Goal: Task Accomplishment & Management: Manage account settings

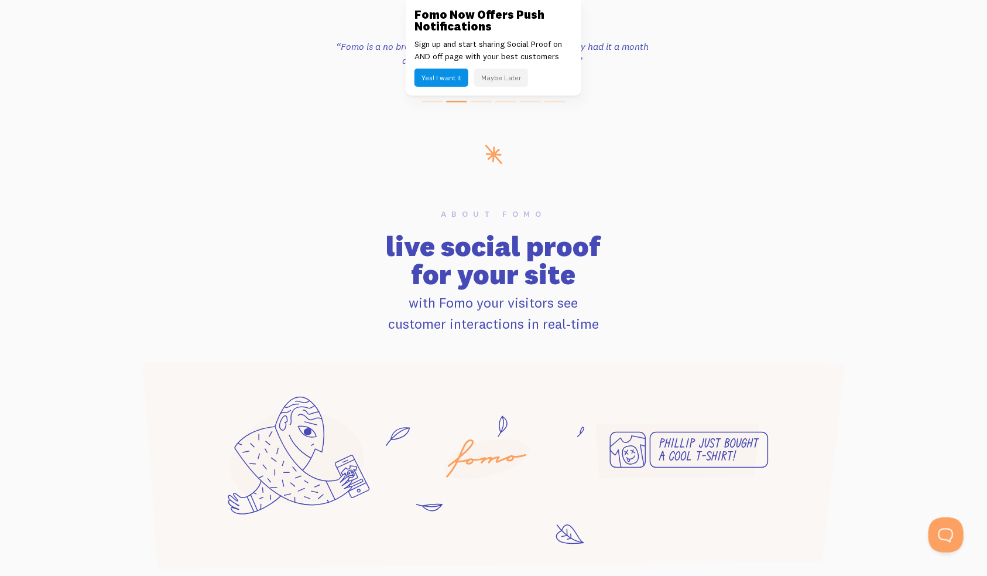
scroll to position [586, 0]
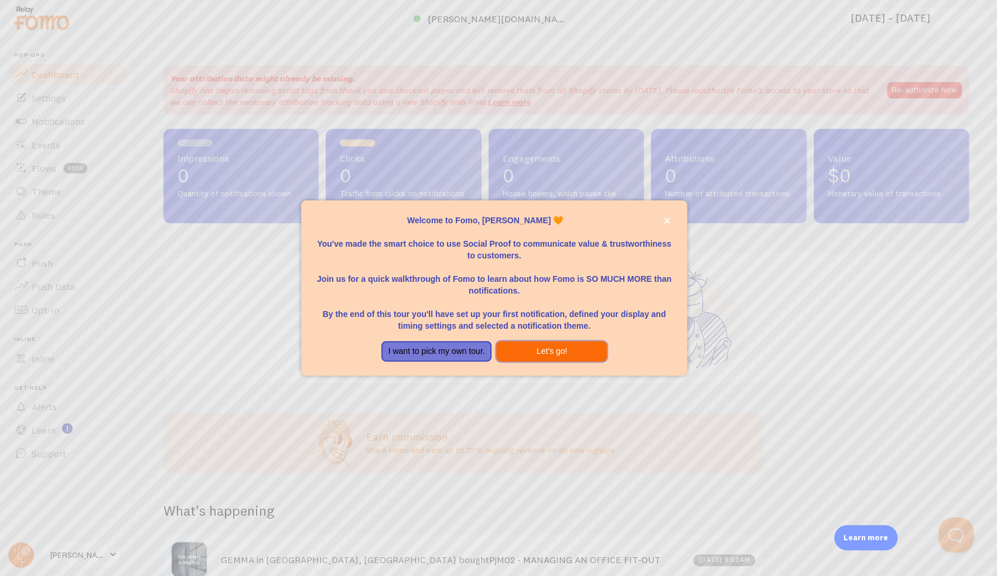
click at [539, 350] on button "Let's go!" at bounding box center [551, 351] width 111 height 21
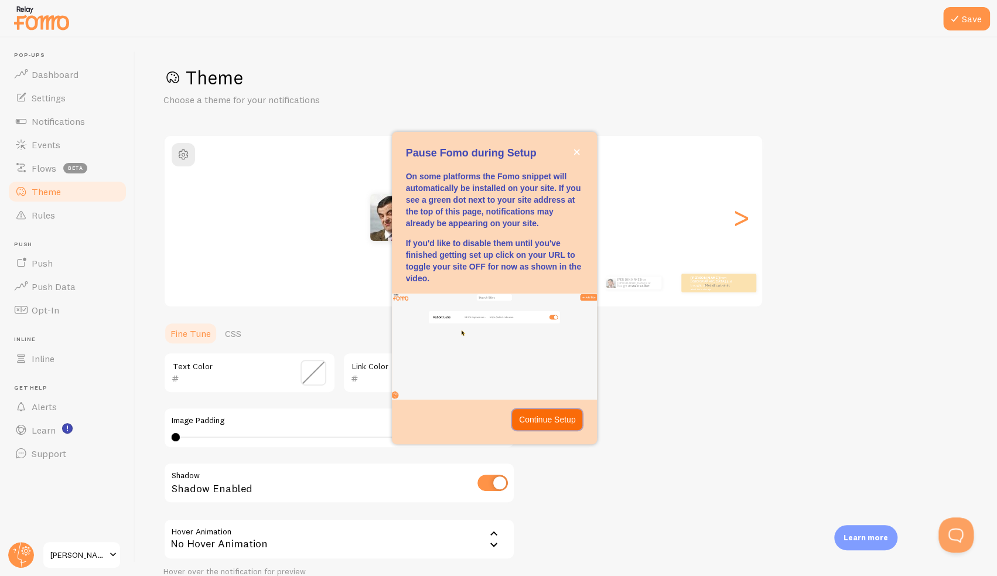
click at [544, 419] on p "Continue Setup" at bounding box center [547, 419] width 57 height 12
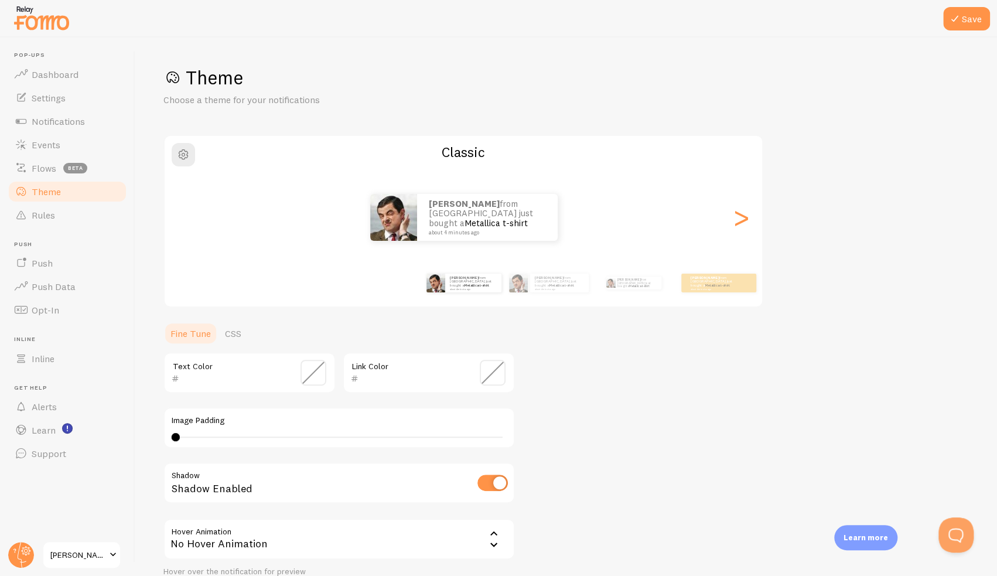
click at [105, 555] on span "[PERSON_NAME] Education" at bounding box center [78, 554] width 56 height 14
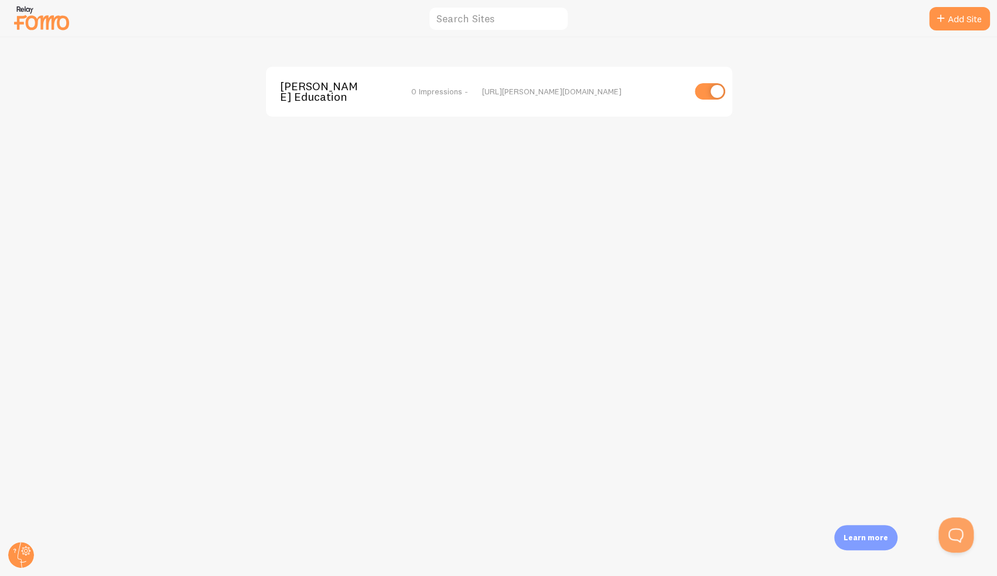
click at [710, 98] on input "checkbox" at bounding box center [709, 91] width 30 height 16
checkbox input "false"
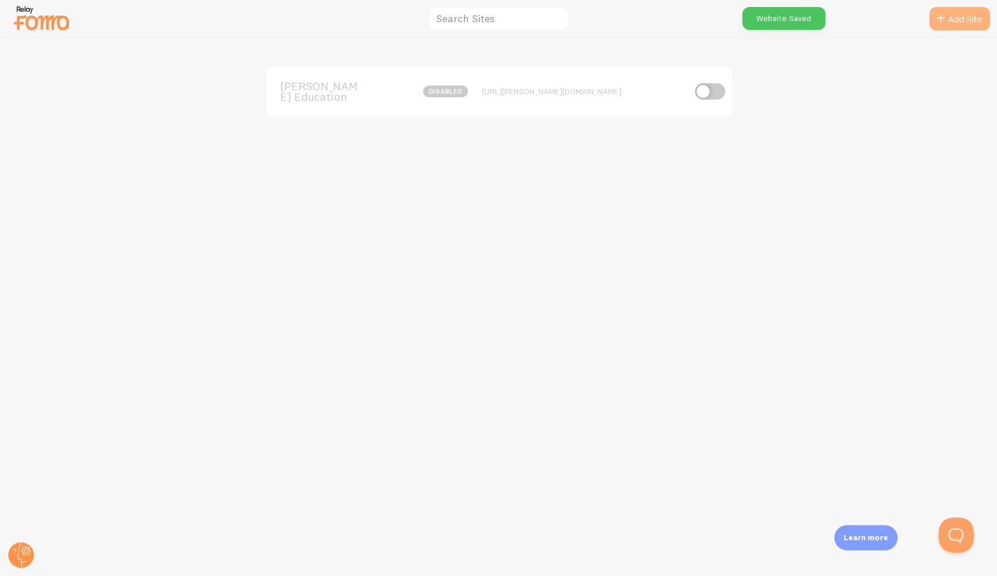
click at [967, 18] on link "Add Site" at bounding box center [959, 18] width 61 height 23
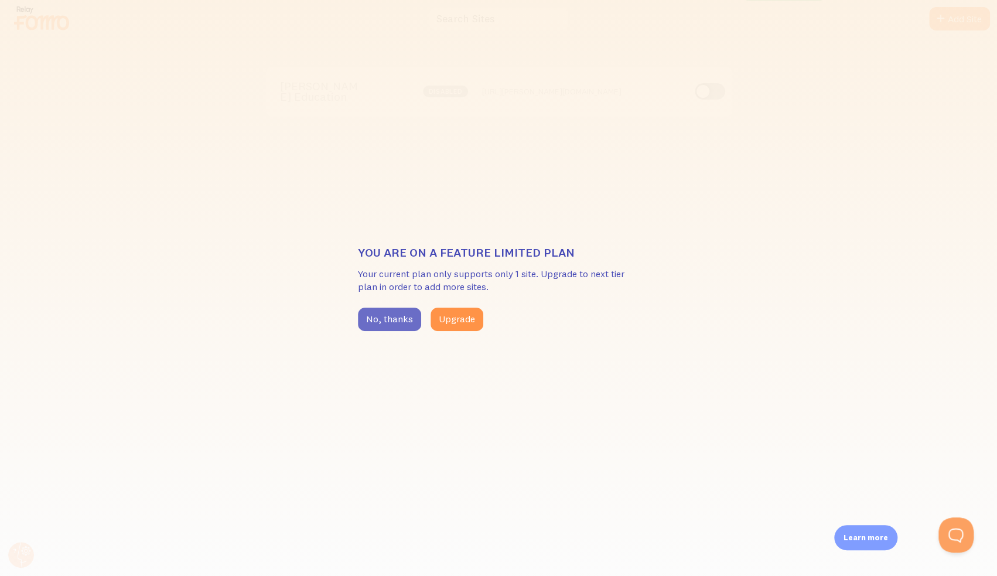
click at [394, 315] on button "No, thanks" at bounding box center [389, 318] width 63 height 23
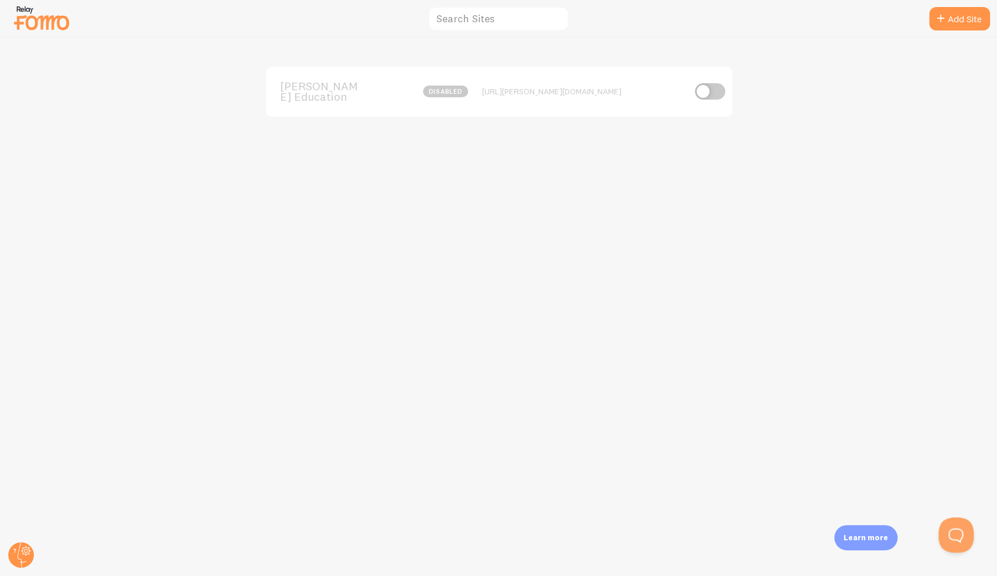
click at [304, 87] on span "[PERSON_NAME] Education" at bounding box center [327, 92] width 94 height 22
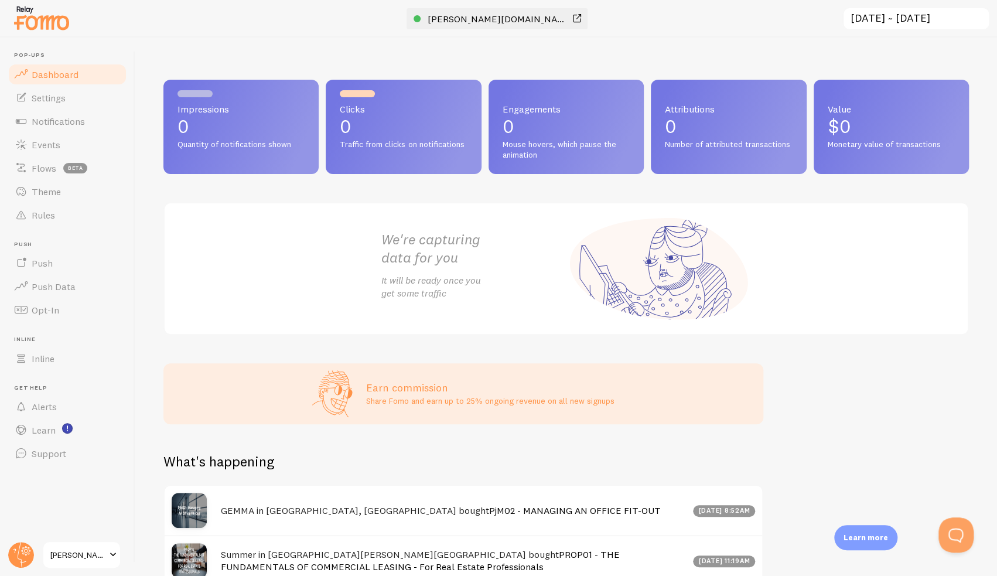
click at [483, 15] on span "[PERSON_NAME][DOMAIN_NAME]" at bounding box center [497, 19] width 141 height 12
click at [98, 554] on span "[PERSON_NAME] Education" at bounding box center [78, 554] width 56 height 14
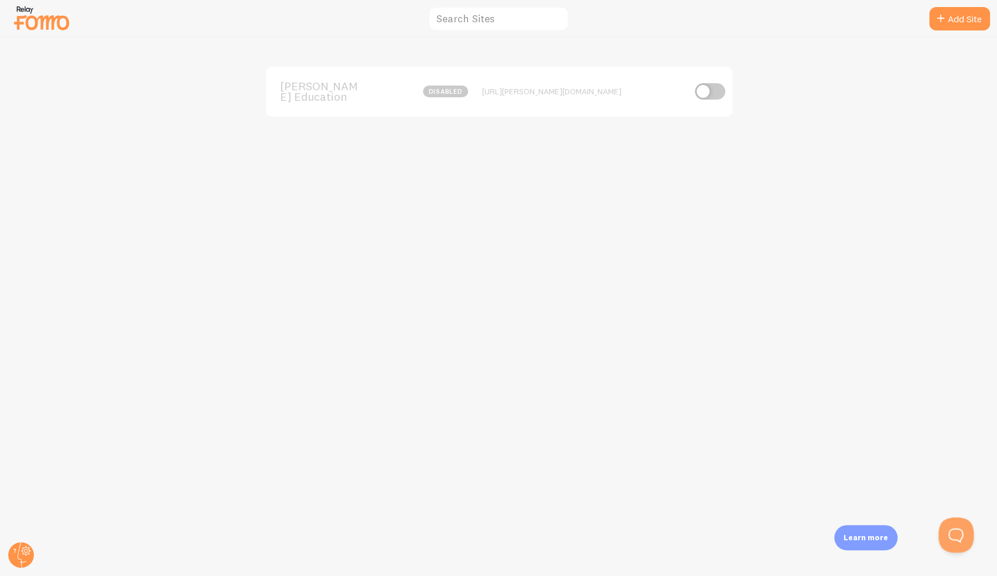
click at [893, 543] on div "Learn more" at bounding box center [865, 537] width 63 height 25
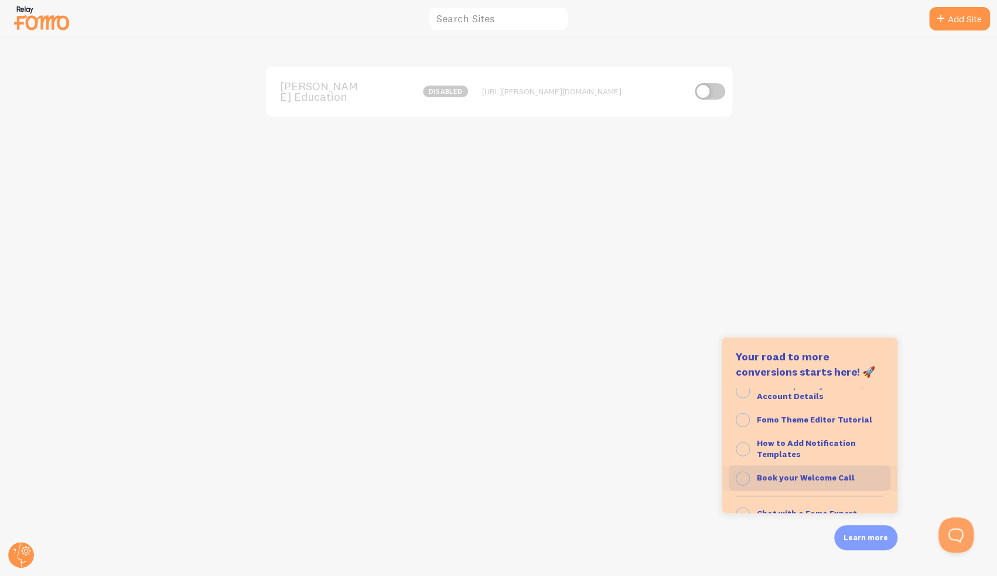
scroll to position [120, 0]
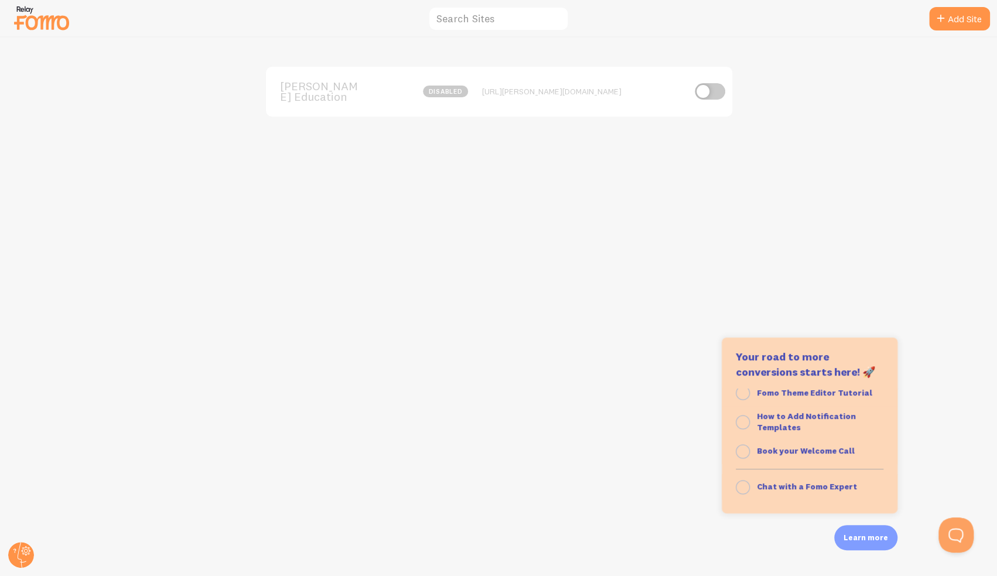
drag, startPoint x: 481, startPoint y: 355, endPoint x: 26, endPoint y: 70, distance: 537.3
click at [479, 355] on div "[PERSON_NAME] Education disabled [URL][PERSON_NAME][DOMAIN_NAME]" at bounding box center [499, 306] width 996 height 538
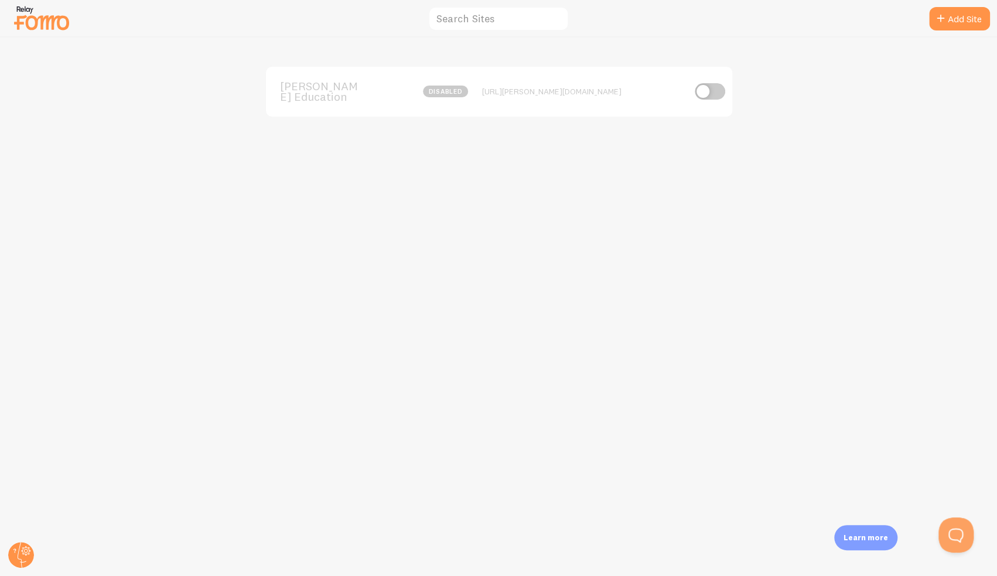
click at [36, 25] on img at bounding box center [41, 18] width 59 height 30
click at [19, 555] on circle at bounding box center [21, 555] width 26 height 26
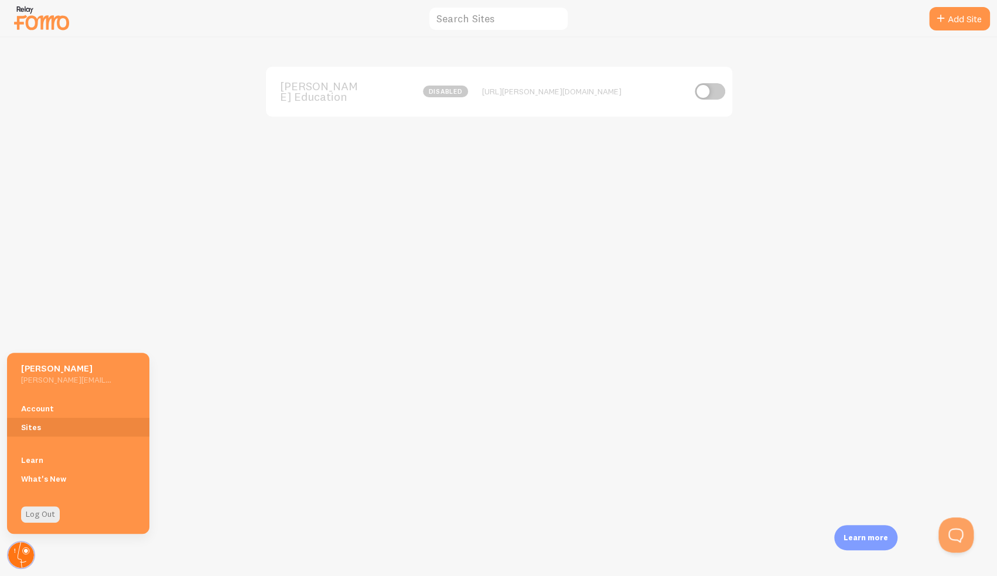
click at [19, 555] on circle at bounding box center [21, 555] width 26 height 26
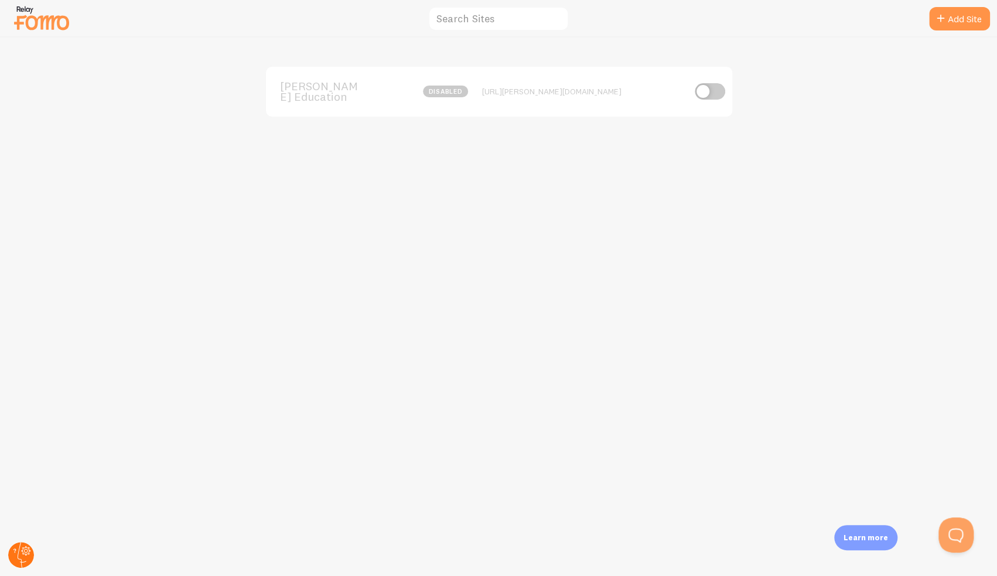
click at [19, 555] on circle at bounding box center [21, 555] width 26 height 26
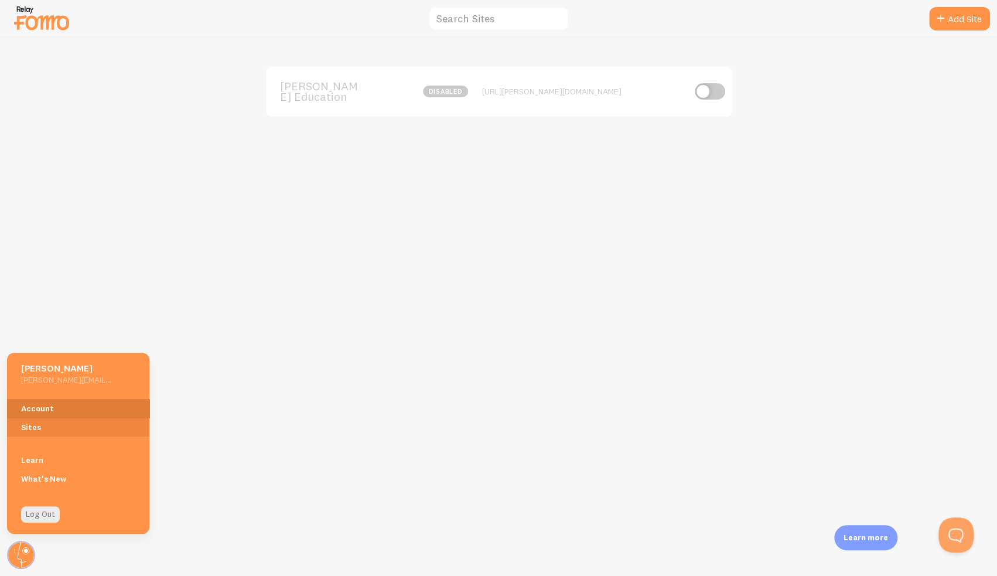
click at [45, 408] on link "Account" at bounding box center [78, 408] width 142 height 19
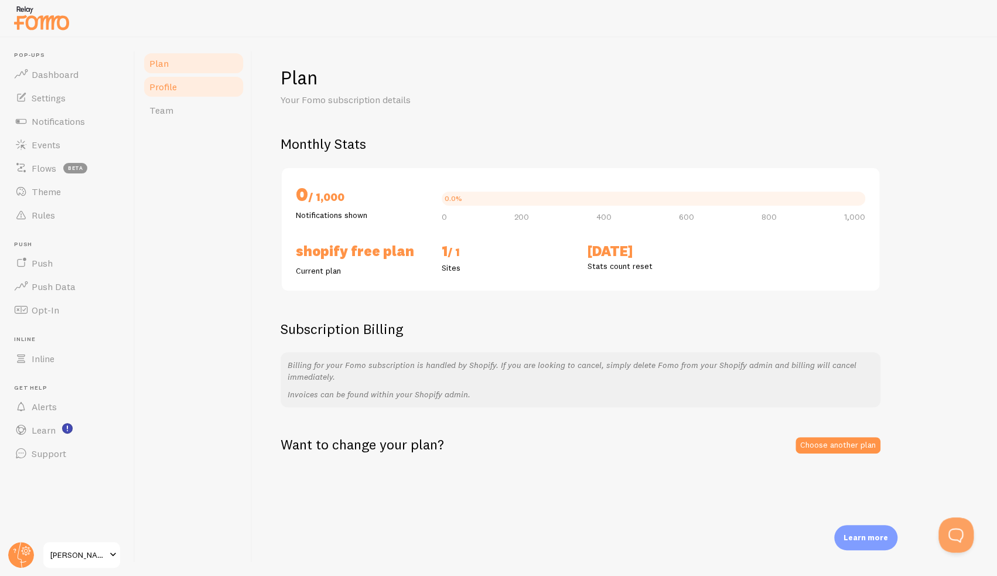
click at [156, 88] on span "Profile" at bounding box center [163, 87] width 28 height 12
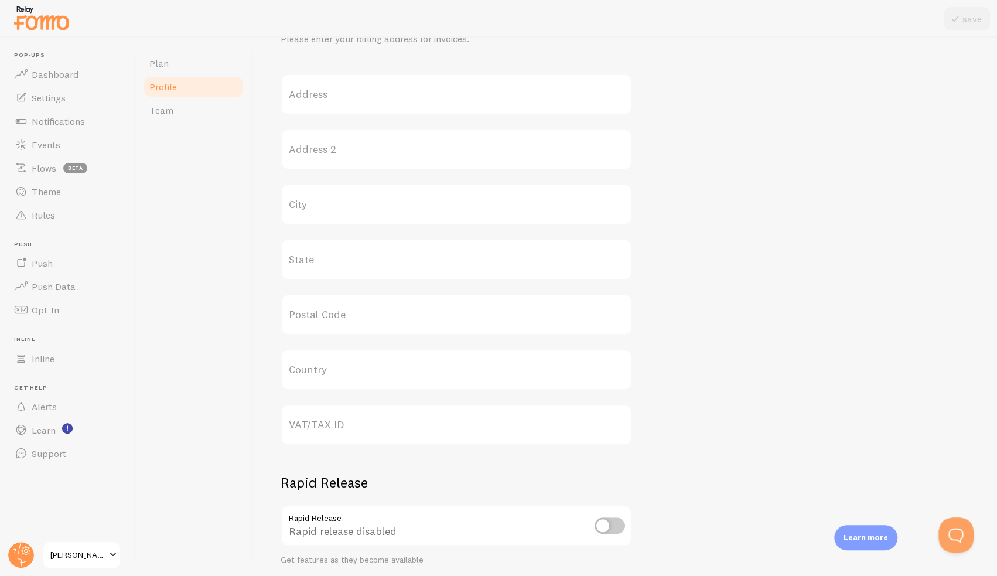
scroll to position [192, 0]
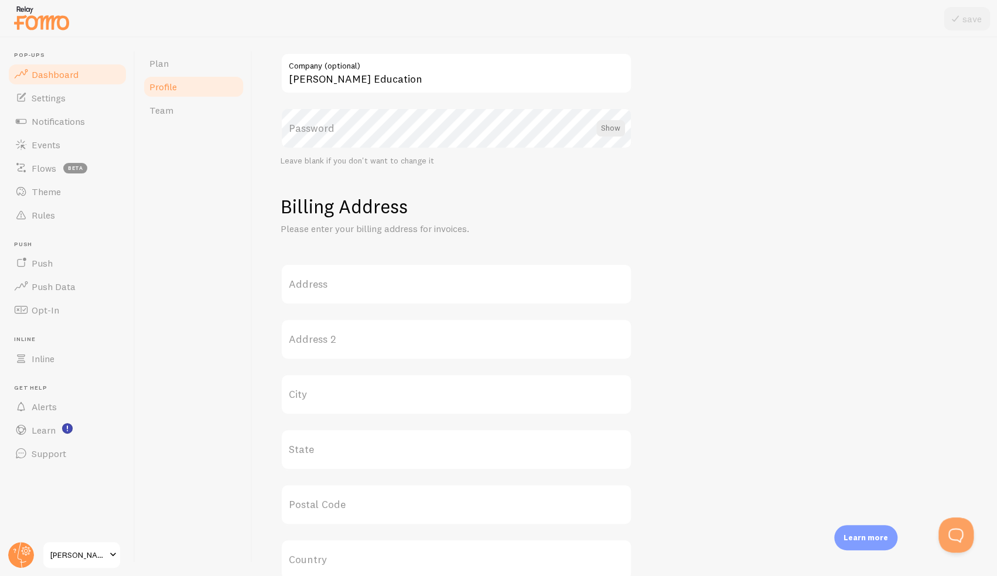
click at [70, 77] on span "Dashboard" at bounding box center [55, 75] width 47 height 12
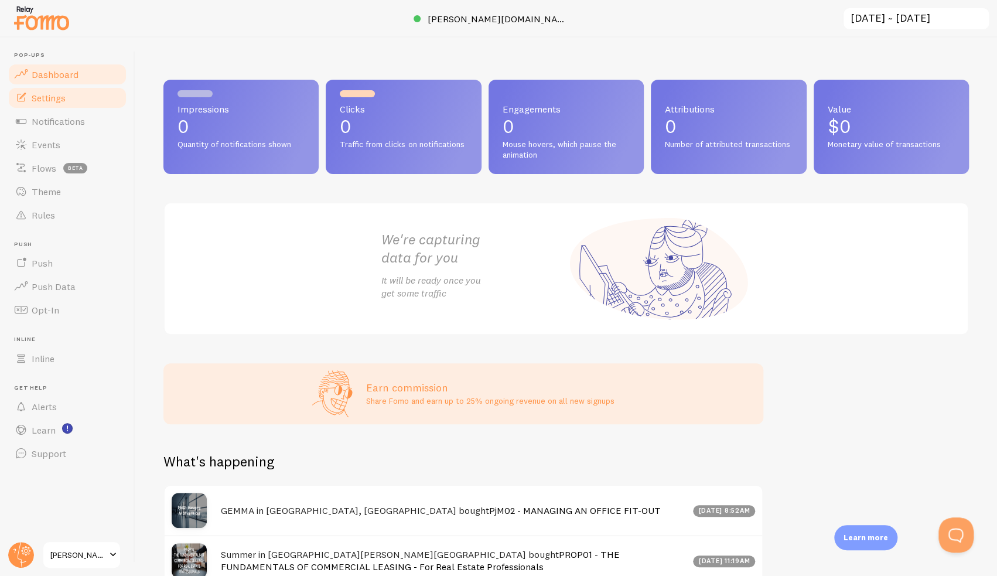
click at [57, 101] on span "Settings" at bounding box center [49, 98] width 34 height 12
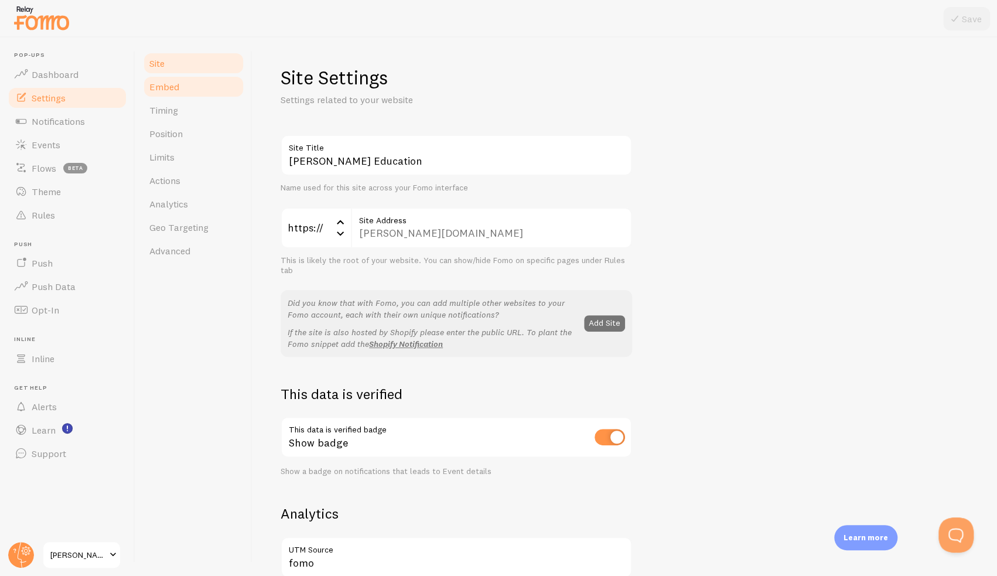
click at [173, 92] on span "Embed" at bounding box center [164, 87] width 30 height 12
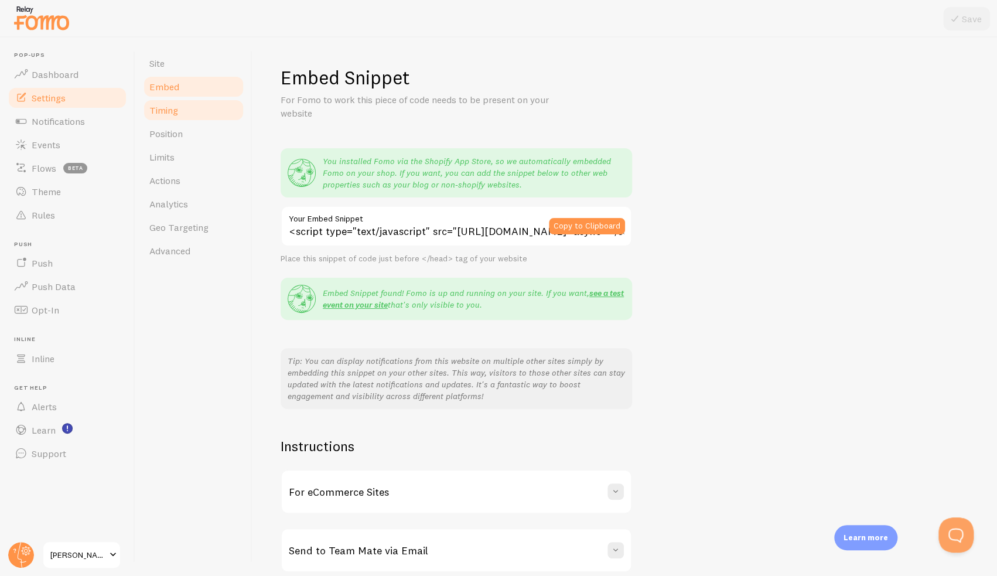
click at [168, 114] on span "Timing" at bounding box center [163, 110] width 29 height 12
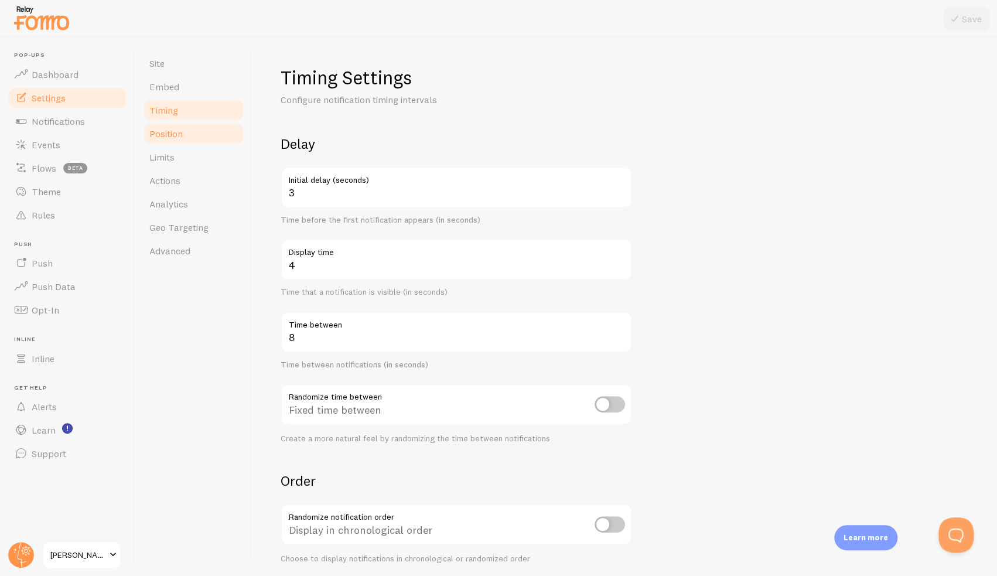
click at [169, 129] on span "Position" at bounding box center [165, 134] width 33 height 12
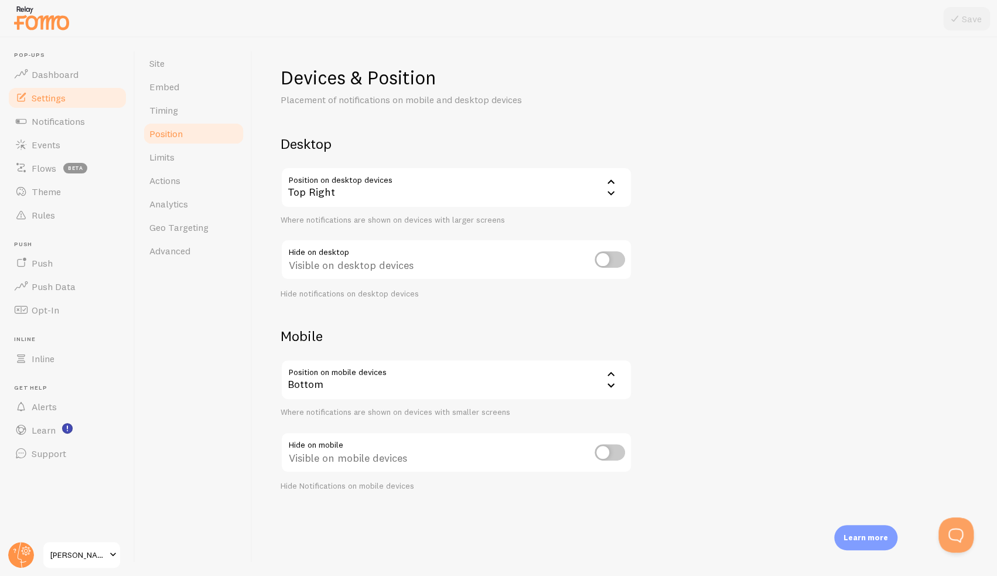
click at [170, 144] on link "Position" at bounding box center [193, 133] width 102 height 23
click at [171, 156] on span "Limits" at bounding box center [161, 157] width 25 height 12
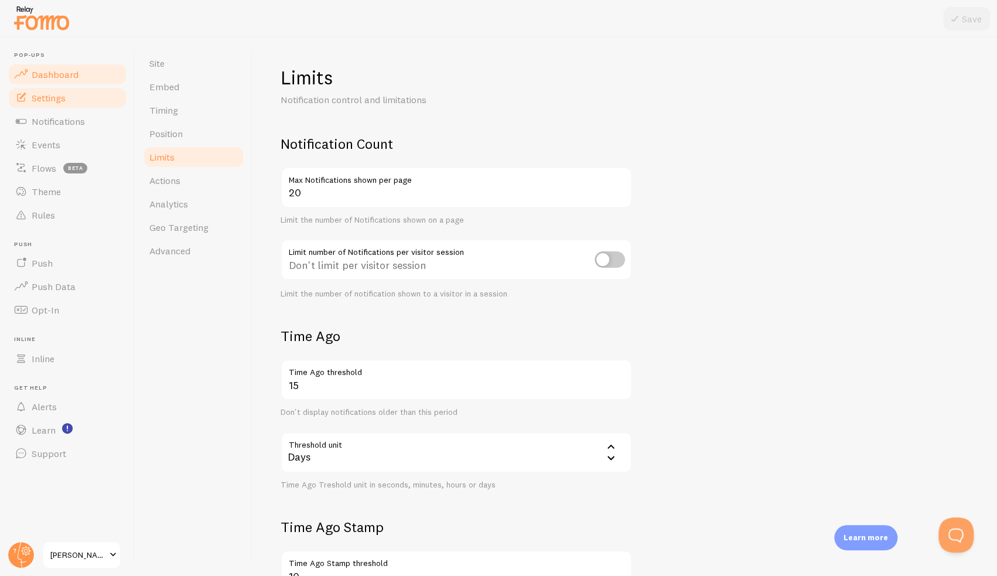
click at [40, 77] on span "Dashboard" at bounding box center [55, 75] width 47 height 12
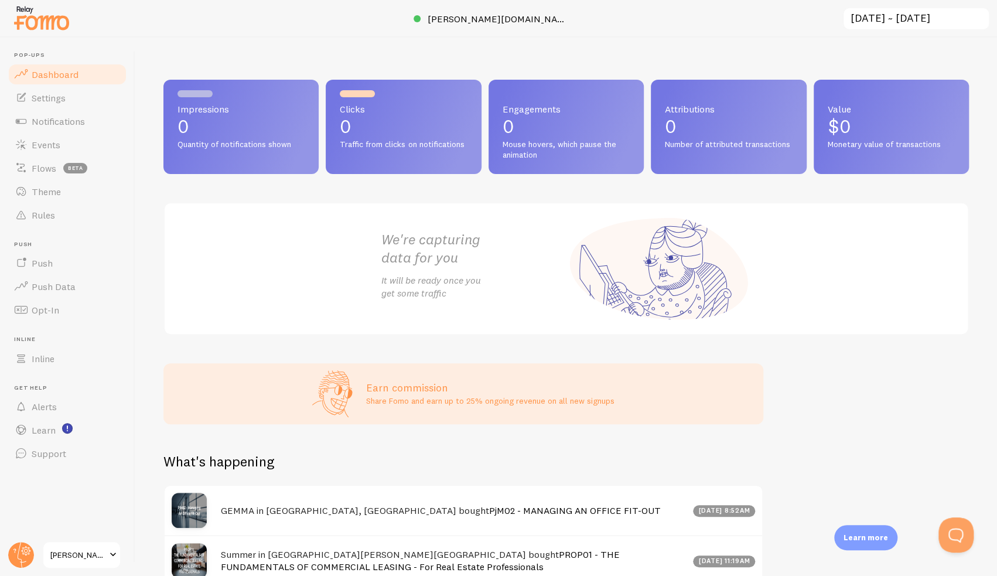
drag, startPoint x: 436, startPoint y: 194, endPoint x: 384, endPoint y: 196, distance: 51.6
click at [384, 196] on div "Impressions 0 Quantity of notifications shown Clicks 0 Traffic from clicks on n…" at bounding box center [565, 207] width 805 height 255
drag, startPoint x: 381, startPoint y: 197, endPoint x: 333, endPoint y: 199, distance: 48.0
click at [333, 199] on div "Impressions 0 Quantity of notifications shown Clicks 0 Traffic from clicks on n…" at bounding box center [565, 207] width 805 height 255
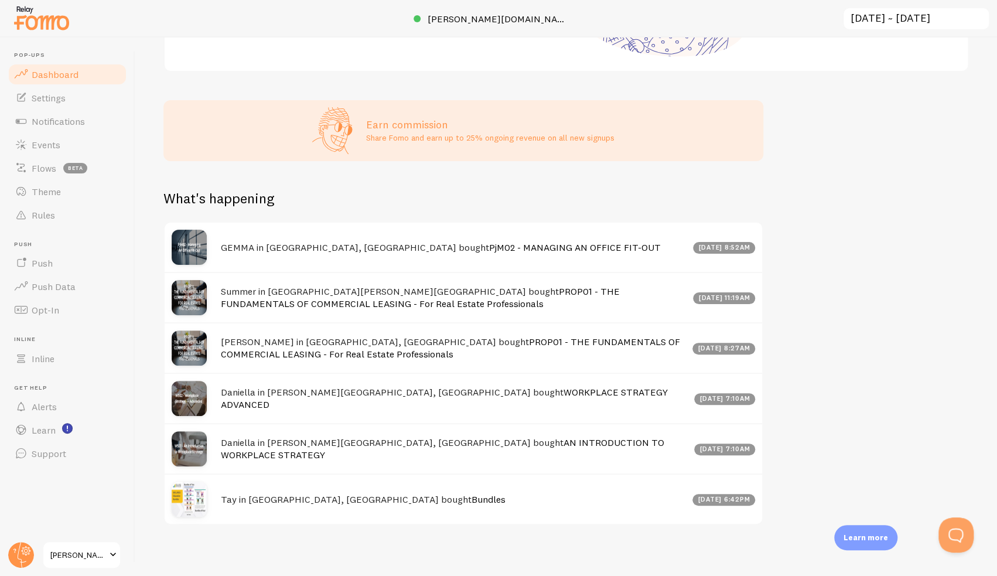
scroll to position [266, 0]
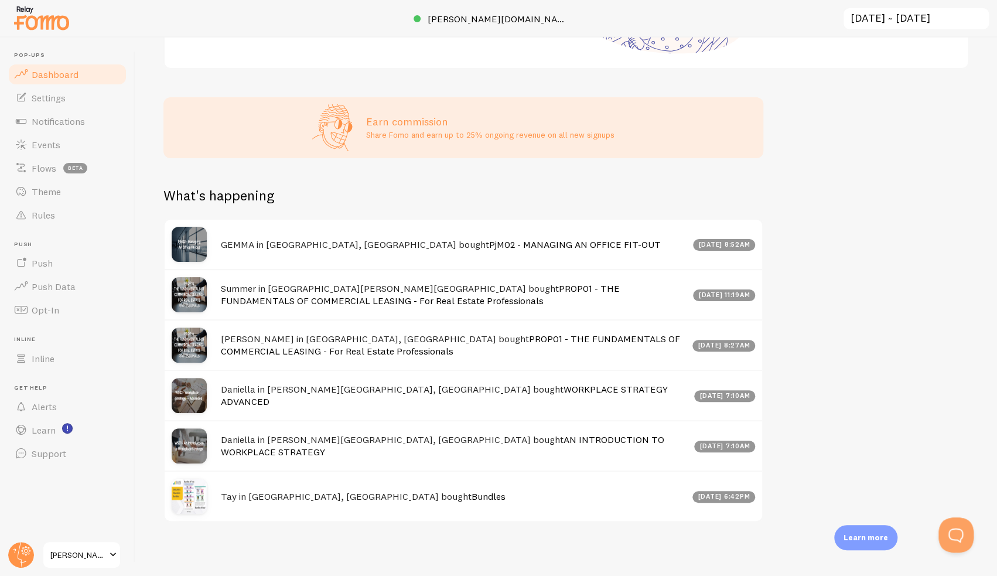
click at [795, 264] on div "Impressions 0 Quantity of notifications shown Clicks 0 Traffic from clicks on n…" at bounding box center [565, 306] width 861 height 538
click at [49, 154] on link "Events" at bounding box center [67, 144] width 121 height 23
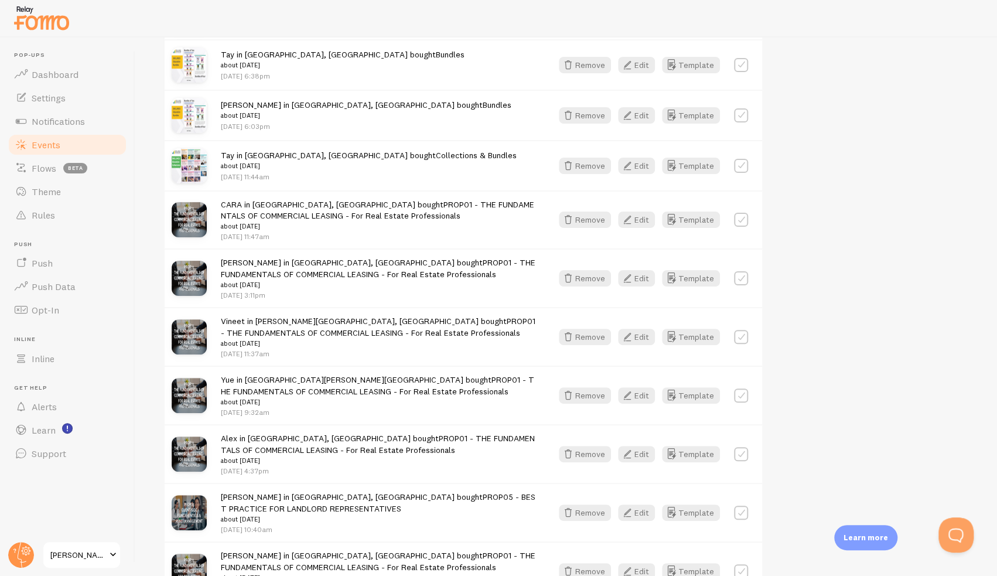
scroll to position [468, 0]
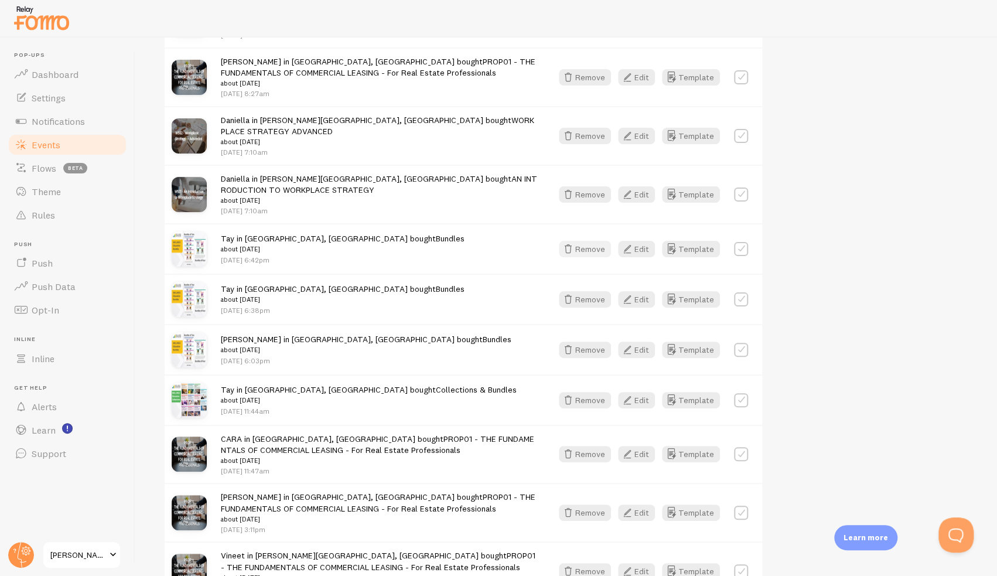
click at [585, 241] on button "Remove" at bounding box center [585, 249] width 52 height 16
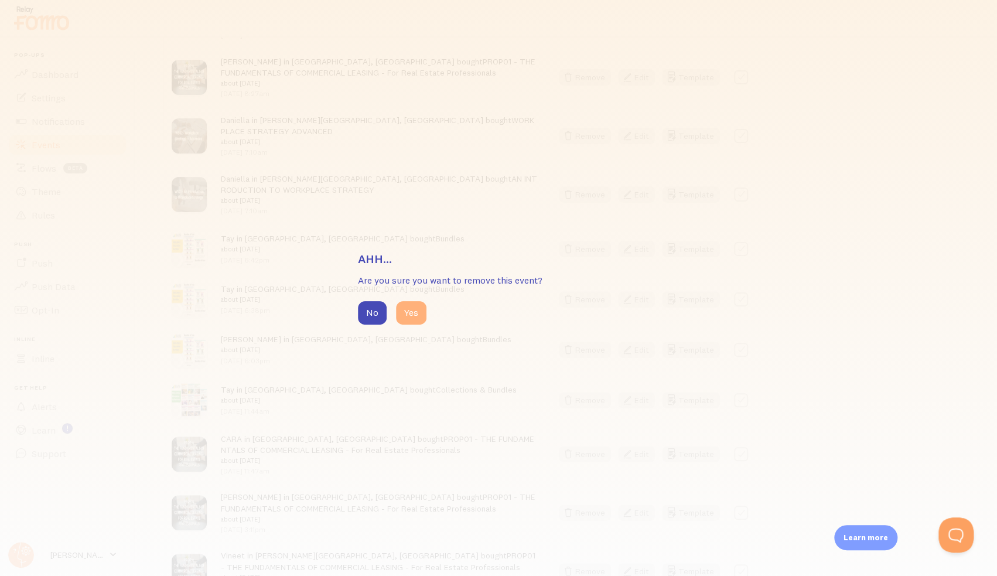
click at [404, 309] on button "Yes" at bounding box center [411, 312] width 30 height 23
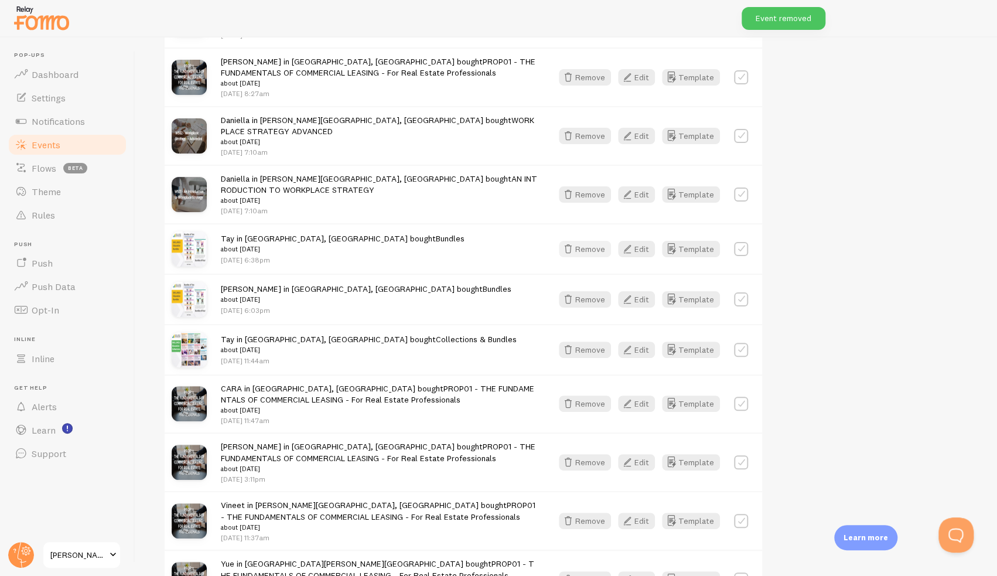
click at [584, 245] on button "Remove" at bounding box center [585, 249] width 52 height 16
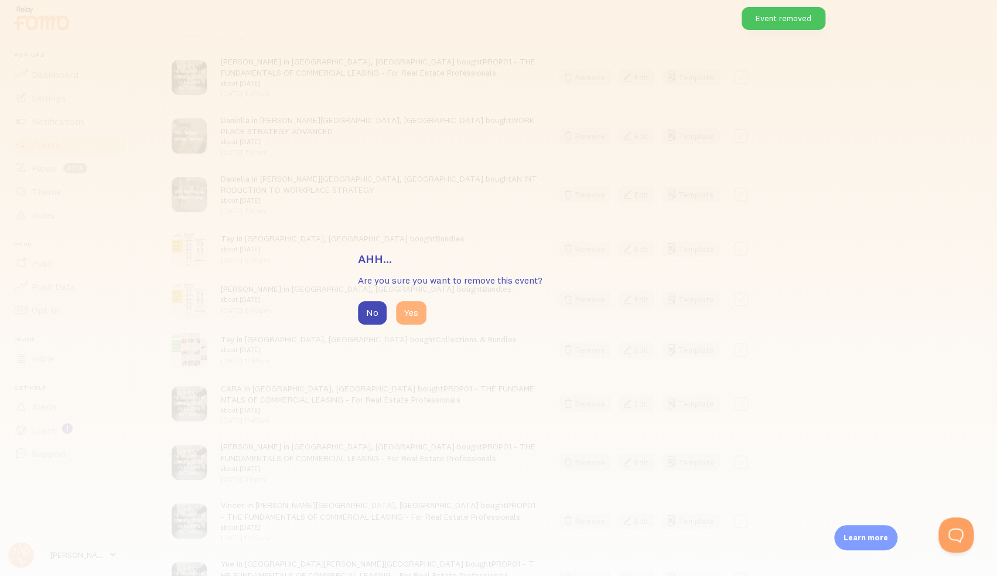
click at [418, 309] on button "Yes" at bounding box center [411, 312] width 30 height 23
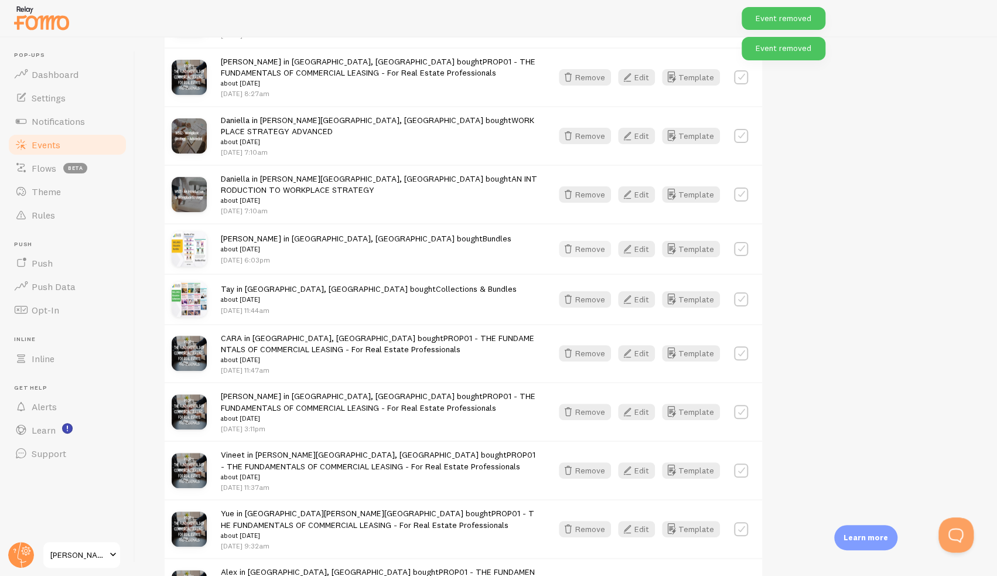
click at [586, 242] on button "Remove" at bounding box center [585, 249] width 52 height 16
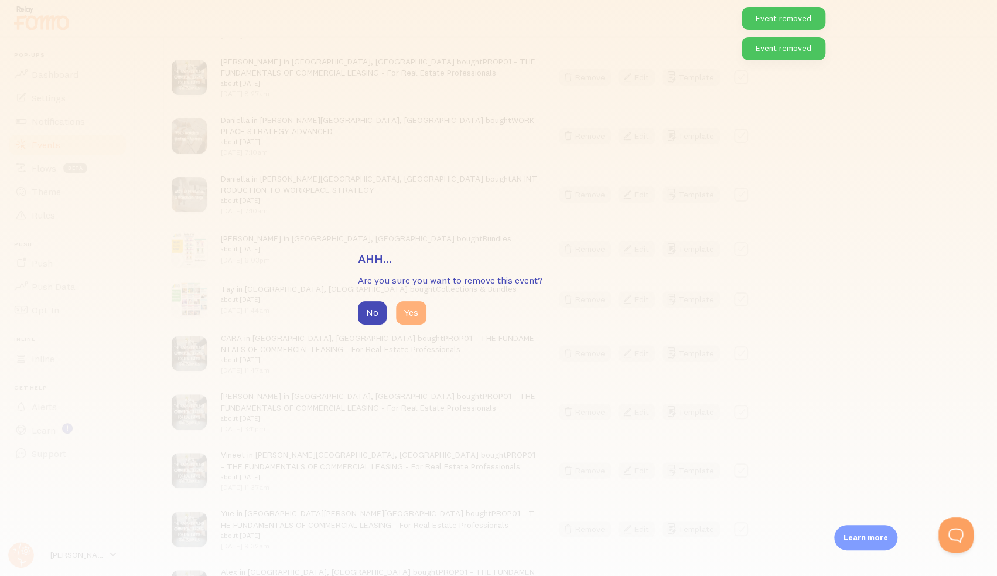
click at [419, 320] on button "Yes" at bounding box center [411, 312] width 30 height 23
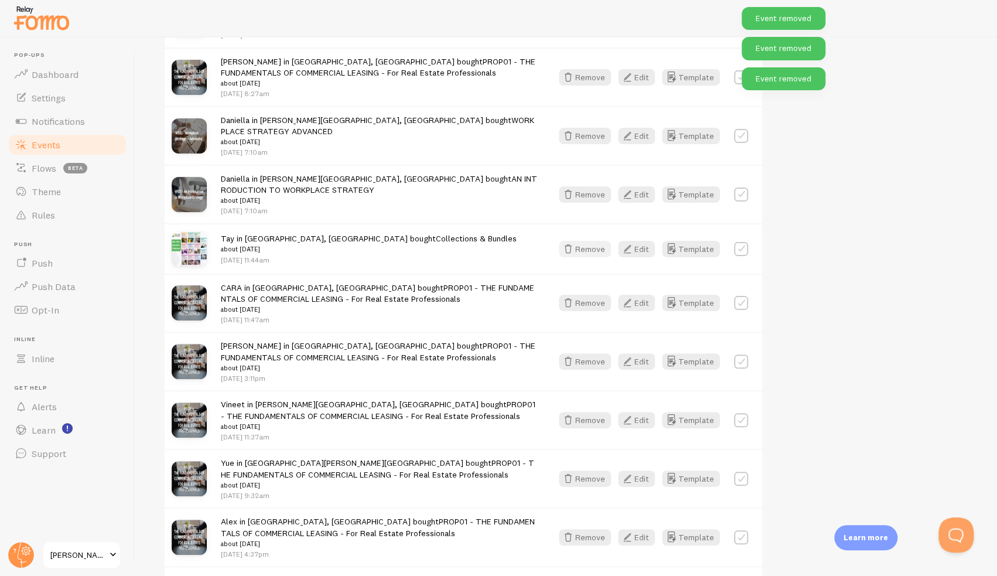
click at [588, 241] on button "Remove" at bounding box center [585, 249] width 52 height 16
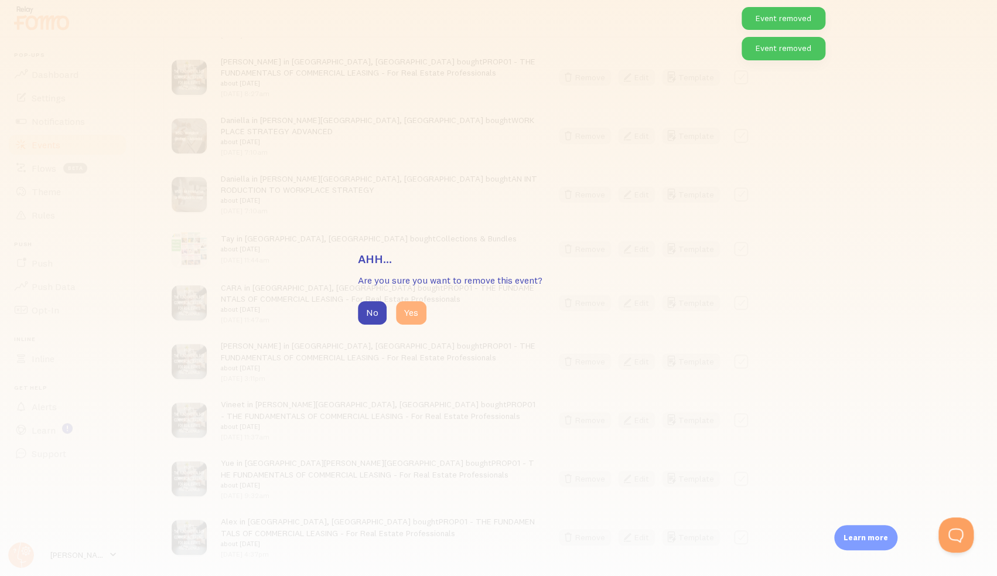
click at [409, 310] on button "Yes" at bounding box center [411, 312] width 30 height 23
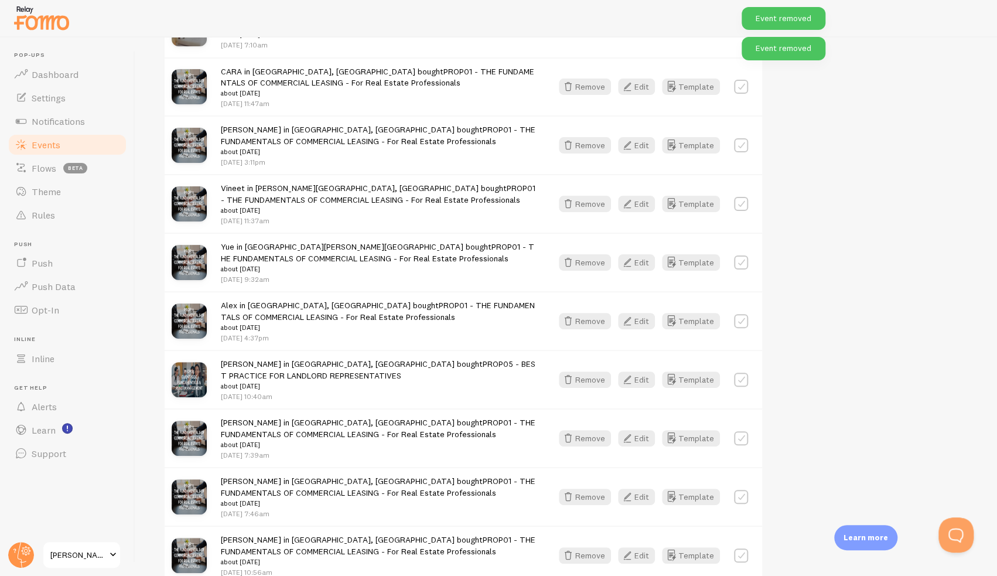
scroll to position [644, 0]
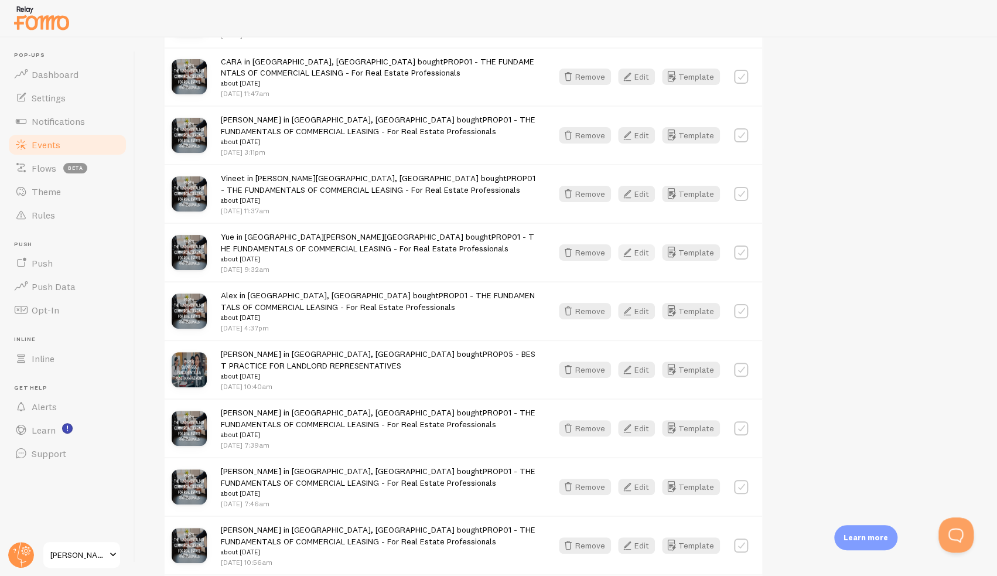
click at [639, 247] on button "Edit" at bounding box center [636, 252] width 37 height 16
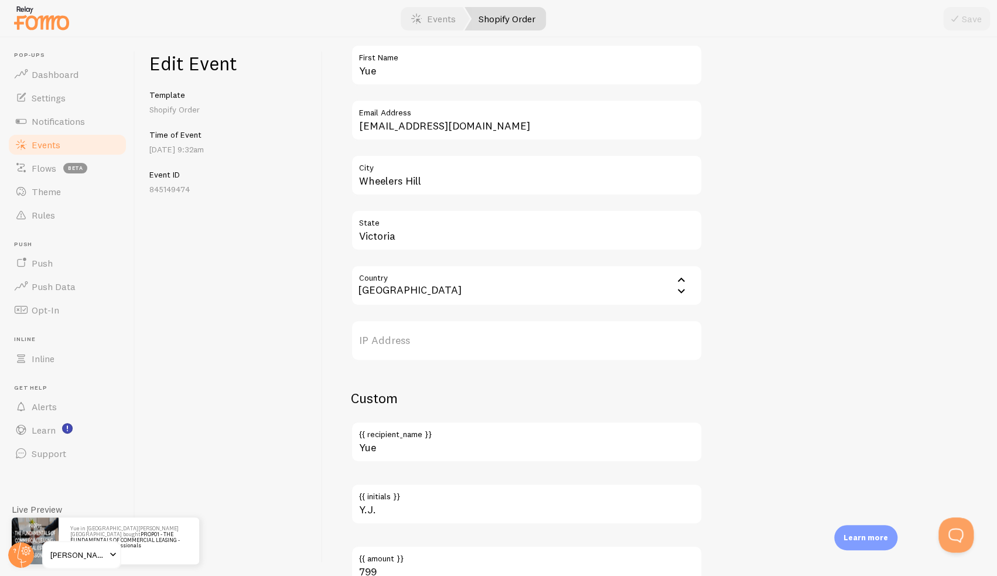
scroll to position [562, 0]
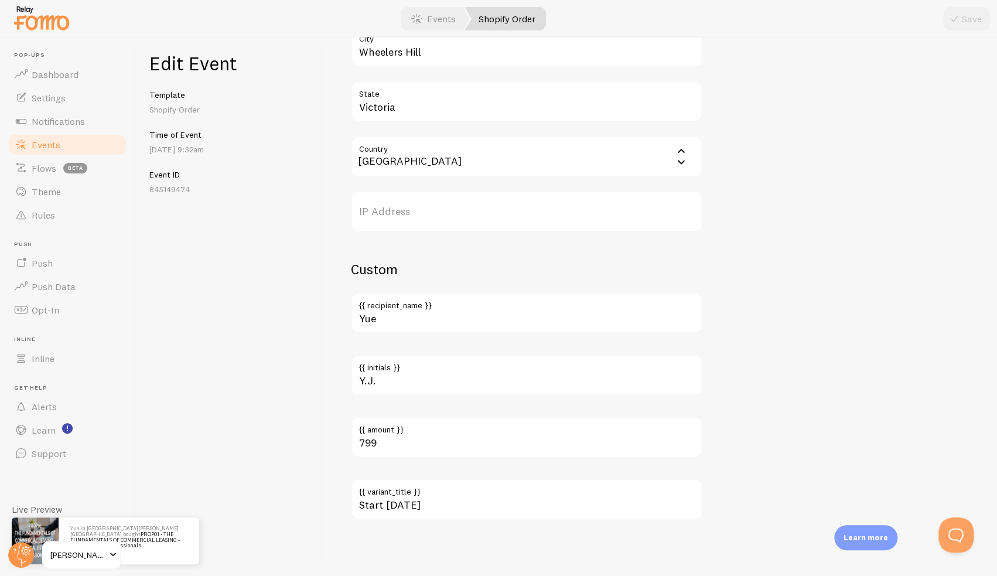
click at [108, 150] on link "Events" at bounding box center [67, 144] width 121 height 23
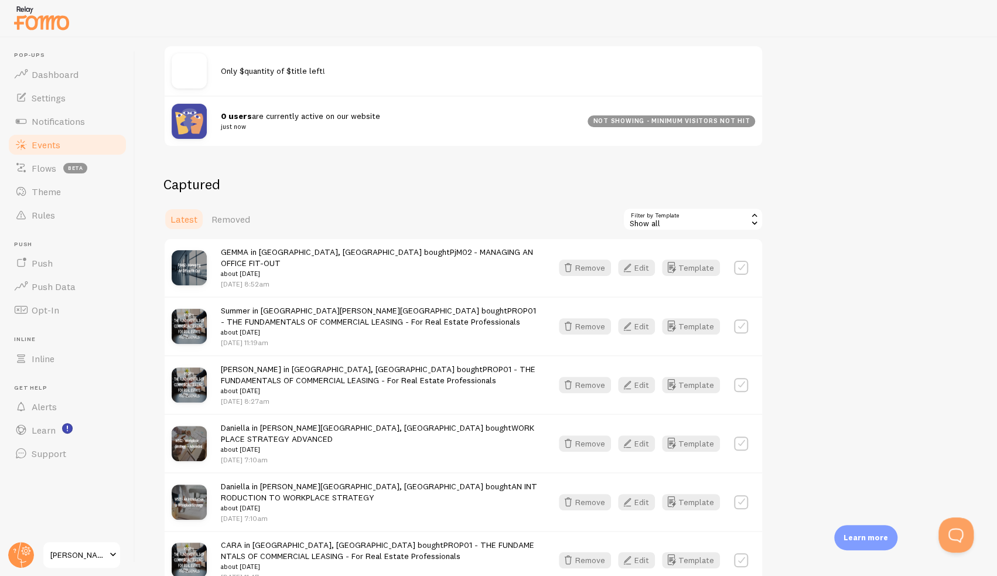
scroll to position [234, 0]
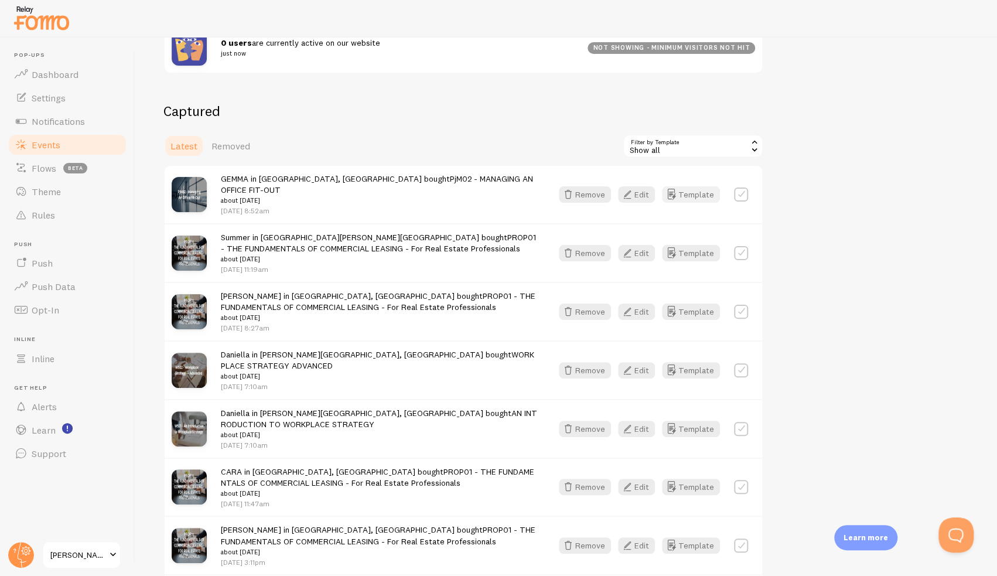
click at [684, 189] on button "Template" at bounding box center [691, 194] width 58 height 16
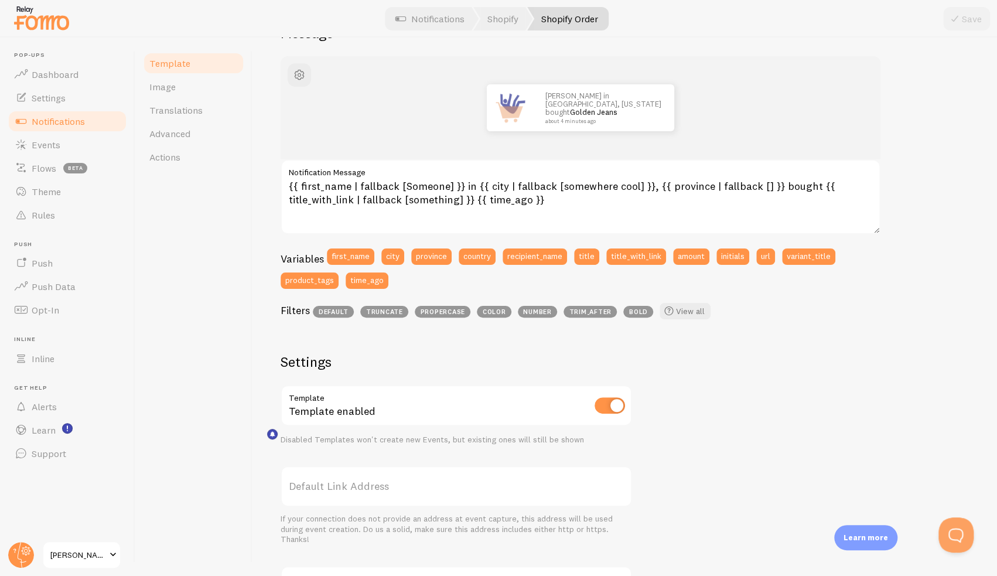
scroll to position [176, 0]
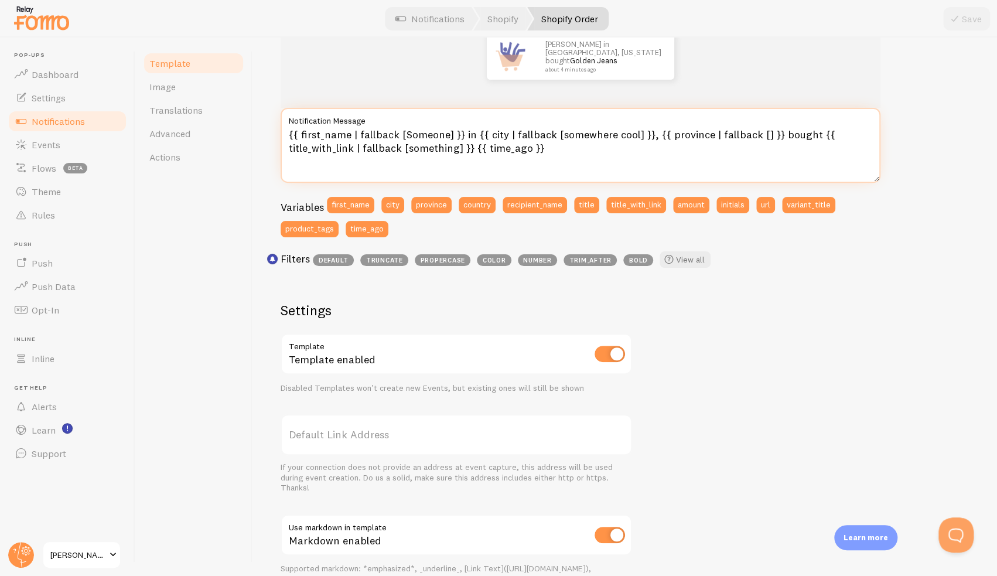
drag, startPoint x: 803, startPoint y: 136, endPoint x: 774, endPoint y: 134, distance: 30.0
click at [774, 134] on textarea "{{ first_name | fallback [Someone] }} in {{ city | fallback [somewhere cool] }}…" at bounding box center [580, 145] width 600 height 75
type textarea "{{ first_name | fallback [Someone] }} in {{ city | fallback [somewhere cool] }}…"
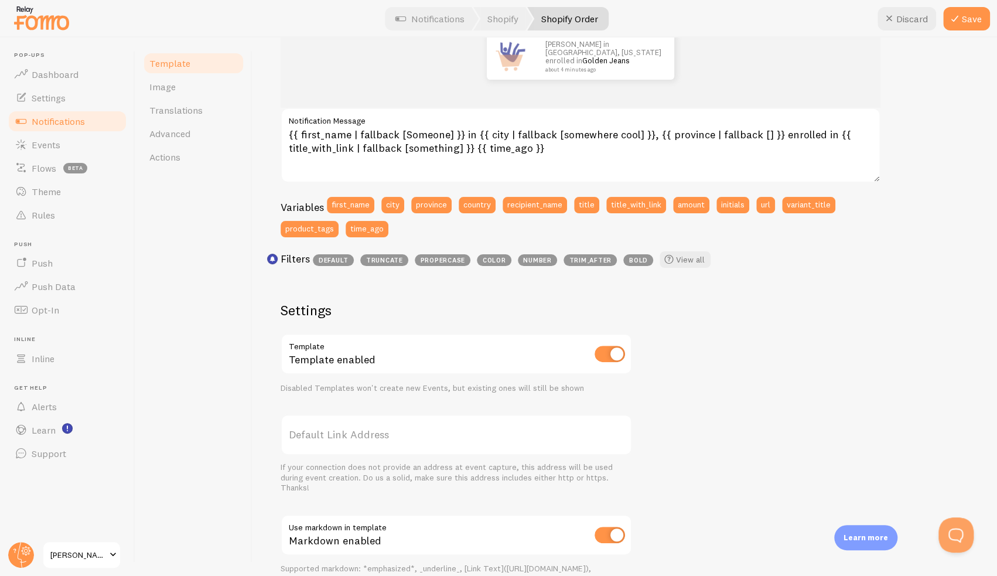
click at [853, 340] on div "[PERSON_NAME] in [GEOGRAPHIC_DATA], [US_STATE] enrolled in Golden Jeans about 4…" at bounding box center [624, 339] width 688 height 669
click at [964, 13] on button "Save" at bounding box center [966, 18] width 47 height 23
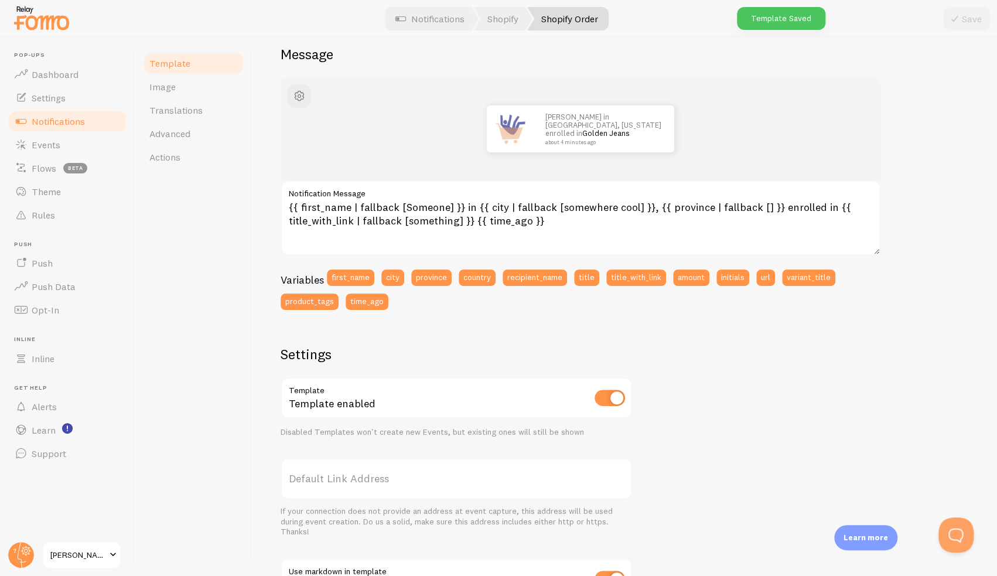
scroll to position [0, 0]
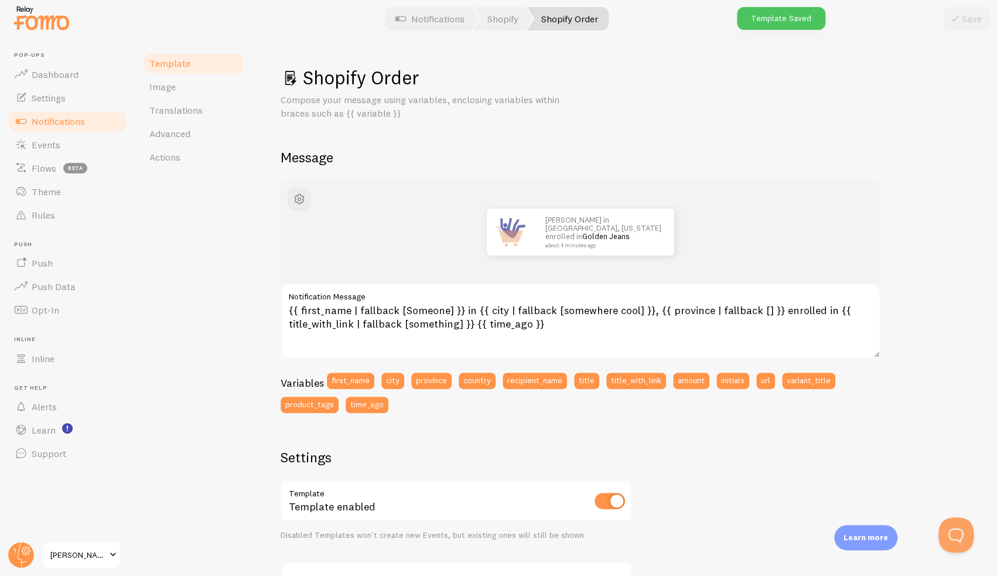
click at [50, 118] on span "Notifications" at bounding box center [58, 121] width 53 height 12
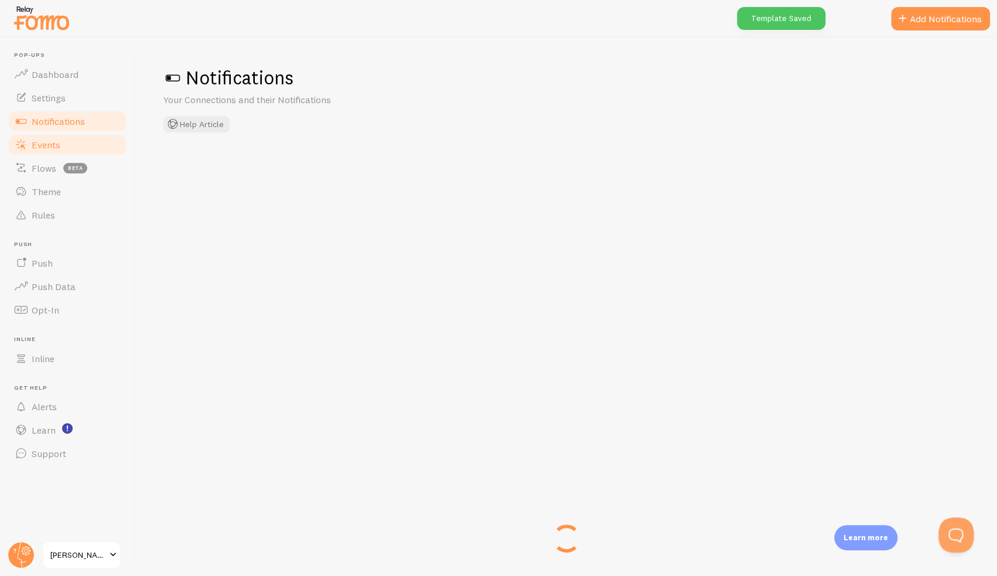
click at [47, 150] on link "Events" at bounding box center [67, 144] width 121 height 23
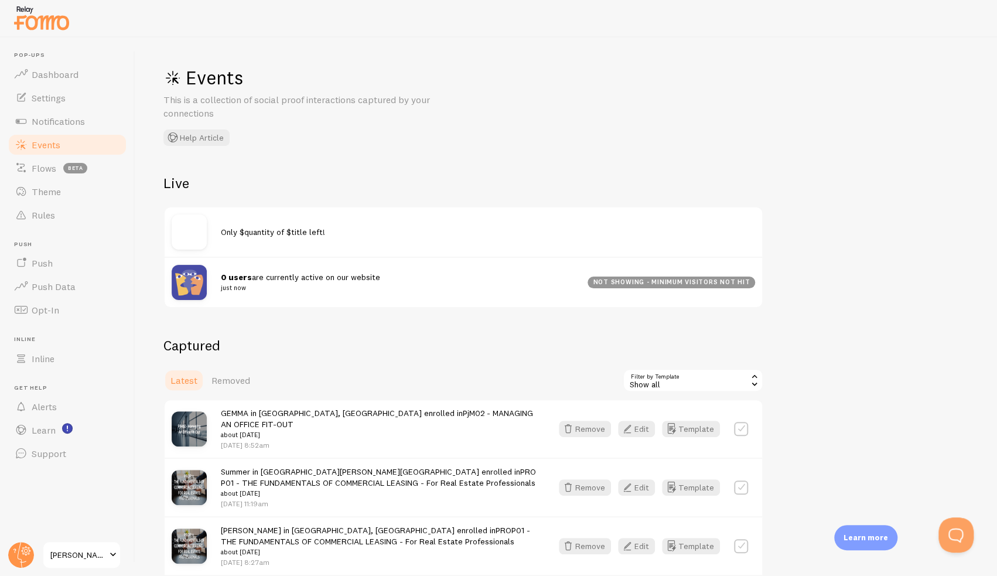
drag, startPoint x: 835, startPoint y: 238, endPoint x: 864, endPoint y: 194, distance: 53.3
click at [864, 194] on div "Events This is a collection of social proof interactions captured by your conne…" at bounding box center [565, 306] width 861 height 538
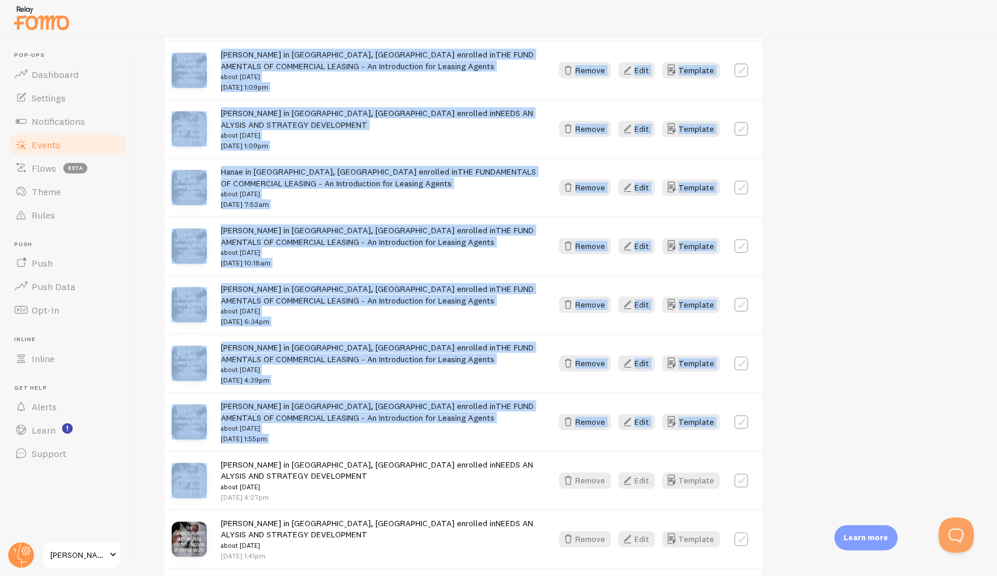
scroll to position [1373, 0]
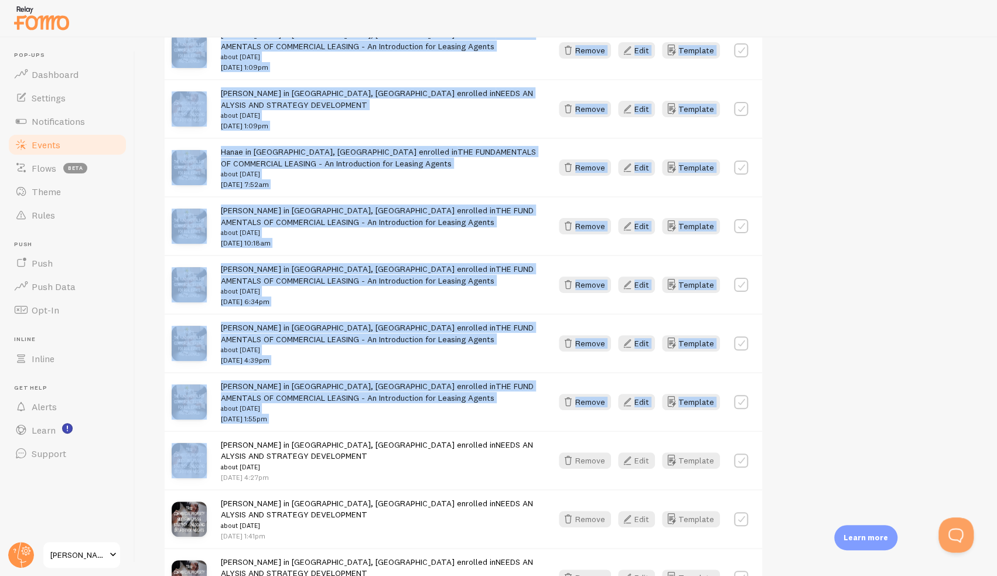
drag, startPoint x: 995, startPoint y: 344, endPoint x: 992, endPoint y: 419, distance: 75.0
click at [995, 423] on div "Events This is a collection of social proof interactions captured by your conne…" at bounding box center [565, 306] width 861 height 538
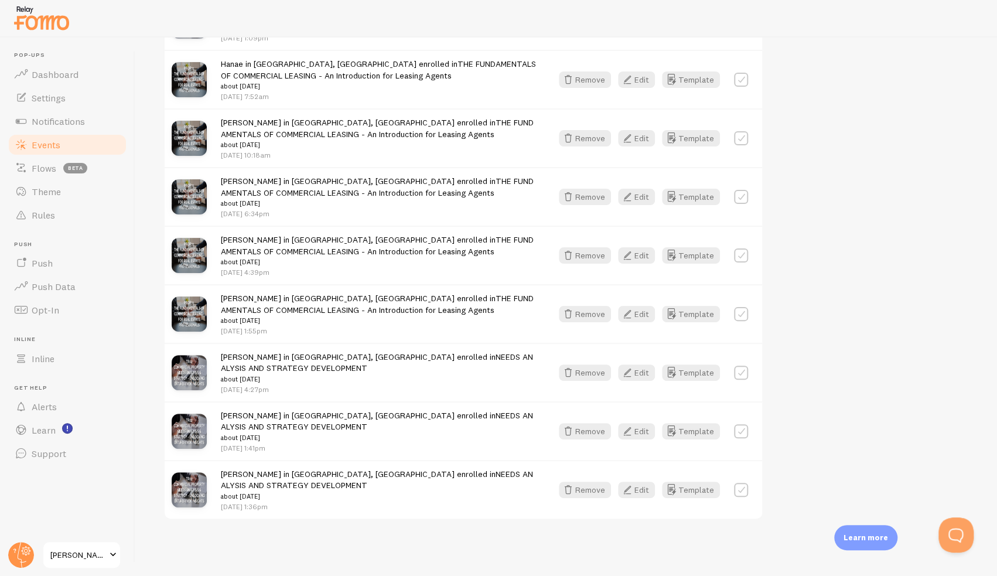
scroll to position [1473, 0]
drag, startPoint x: 861, startPoint y: 268, endPoint x: 862, endPoint y: 206, distance: 61.5
click at [588, 250] on button "Remove" at bounding box center [585, 255] width 52 height 16
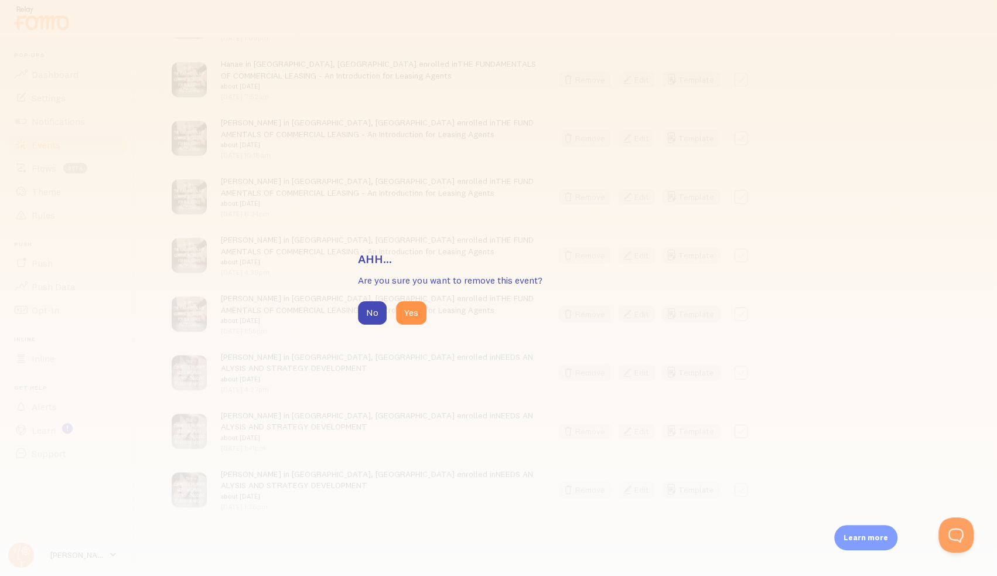
drag, startPoint x: 403, startPoint y: 313, endPoint x: 434, endPoint y: 313, distance: 30.5
click at [403, 314] on button "Yes" at bounding box center [411, 312] width 30 height 23
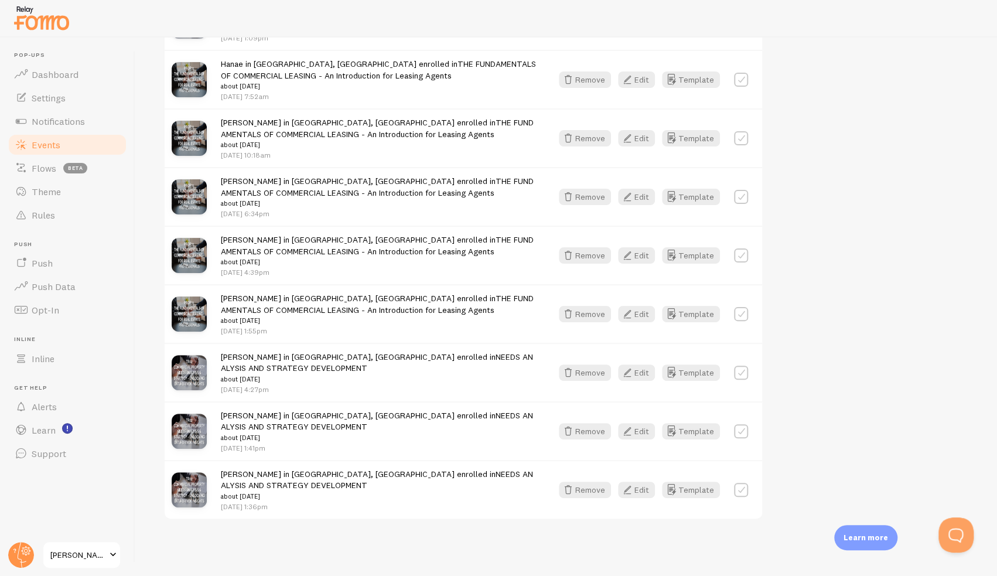
scroll to position [1414, 0]
click at [590, 255] on button "Remove" at bounding box center [585, 255] width 52 height 16
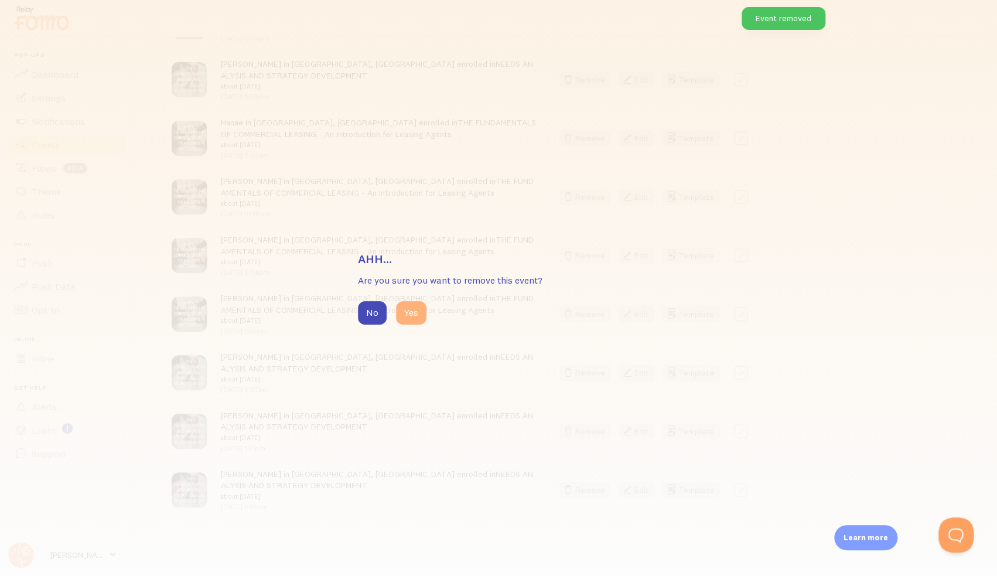
click at [414, 316] on button "Yes" at bounding box center [411, 312] width 30 height 23
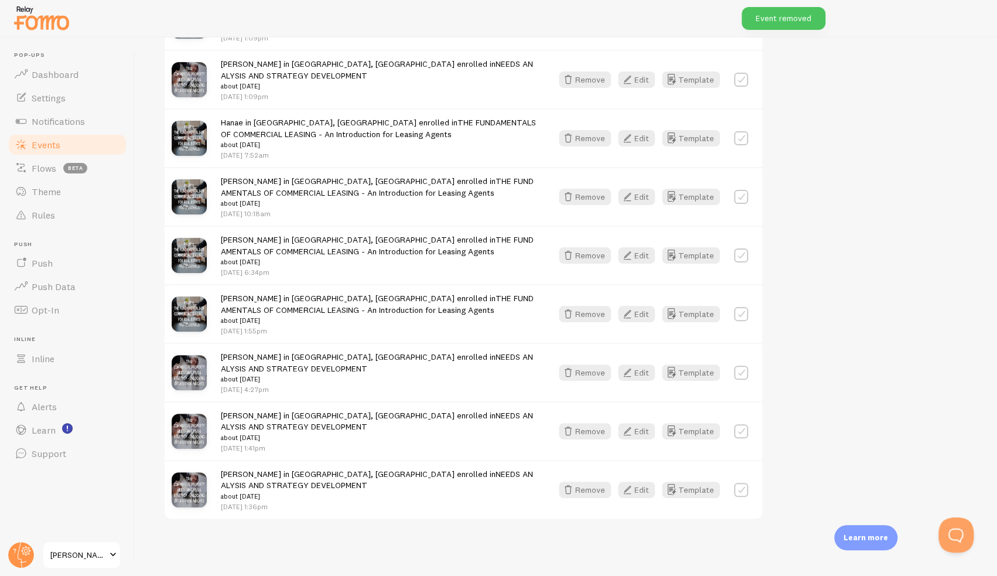
scroll to position [1354, 0]
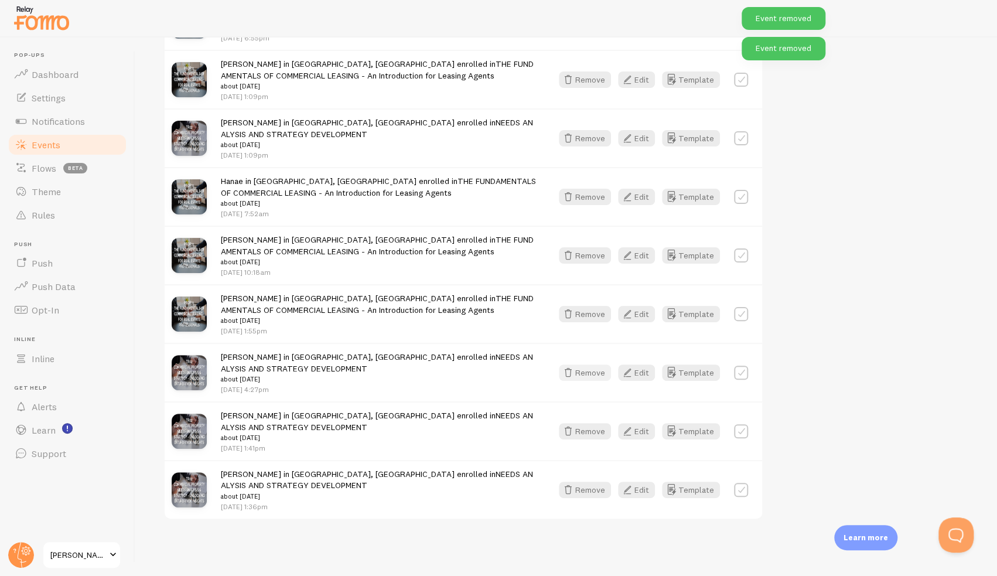
click at [593, 367] on button "Remove" at bounding box center [585, 372] width 52 height 16
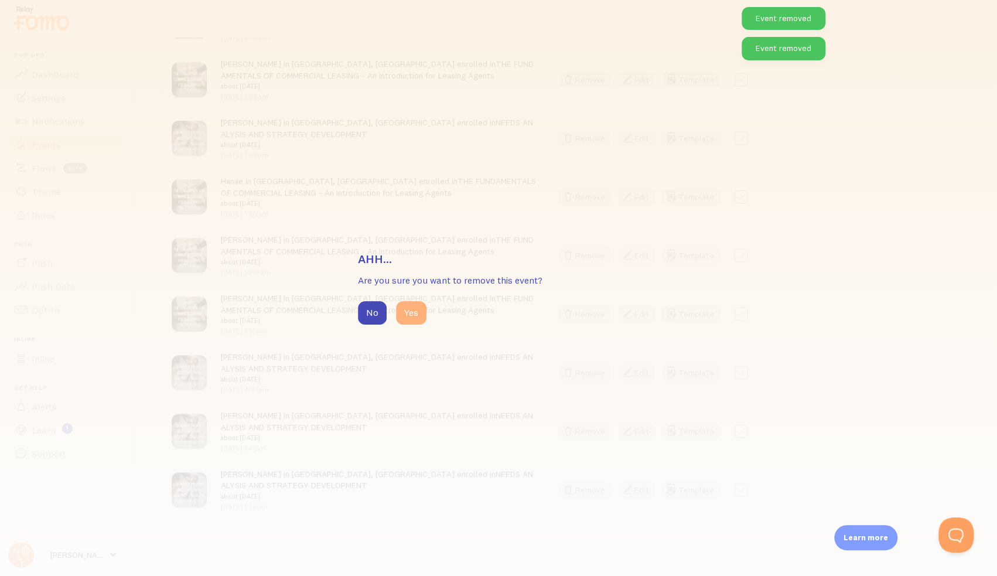
click at [416, 317] on button "Yes" at bounding box center [411, 312] width 30 height 23
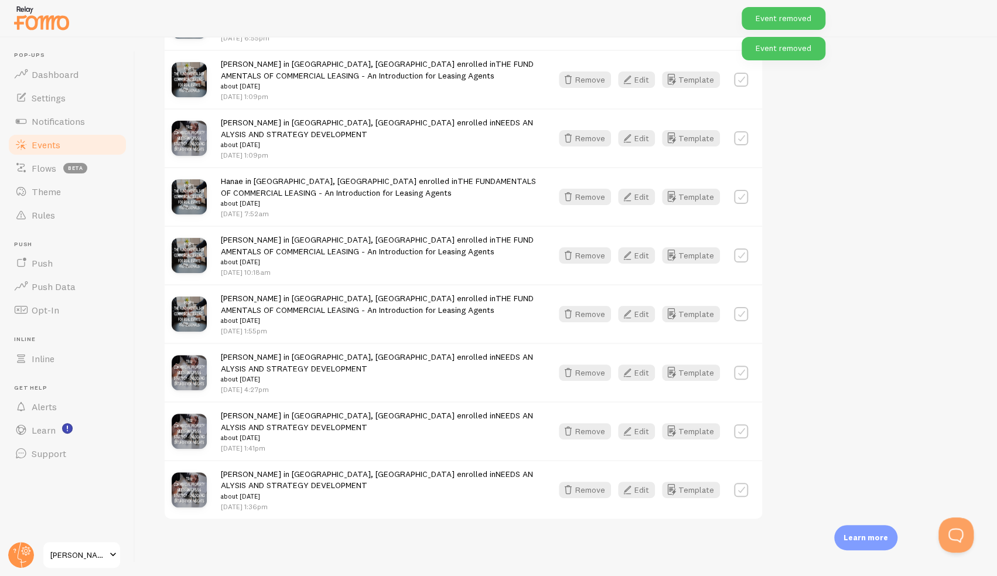
scroll to position [1295, 0]
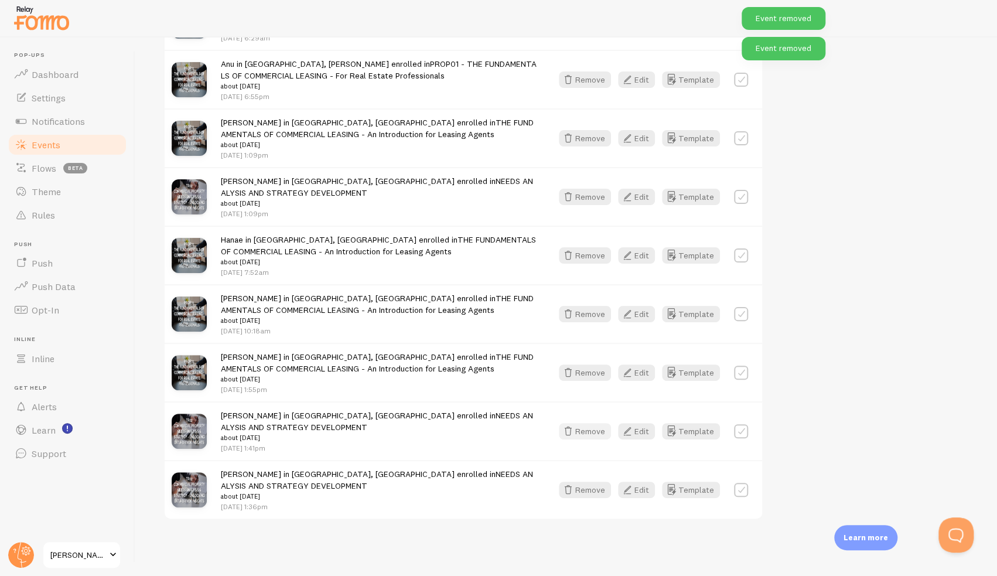
click at [593, 430] on button "Remove" at bounding box center [585, 431] width 52 height 16
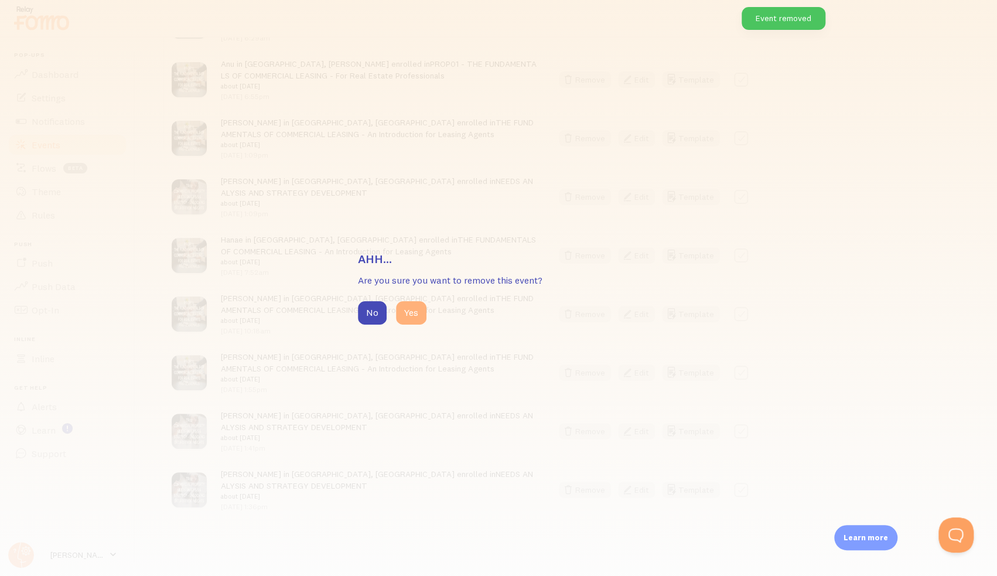
click at [410, 313] on button "Yes" at bounding box center [411, 312] width 30 height 23
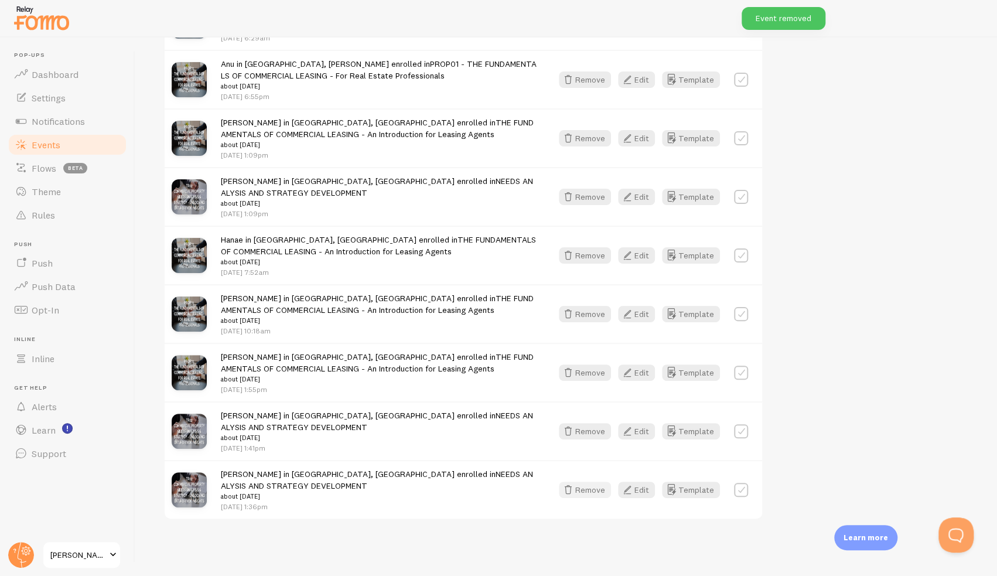
scroll to position [1237, 0]
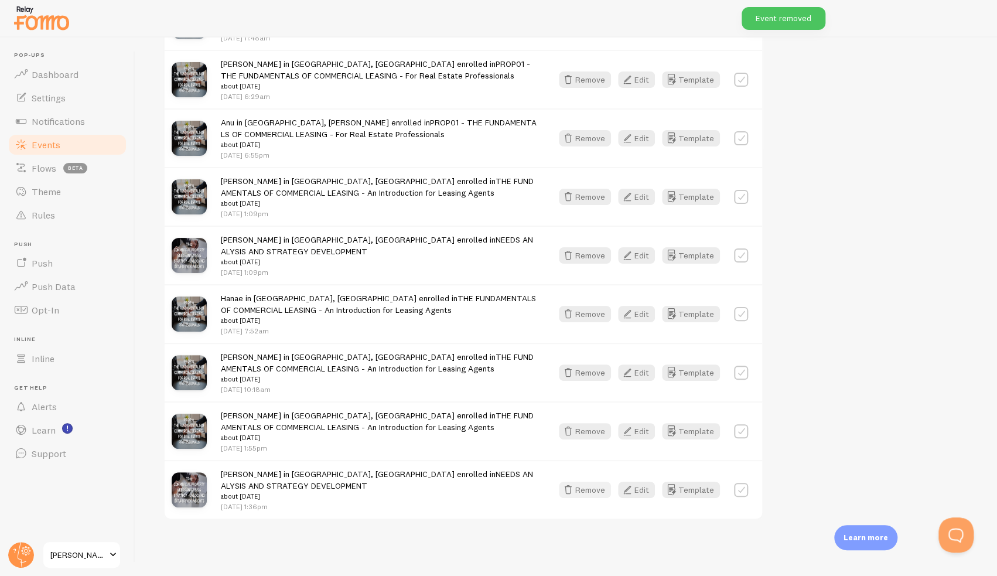
click at [586, 491] on button "Remove" at bounding box center [585, 489] width 52 height 16
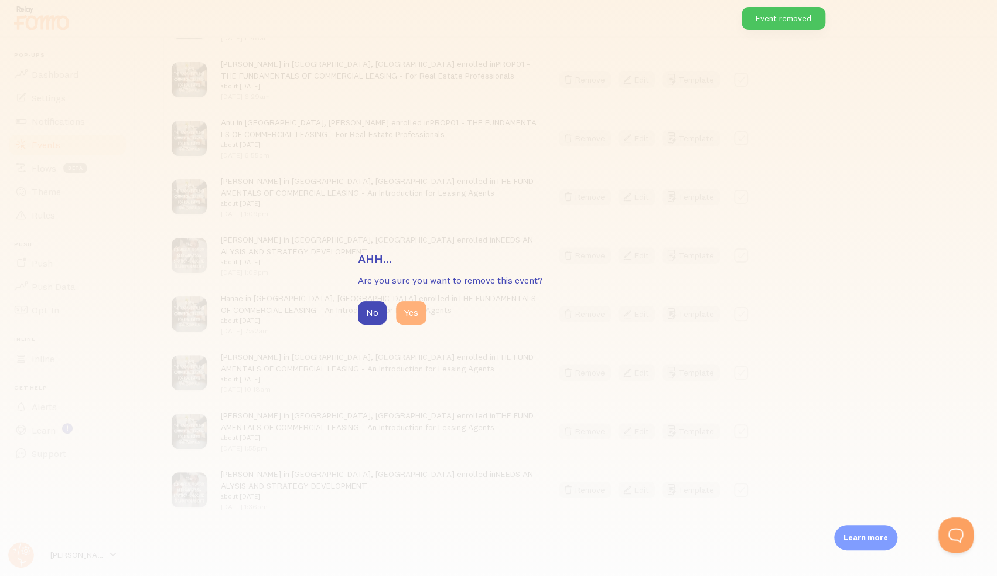
click at [415, 313] on button "Yes" at bounding box center [411, 312] width 30 height 23
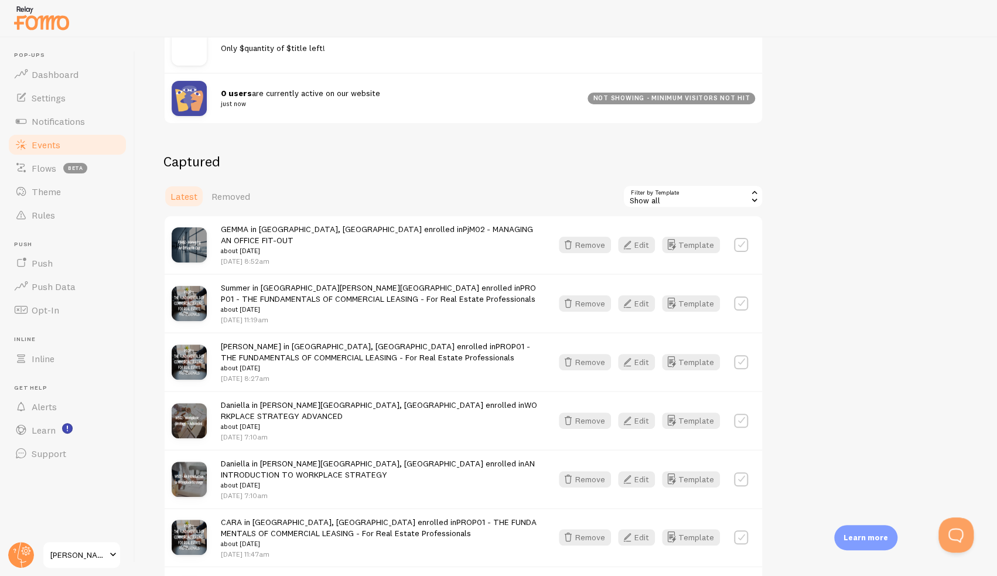
scroll to position [177, 0]
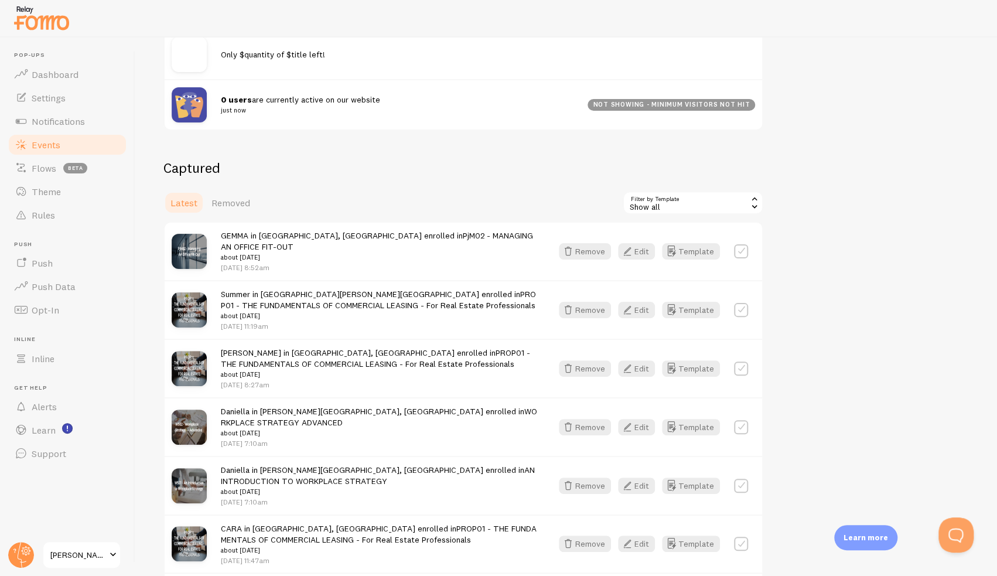
click at [710, 206] on div "Show all" at bounding box center [692, 202] width 141 height 23
click at [707, 232] on li "Show all" at bounding box center [693, 235] width 138 height 18
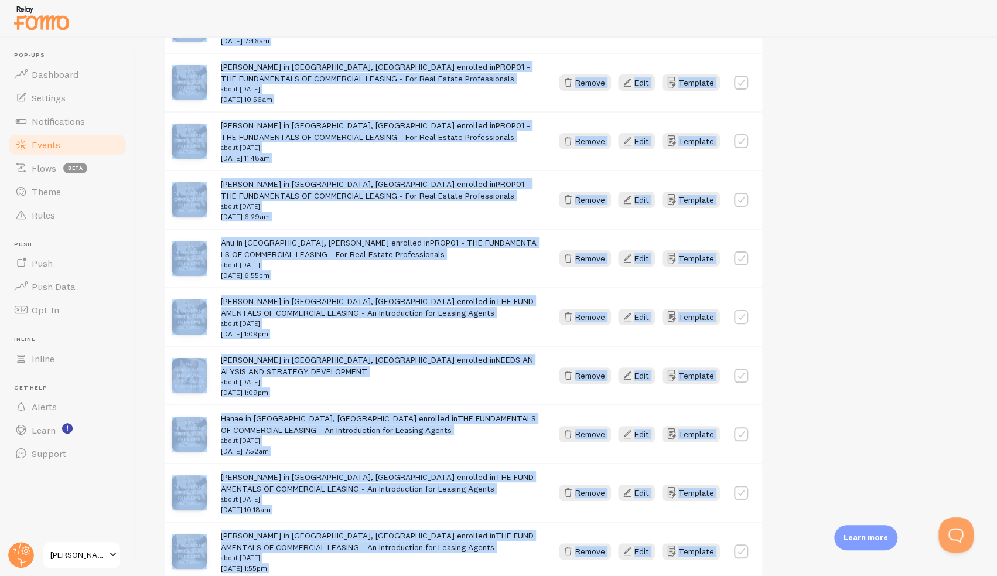
scroll to position [1178, 0]
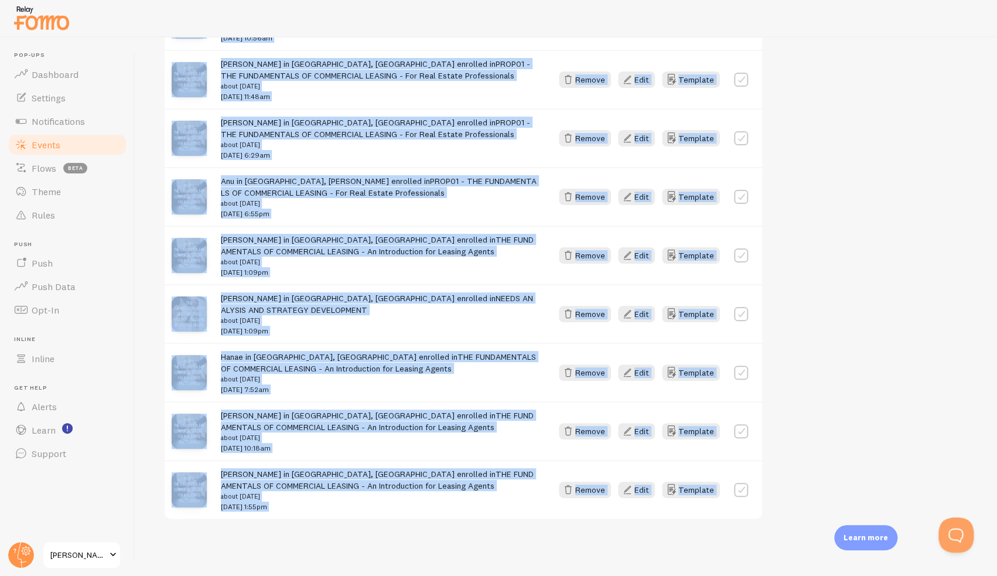
drag, startPoint x: 995, startPoint y: 160, endPoint x: 932, endPoint y: 439, distance: 286.4
click at [995, 531] on div "Events This is a collection of social proof interactions captured by your conne…" at bounding box center [565, 306] width 861 height 538
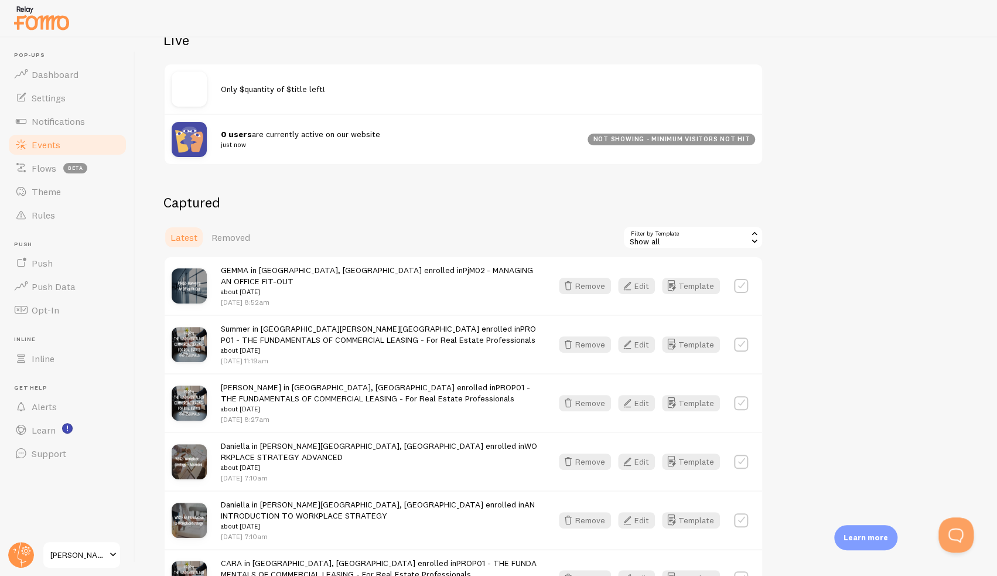
scroll to position [0, 0]
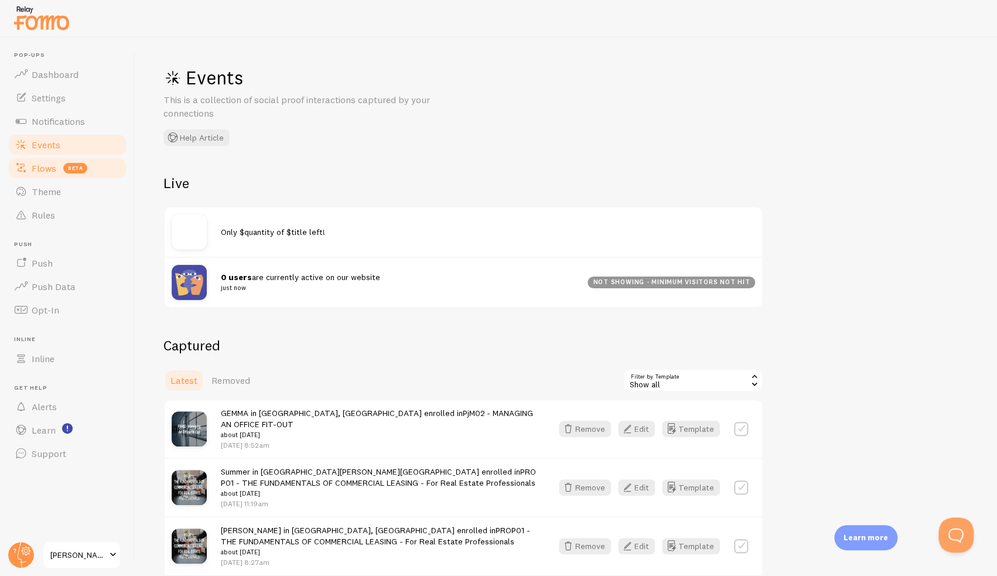
click at [42, 176] on link "Flows beta" at bounding box center [67, 167] width 121 height 23
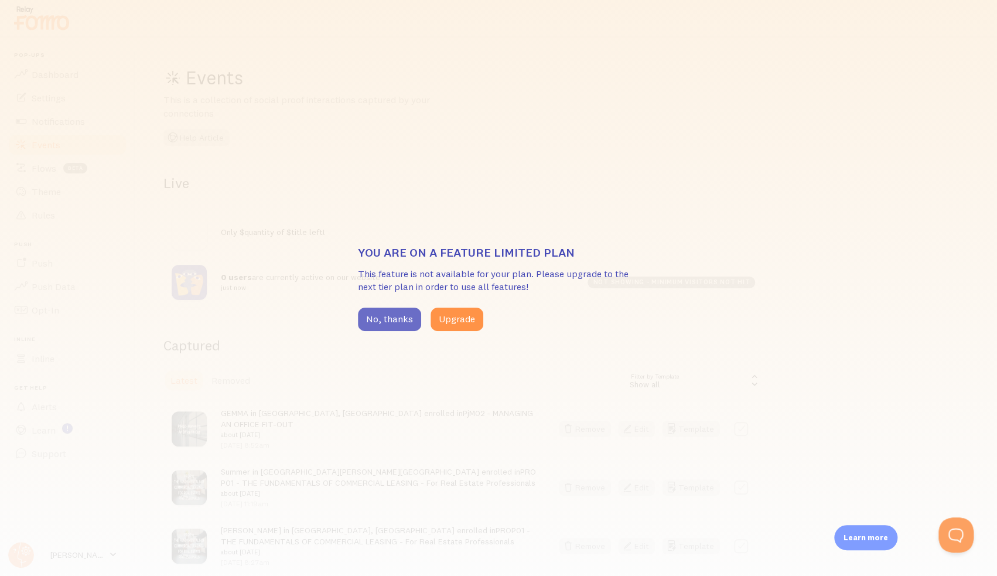
click at [393, 323] on button "No, thanks" at bounding box center [389, 318] width 63 height 23
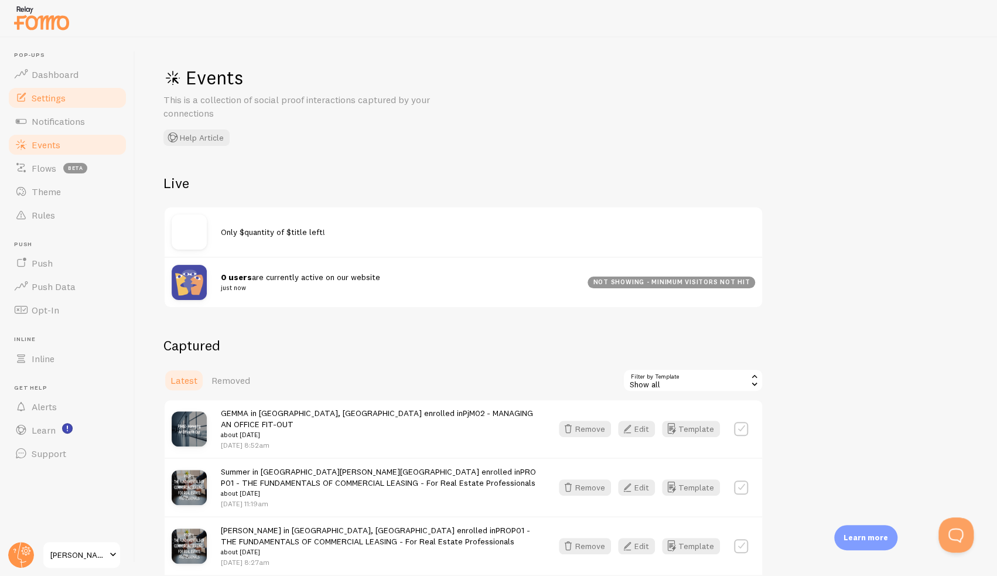
click at [53, 95] on span "Settings" at bounding box center [49, 98] width 34 height 12
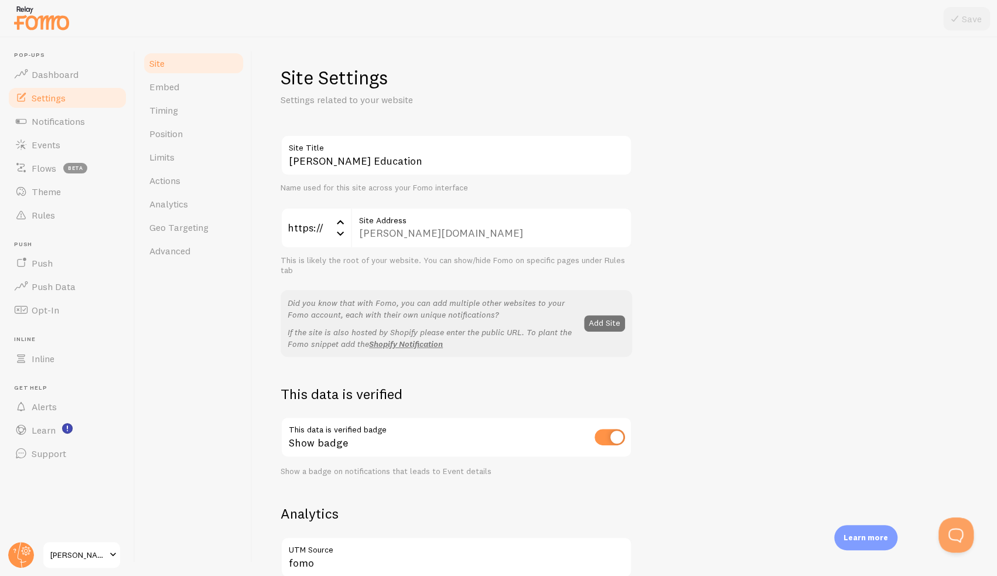
drag, startPoint x: 734, startPoint y: 174, endPoint x: 723, endPoint y: 147, distance: 29.1
click at [723, 147] on div "[PERSON_NAME] Education Site Title Name used for this site across your Fomo int…" at bounding box center [624, 531] width 688 height 792
drag, startPoint x: 723, startPoint y: 147, endPoint x: 707, endPoint y: 124, distance: 28.3
click at [707, 124] on div "Site Settings Settings related to your website [PERSON_NAME] Education Site Tit…" at bounding box center [624, 563] width 688 height 995
drag, startPoint x: 466, startPoint y: 265, endPoint x: 417, endPoint y: 271, distance: 49.5
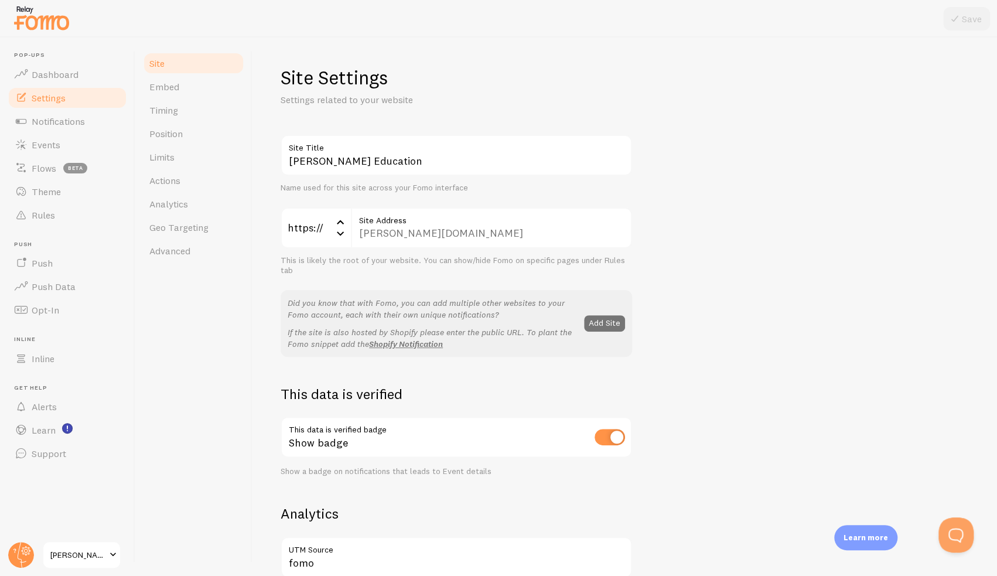
click at [417, 271] on div "This is likely the root of your website. You can show/hide Fomo on specific pag…" at bounding box center [455, 265] width 351 height 20
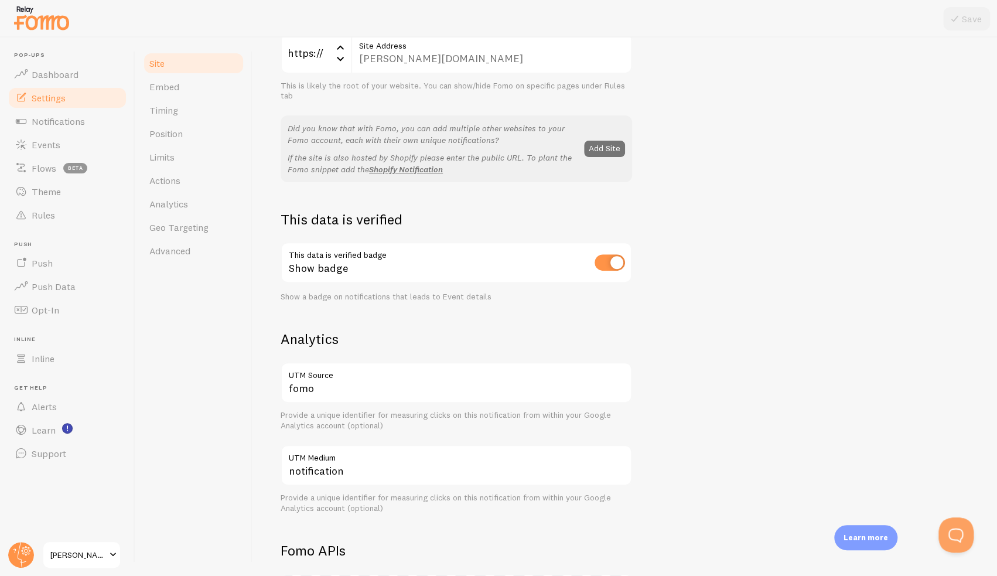
scroll to position [176, 0]
drag, startPoint x: 717, startPoint y: 360, endPoint x: 709, endPoint y: 379, distance: 20.8
click at [709, 379] on div "[PERSON_NAME] Education Site Title Name used for this site across your Fomo int…" at bounding box center [624, 355] width 688 height 792
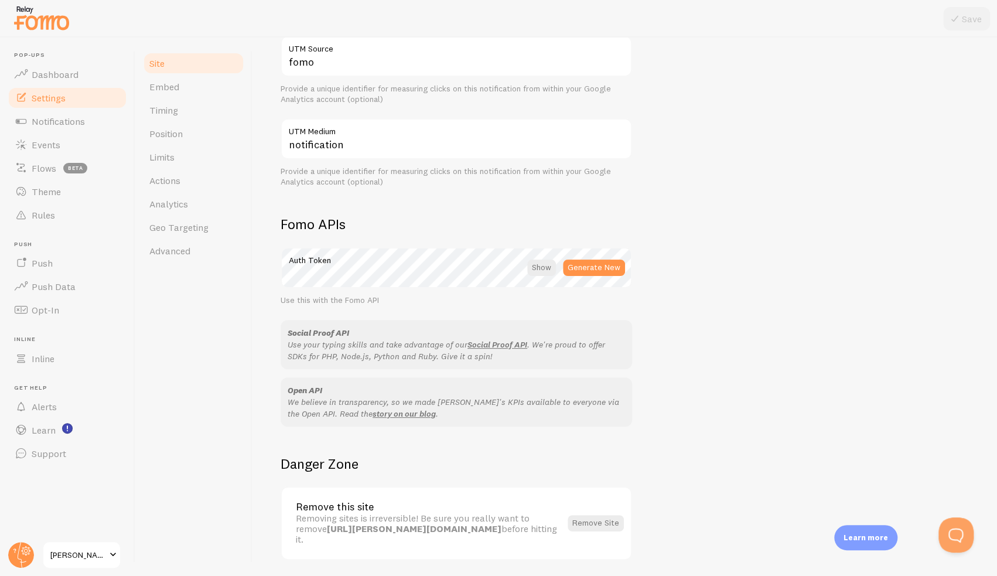
scroll to position [539, 0]
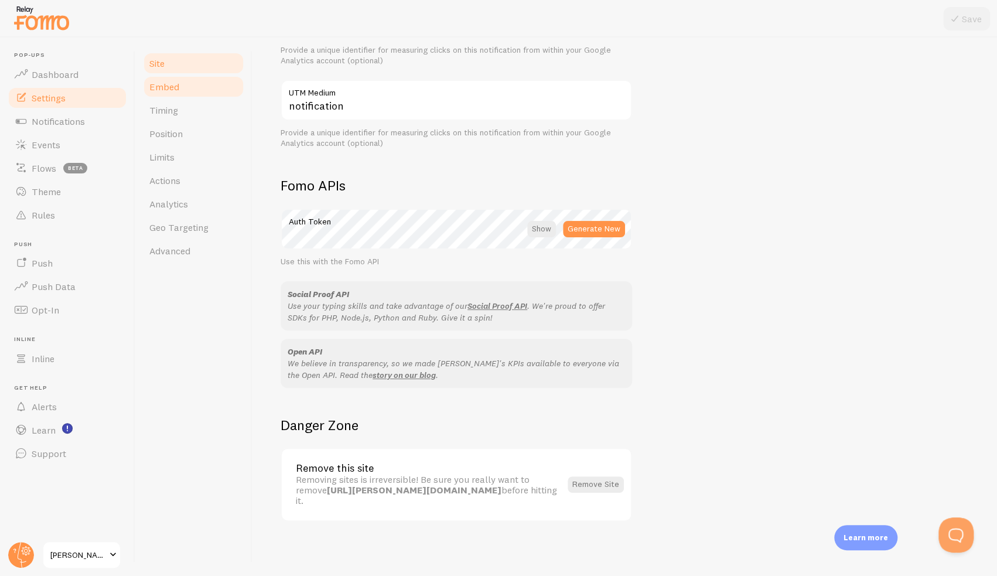
click at [169, 88] on span "Embed" at bounding box center [164, 87] width 30 height 12
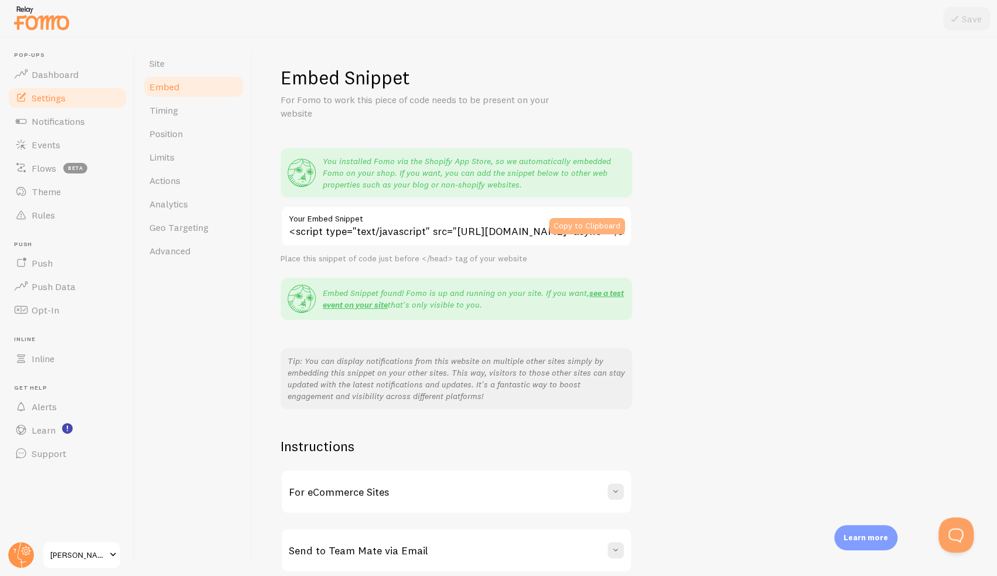
click at [580, 227] on button "Copy to Clipboard" at bounding box center [587, 226] width 76 height 16
click at [49, 73] on span "Dashboard" at bounding box center [55, 75] width 47 height 12
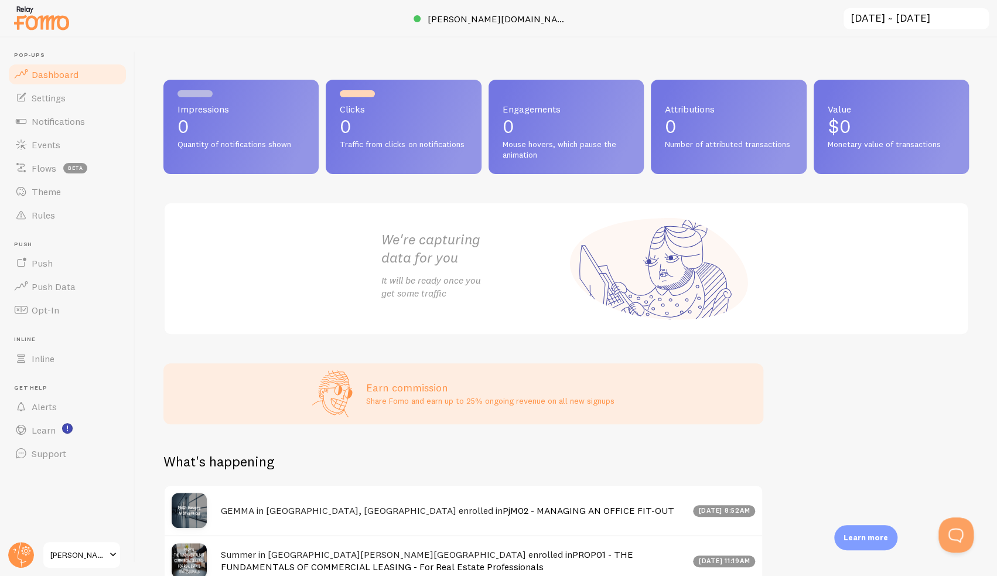
click at [68, 557] on span "[PERSON_NAME] Education" at bounding box center [78, 554] width 56 height 14
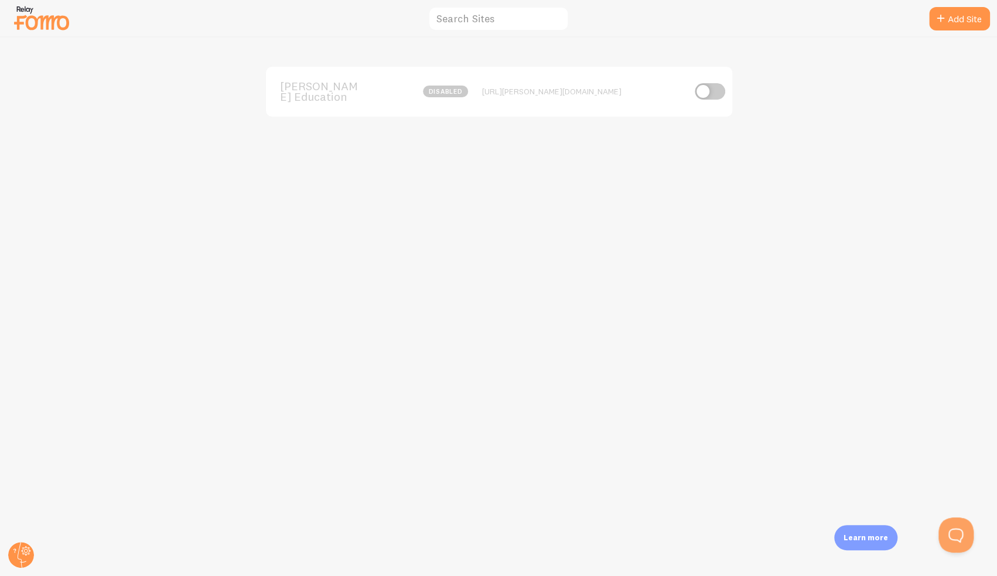
click at [705, 93] on input "checkbox" at bounding box center [709, 91] width 30 height 16
checkbox input "true"
click at [376, 221] on div "[PERSON_NAME] Education 0 Impressions - [URL][PERSON_NAME][DOMAIN_NAME]" at bounding box center [499, 306] width 996 height 538
click at [34, 18] on img at bounding box center [41, 18] width 59 height 30
click at [40, 22] on img at bounding box center [41, 18] width 59 height 30
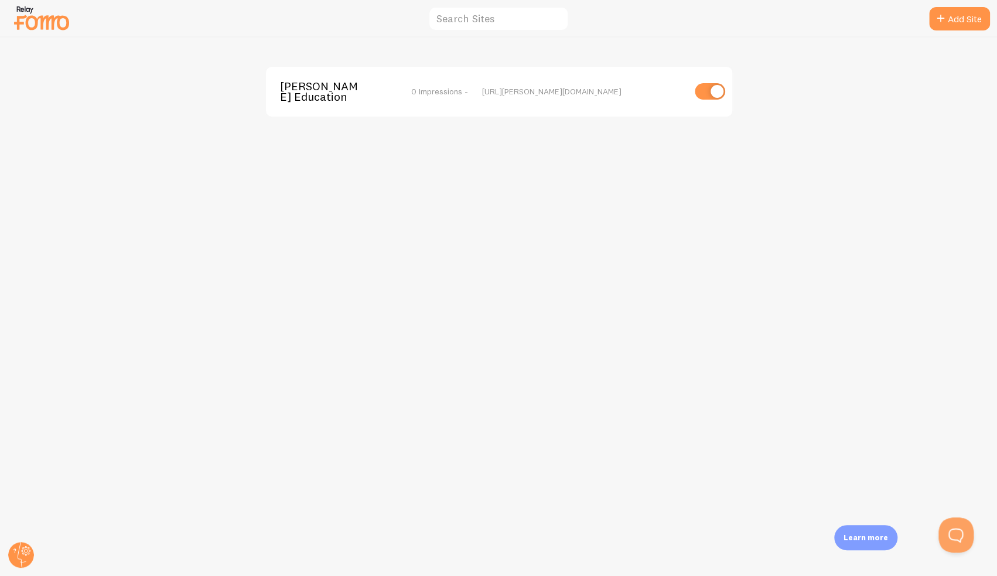
click at [51, 13] on img at bounding box center [41, 18] width 59 height 30
click at [29, 544] on icon at bounding box center [21, 554] width 28 height 28
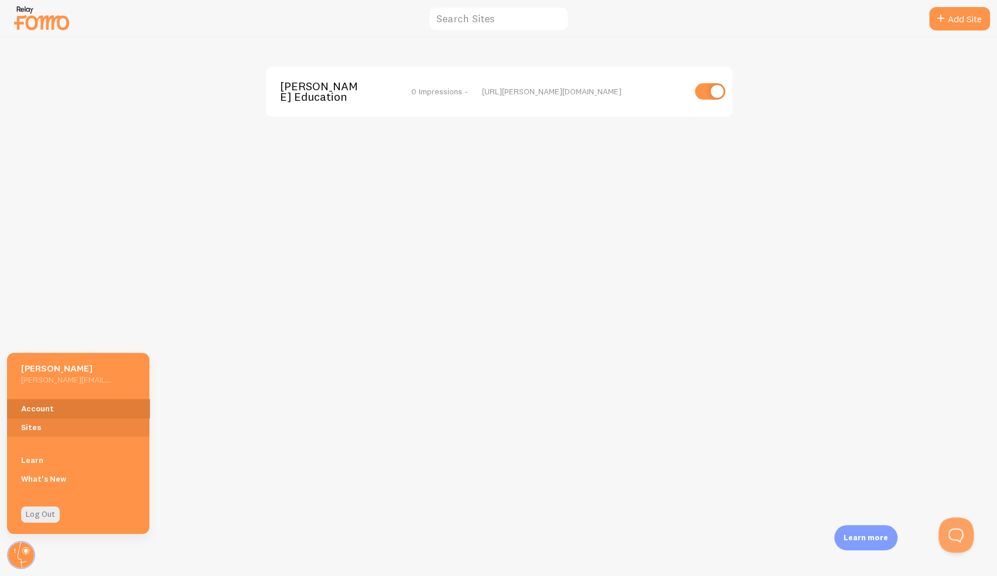
click at [47, 401] on link "Account" at bounding box center [78, 408] width 142 height 19
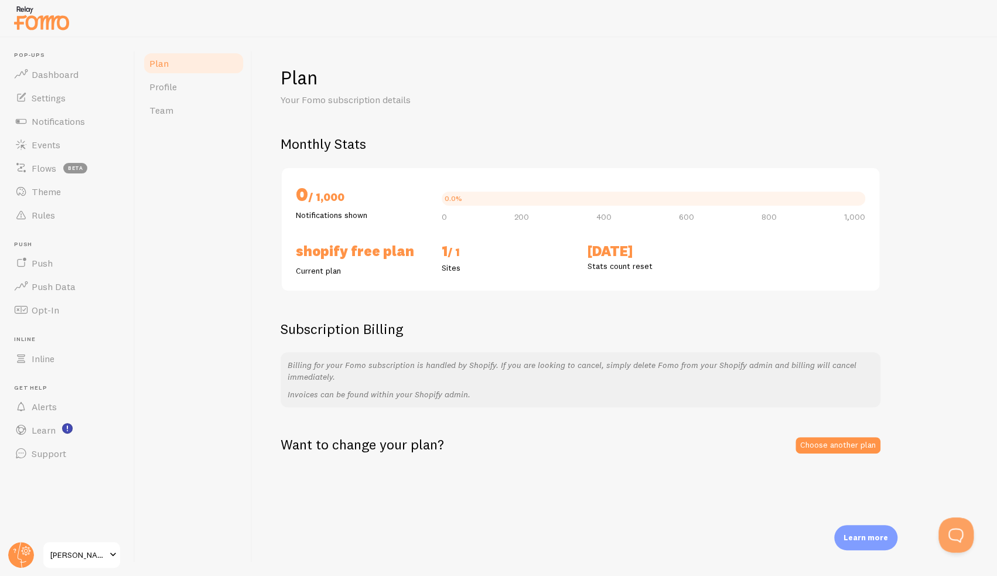
click at [71, 542] on link "[PERSON_NAME] Education" at bounding box center [81, 554] width 79 height 28
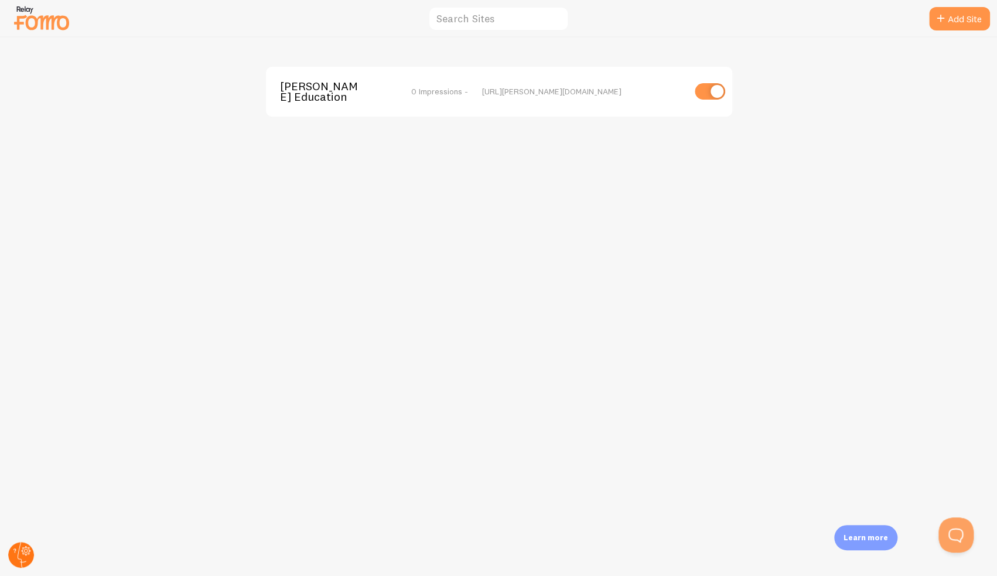
click at [20, 549] on circle at bounding box center [21, 555] width 26 height 26
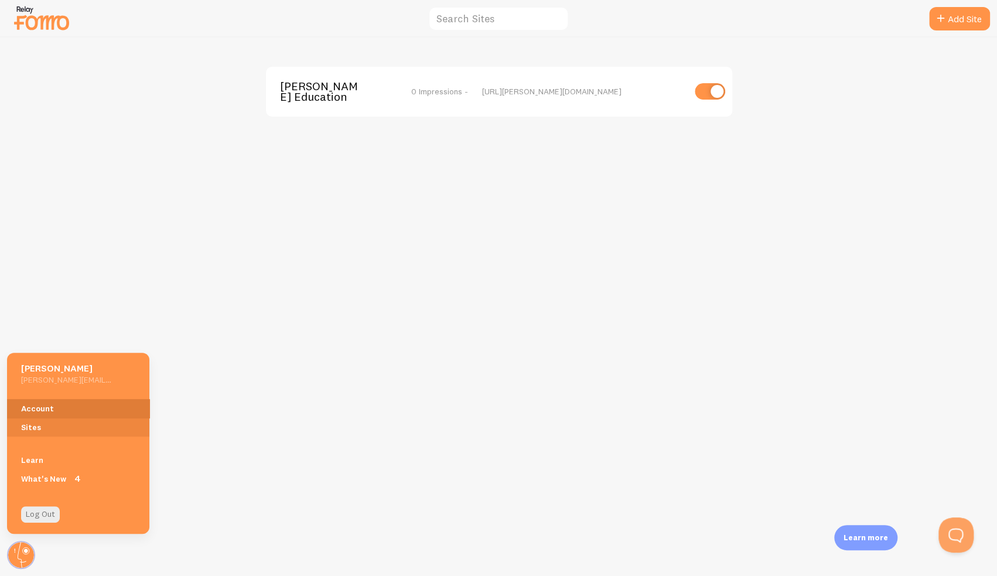
click at [59, 410] on link "Account" at bounding box center [78, 408] width 142 height 19
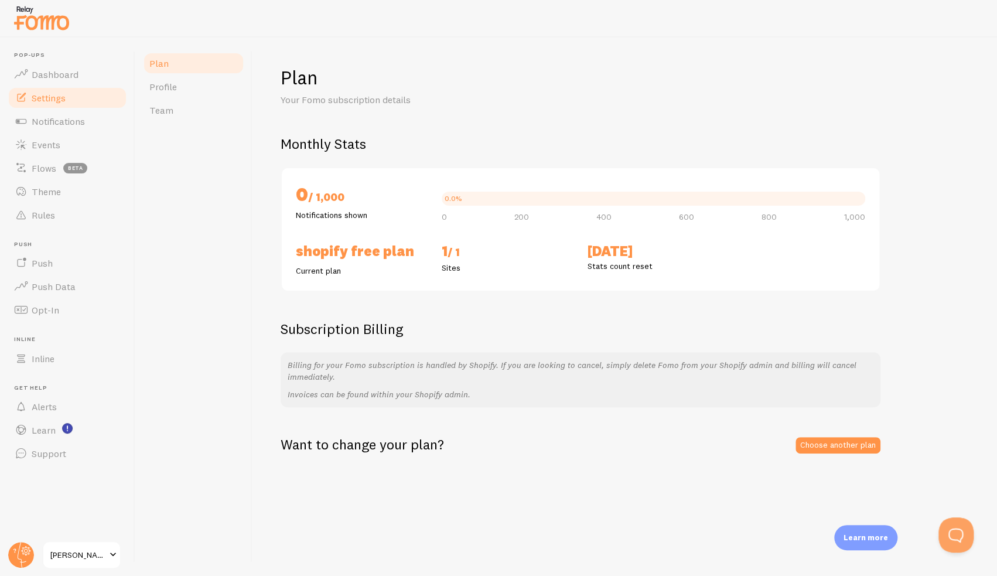
drag, startPoint x: 357, startPoint y: 455, endPoint x: 46, endPoint y: 88, distance: 480.3
click at [46, 88] on link "Settings" at bounding box center [67, 97] width 121 height 23
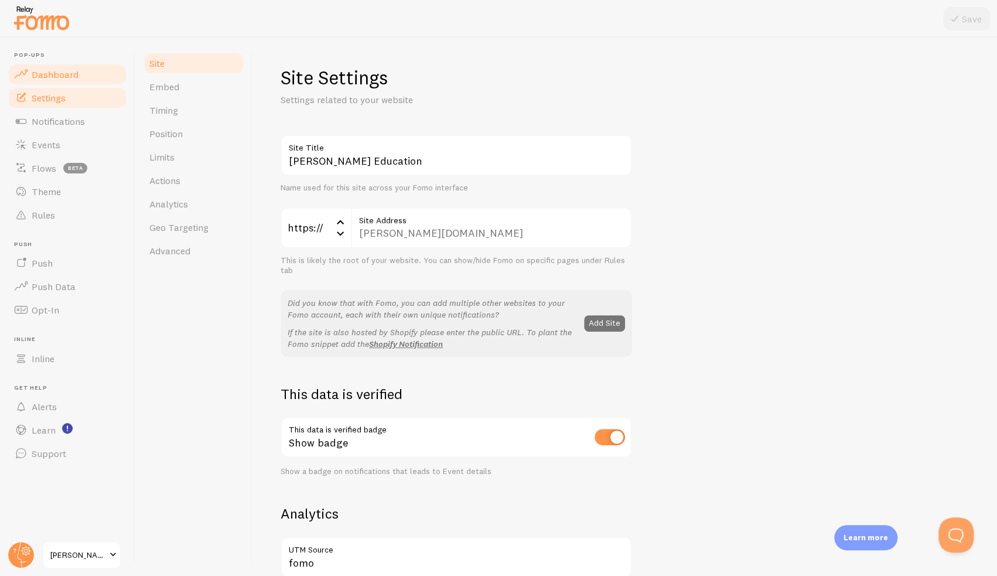
click at [56, 73] on span "Dashboard" at bounding box center [55, 75] width 47 height 12
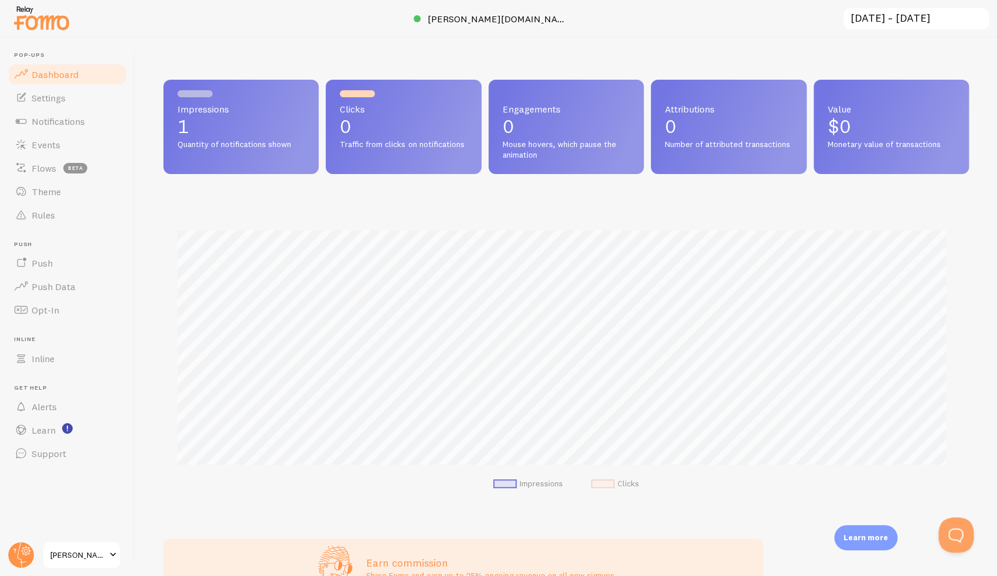
scroll to position [307, 796]
drag, startPoint x: 57, startPoint y: 77, endPoint x: 357, endPoint y: 43, distance: 302.3
click at [357, 43] on div "Impressions 1 Quantity of notifications shown Clicks 0 Traffic from clicks on n…" at bounding box center [565, 306] width 861 height 538
click at [62, 94] on span "Settings" at bounding box center [49, 98] width 34 height 12
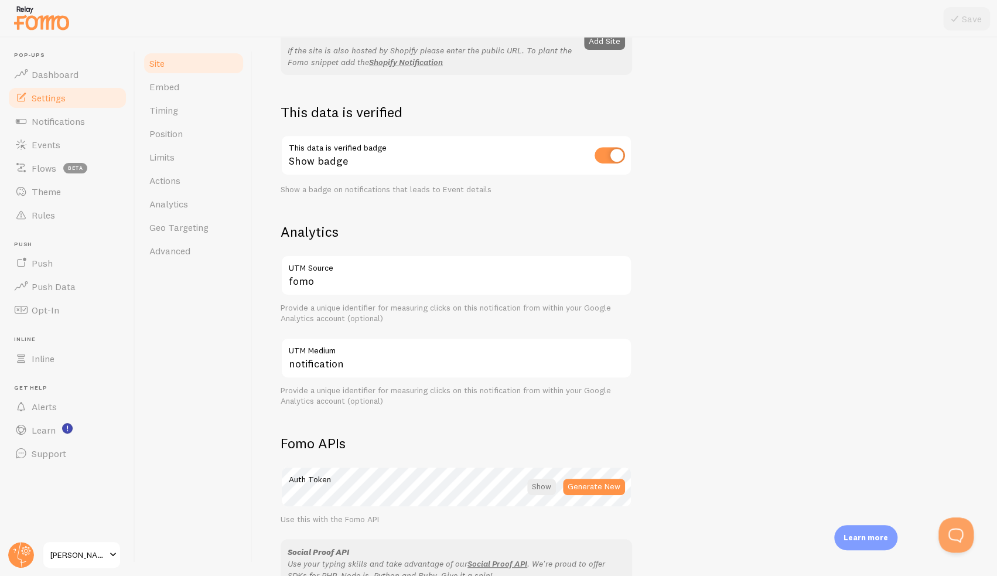
scroll to position [293, 0]
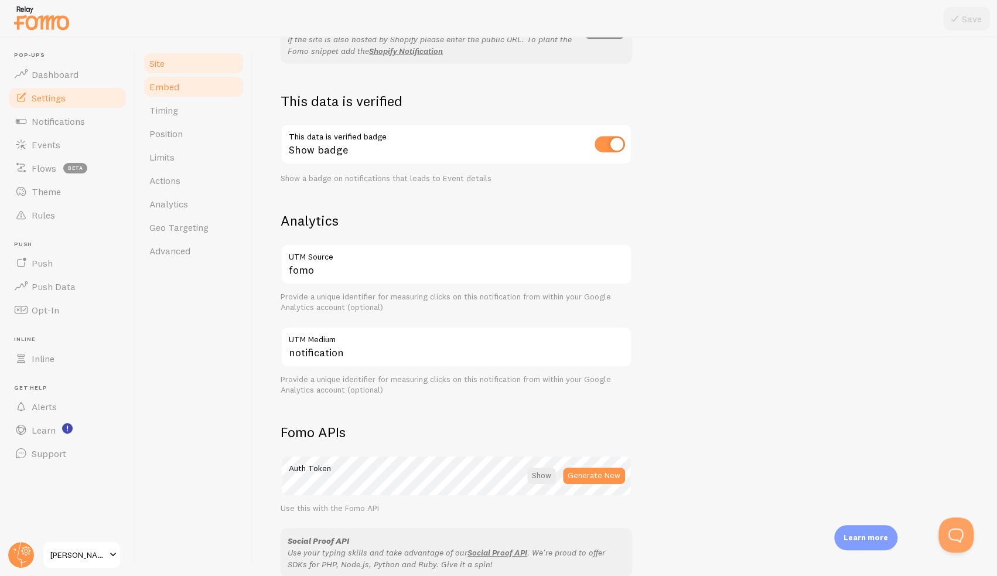
click at [191, 90] on link "Embed" at bounding box center [193, 86] width 102 height 23
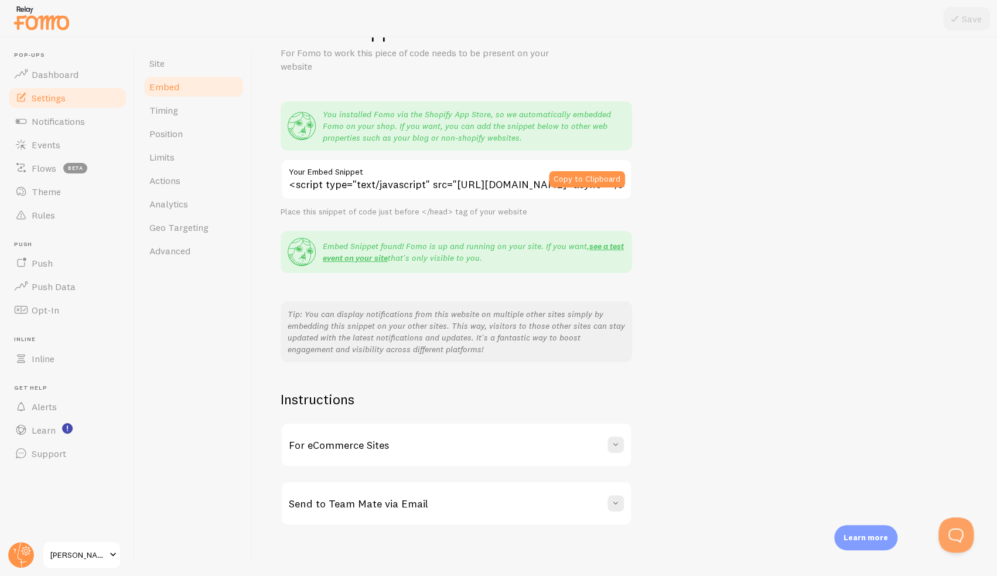
scroll to position [52, 0]
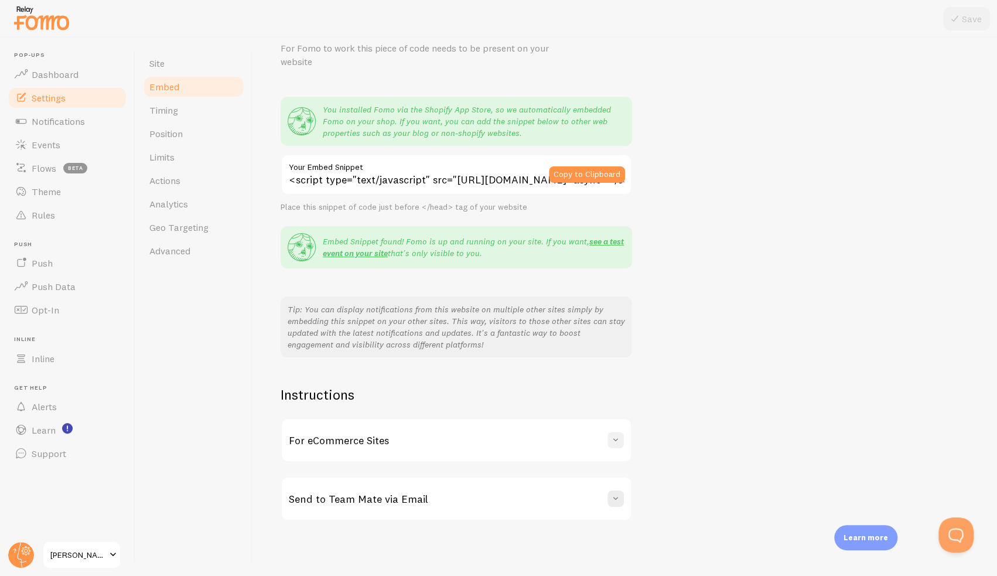
click at [616, 438] on span at bounding box center [616, 440] width 12 height 12
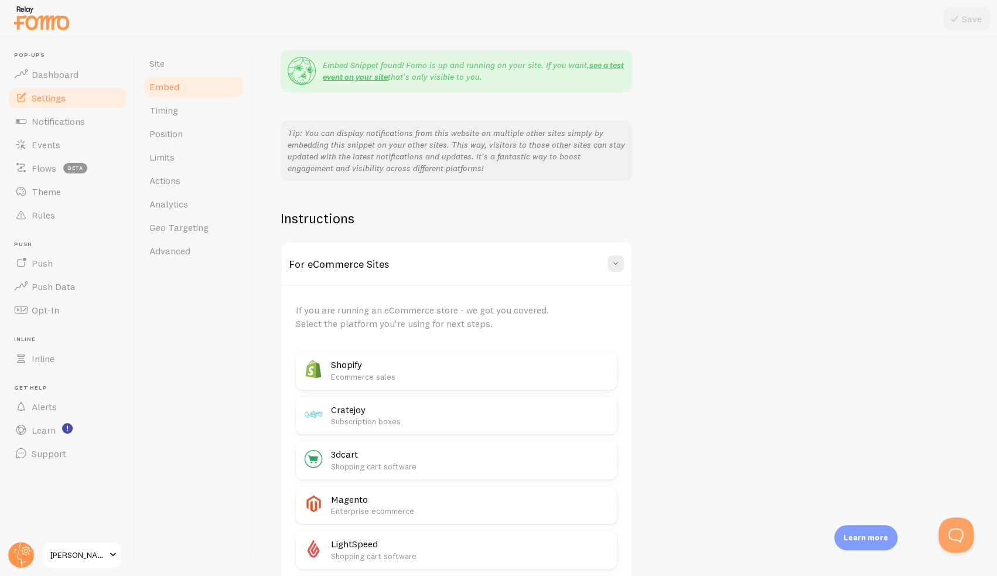
scroll to position [286, 0]
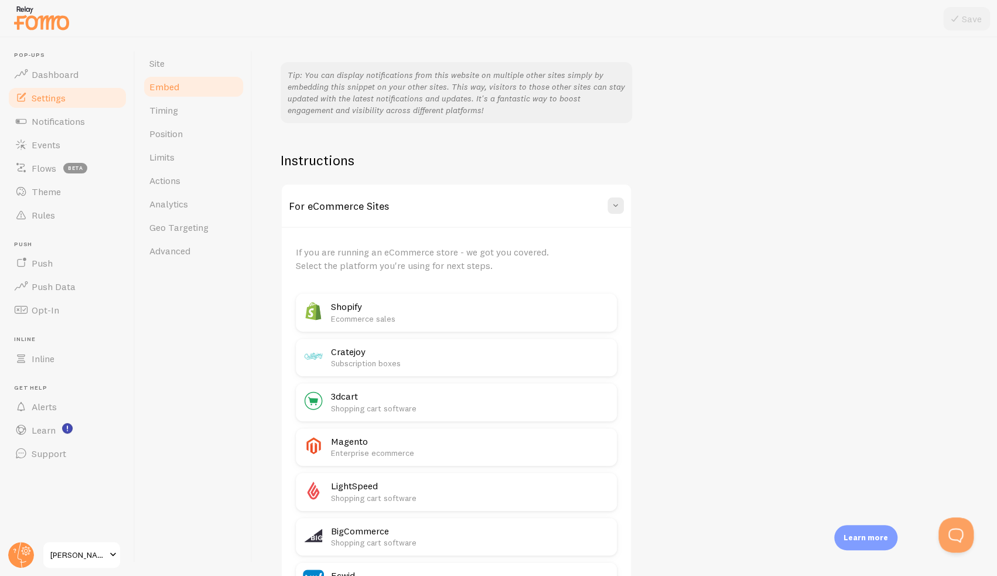
drag, startPoint x: 687, startPoint y: 339, endPoint x: 693, endPoint y: 395, distance: 56.6
click at [693, 398] on div "Embed Snippet For Fomo to work this piece of code needs to be present on your w…" at bounding box center [624, 339] width 688 height 1118
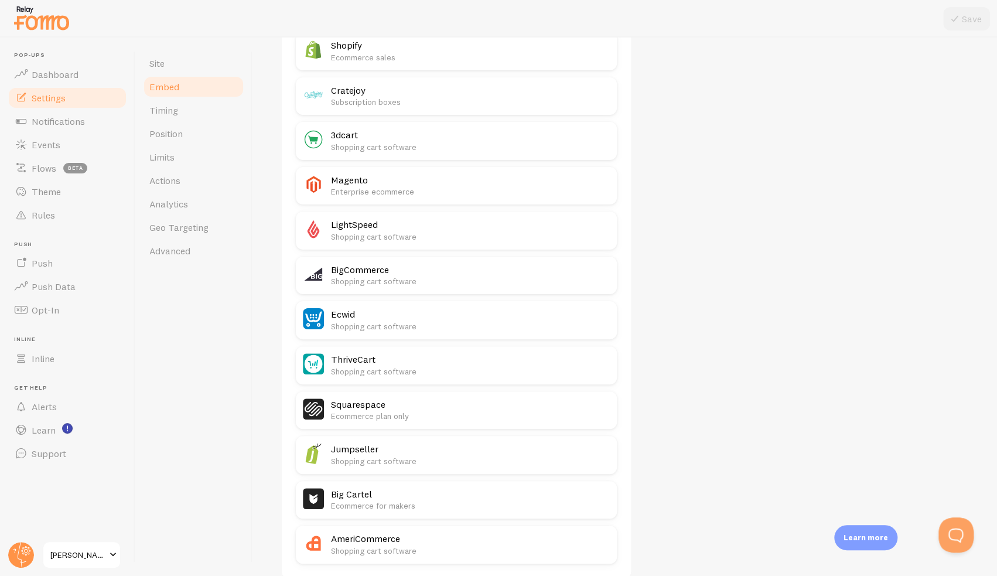
scroll to position [663, 0]
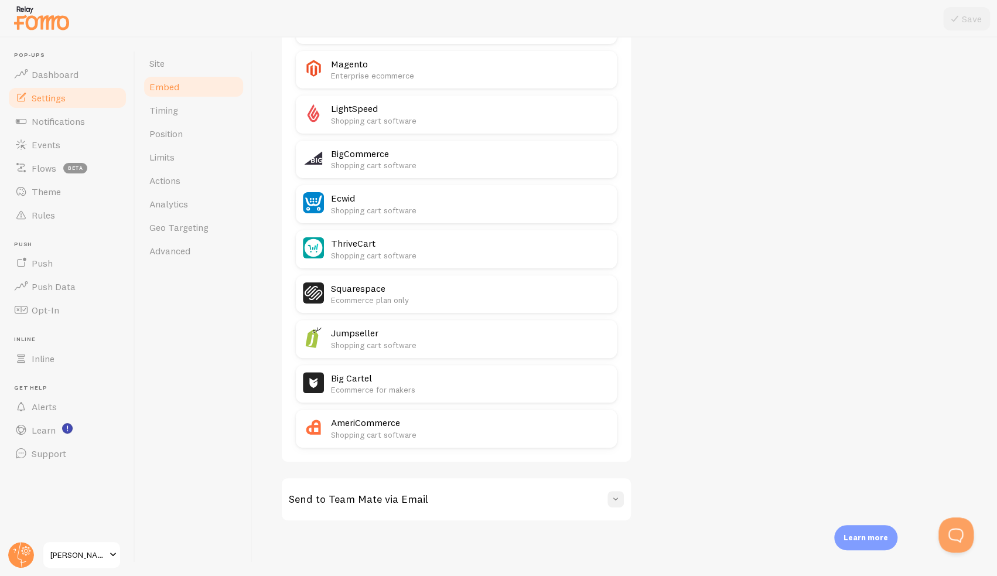
click at [609, 502] on button at bounding box center [615, 499] width 16 height 16
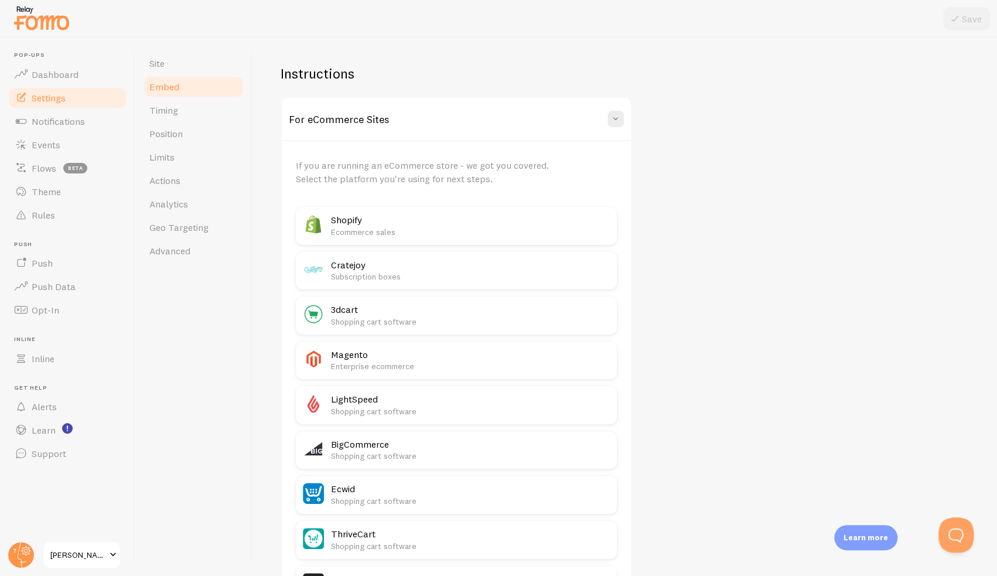
scroll to position [296, 0]
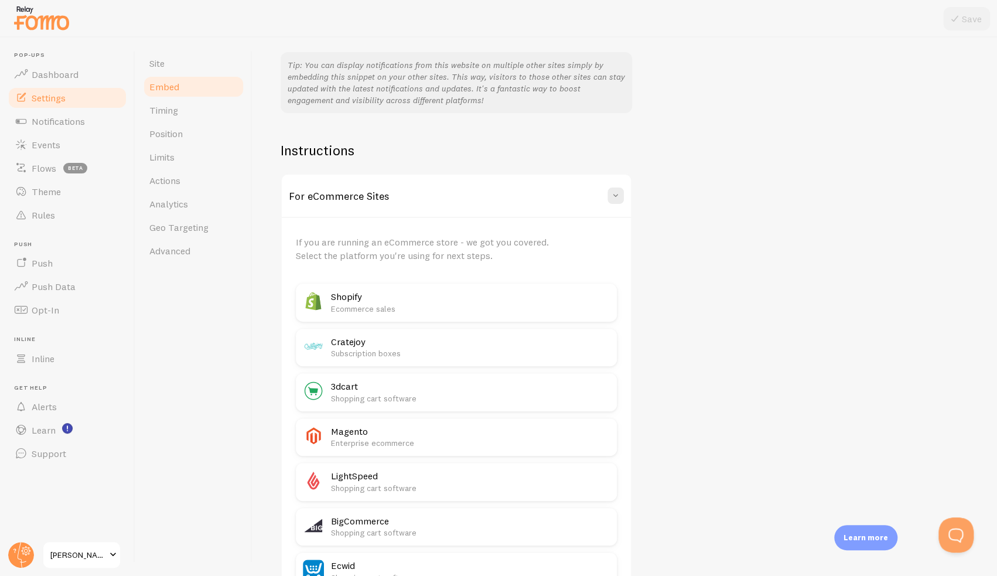
click at [604, 197] on div "For eCommerce Sites" at bounding box center [456, 195] width 349 height 42
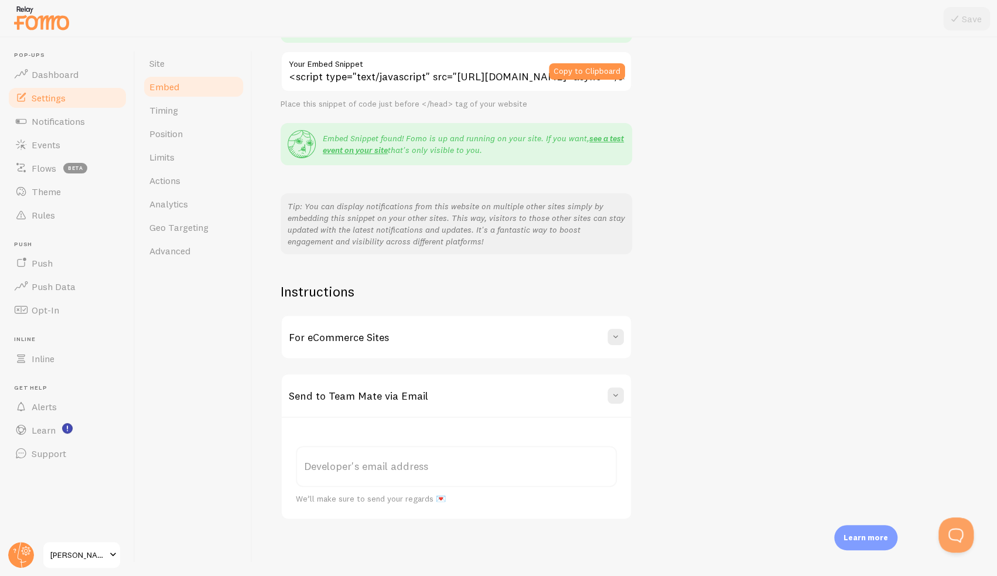
scroll to position [153, 0]
click at [617, 393] on span at bounding box center [616, 397] width 12 height 12
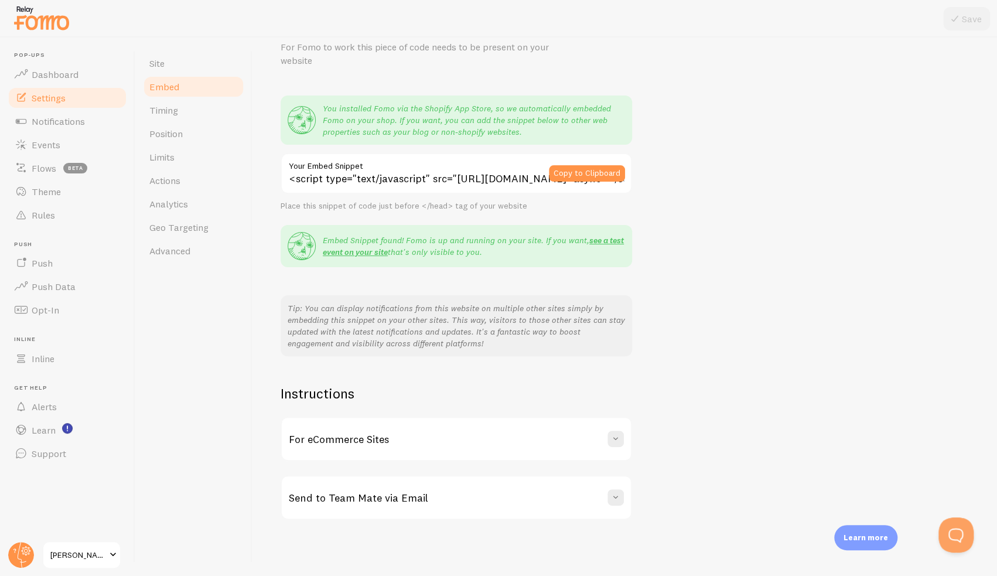
scroll to position [52, 0]
click at [194, 105] on link "Timing" at bounding box center [193, 109] width 102 height 23
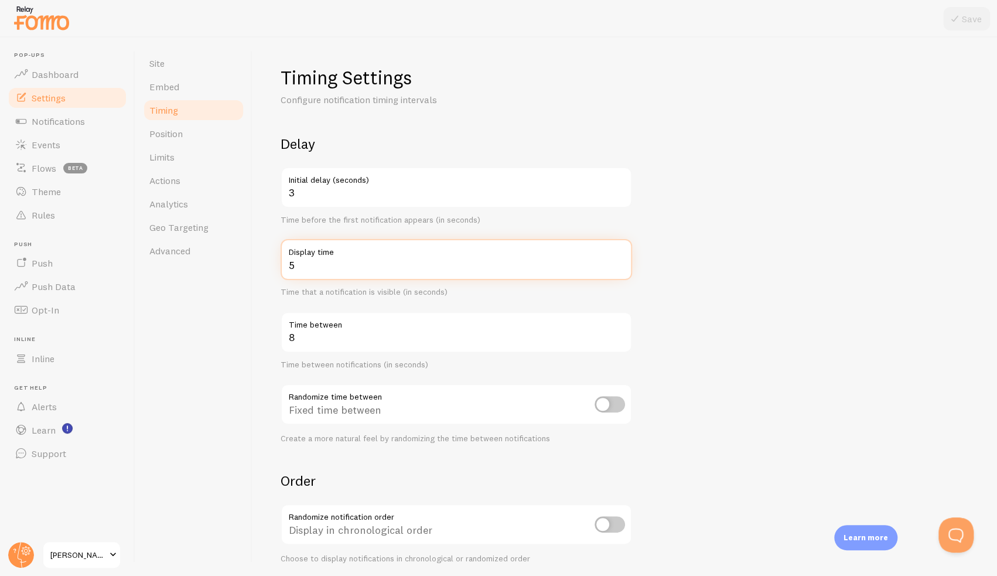
click at [623, 262] on input "5" at bounding box center [455, 259] width 351 height 41
click at [622, 262] on input "6" at bounding box center [455, 259] width 351 height 41
click at [622, 262] on input "7" at bounding box center [455, 259] width 351 height 41
type input "8"
click at [622, 261] on input "8" at bounding box center [455, 259] width 351 height 41
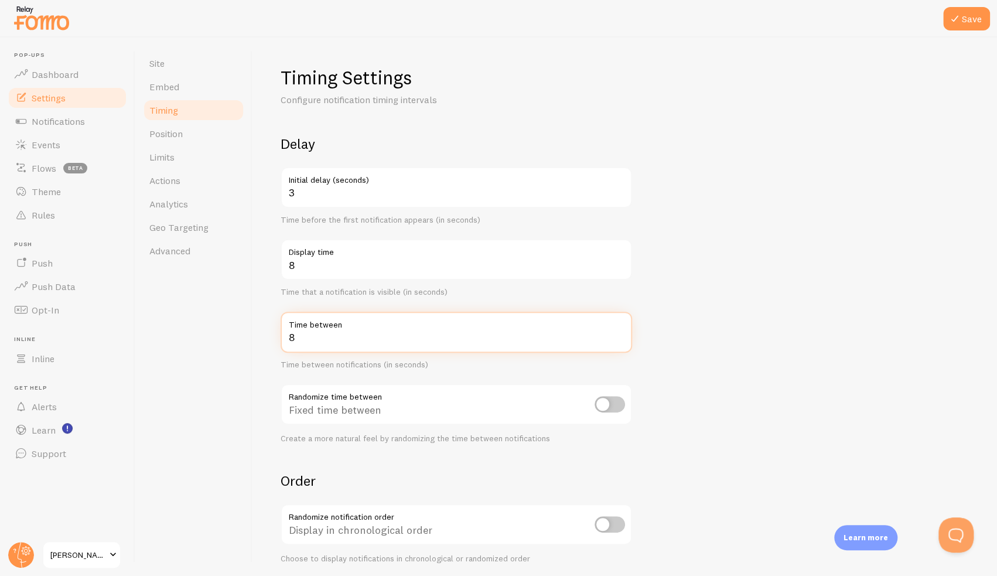
click at [324, 332] on input "8" at bounding box center [455, 332] width 351 height 41
drag, startPoint x: 313, startPoint y: 334, endPoint x: 304, endPoint y: 328, distance: 11.0
click at [269, 331] on div "Timing Settings Configure notification timing intervals Delay 3 Initial delay (…" at bounding box center [624, 306] width 744 height 538
type input "4"
type input "3"
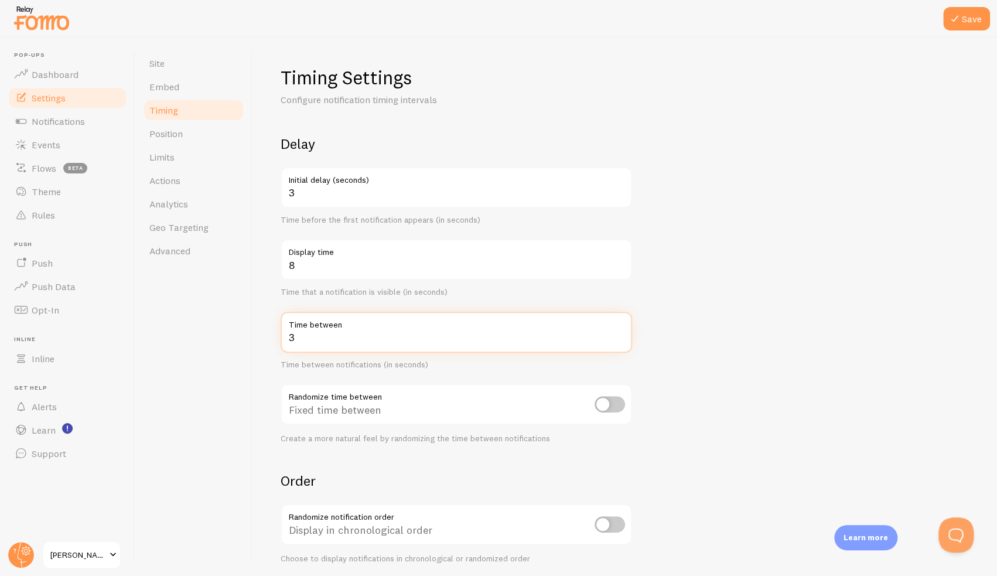
click at [679, 322] on form "Delay 3 Initial delay (seconds) Time before the first notification appears (in …" at bounding box center [624, 386] width 688 height 502
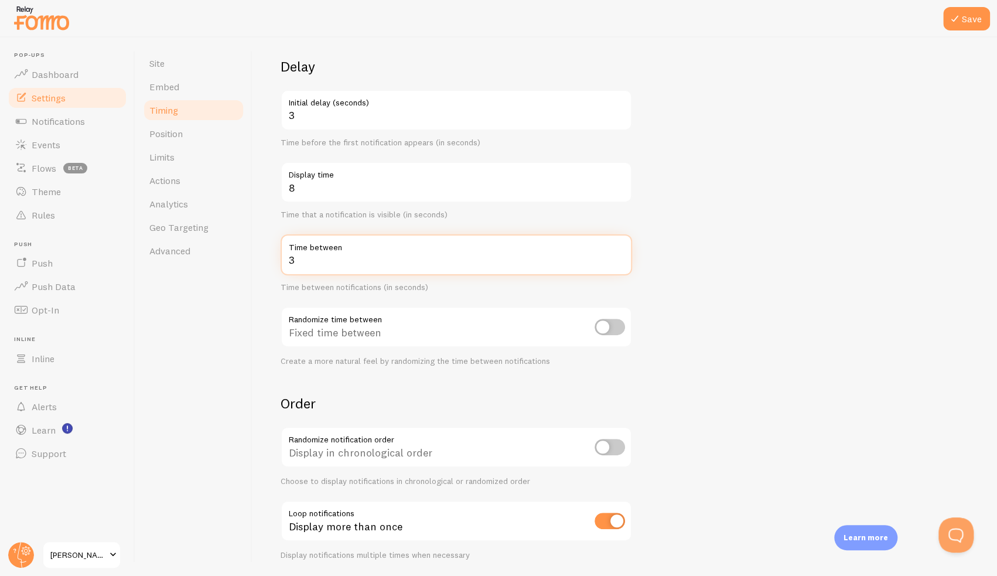
scroll to position [116, 0]
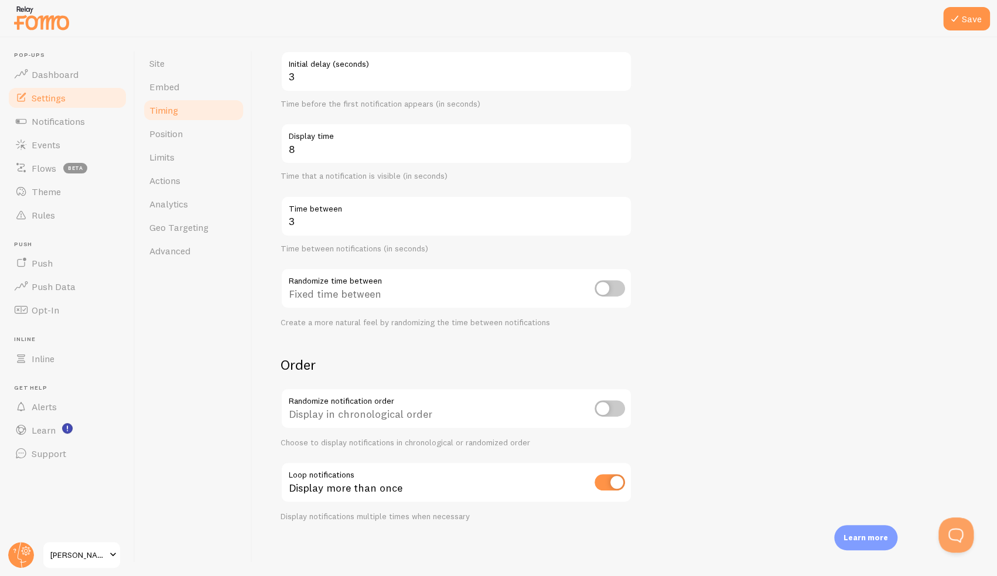
click at [604, 406] on input "checkbox" at bounding box center [609, 408] width 30 height 16
click at [609, 410] on input "checkbox" at bounding box center [609, 408] width 30 height 16
checkbox input "false"
drag, startPoint x: 708, startPoint y: 388, endPoint x: 698, endPoint y: 412, distance: 25.4
click at [698, 412] on form "Delay 3 Initial delay (seconds) Time before the first notification appears (in …" at bounding box center [624, 270] width 688 height 502
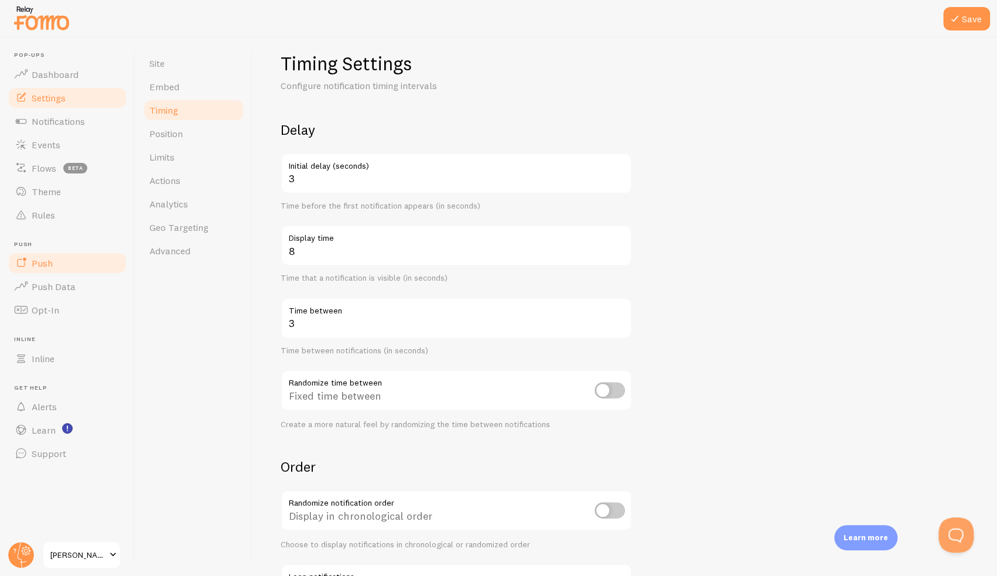
scroll to position [0, 0]
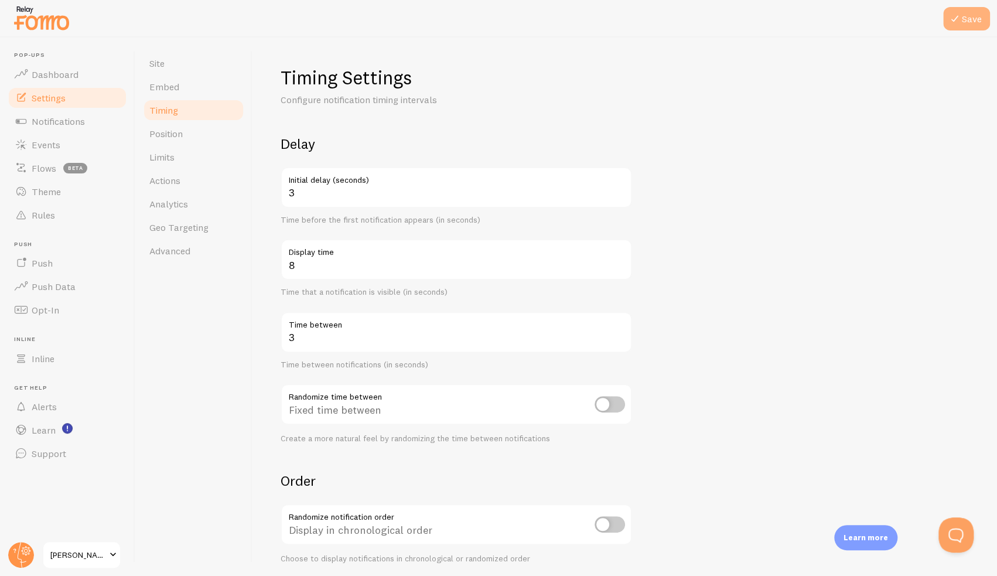
click at [966, 20] on button "Save" at bounding box center [966, 18] width 47 height 23
click at [190, 135] on link "Position" at bounding box center [193, 133] width 102 height 23
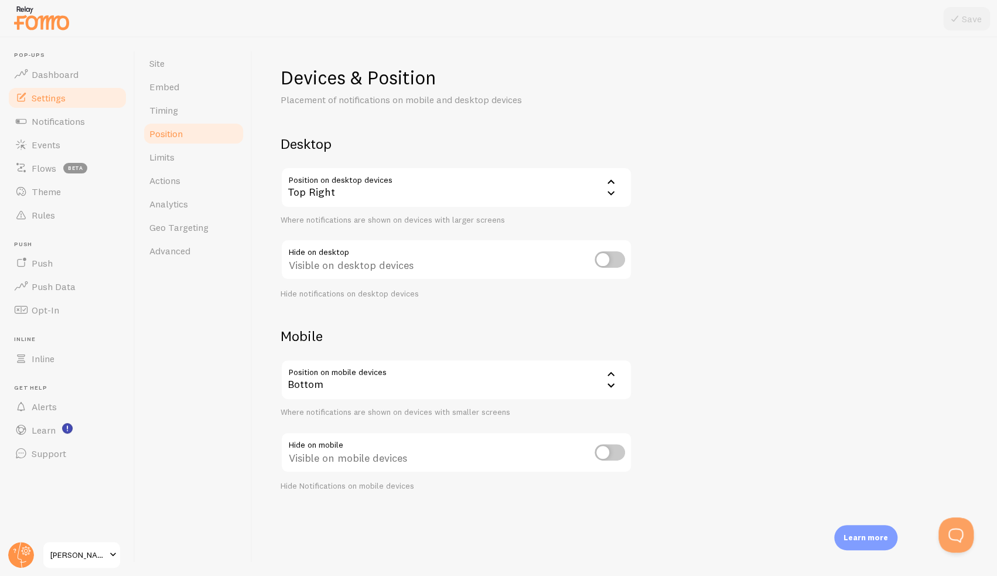
click at [412, 187] on div "Top Right" at bounding box center [455, 187] width 351 height 41
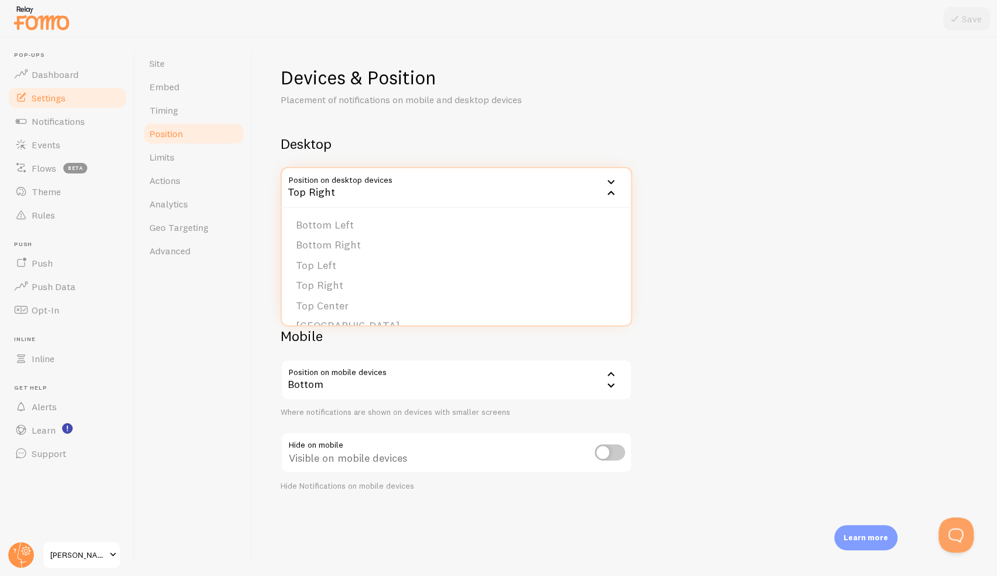
click at [361, 230] on li "Bottom Left" at bounding box center [456, 225] width 349 height 20
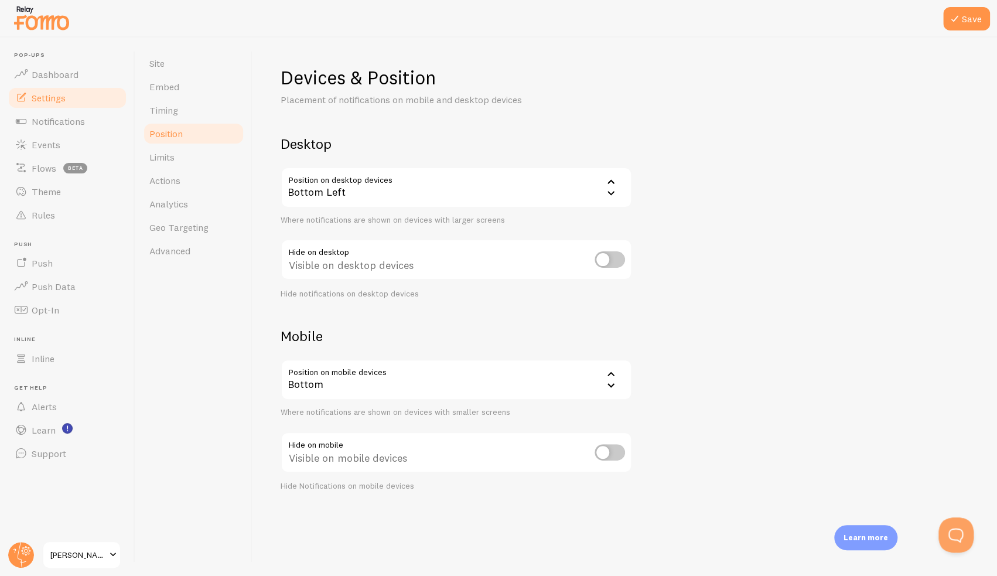
click at [543, 384] on div "Bottom" at bounding box center [455, 379] width 351 height 41
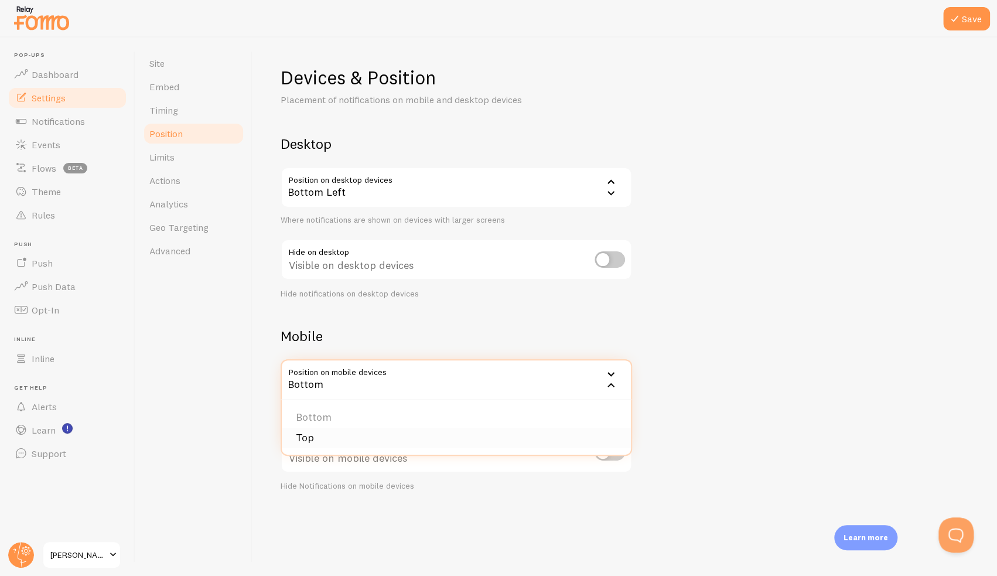
click at [425, 438] on li "Top" at bounding box center [456, 437] width 349 height 20
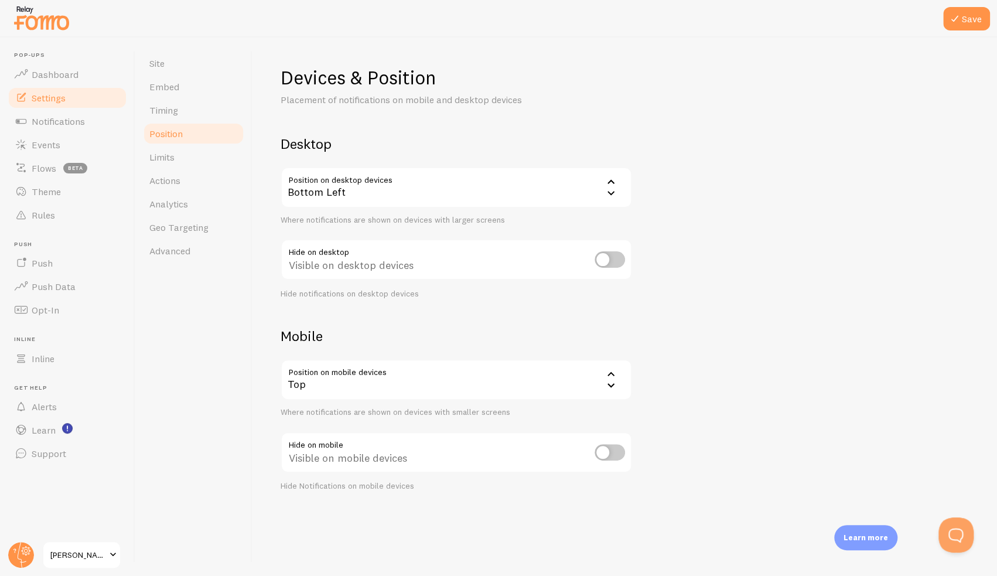
click at [457, 374] on div "Top" at bounding box center [455, 379] width 351 height 41
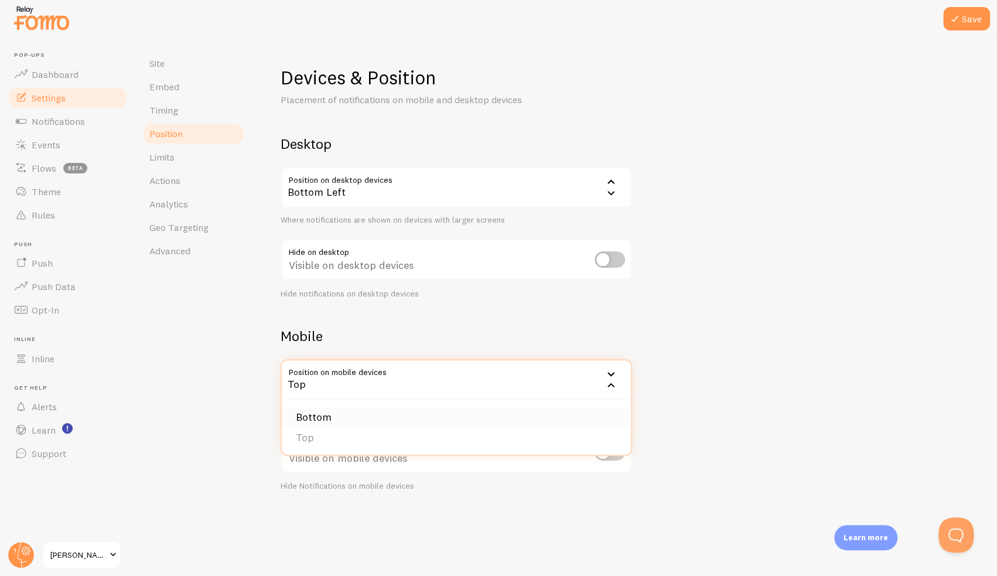
click at [444, 413] on li "Bottom" at bounding box center [456, 417] width 349 height 20
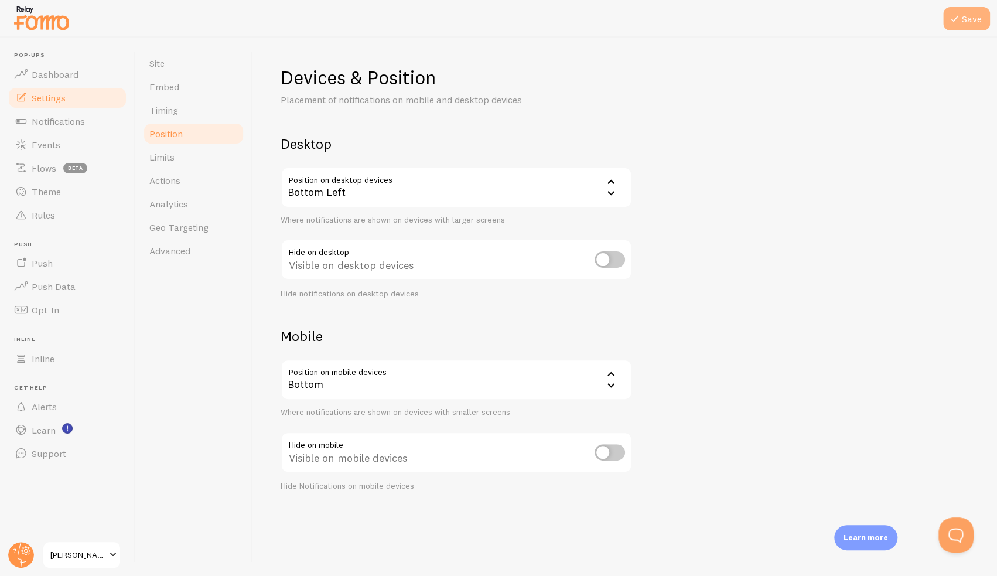
click at [951, 26] on button "Save" at bounding box center [966, 18] width 47 height 23
click at [187, 153] on link "Limits" at bounding box center [193, 156] width 102 height 23
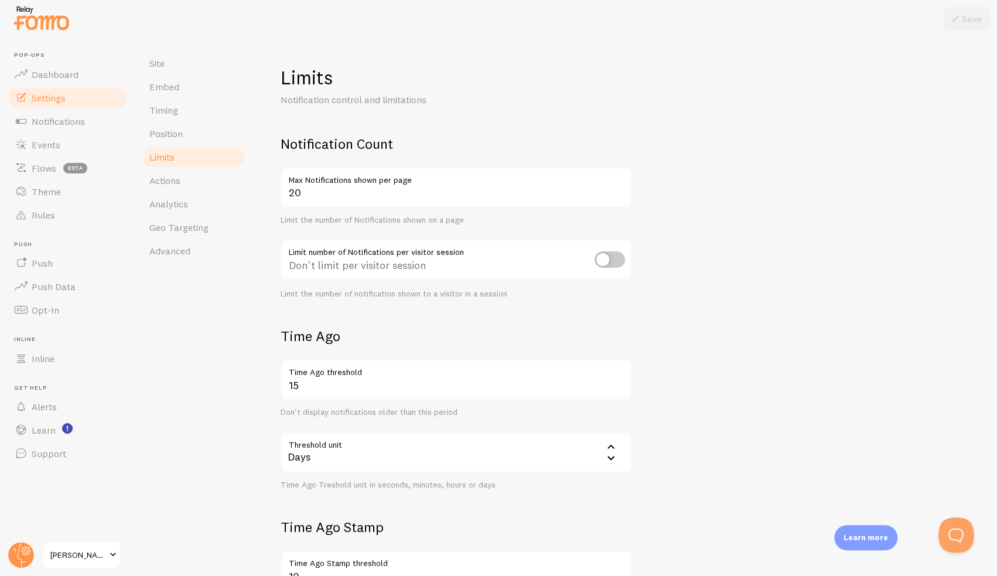
drag, startPoint x: 703, startPoint y: 369, endPoint x: 675, endPoint y: 402, distance: 42.8
click at [675, 402] on form "Notification Count 20 Max Notifications shown per page Limit the number of Noti…" at bounding box center [624, 408] width 688 height 546
click at [391, 378] on input "15" at bounding box center [455, 379] width 351 height 41
click at [501, 460] on div "Days" at bounding box center [455, 452] width 351 height 41
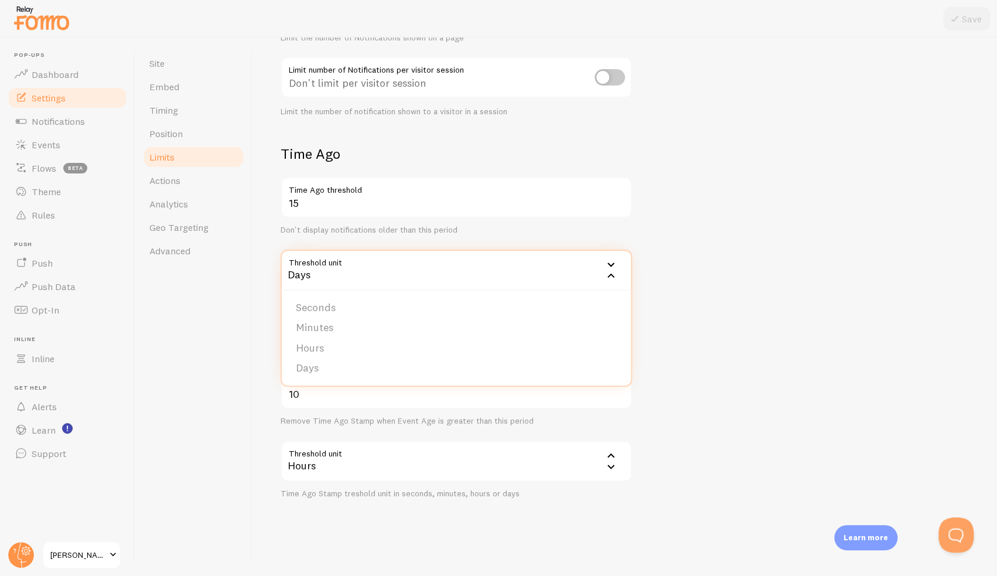
scroll to position [183, 0]
click at [322, 367] on li "Days" at bounding box center [456, 367] width 349 height 20
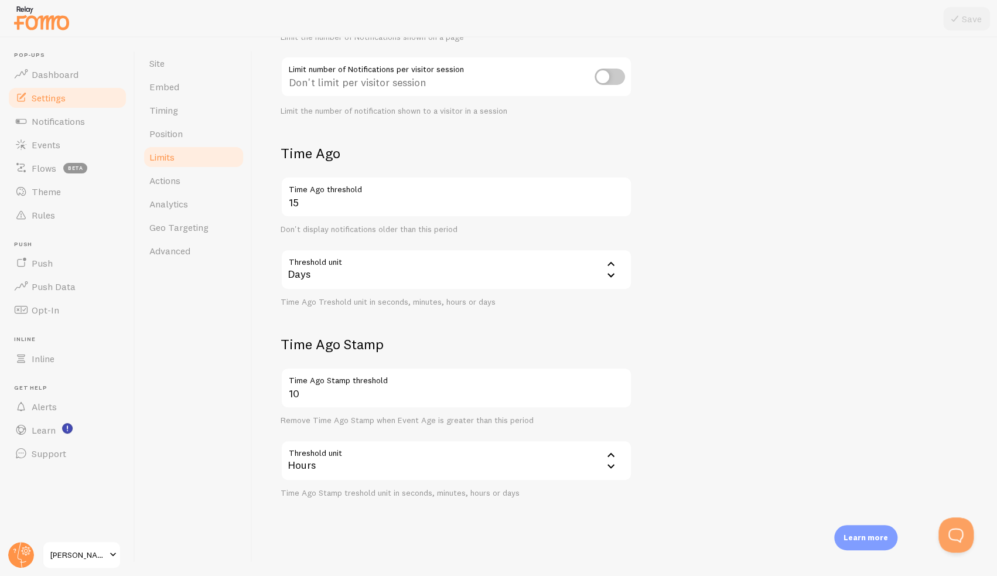
click at [609, 276] on icon at bounding box center [611, 275] width 14 height 14
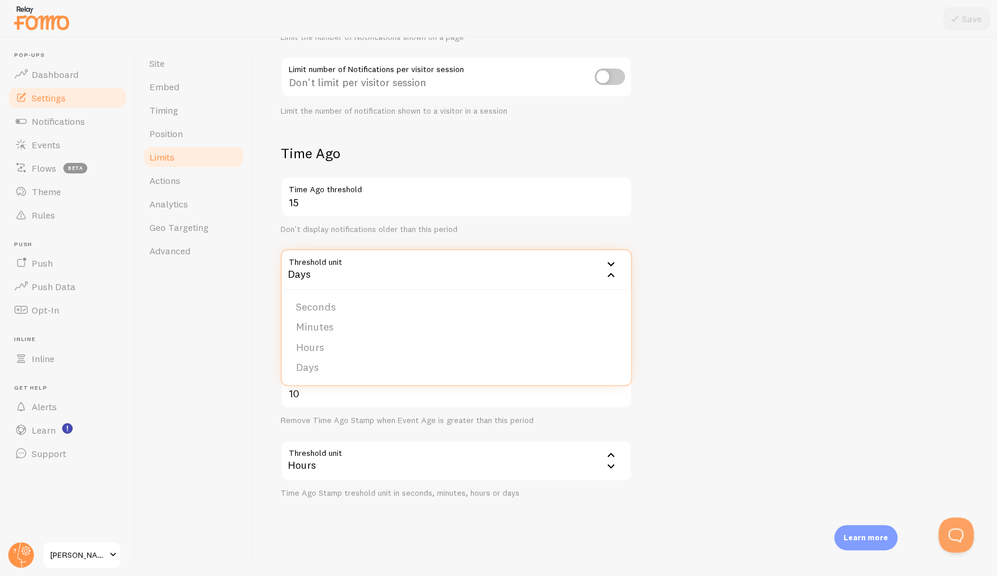
click at [716, 316] on form "Notification Count 20 Max Notifications shown per page Limit the number of Noti…" at bounding box center [624, 225] width 688 height 546
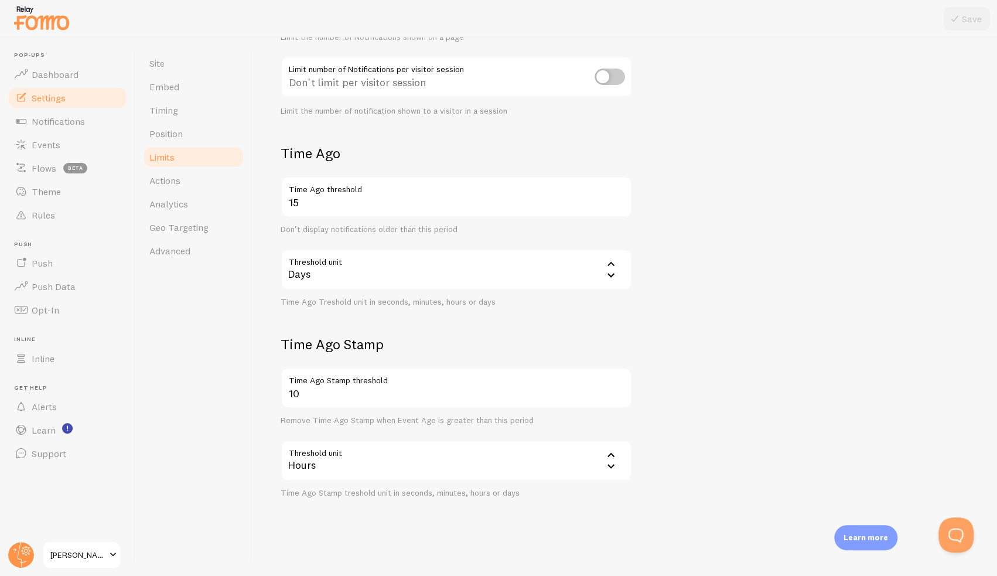
drag, startPoint x: 372, startPoint y: 232, endPoint x: 362, endPoint y: 233, distance: 10.6
click at [362, 233] on div "Don't display notifications older than this period" at bounding box center [455, 229] width 351 height 11
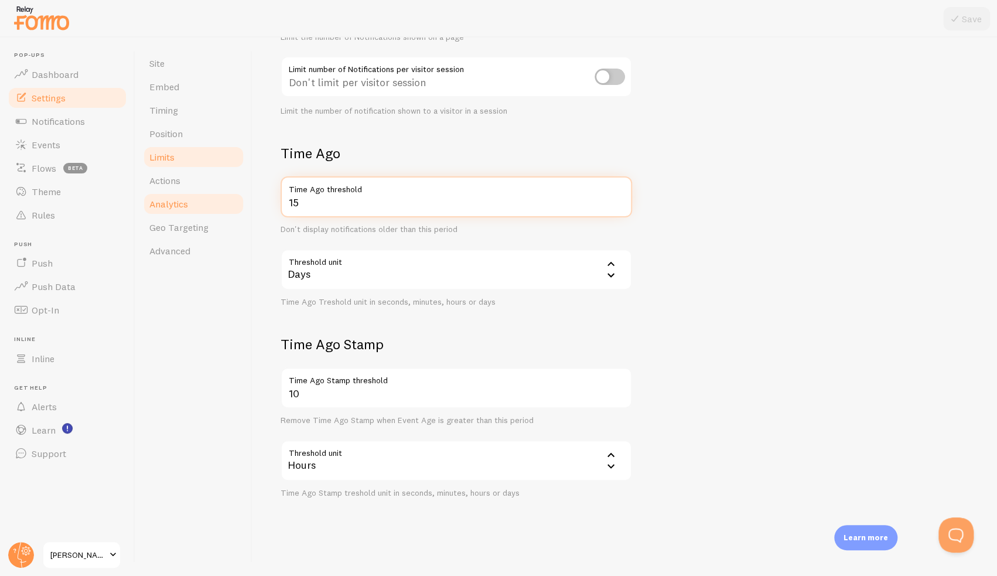
drag, startPoint x: 312, startPoint y: 204, endPoint x: 224, endPoint y: 196, distance: 87.6
click at [224, 196] on div "Site Embed Timing Position Limits Actions Analytics Geo Targeting Advanced Limi…" at bounding box center [565, 306] width 861 height 538
type input "365"
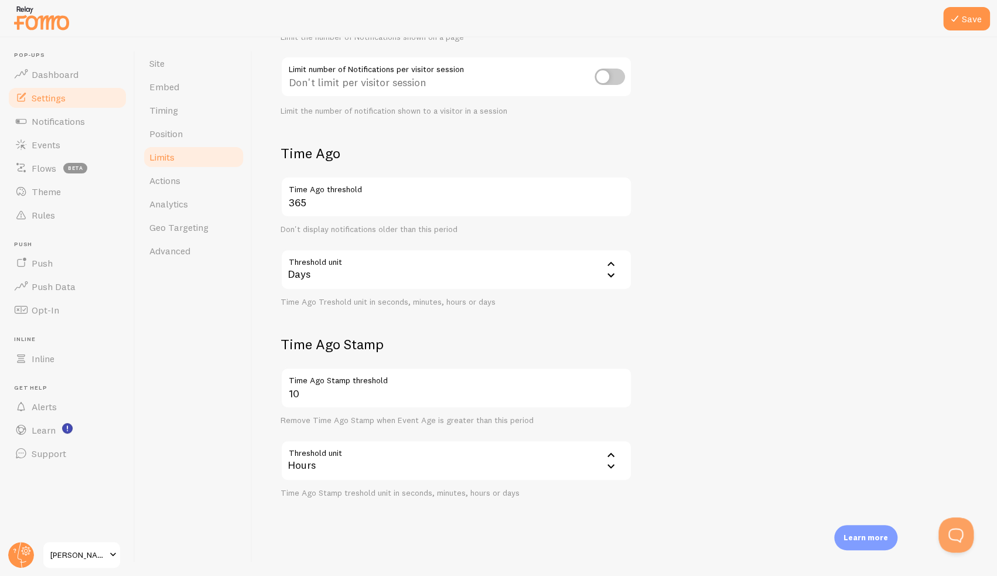
click at [719, 234] on form "Notification Count 20 Max Notifications shown per page Limit the number of Noti…" at bounding box center [624, 225] width 688 height 546
drag, startPoint x: 312, startPoint y: 399, endPoint x: 283, endPoint y: 396, distance: 28.8
click at [283, 396] on input "10" at bounding box center [455, 387] width 351 height 41
type input "48"
click at [961, 20] on icon at bounding box center [954, 19] width 14 height 14
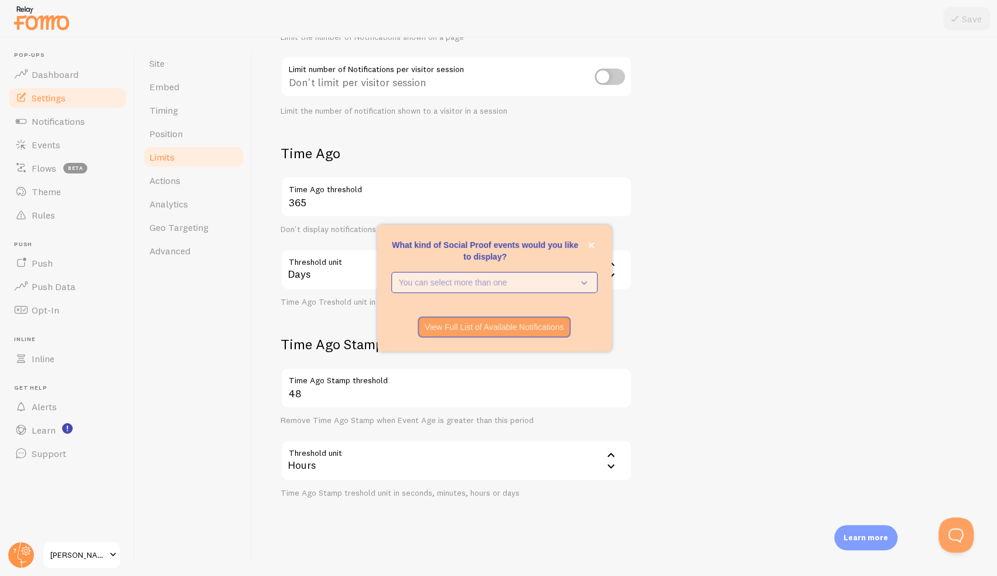
click at [570, 285] on p "You can select more than one" at bounding box center [486, 282] width 174 height 12
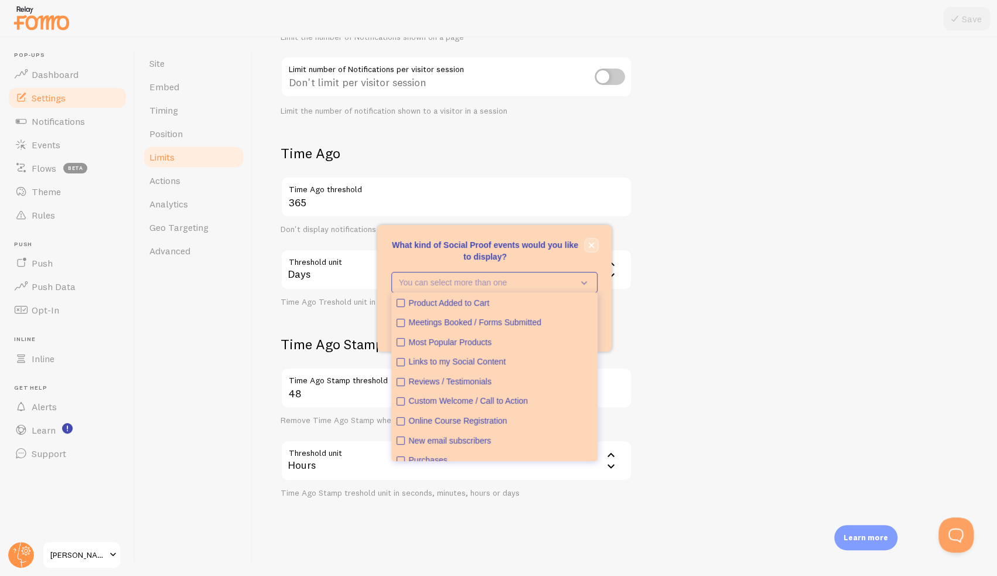
click at [593, 243] on icon "close," at bounding box center [591, 245] width 6 height 6
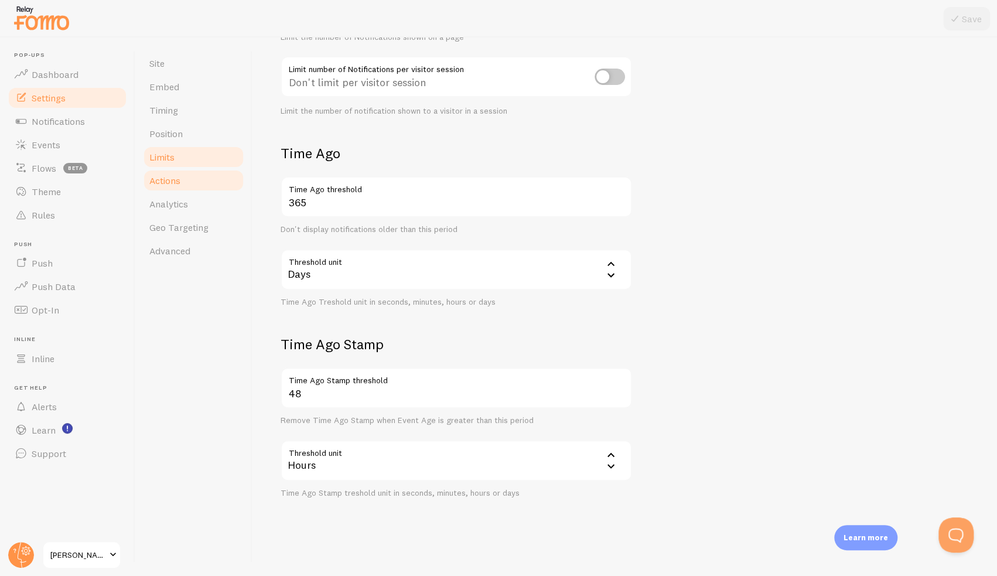
click at [202, 176] on link "Actions" at bounding box center [193, 180] width 102 height 23
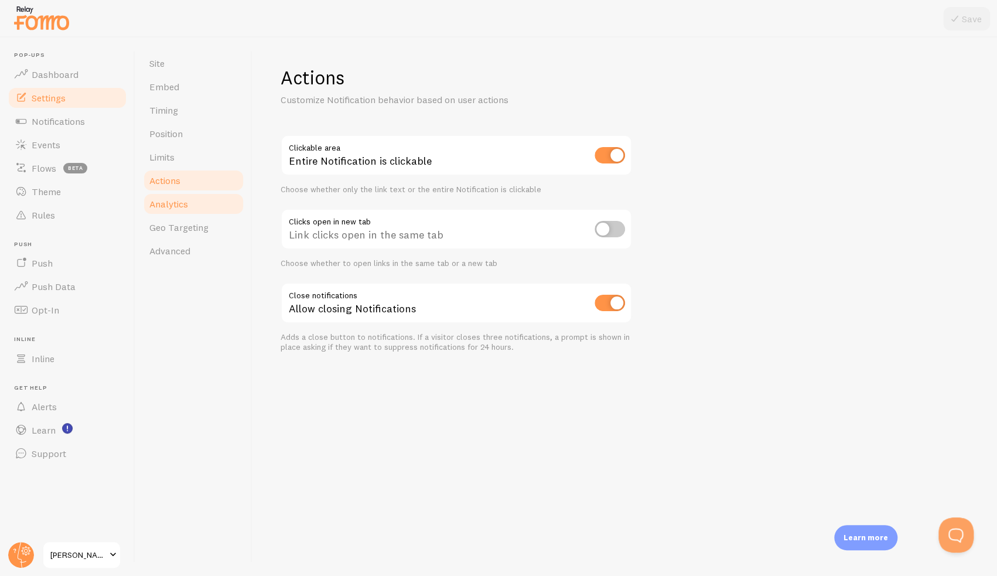
click at [187, 200] on span "Analytics" at bounding box center [168, 204] width 39 height 12
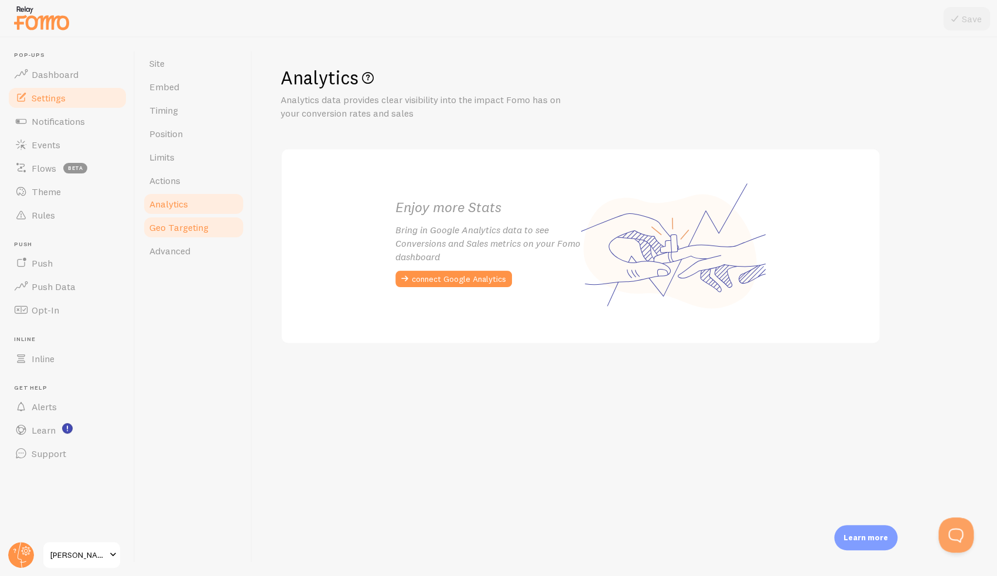
click at [186, 227] on span "Geo Targeting" at bounding box center [178, 227] width 59 height 12
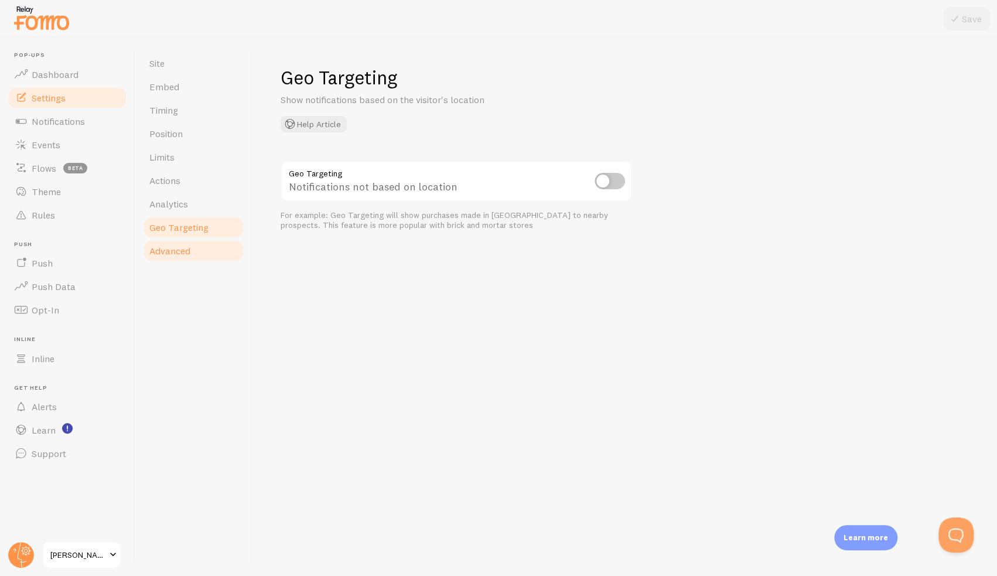
click at [186, 249] on span "Advanced" at bounding box center [169, 251] width 41 height 12
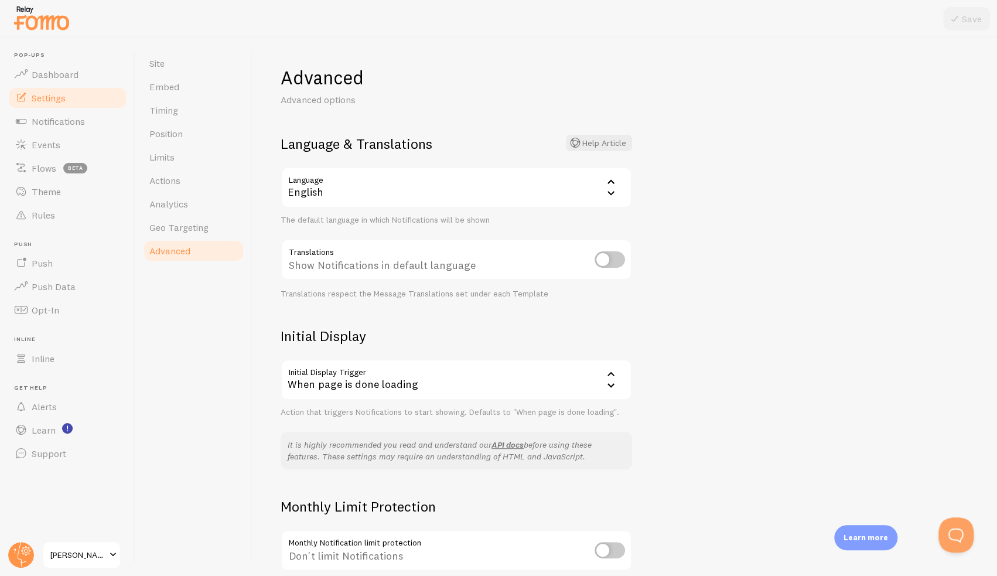
drag, startPoint x: 726, startPoint y: 295, endPoint x: 707, endPoint y: 304, distance: 20.7
click at [707, 304] on div "Advanced Advanced options Language & Translations Help Article Language en Engl…" at bounding box center [624, 306] width 744 height 538
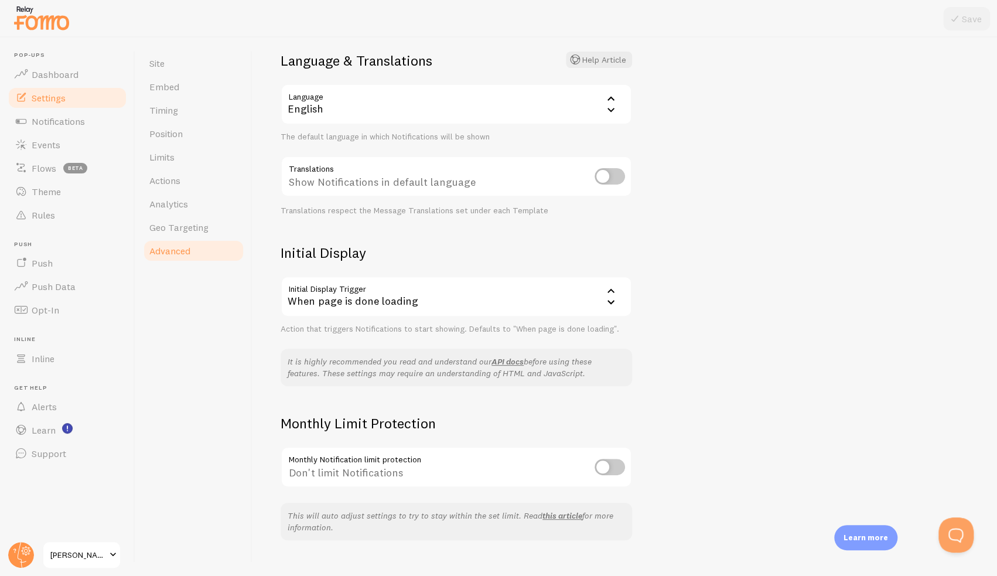
scroll to position [102, 0]
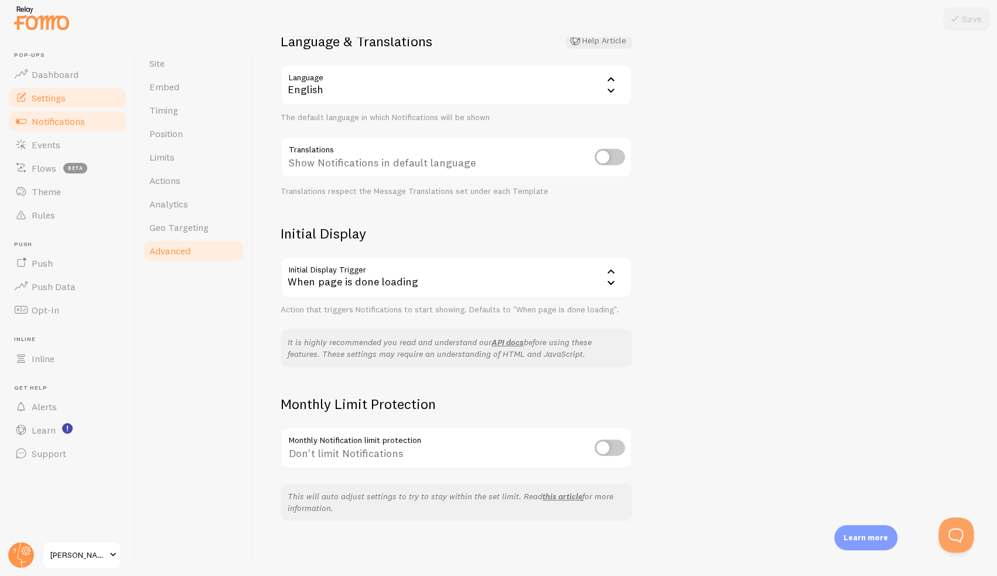
click at [60, 127] on link "Notifications" at bounding box center [67, 120] width 121 height 23
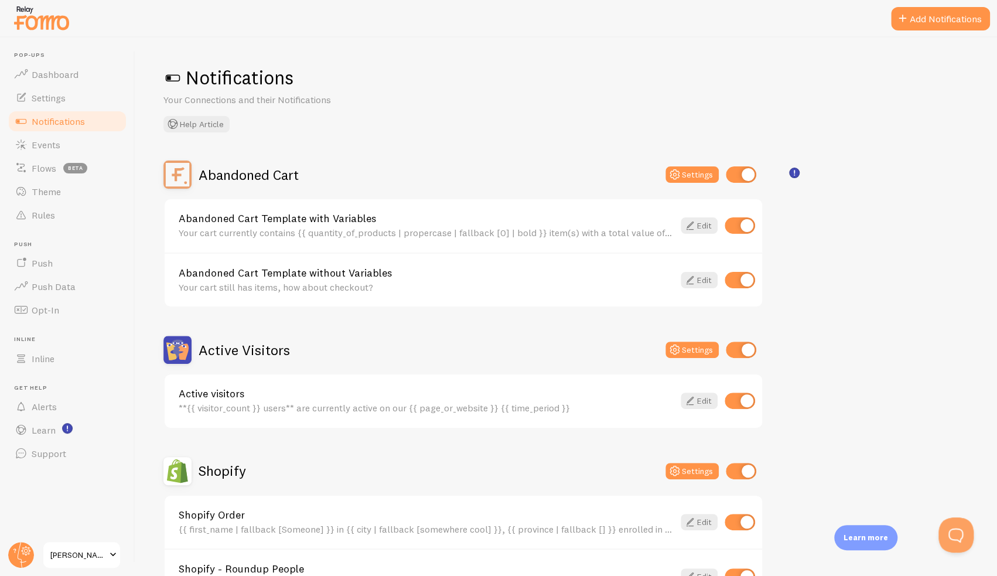
click at [743, 177] on input "checkbox" at bounding box center [741, 174] width 30 height 16
checkbox input "false"
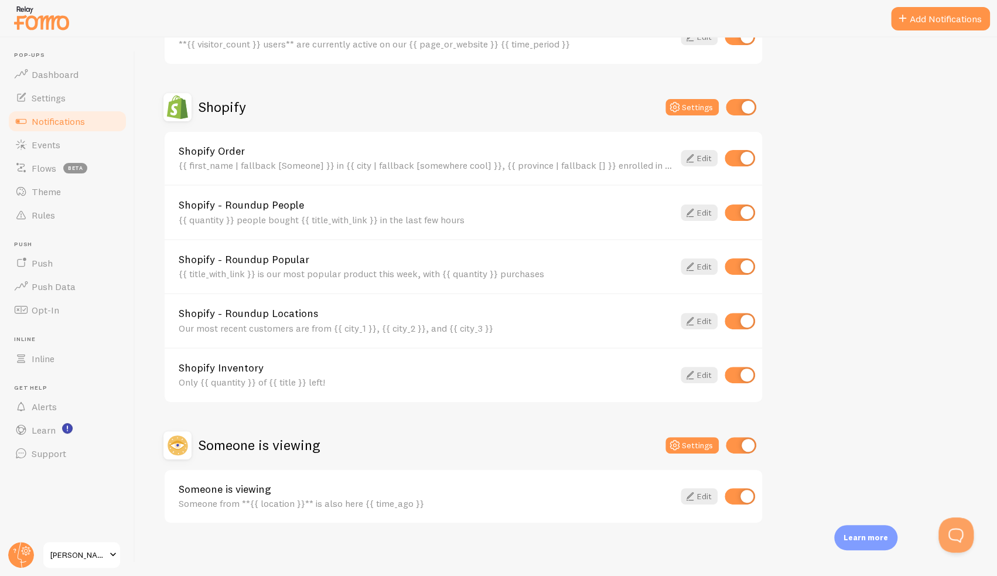
scroll to position [364, 0]
click at [745, 366] on input "checkbox" at bounding box center [739, 374] width 30 height 16
checkbox input "false"
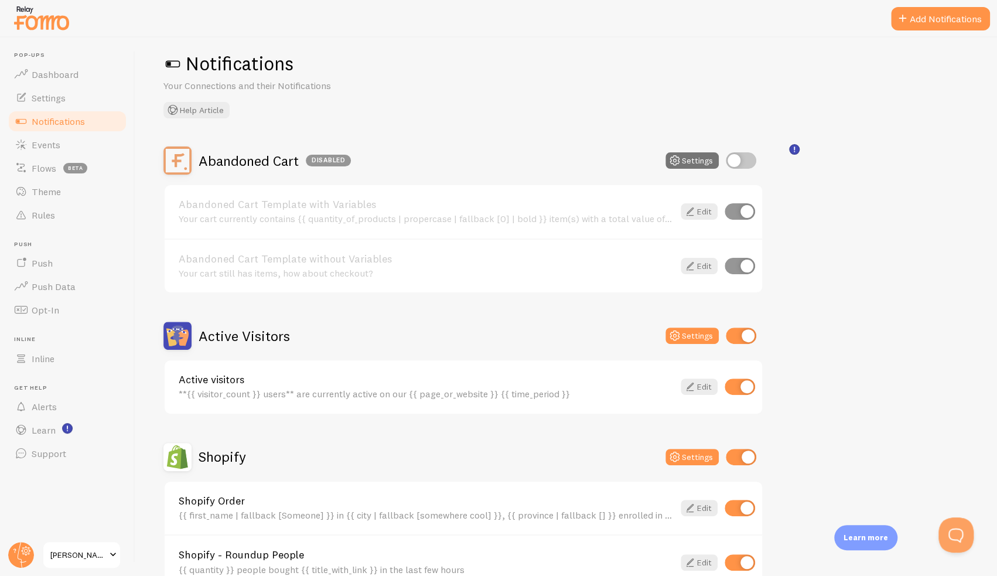
scroll to position [0, 0]
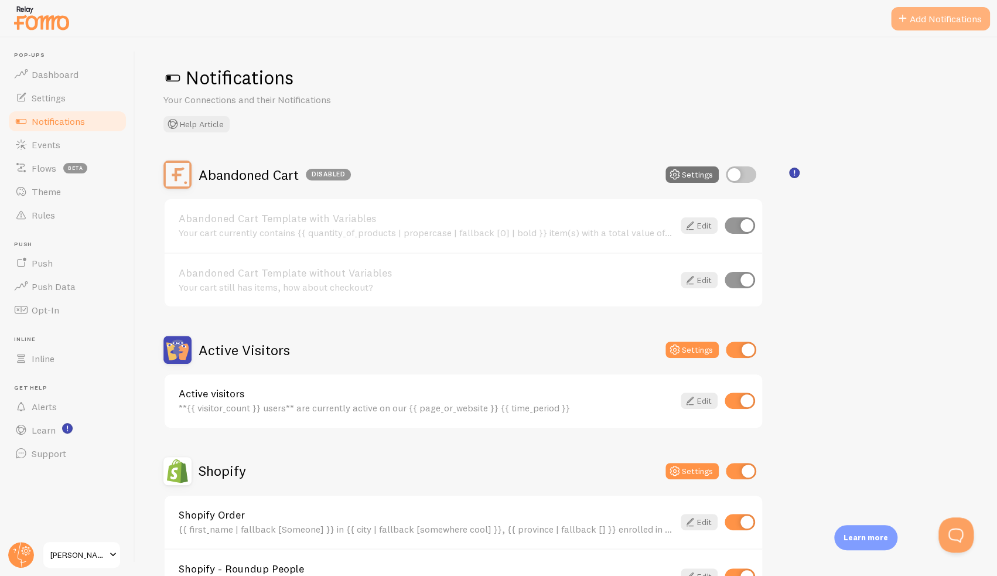
click at [916, 16] on button "Add Notifications" at bounding box center [940, 18] width 99 height 23
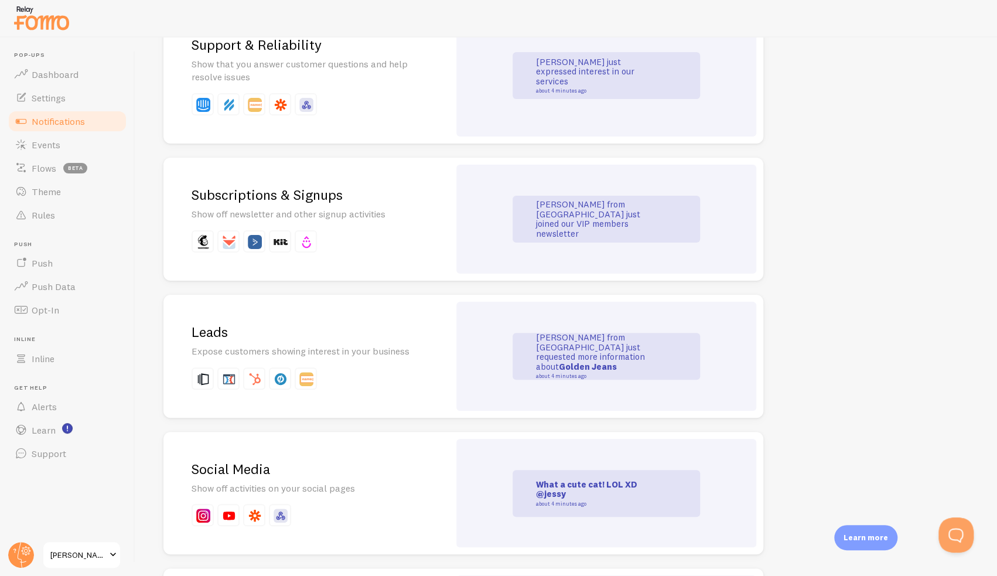
scroll to position [1288, 0]
click at [64, 119] on span "Notifications" at bounding box center [58, 121] width 53 height 12
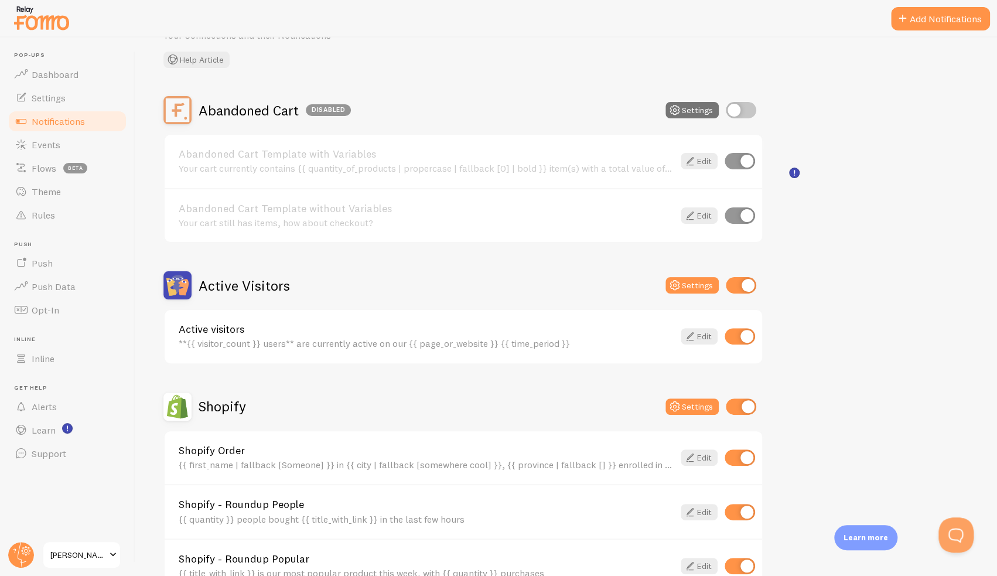
scroll to position [293, 0]
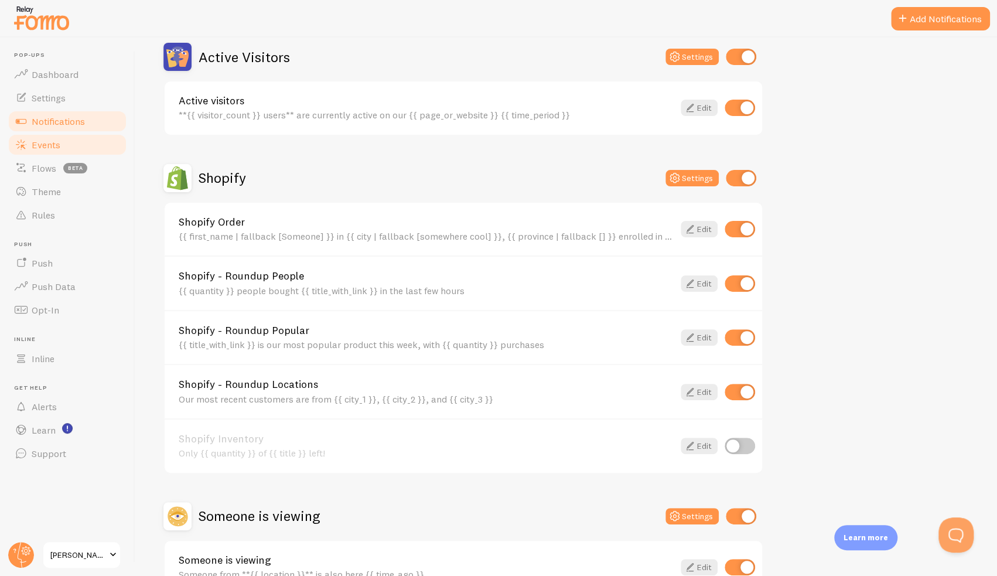
click at [46, 146] on span "Events" at bounding box center [46, 145] width 29 height 12
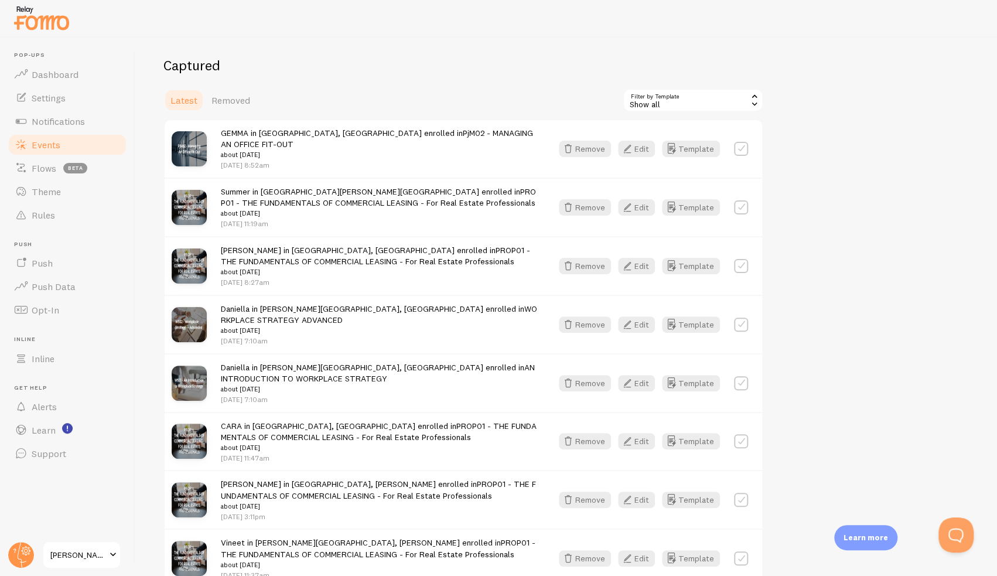
scroll to position [293, 0]
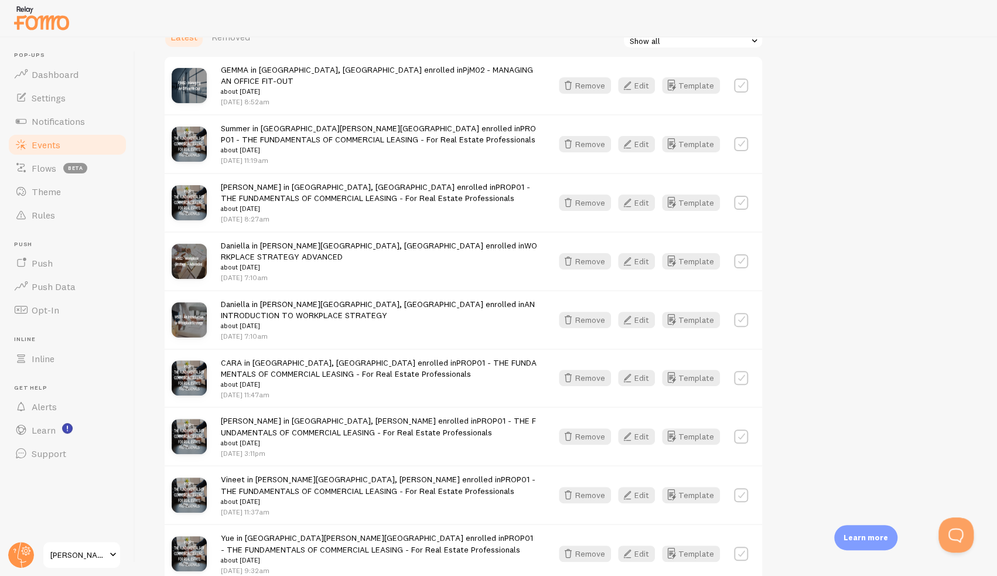
drag, startPoint x: 843, startPoint y: 337, endPoint x: 853, endPoint y: 363, distance: 27.4
click at [52, 97] on span "Settings" at bounding box center [49, 98] width 34 height 12
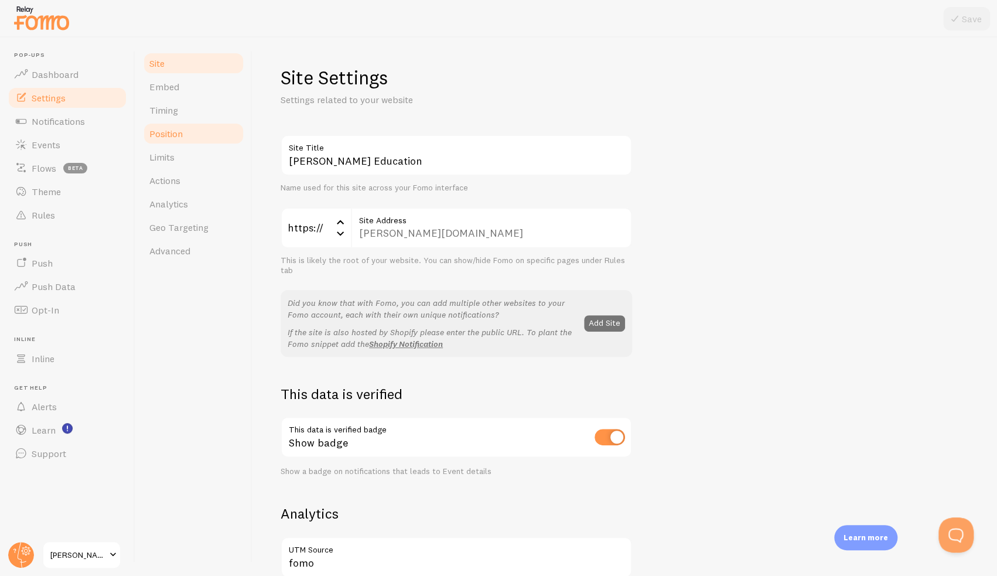
click at [193, 134] on link "Position" at bounding box center [193, 133] width 102 height 23
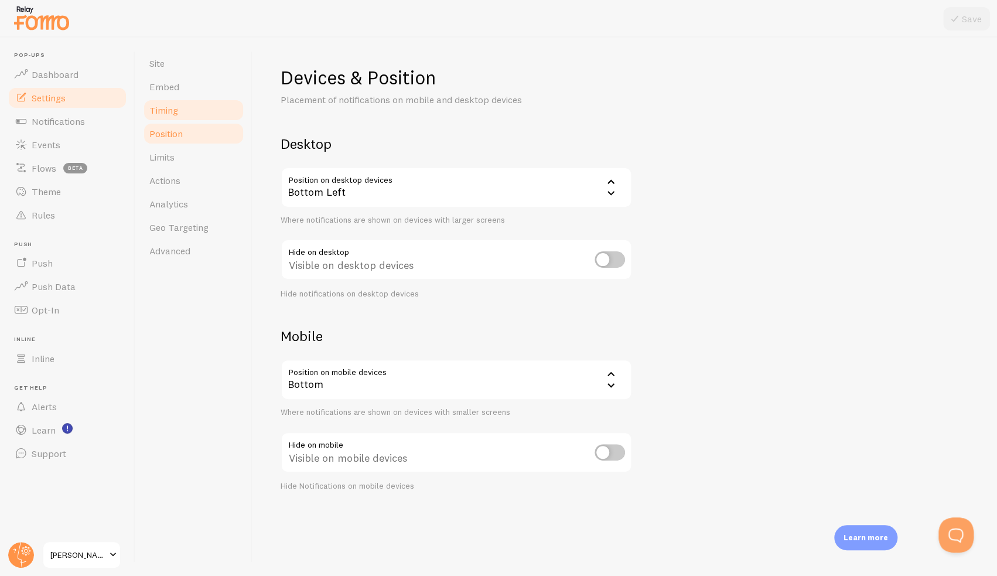
click at [191, 114] on link "Timing" at bounding box center [193, 109] width 102 height 23
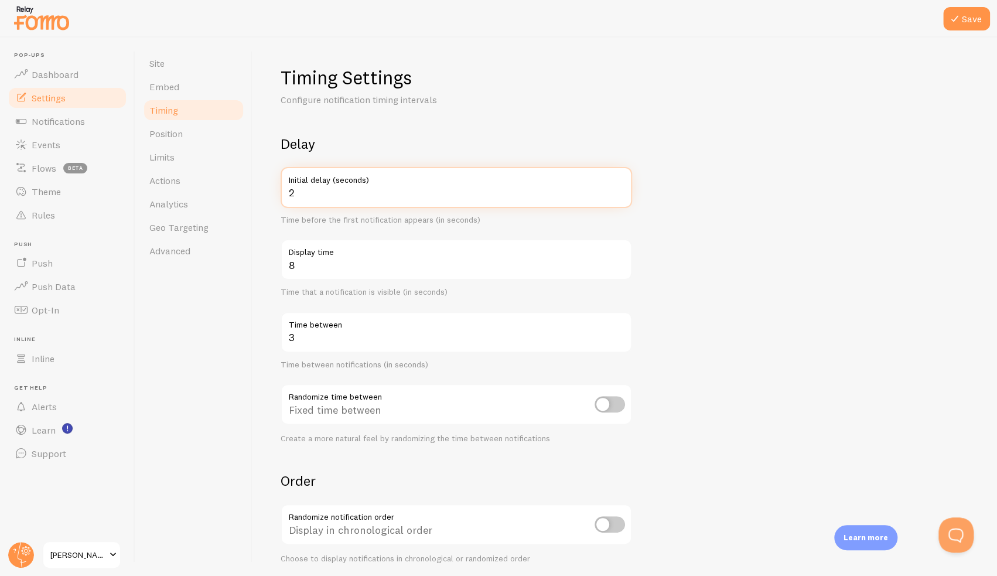
click at [621, 197] on input "2" at bounding box center [455, 187] width 351 height 41
type input "1"
click at [620, 195] on input "1" at bounding box center [455, 187] width 351 height 41
click at [619, 195] on input "1" at bounding box center [455, 187] width 351 height 41
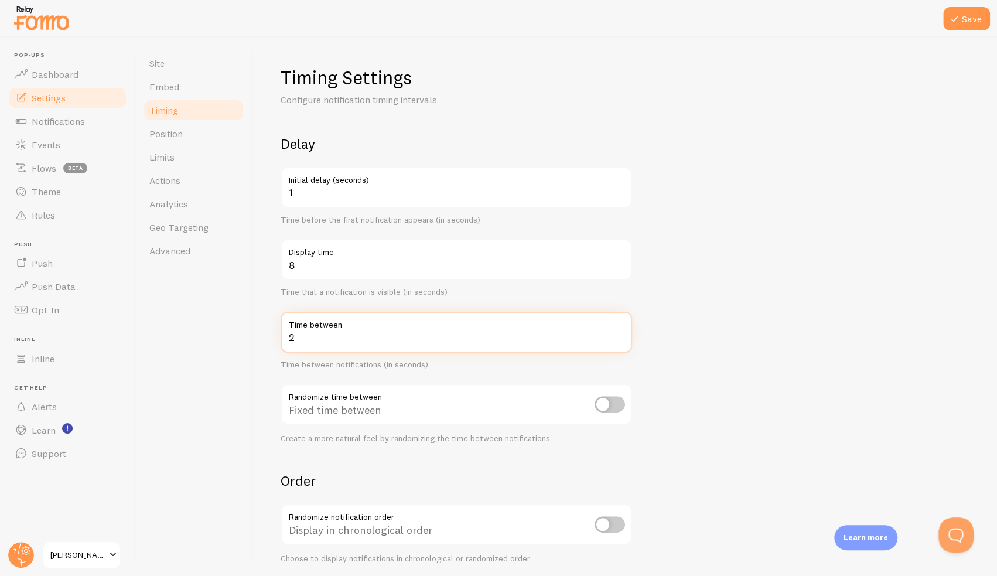
click at [621, 337] on input "2" at bounding box center [455, 332] width 351 height 41
type input "1"
click at [621, 337] on input "1" at bounding box center [455, 332] width 351 height 41
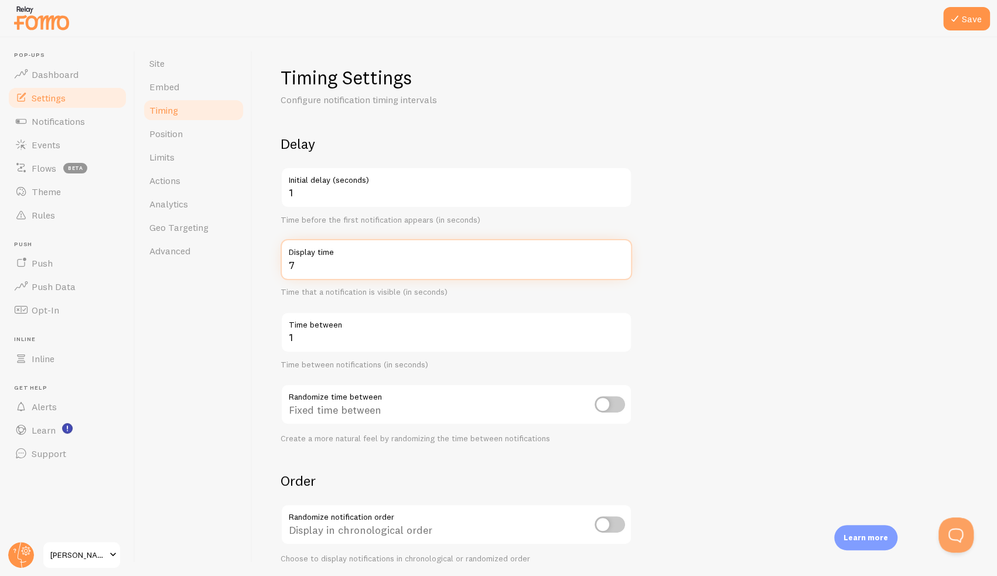
click at [620, 269] on input "7" at bounding box center [455, 259] width 351 height 41
type input "6"
click at [620, 269] on input "6" at bounding box center [455, 259] width 351 height 41
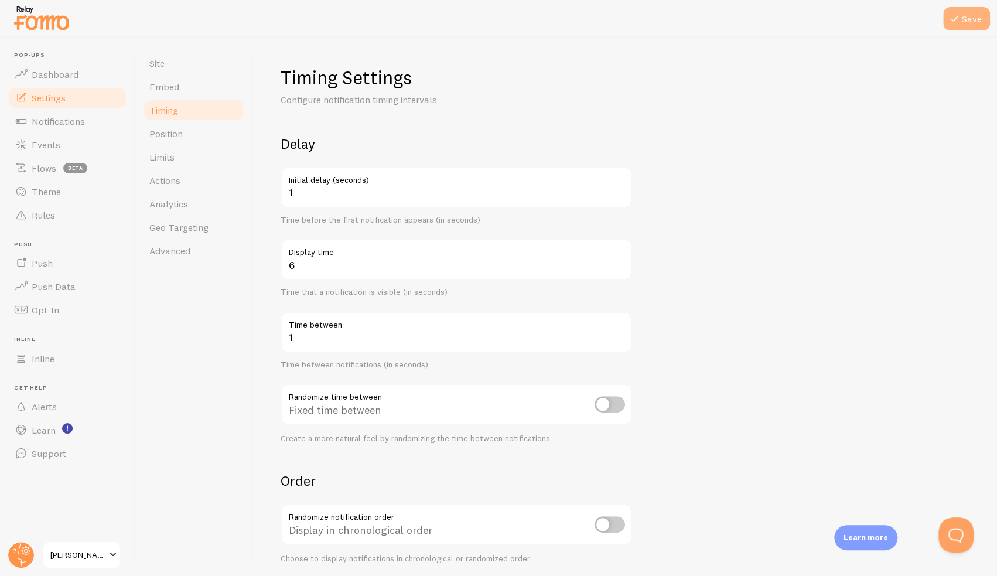
click at [956, 20] on icon at bounding box center [954, 19] width 14 height 14
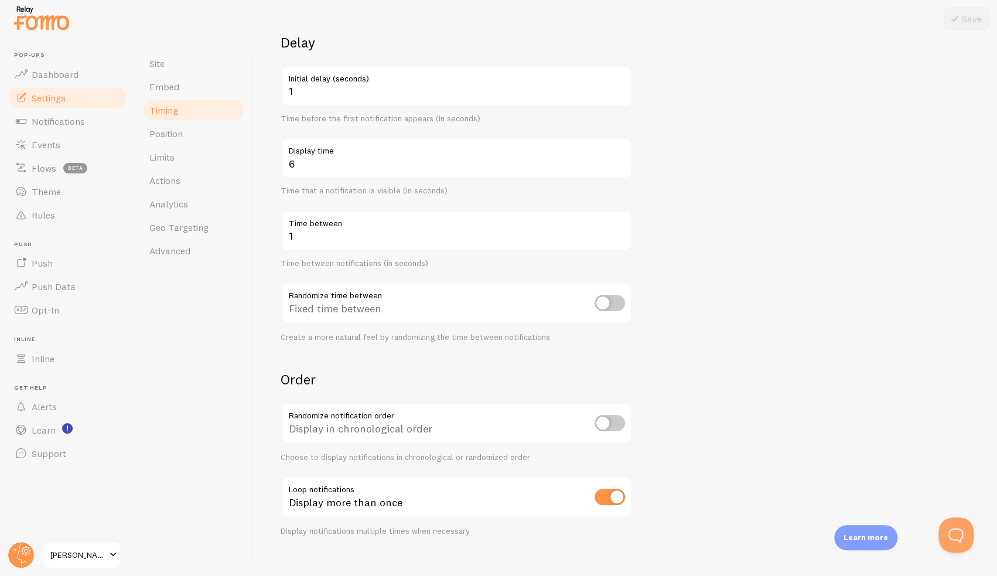
scroll to position [116, 0]
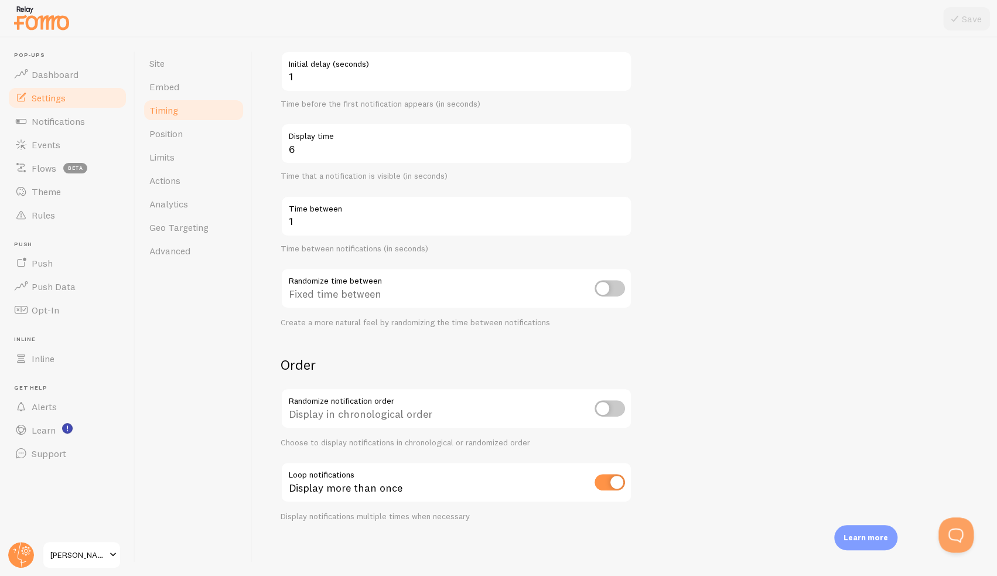
drag, startPoint x: 795, startPoint y: 253, endPoint x: 778, endPoint y: 165, distance: 90.1
click at [778, 165] on form "Delay 1 Initial delay (seconds) Time before the first notification appears (in …" at bounding box center [624, 270] width 688 height 502
click at [63, 81] on link "Dashboard" at bounding box center [67, 74] width 121 height 23
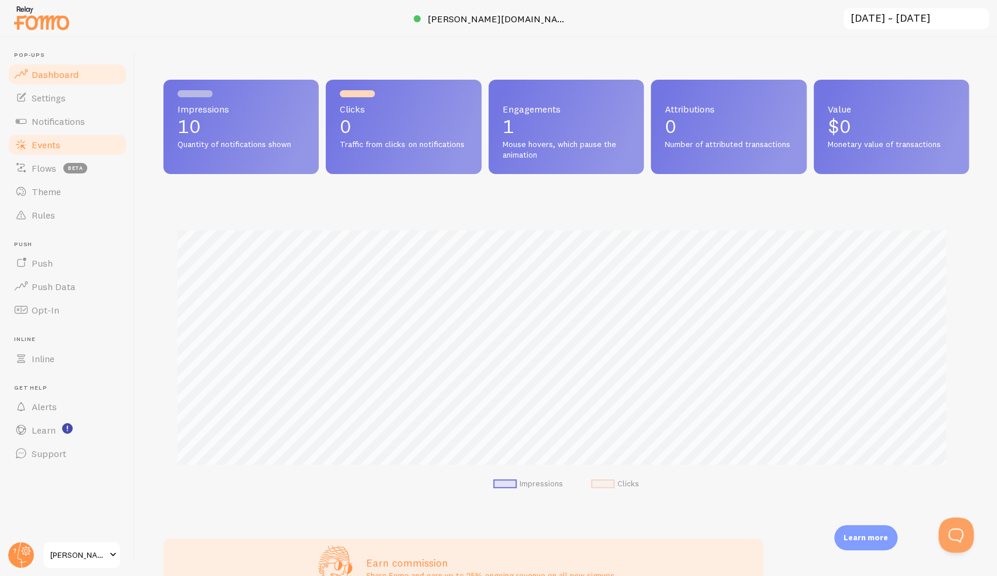
scroll to position [307, 796]
drag, startPoint x: 54, startPoint y: 145, endPoint x: 42, endPoint y: 146, distance: 11.8
click at [41, 146] on span "Events" at bounding box center [46, 145] width 29 height 12
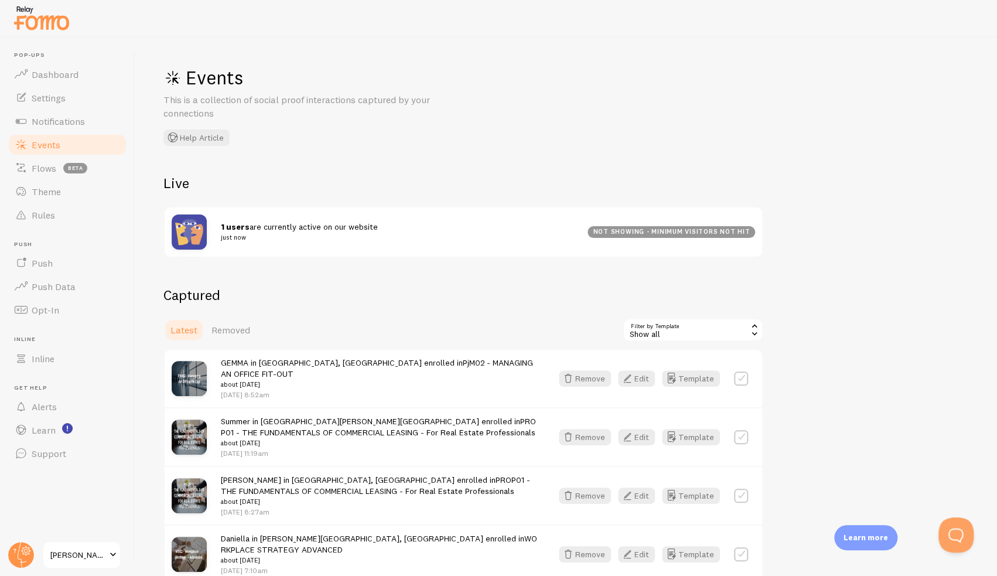
drag, startPoint x: 556, startPoint y: 187, endPoint x: 403, endPoint y: 160, distance: 155.1
click at [403, 160] on div "Events This is a collection of social proof interactions captured by your conne…" at bounding box center [565, 306] width 861 height 538
click at [677, 382] on icon "button" at bounding box center [671, 378] width 14 height 14
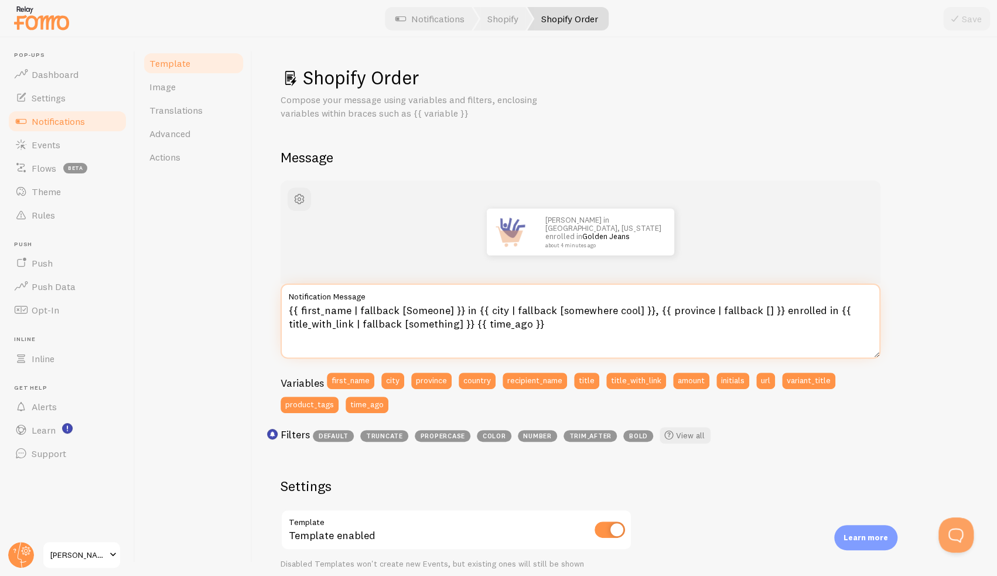
drag, startPoint x: 560, startPoint y: 260, endPoint x: 489, endPoint y: 323, distance: 94.6
click at [489, 323] on textarea "{{ first_name | fallback [Someone] }} in {{ city | fallback [somewhere cool] }}…" at bounding box center [580, 320] width 600 height 75
drag, startPoint x: 472, startPoint y: 309, endPoint x: 648, endPoint y: 299, distance: 176.5
click at [648, 299] on div "{{ first_name | fallback [Someone] }} in {{ city | fallback [somewhere cool] }}…" at bounding box center [580, 320] width 600 height 75
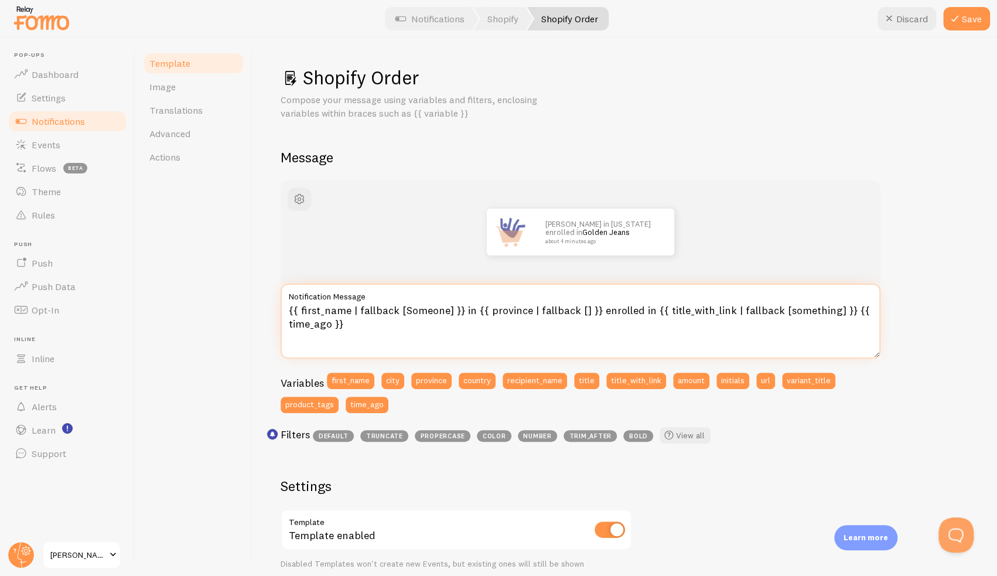
click at [594, 311] on textarea "{{ first_name | fallback [Someone] }} in {{ province | fallback [] }} enrolled …" at bounding box center [580, 320] width 600 height 75
click at [471, 380] on button "country" at bounding box center [476, 380] width 37 height 16
click at [591, 312] on textarea "{{ first_name | fallback [Someone] }} in {{ province | fallback [] }} {{ countr…" at bounding box center [580, 320] width 600 height 75
type textarea "{{ first_name | fallback [Someone] }} in {{ province | fallback [] }}, {{ count…"
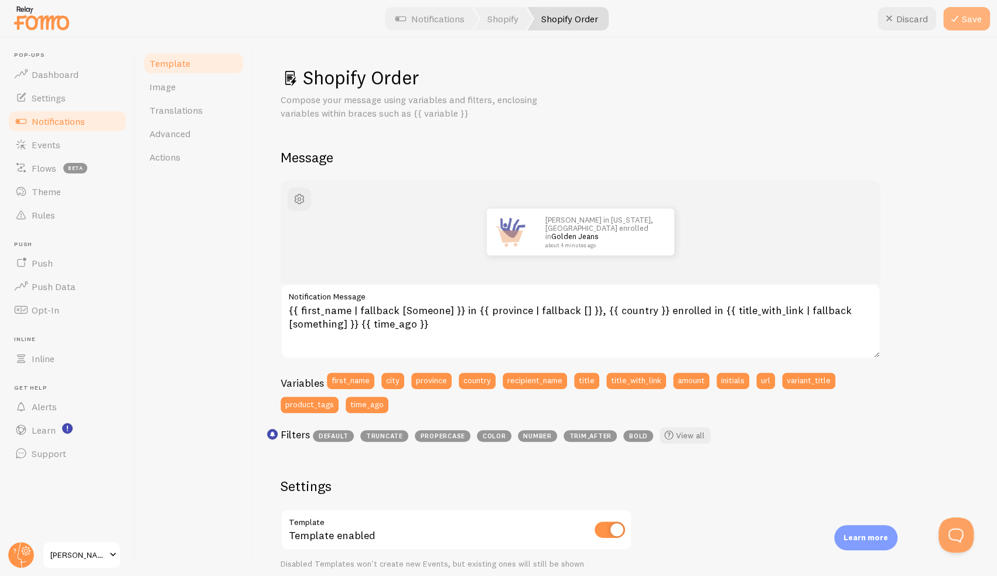
click at [967, 12] on button "Save" at bounding box center [966, 18] width 47 height 23
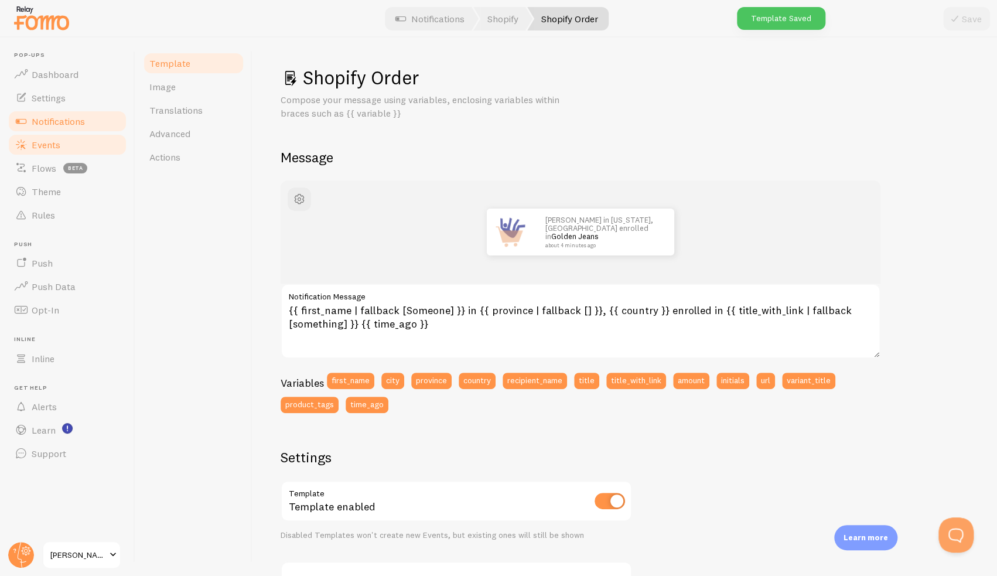
click at [61, 150] on link "Events" at bounding box center [67, 144] width 121 height 23
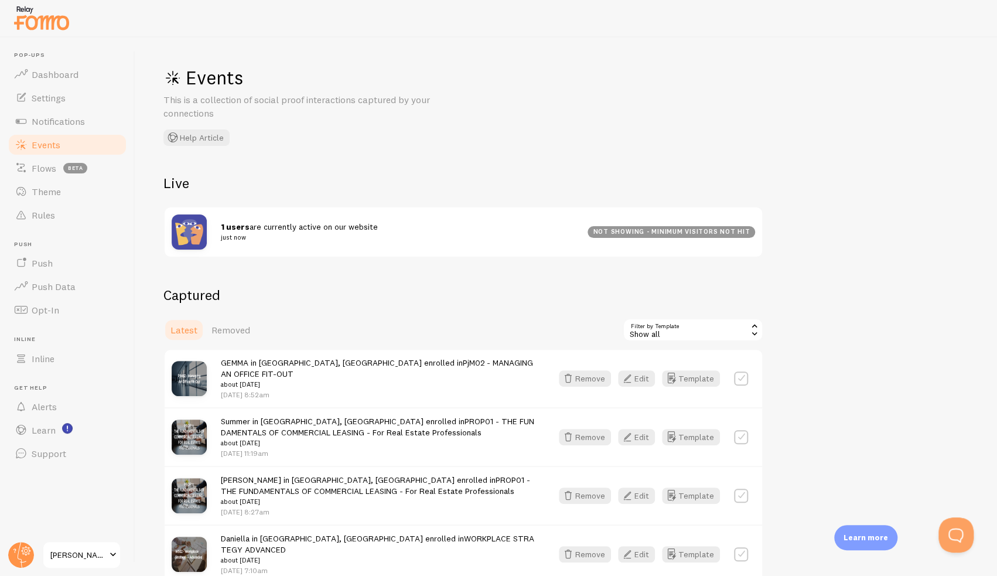
drag, startPoint x: 887, startPoint y: 215, endPoint x: 877, endPoint y: 175, distance: 41.6
click at [877, 175] on div "Events This is a collection of social proof interactions captured by your conne…" at bounding box center [565, 306] width 861 height 538
click at [54, 121] on span "Notifications" at bounding box center [58, 121] width 53 height 12
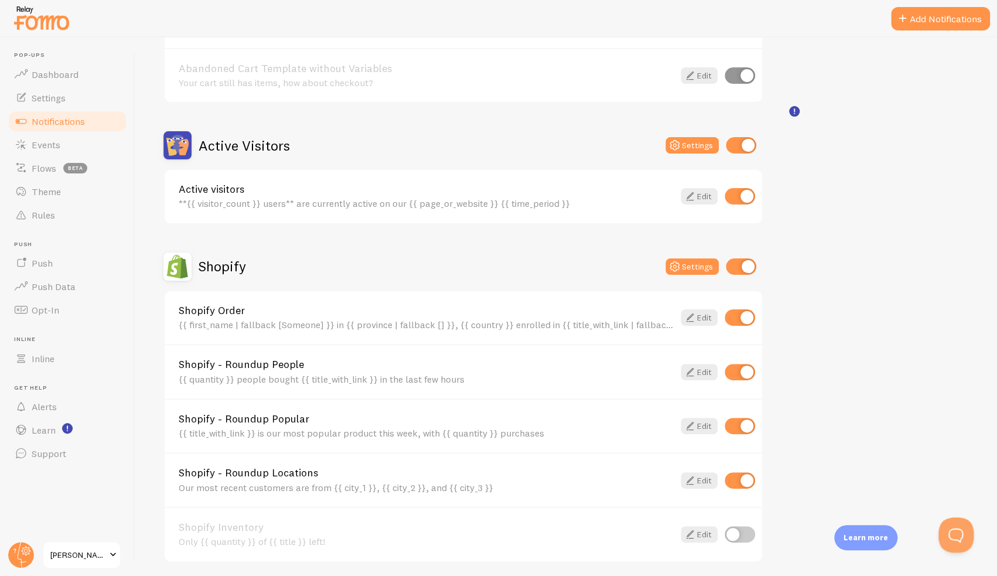
scroll to position [234, 0]
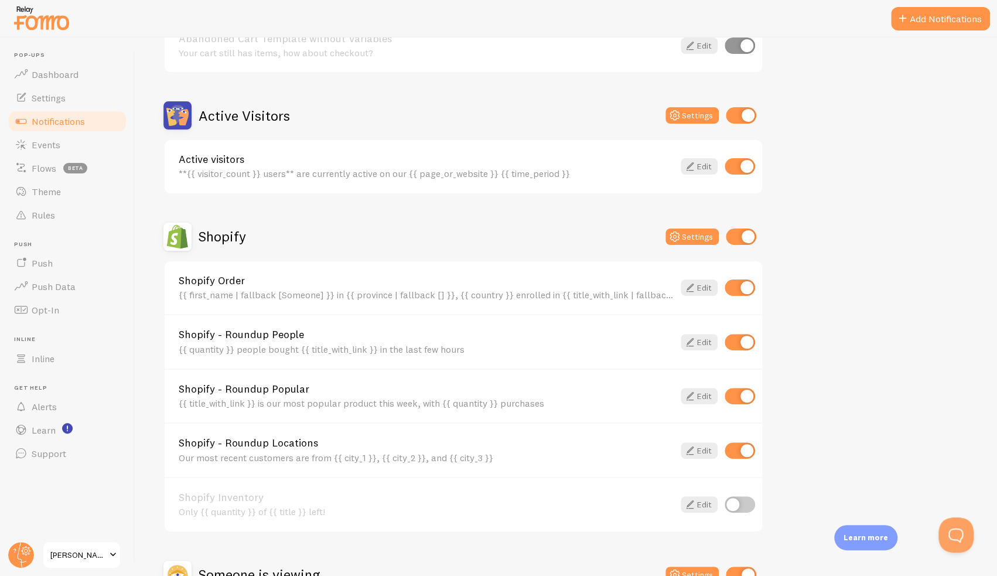
click at [745, 117] on input "checkbox" at bounding box center [741, 115] width 30 height 16
checkbox input "false"
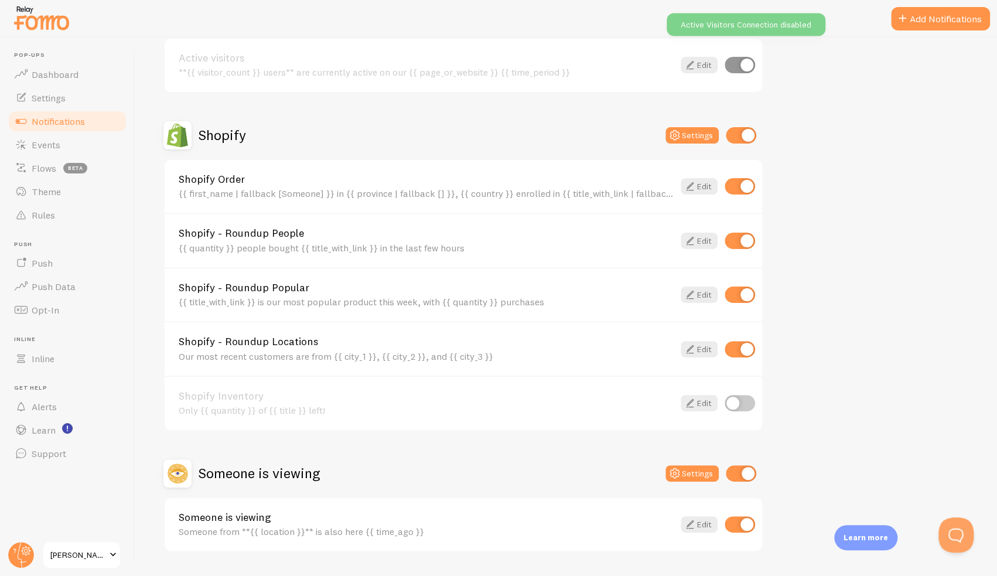
scroll to position [364, 0]
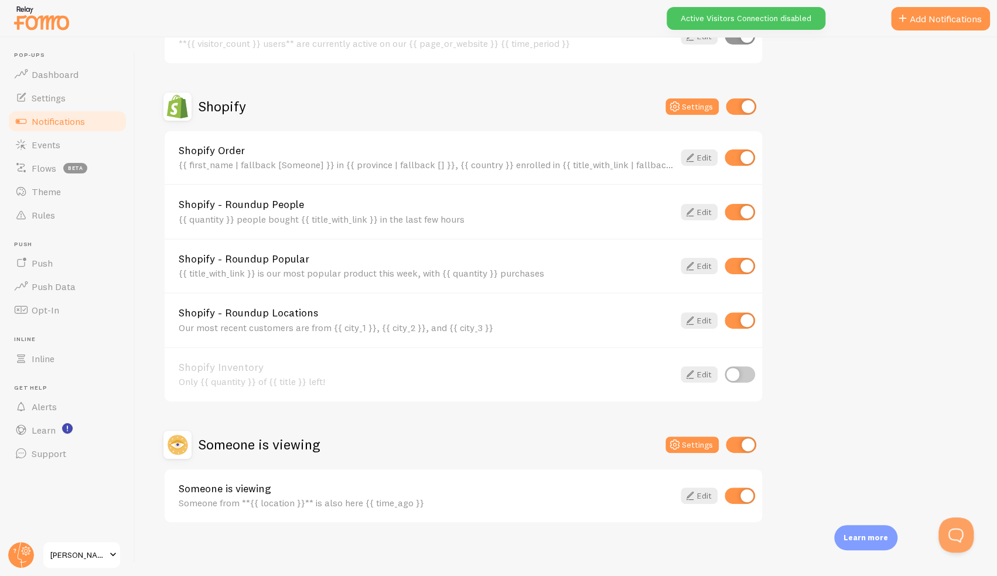
click at [742, 437] on input "checkbox" at bounding box center [741, 444] width 30 height 16
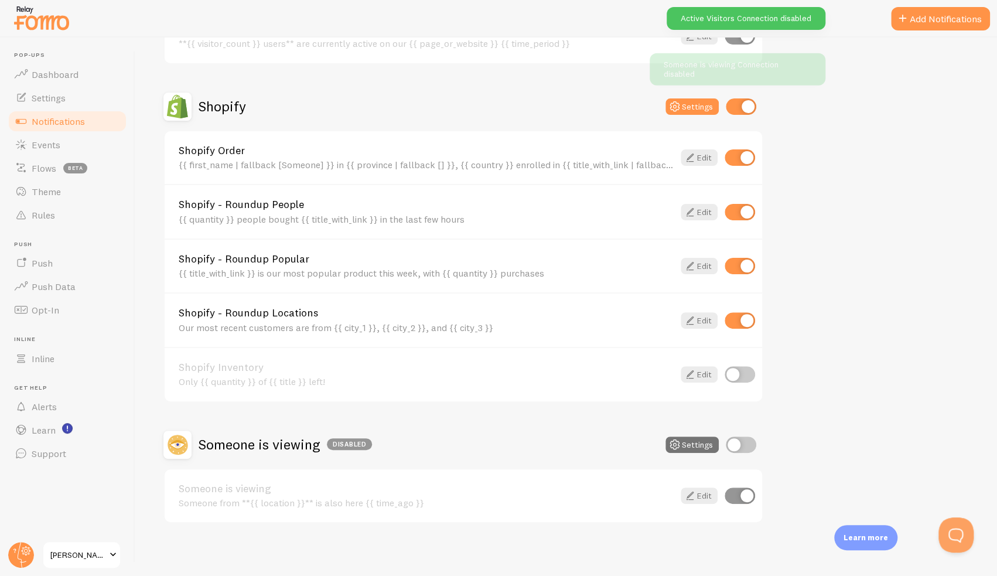
click at [736, 442] on input "checkbox" at bounding box center [741, 444] width 30 height 16
checkbox input "true"
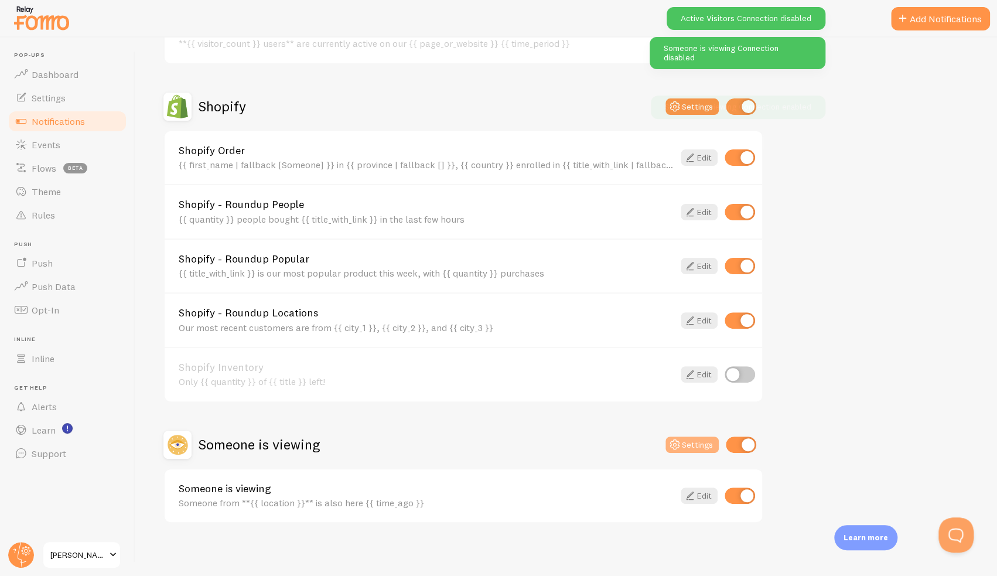
click at [713, 447] on button "Settings" at bounding box center [691, 444] width 53 height 16
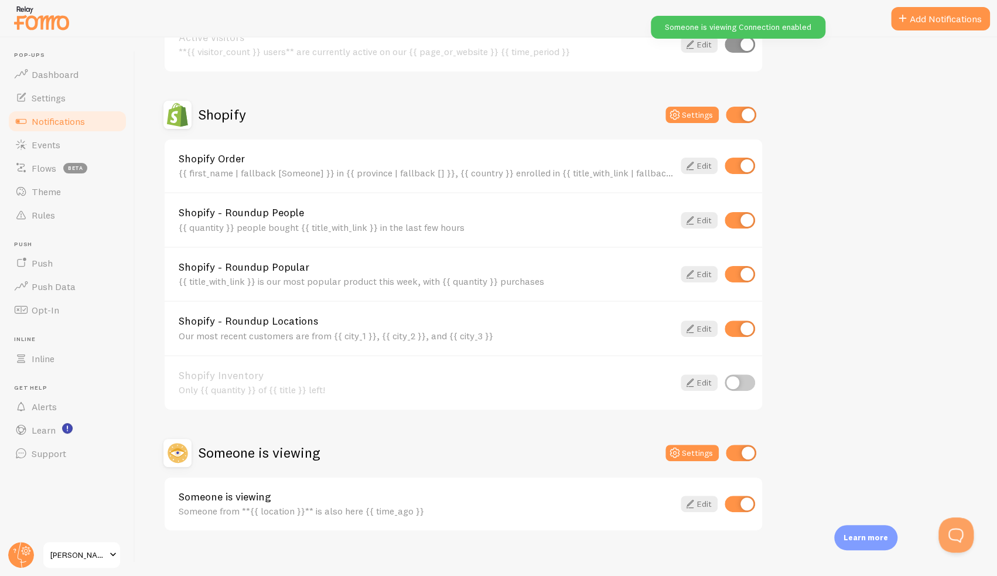
scroll to position [364, 0]
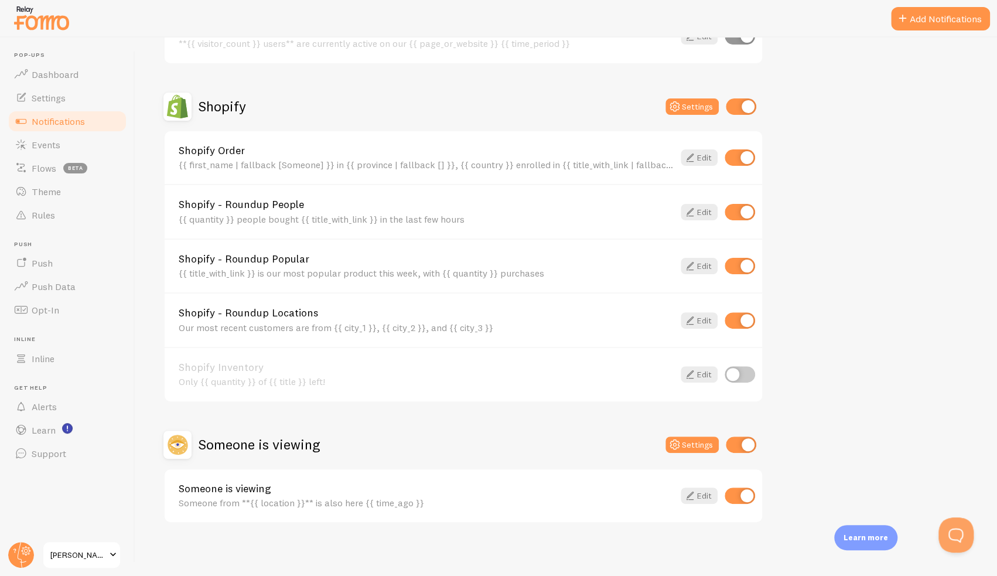
click at [745, 442] on input "checkbox" at bounding box center [741, 444] width 30 height 16
checkbox input "false"
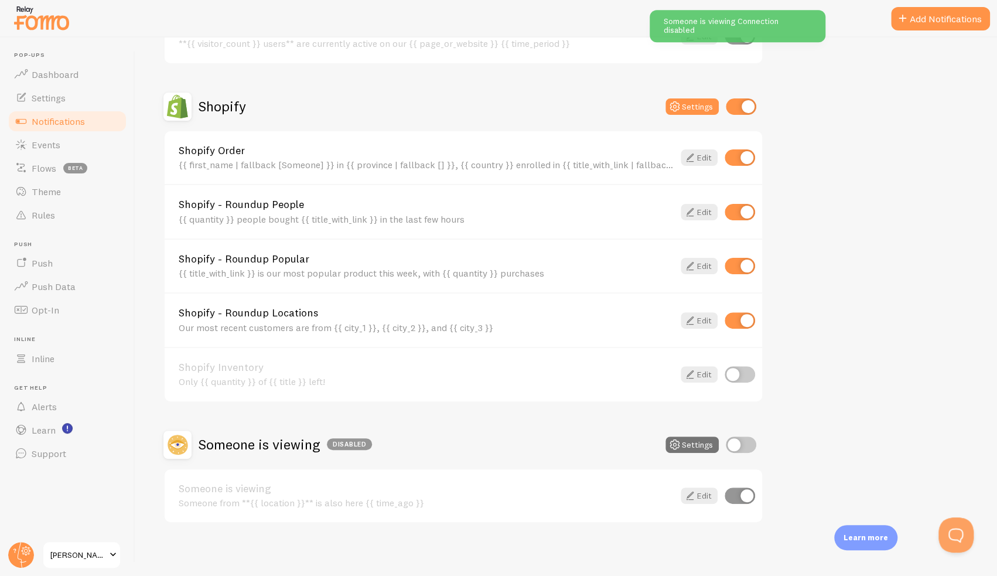
click at [863, 248] on div "Abandoned Cart Disabled Settings Abandoned Cart Template with Variables Your ca…" at bounding box center [565, 159] width 805 height 727
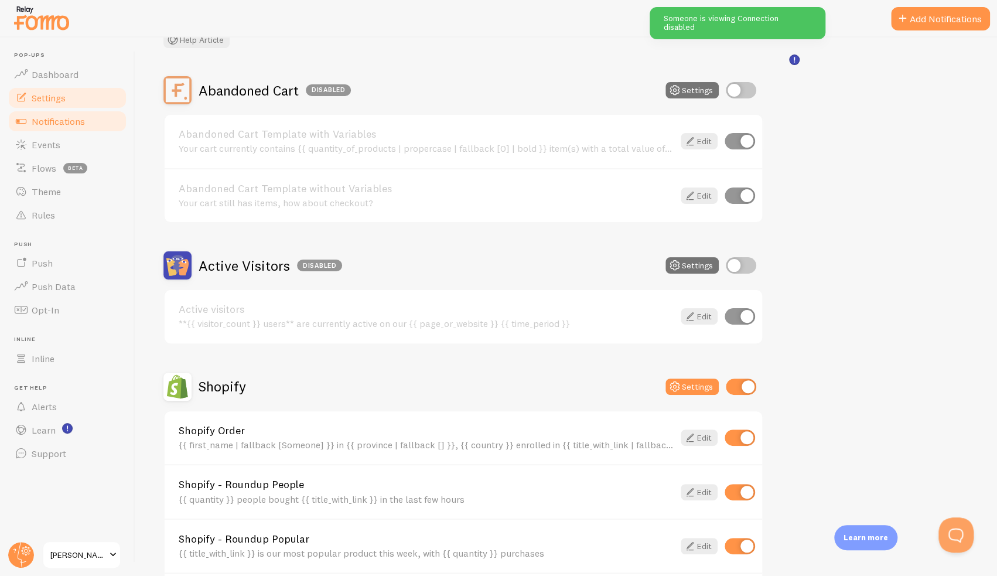
scroll to position [71, 0]
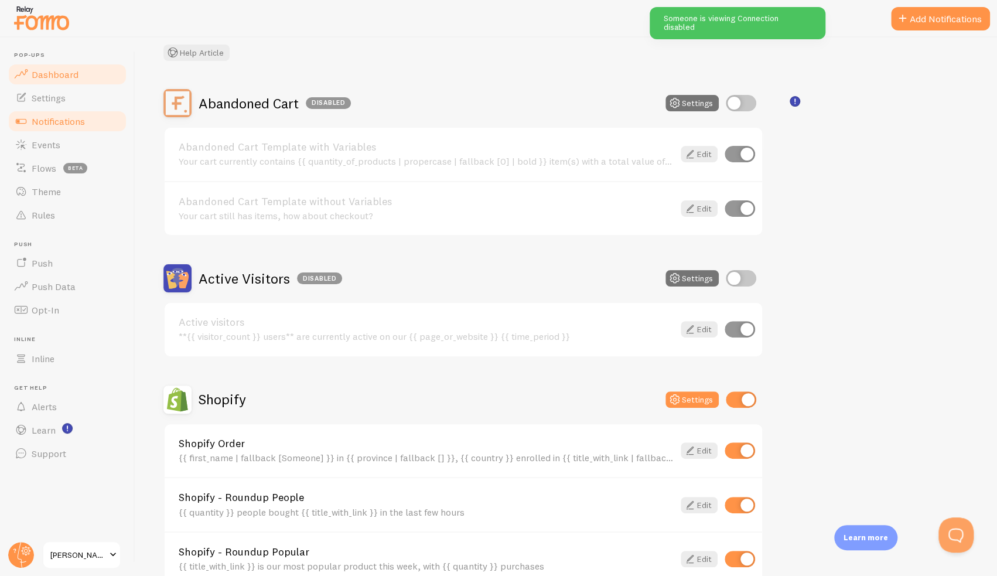
click at [63, 84] on link "Dashboard" at bounding box center [67, 74] width 121 height 23
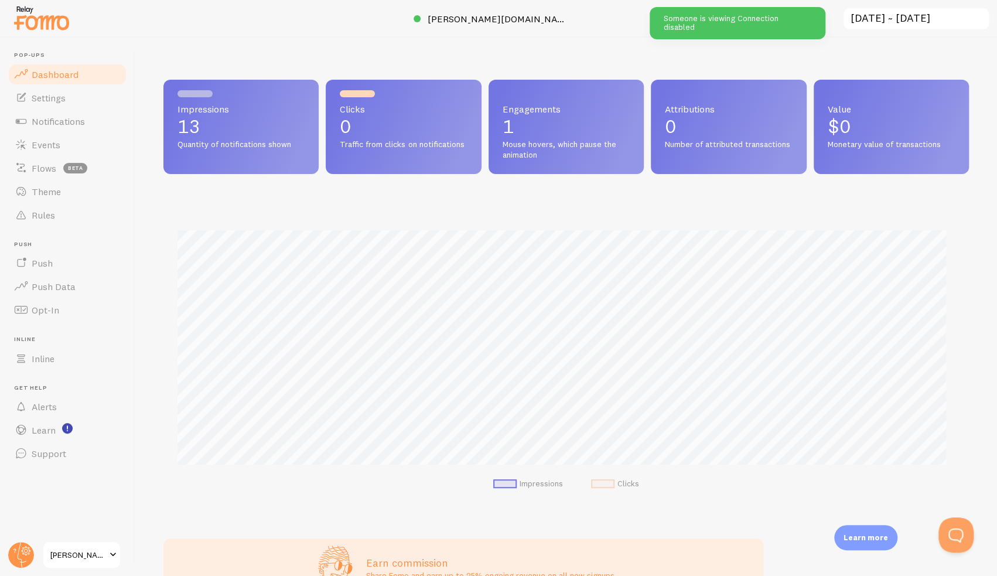
scroll to position [307, 796]
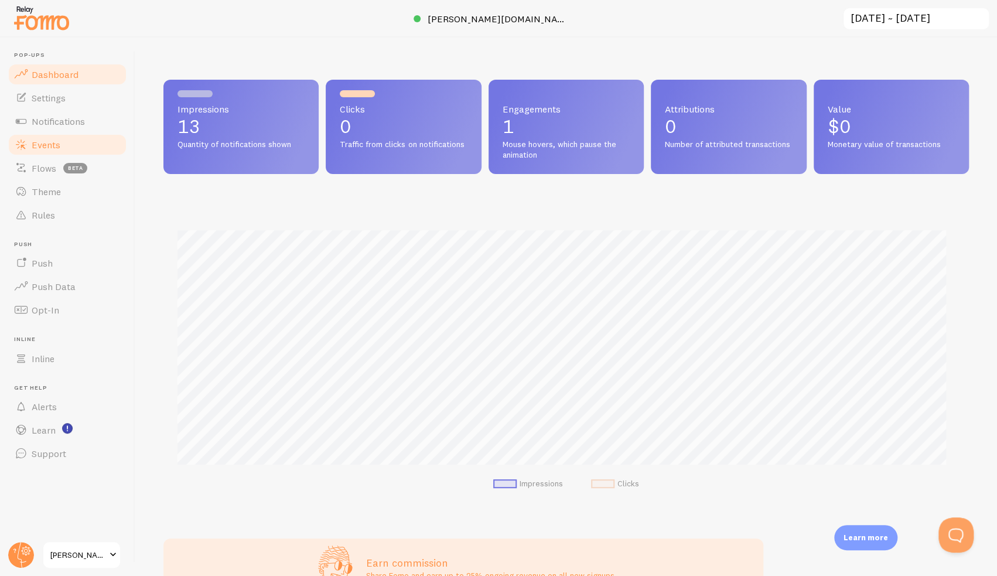
click at [47, 142] on span "Events" at bounding box center [46, 145] width 29 height 12
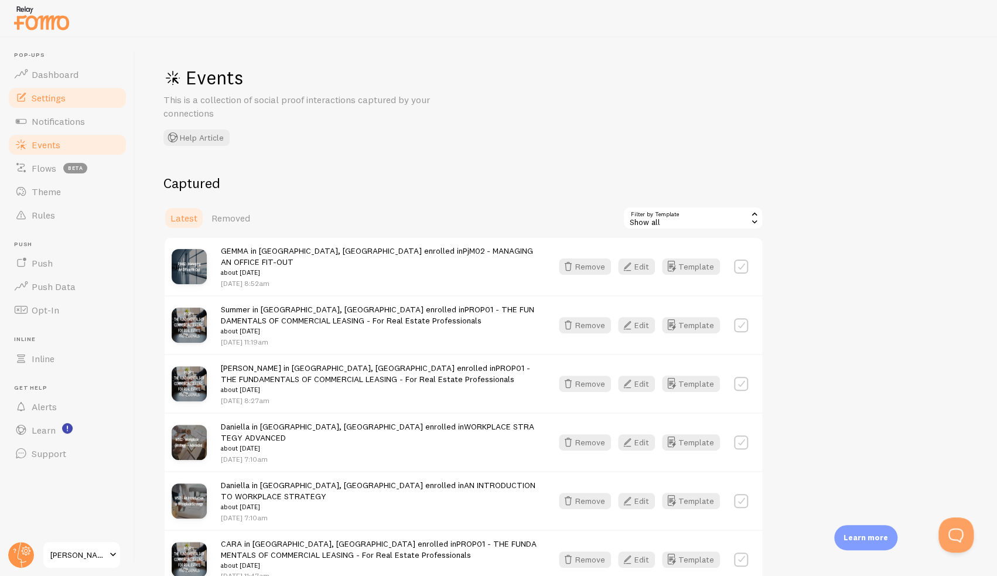
click at [53, 100] on span "Settings" at bounding box center [49, 98] width 34 height 12
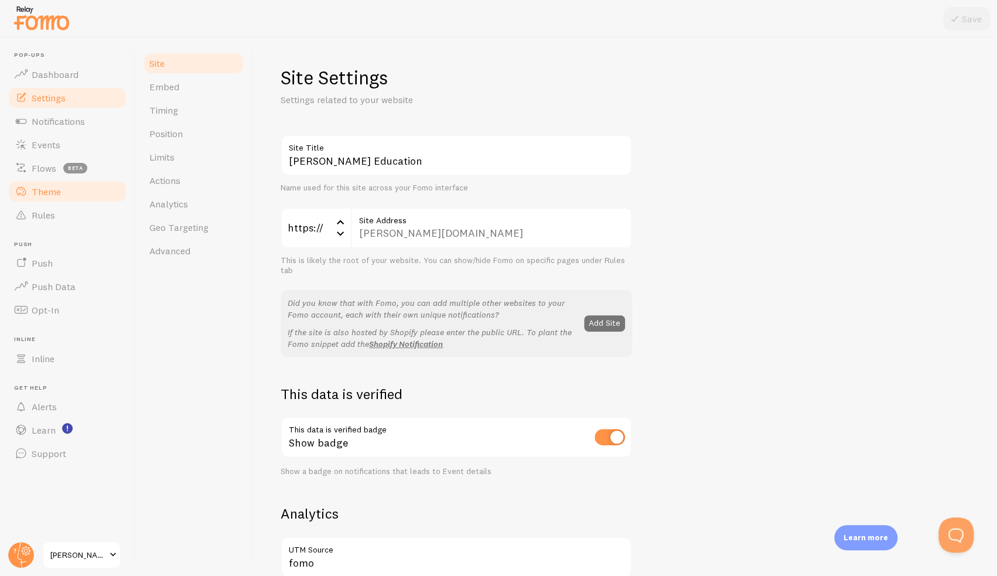
click at [52, 194] on span "Theme" at bounding box center [46, 192] width 29 height 12
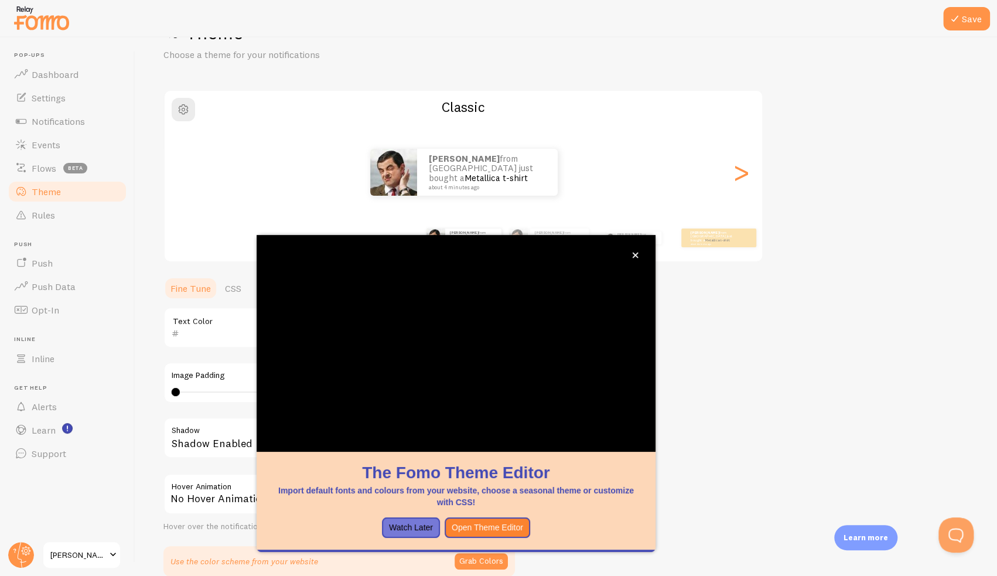
scroll to position [101, 0]
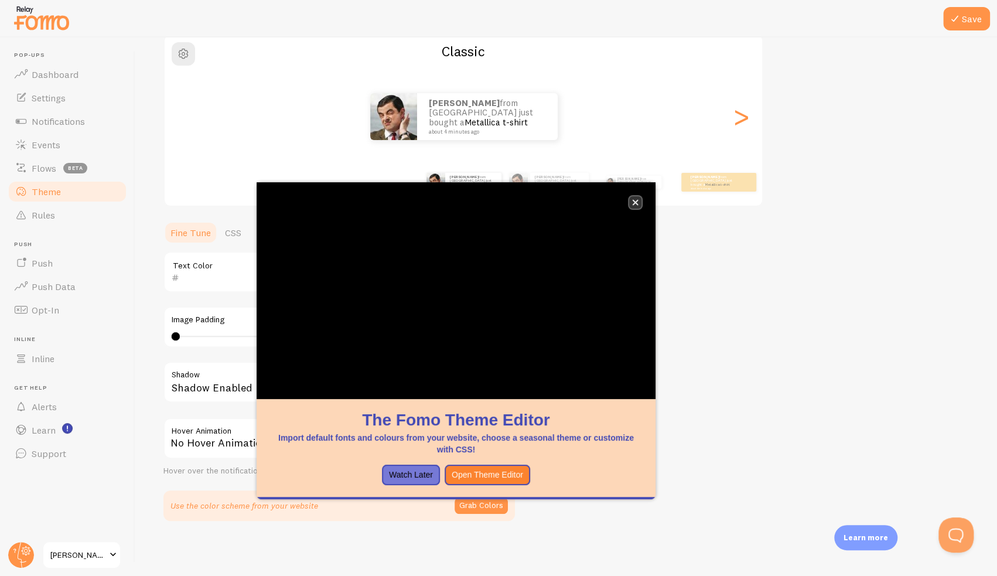
click at [635, 204] on icon "close," at bounding box center [635, 202] width 6 height 6
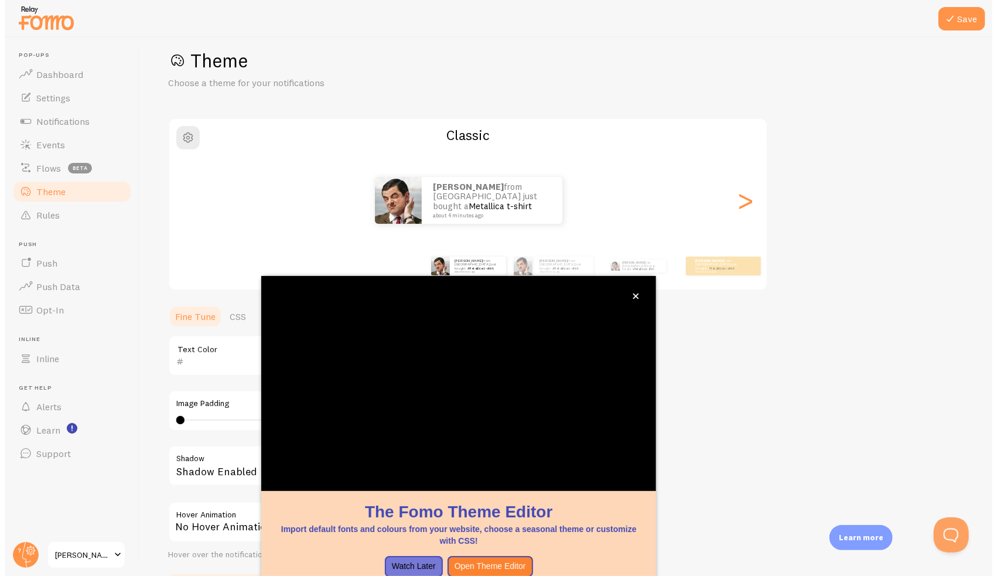
scroll to position [26, 0]
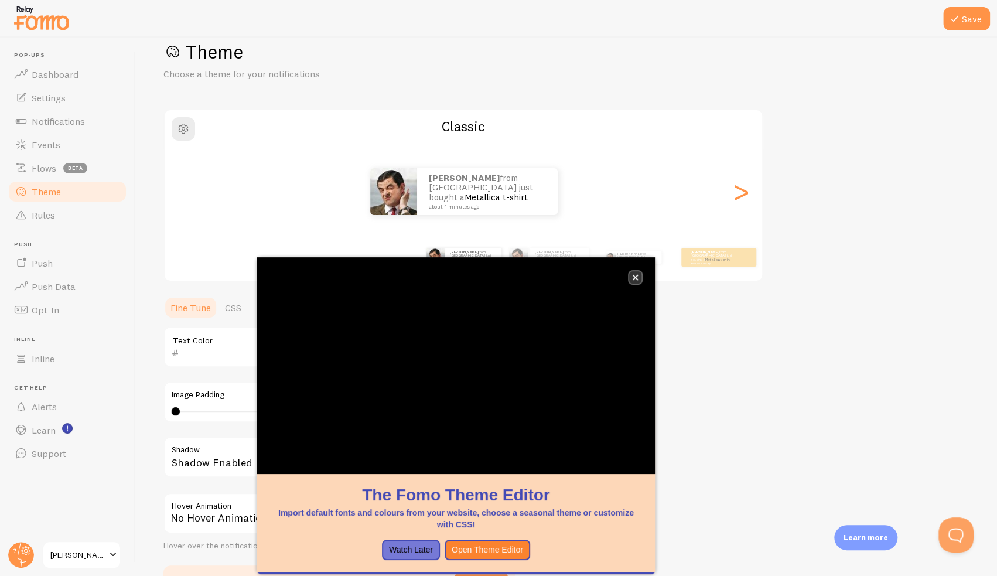
click at [634, 276] on icon "close," at bounding box center [635, 278] width 6 height 6
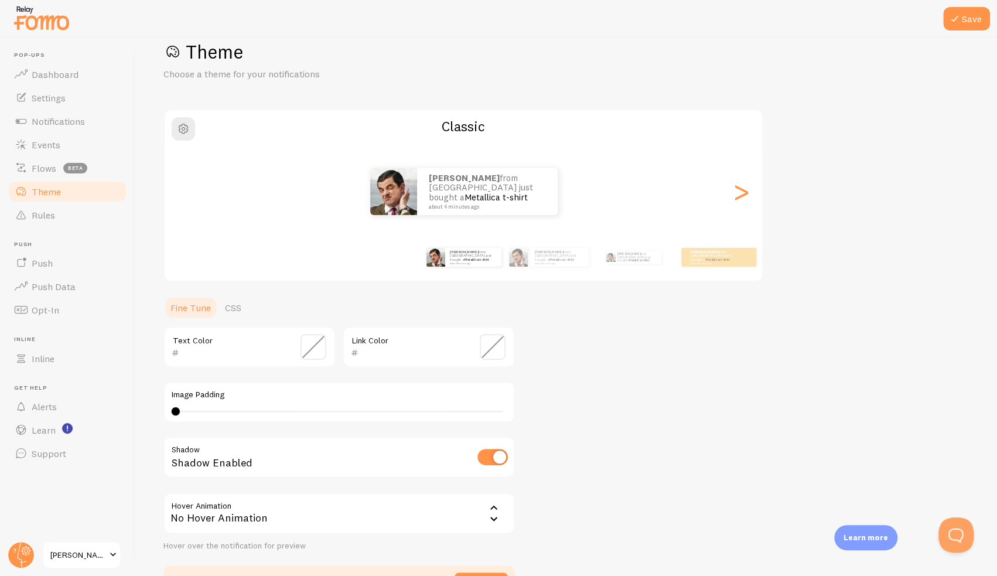
click at [489, 456] on input "checkbox" at bounding box center [492, 457] width 30 height 16
click at [491, 454] on input "checkbox" at bounding box center [492, 457] width 30 height 16
checkbox input "true"
click at [464, 505] on div "No Hover Animation" at bounding box center [338, 512] width 351 height 41
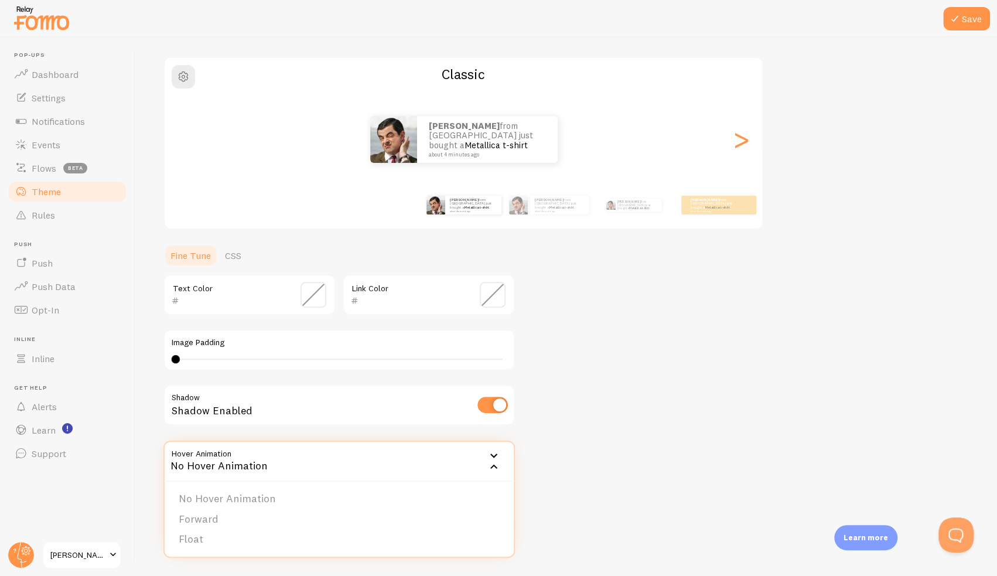
scroll to position [84, 0]
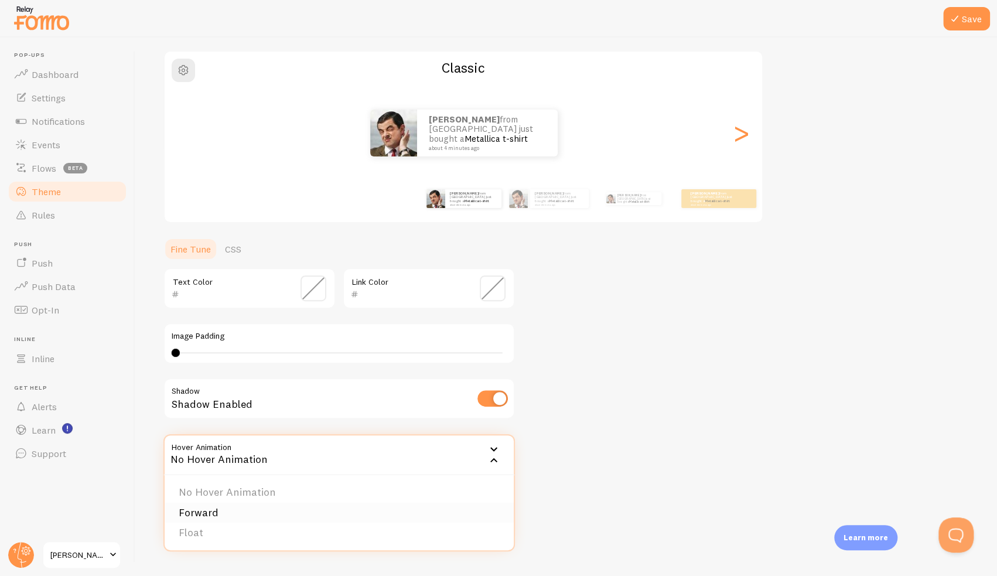
click at [254, 519] on li "Forward" at bounding box center [339, 512] width 349 height 20
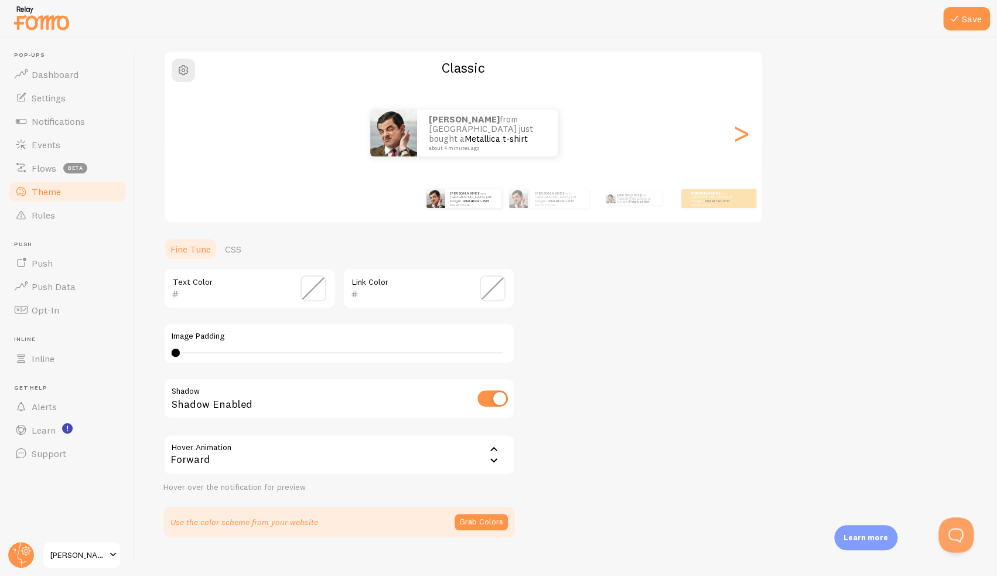
click at [259, 467] on div "Forward" at bounding box center [338, 454] width 351 height 41
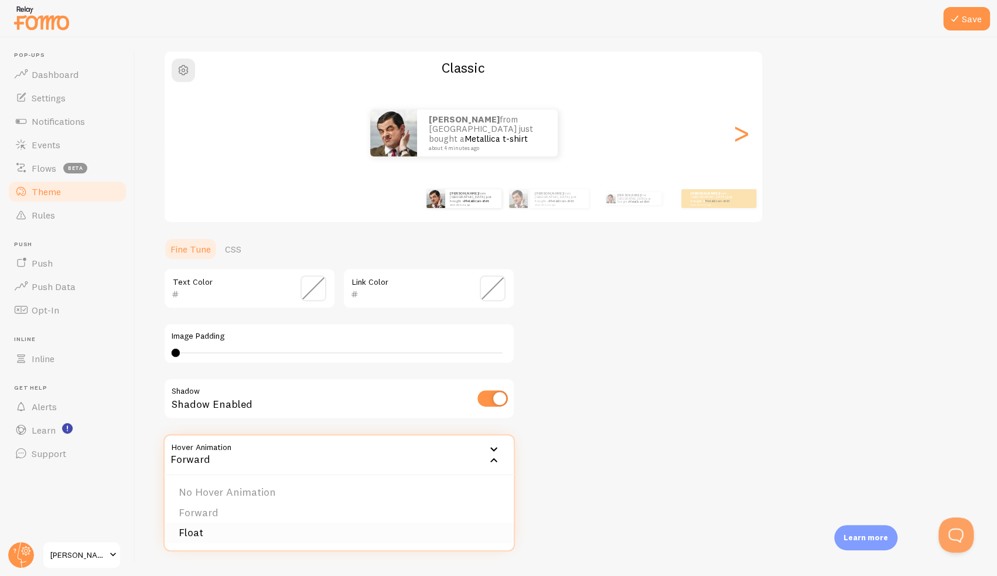
click at [254, 523] on li "Float" at bounding box center [339, 532] width 349 height 20
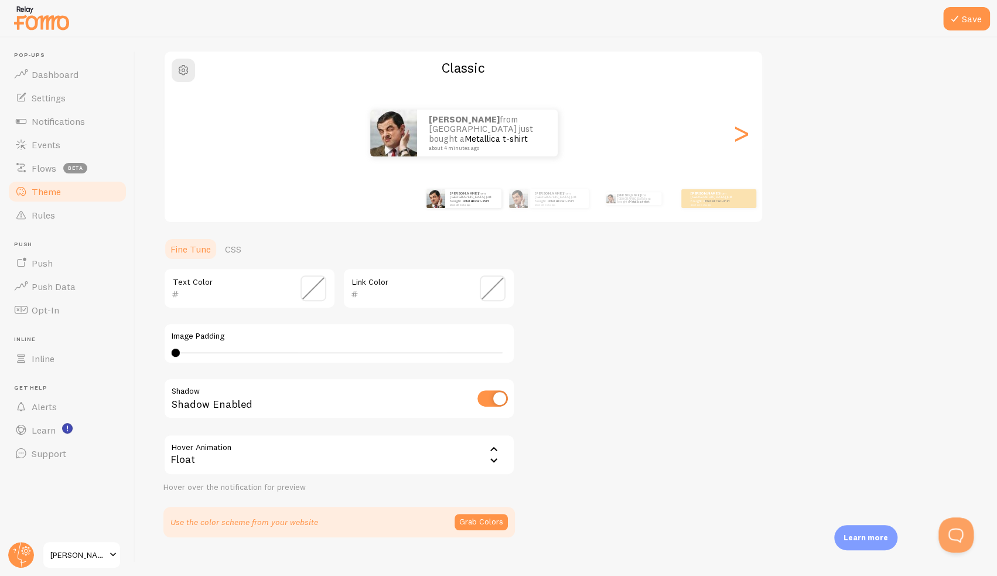
click at [664, 353] on div "Theme Choose a theme for your notifications Classic Karen from Malaysia just bo…" at bounding box center [565, 259] width 805 height 556
click at [313, 287] on span at bounding box center [313, 288] width 26 height 26
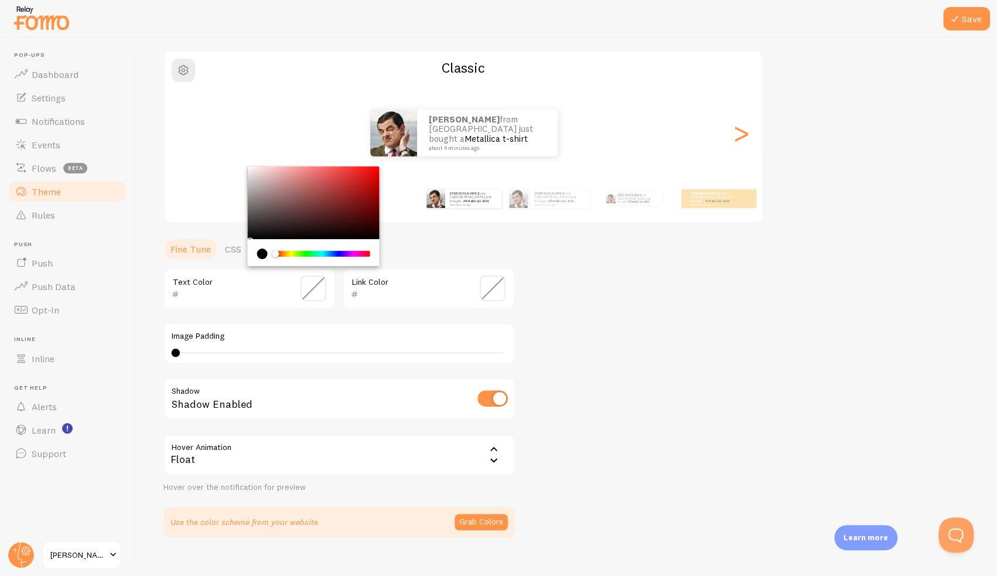
click at [192, 289] on input "text" at bounding box center [232, 294] width 107 height 14
paste input "2c57a4"
type input "2c57a4"
paste input "text"
paste input "2c57a4"
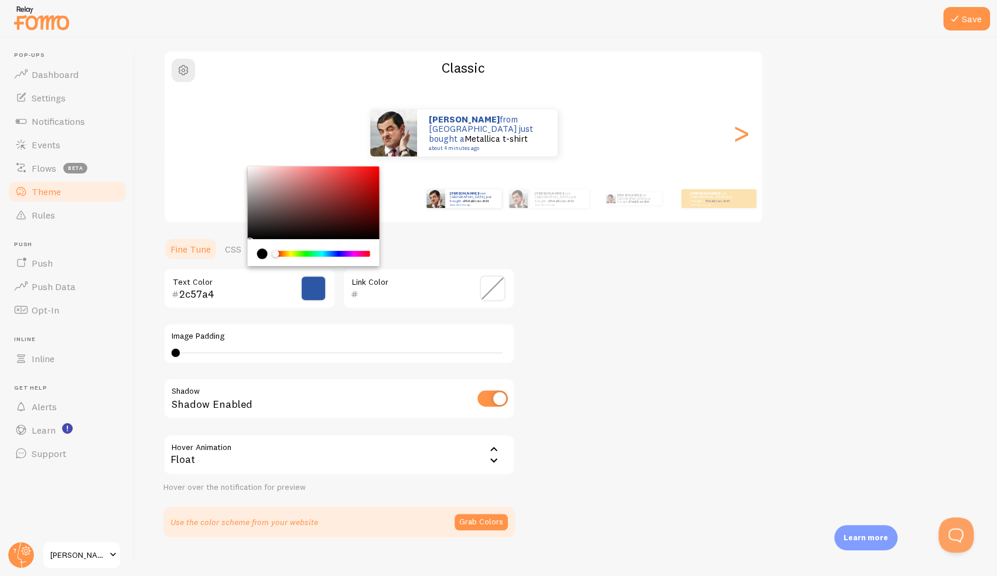
click at [622, 281] on div "Theme Choose a theme for your notifications Classic Karen from Malaysia just bo…" at bounding box center [565, 259] width 805 height 556
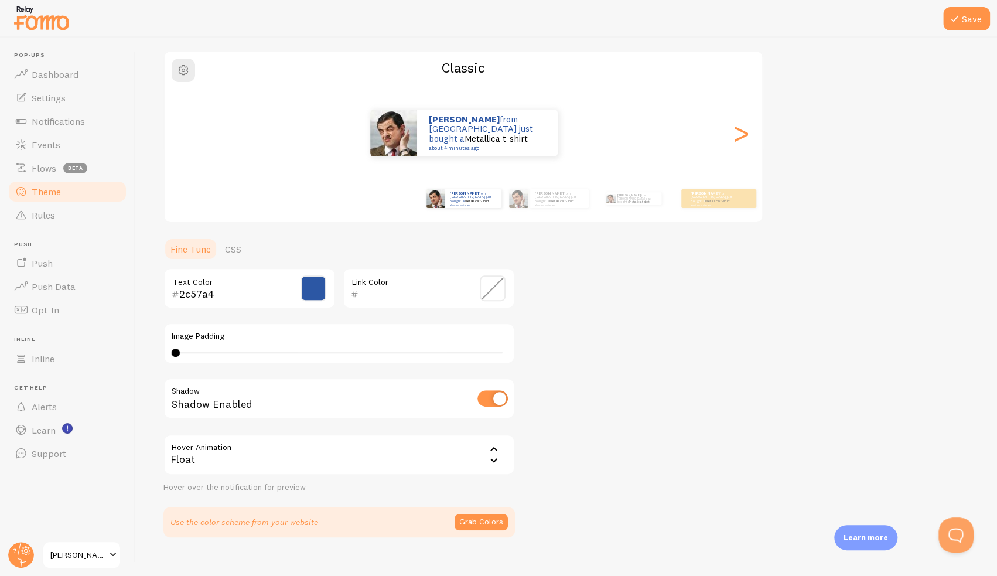
click at [622, 281] on div "Theme Choose a theme for your notifications Classic Karen from Malaysia just bo…" at bounding box center [565, 259] width 805 height 556
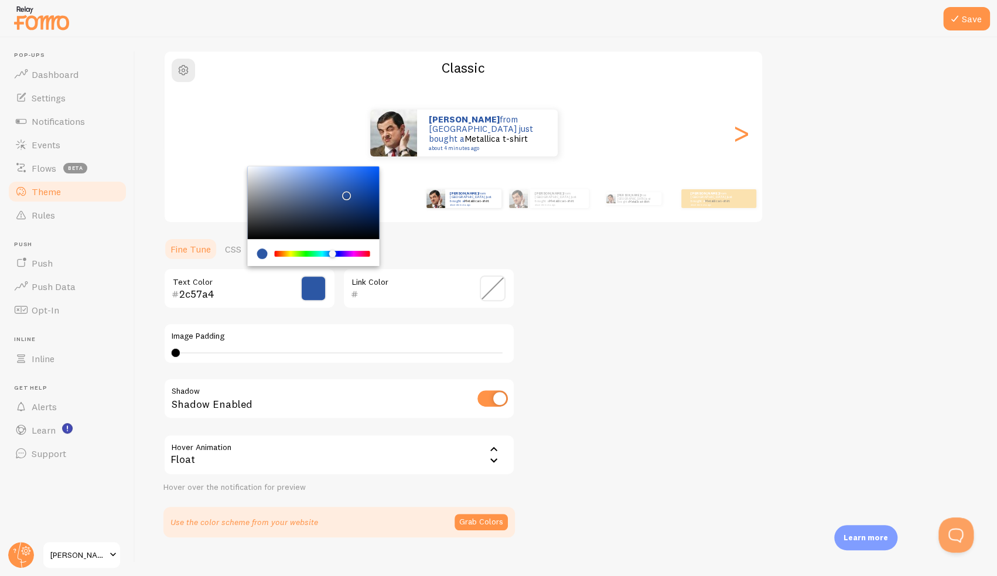
click at [596, 330] on div "Theme Choose a theme for your notifications Classic Karen from Malaysia just bo…" at bounding box center [565, 259] width 805 height 556
click at [244, 299] on input "2c57a4" at bounding box center [232, 294] width 107 height 14
click at [310, 292] on span at bounding box center [313, 288] width 26 height 26
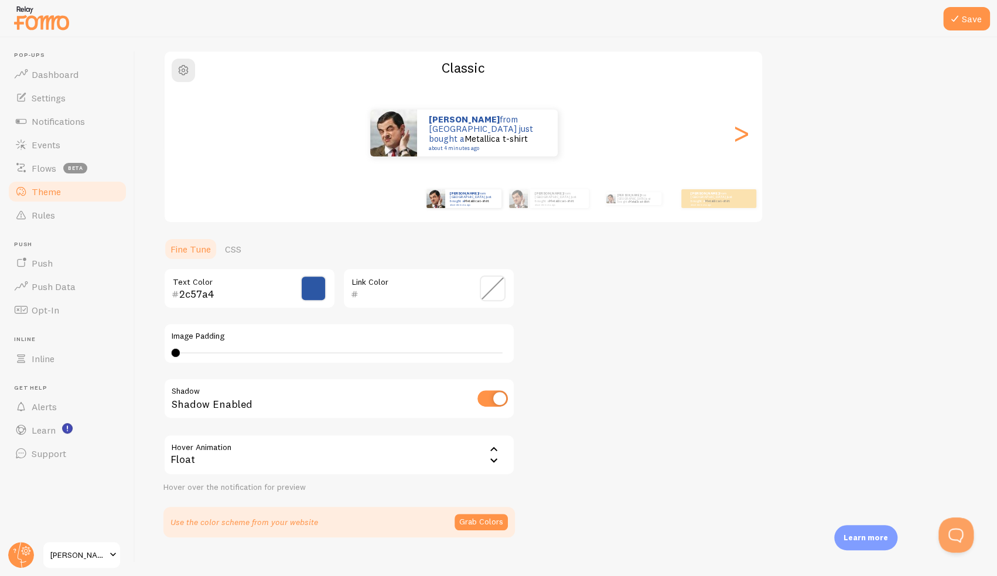
click at [315, 296] on span at bounding box center [313, 288] width 26 height 26
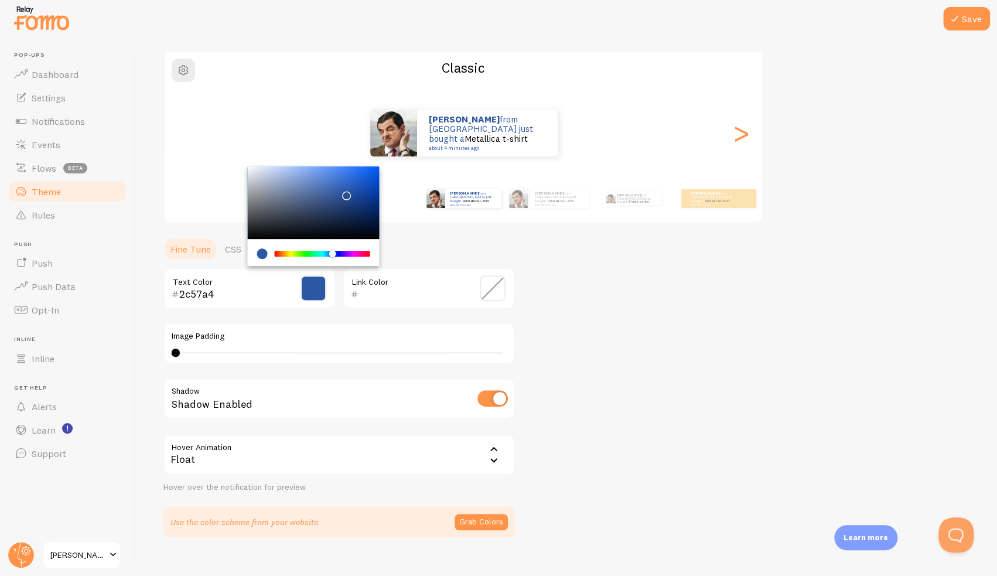
type input "000000"
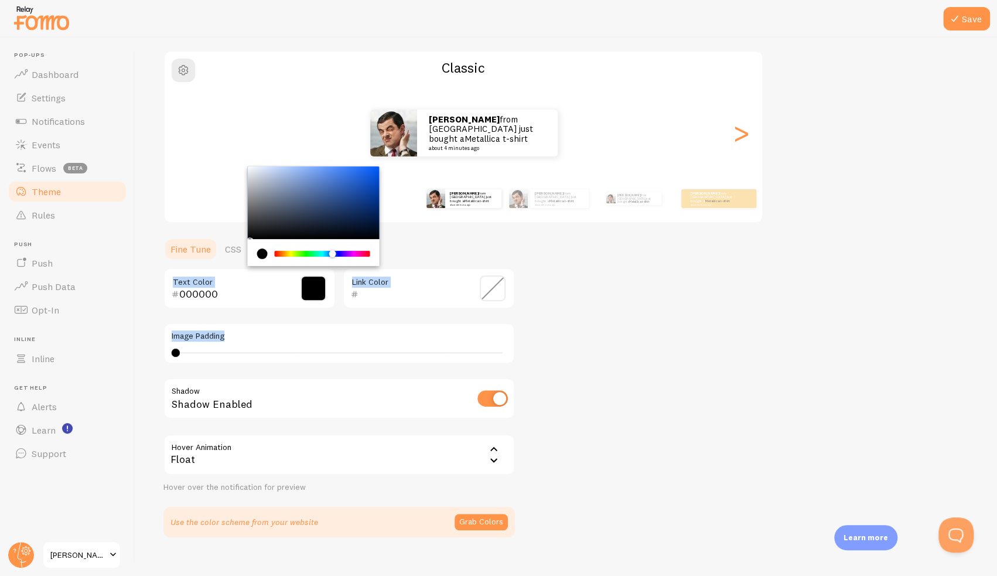
drag, startPoint x: 469, startPoint y: 307, endPoint x: 518, endPoint y: 328, distance: 53.0
click at [474, 312] on div "000000 Text Color Link Color Image Padding 0 0 - undefined Shadow Shadow Enable…" at bounding box center [338, 380] width 351 height 225
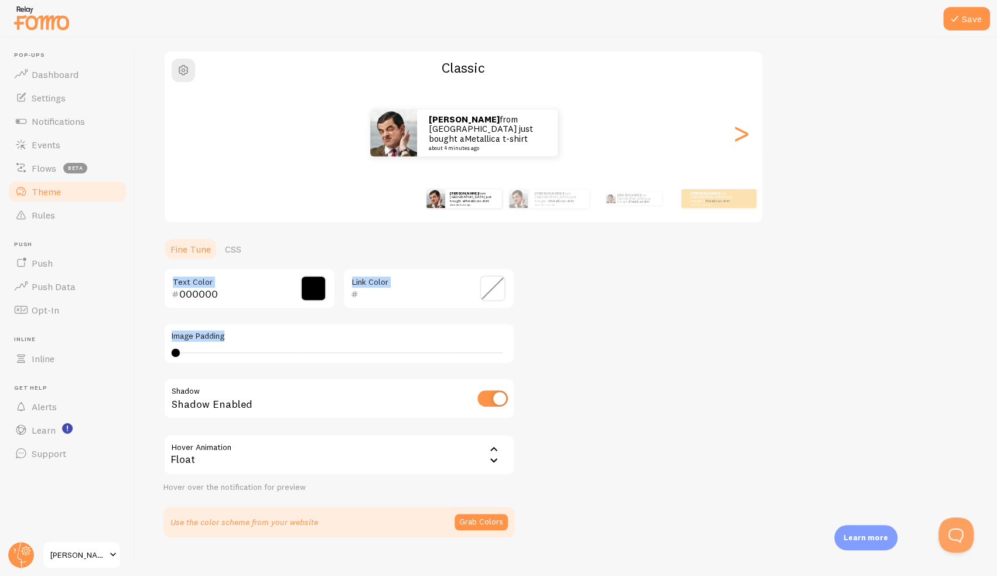
click at [634, 330] on div "Theme Choose a theme for your notifications Classic Karen from Malaysia just bo…" at bounding box center [565, 259] width 805 height 556
click at [394, 283] on div "Link Color" at bounding box center [429, 288] width 172 height 41
click at [384, 295] on input "text" at bounding box center [411, 294] width 107 height 14
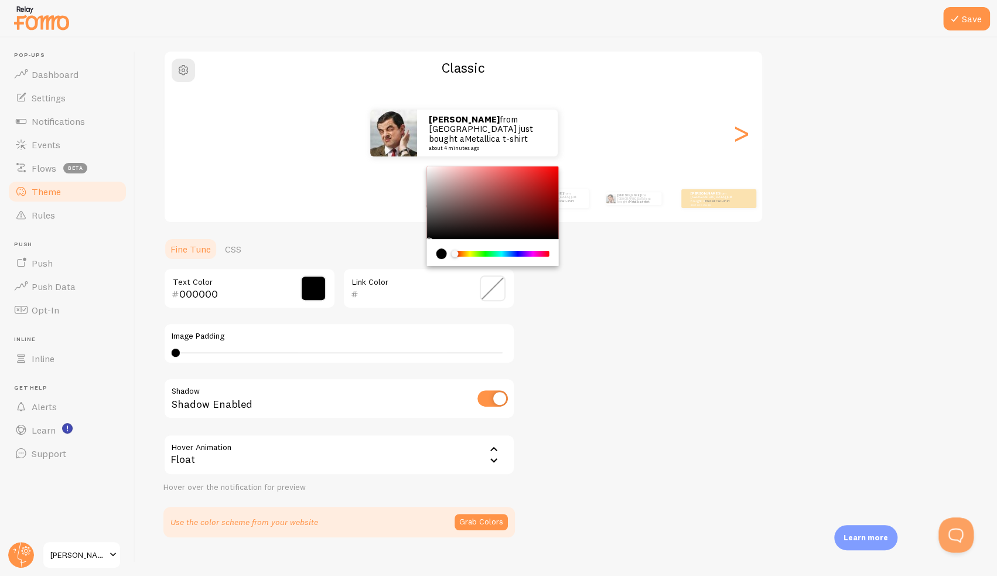
paste input "2c57a4"
type input "2c57a4"
click at [623, 339] on div "Theme Choose a theme for your notifications Classic Karen from Malaysia just bo…" at bounding box center [565, 259] width 805 height 556
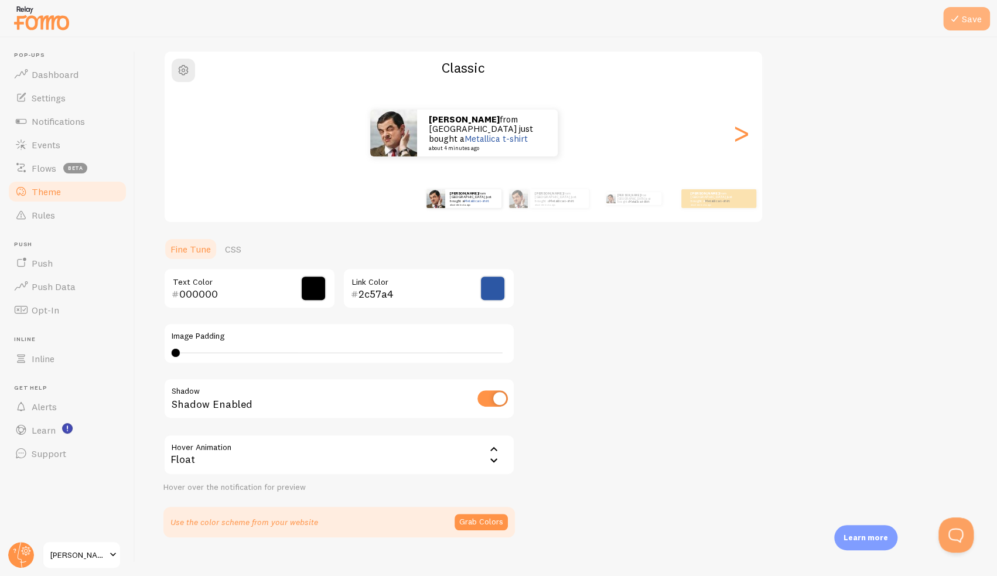
click at [965, 19] on button "Save" at bounding box center [966, 18] width 47 height 23
click at [746, 135] on div ">" at bounding box center [741, 133] width 14 height 84
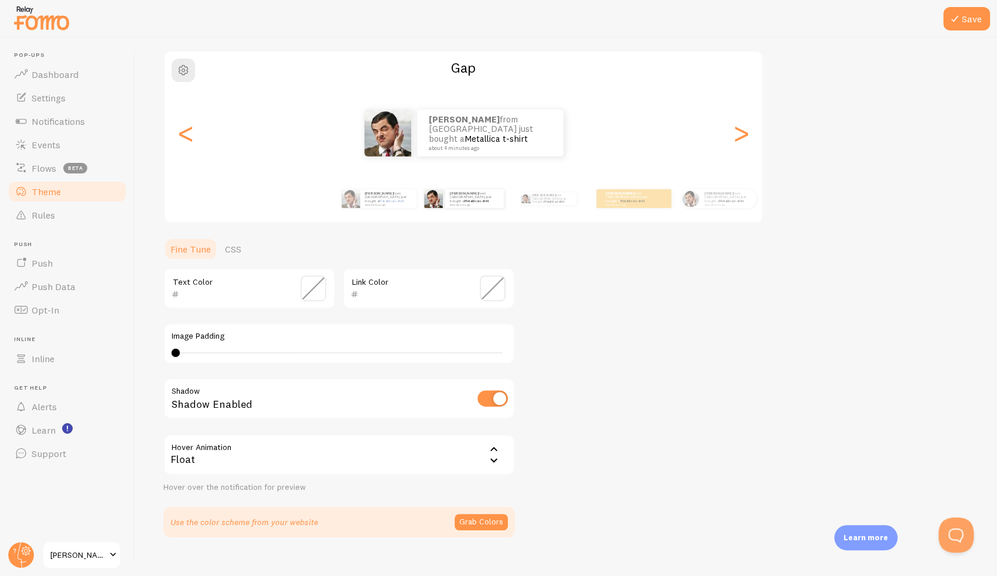
click at [218, 148] on div "Karen from Malaysia just bought a Metallica t-shirt about 4 minutes ago" at bounding box center [464, 132] width 598 height 47
click at [187, 131] on div "<" at bounding box center [186, 133] width 14 height 84
type input "000000"
type input "2c57a4"
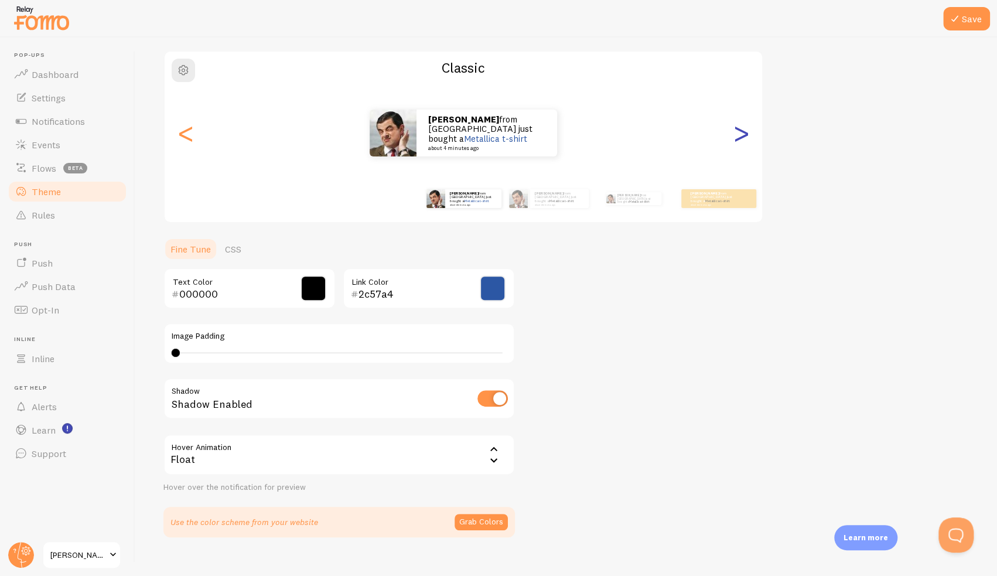
click at [738, 140] on div ">" at bounding box center [741, 133] width 14 height 84
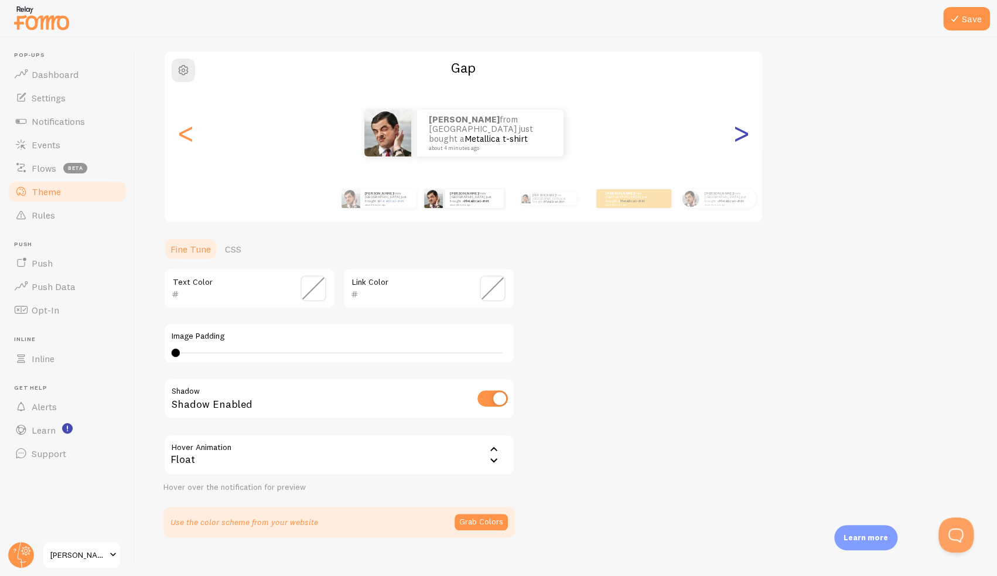
click at [745, 138] on div ">" at bounding box center [741, 133] width 14 height 84
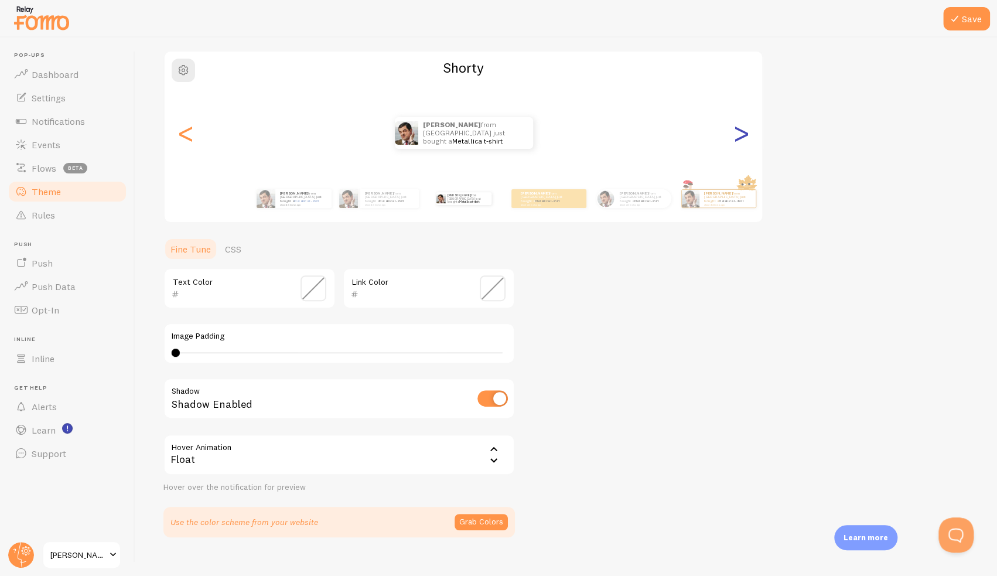
click at [735, 138] on div ">" at bounding box center [741, 133] width 14 height 84
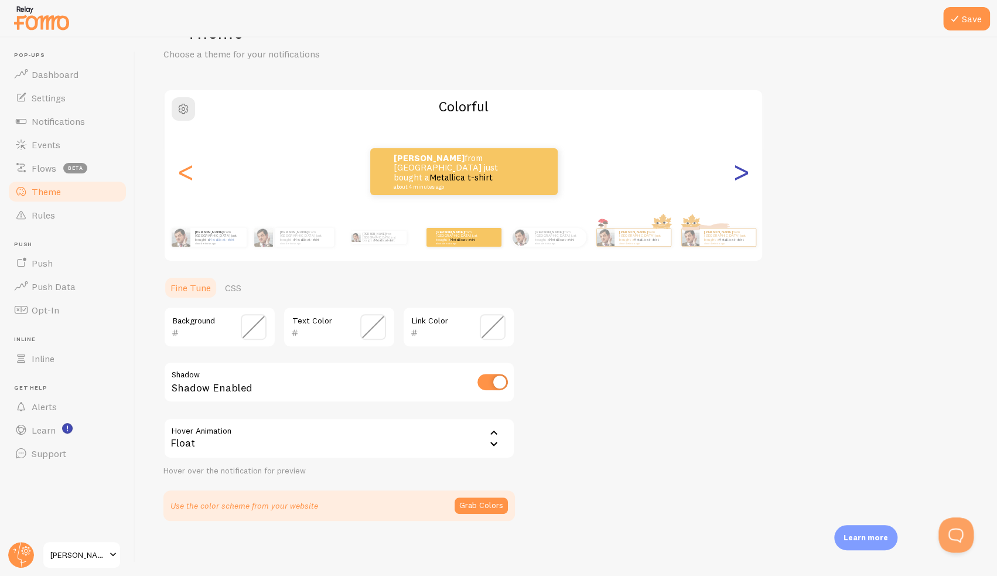
click at [742, 176] on div ">" at bounding box center [741, 171] width 14 height 84
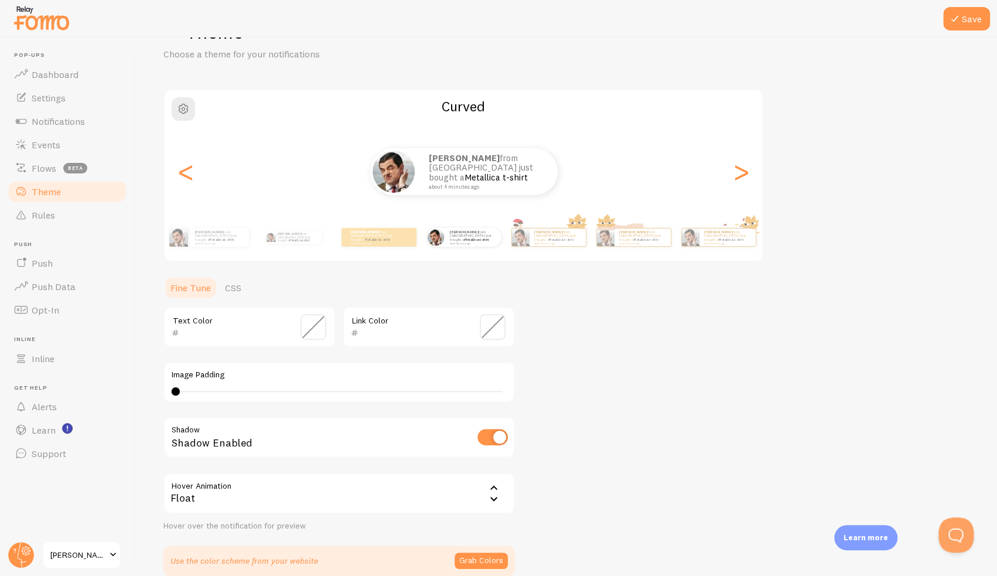
scroll to position [84, 0]
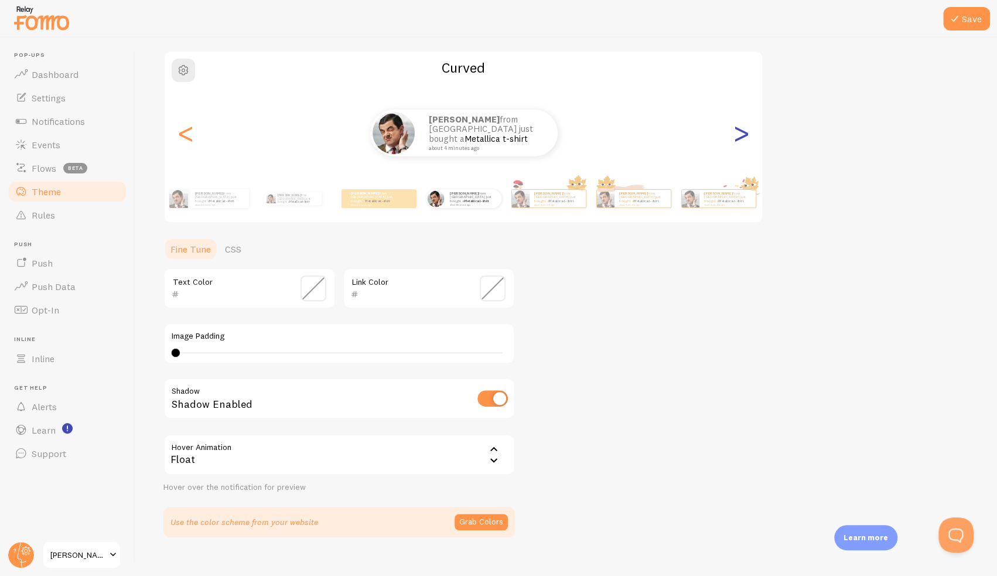
click at [741, 133] on div ">" at bounding box center [741, 133] width 14 height 84
type input "0"
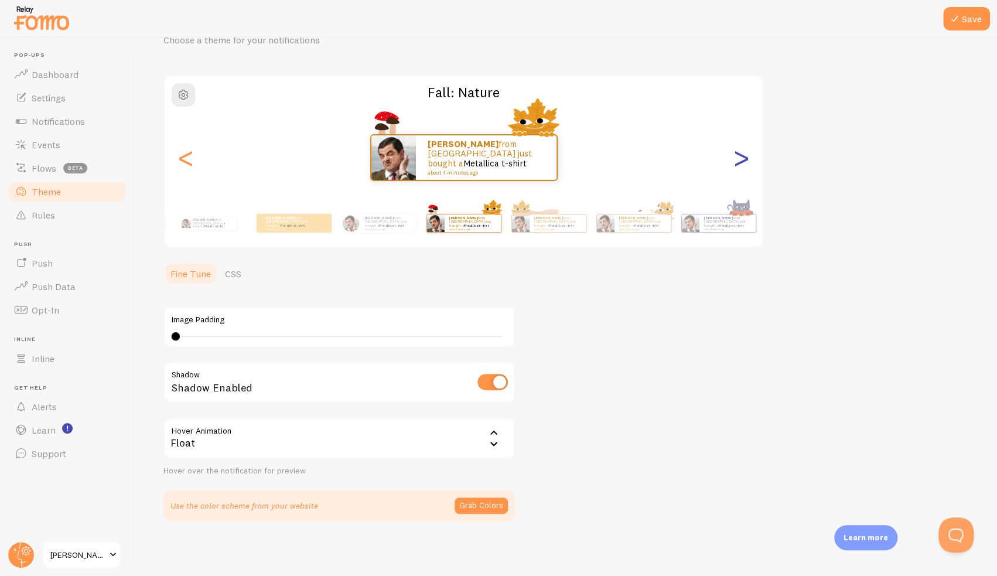
click at [740, 153] on div ">" at bounding box center [741, 157] width 14 height 84
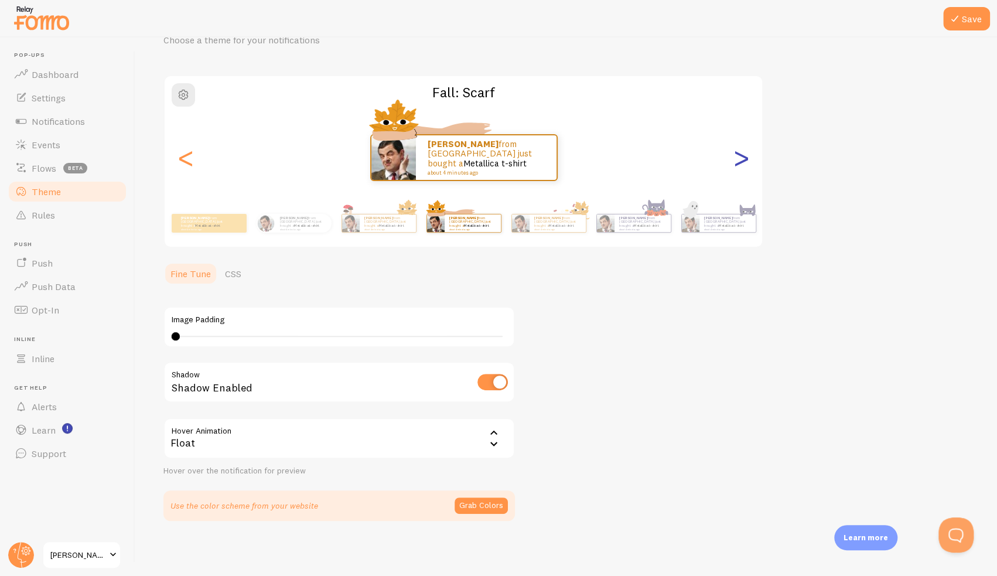
click at [737, 152] on div ">" at bounding box center [741, 157] width 14 height 84
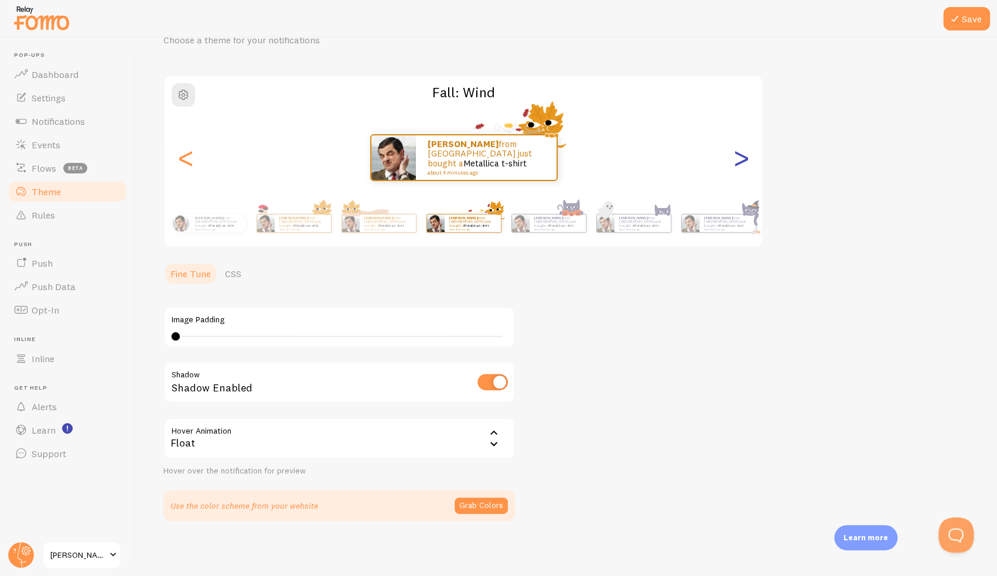
click at [737, 152] on div ">" at bounding box center [741, 157] width 14 height 84
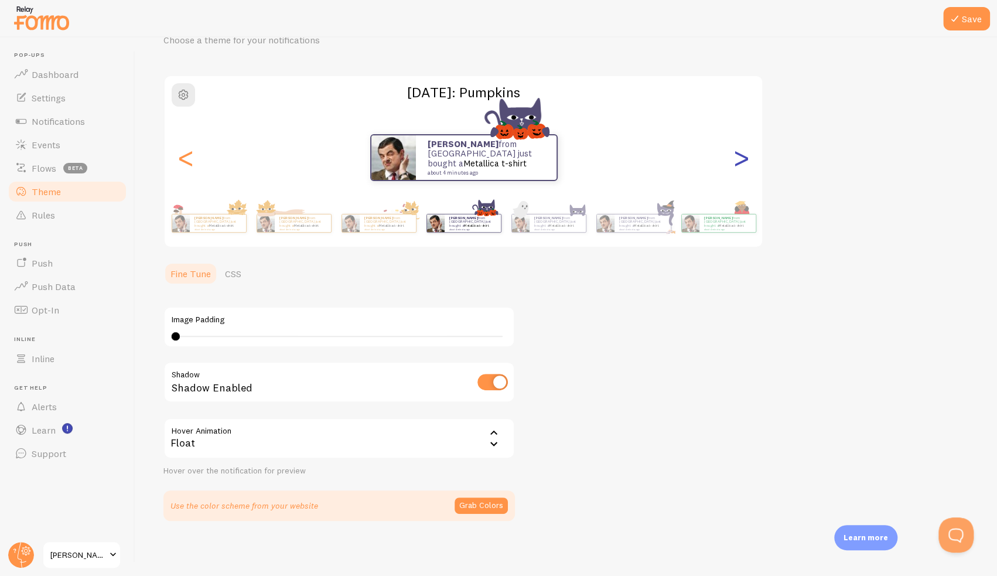
click at [737, 152] on div ">" at bounding box center [741, 157] width 14 height 84
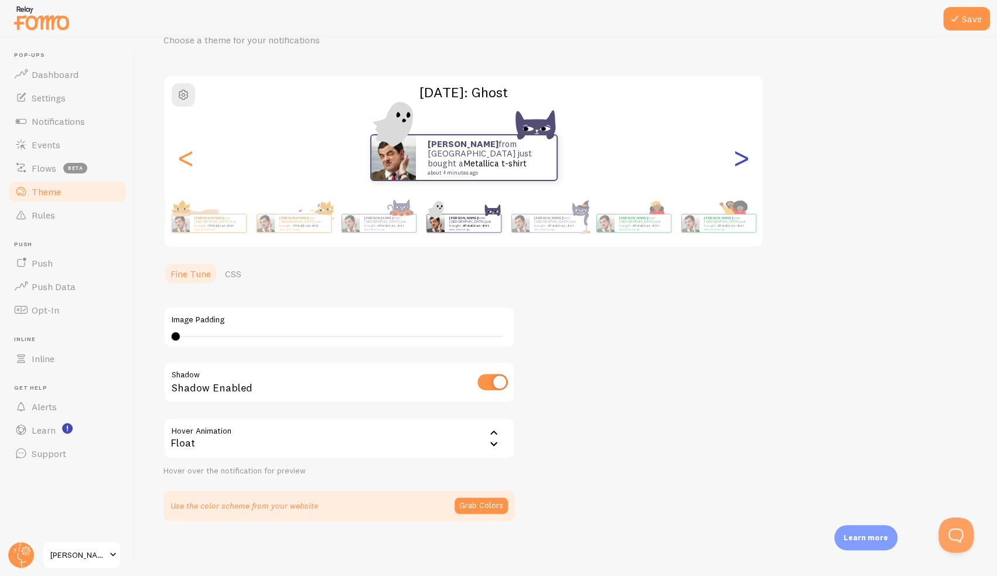
click at [737, 152] on div ">" at bounding box center [741, 157] width 14 height 84
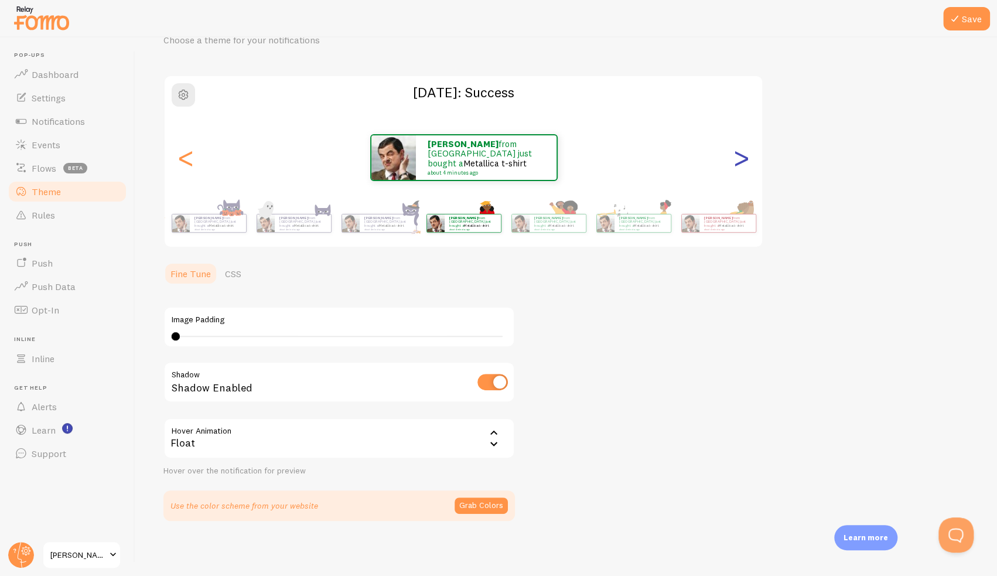
click at [737, 152] on div ">" at bounding box center [741, 157] width 14 height 84
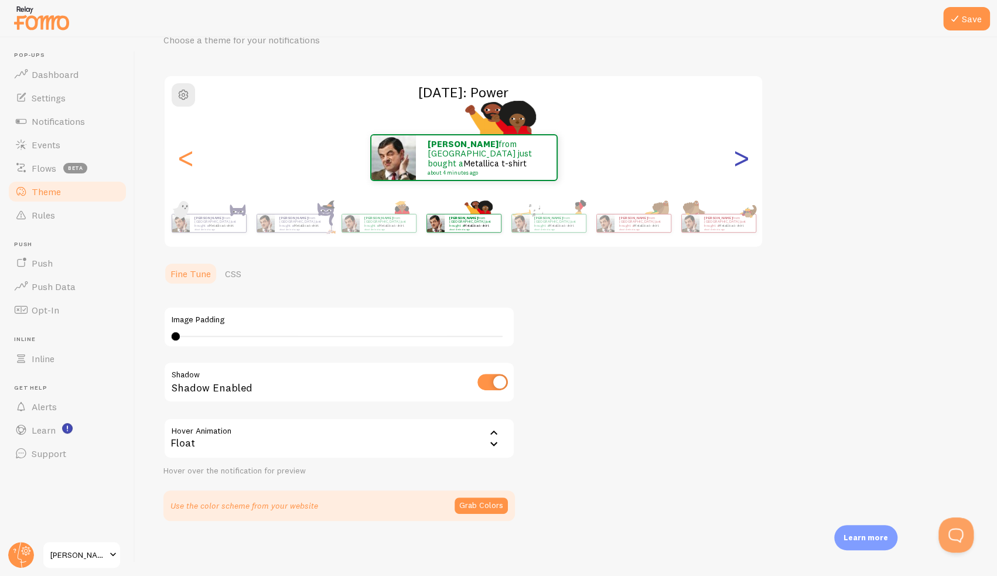
click at [737, 152] on div ">" at bounding box center [741, 157] width 14 height 84
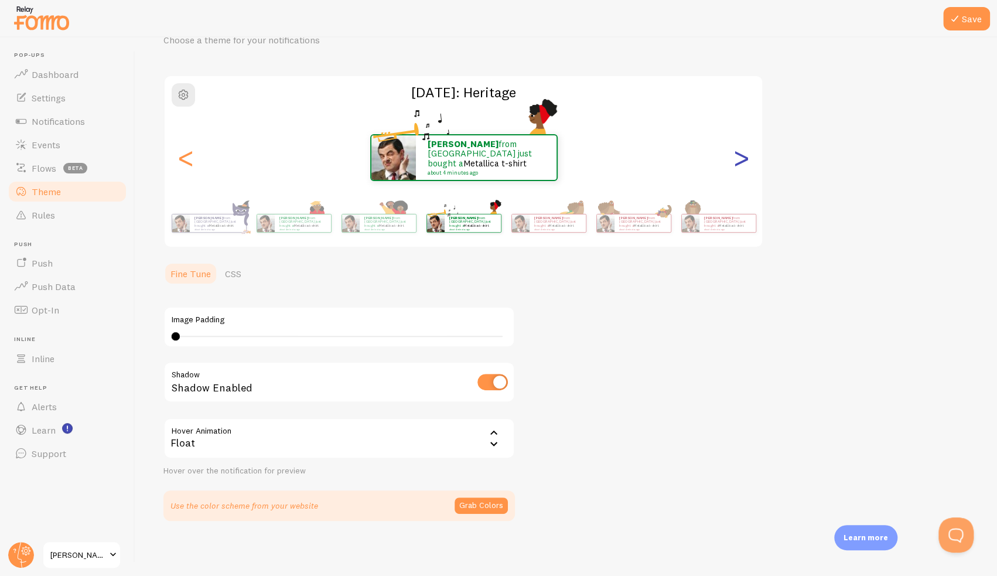
click at [737, 152] on div ">" at bounding box center [741, 157] width 14 height 84
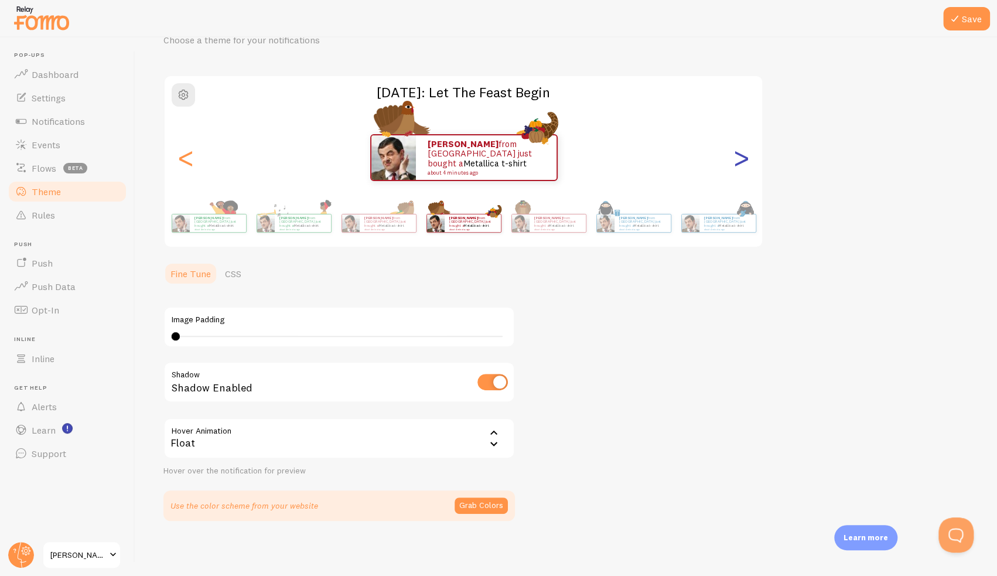
click at [737, 152] on div ">" at bounding box center [741, 157] width 14 height 84
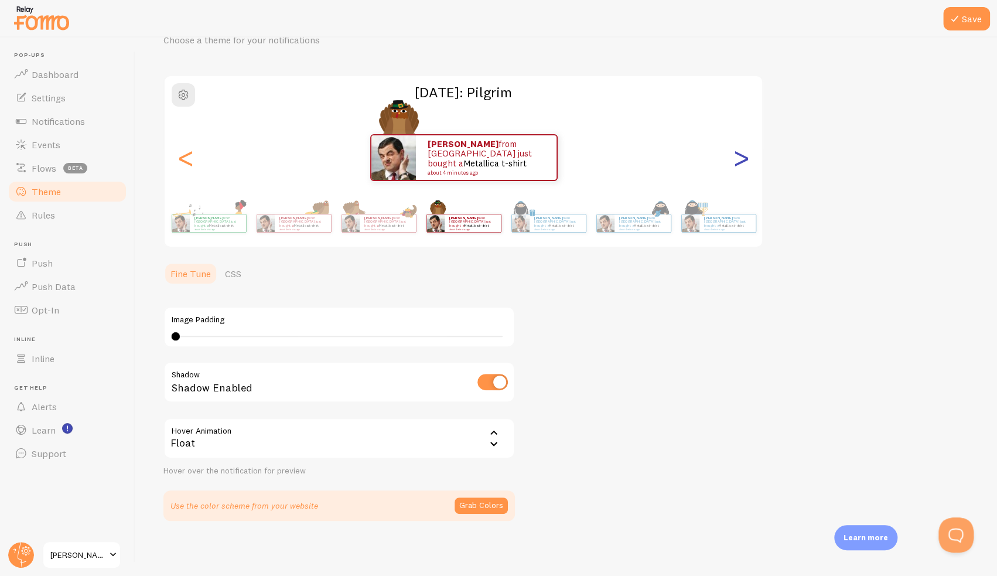
click at [737, 152] on div ">" at bounding box center [741, 157] width 14 height 84
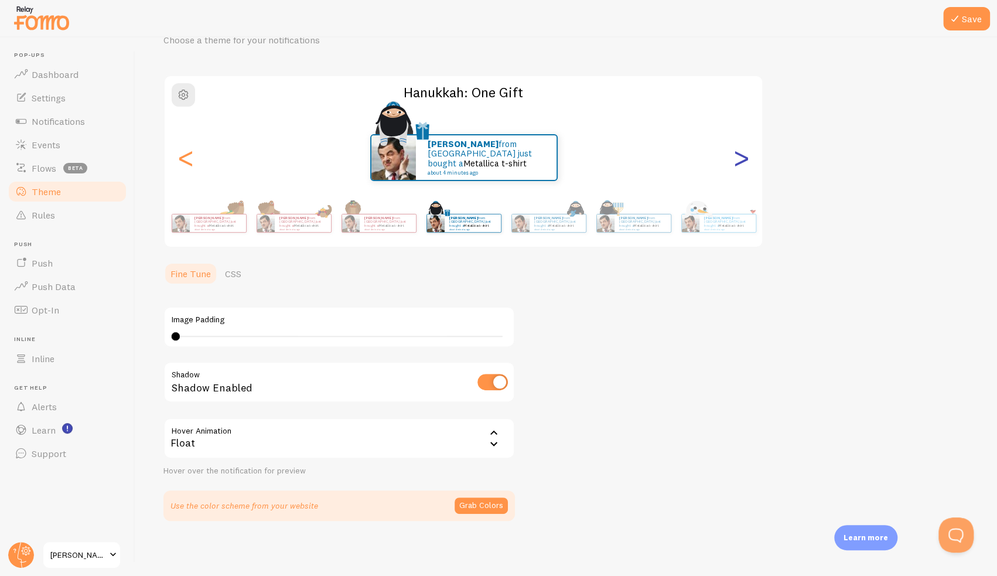
click at [737, 152] on div ">" at bounding box center [741, 157] width 14 height 84
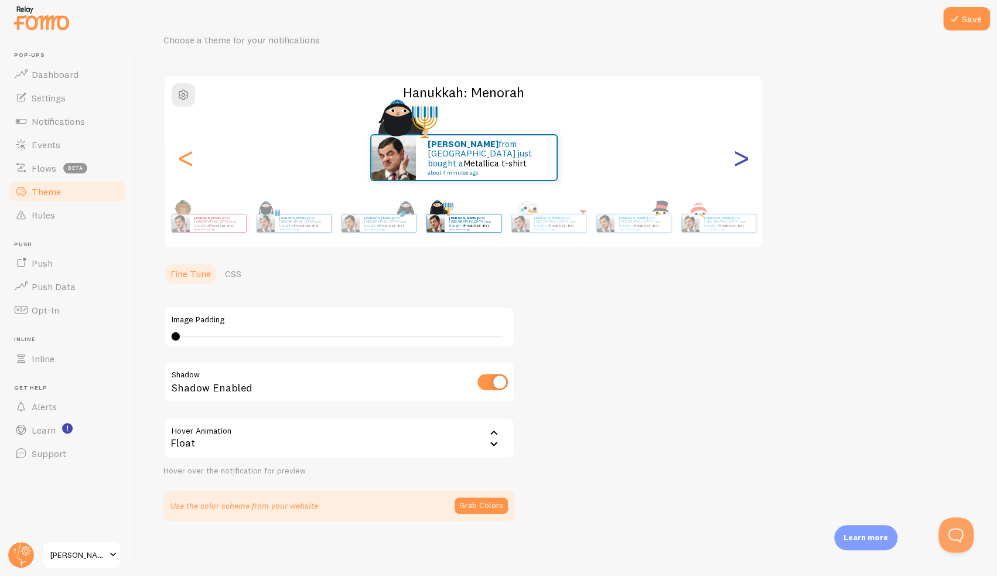
click at [737, 152] on div ">" at bounding box center [741, 157] width 14 height 84
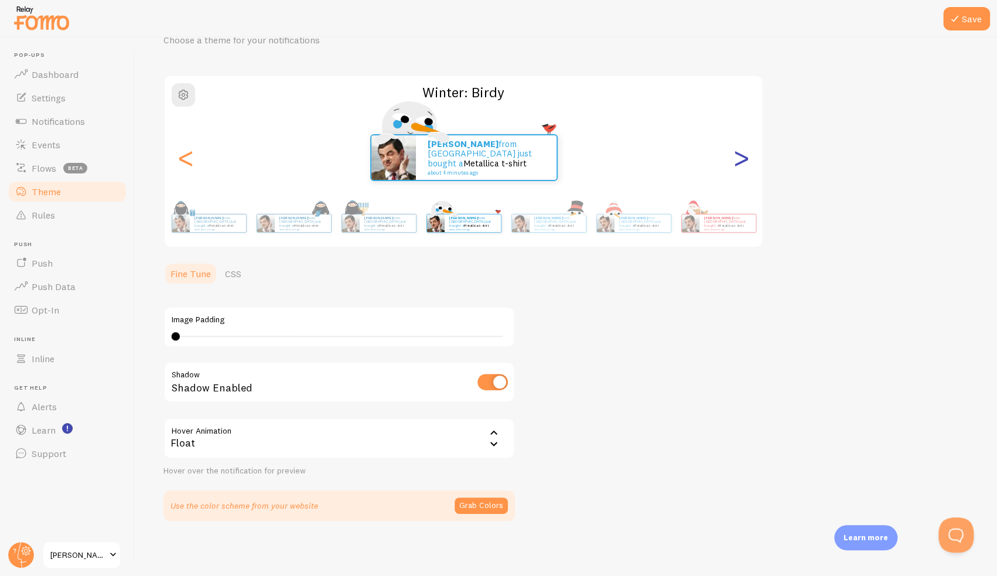
click at [737, 152] on div ">" at bounding box center [741, 157] width 14 height 84
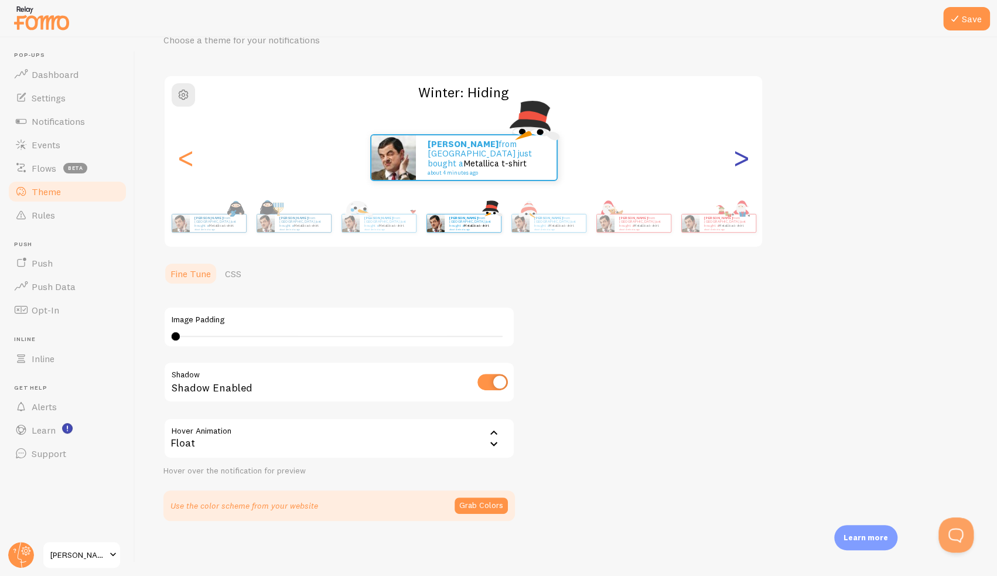
click at [737, 152] on div ">" at bounding box center [741, 157] width 14 height 84
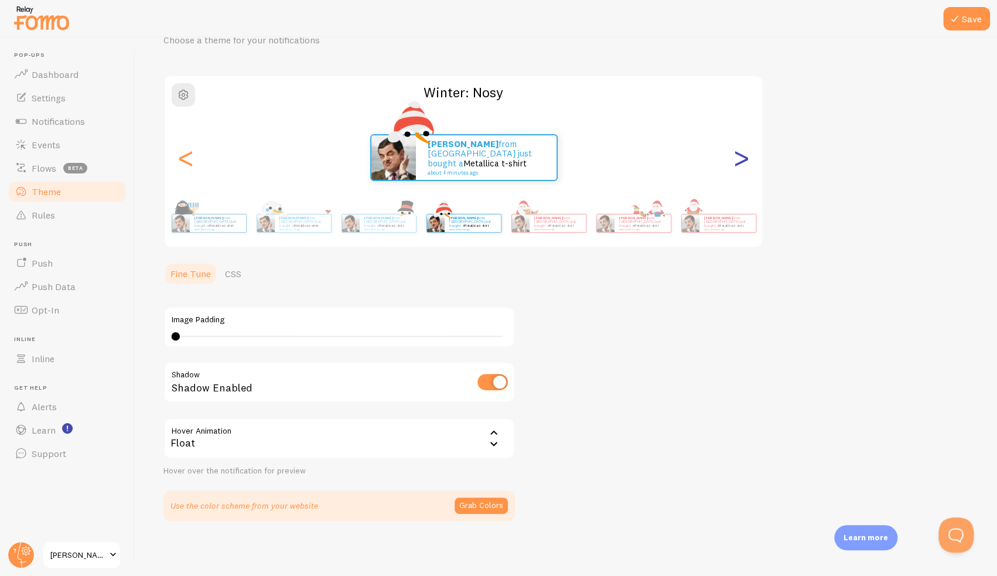
click at [737, 152] on div ">" at bounding box center [741, 157] width 14 height 84
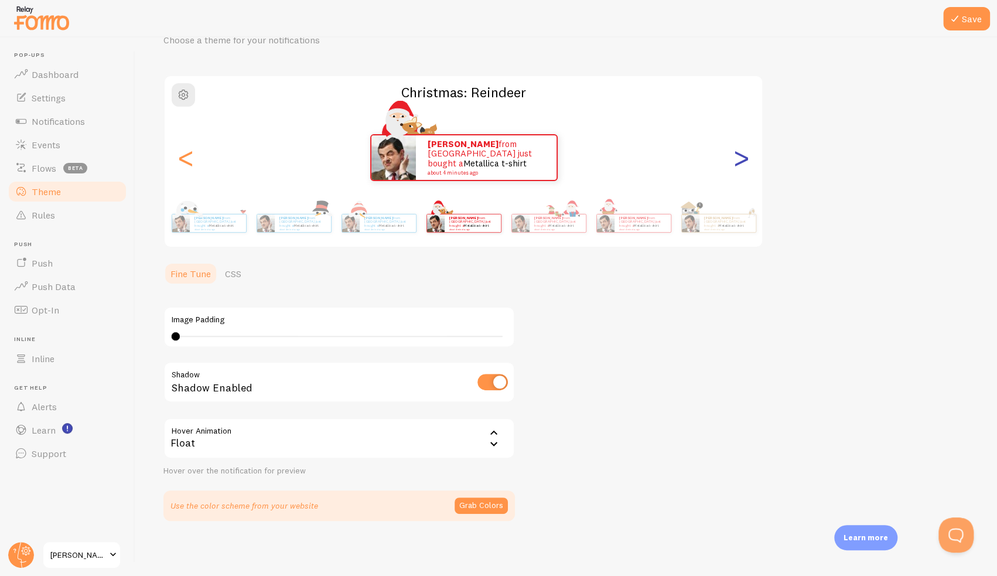
click at [737, 152] on div ">" at bounding box center [741, 157] width 14 height 84
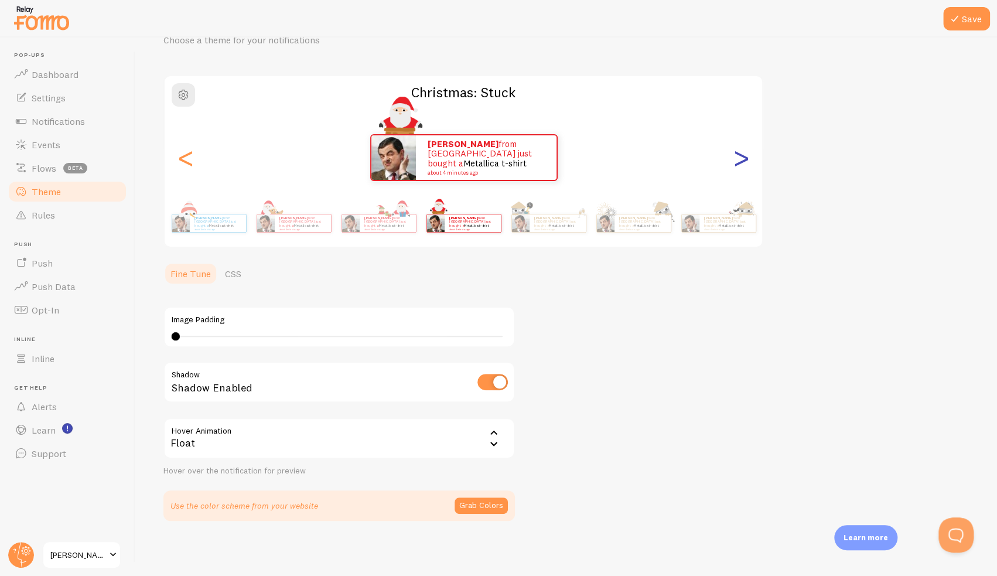
click at [736, 154] on div ">" at bounding box center [741, 157] width 14 height 84
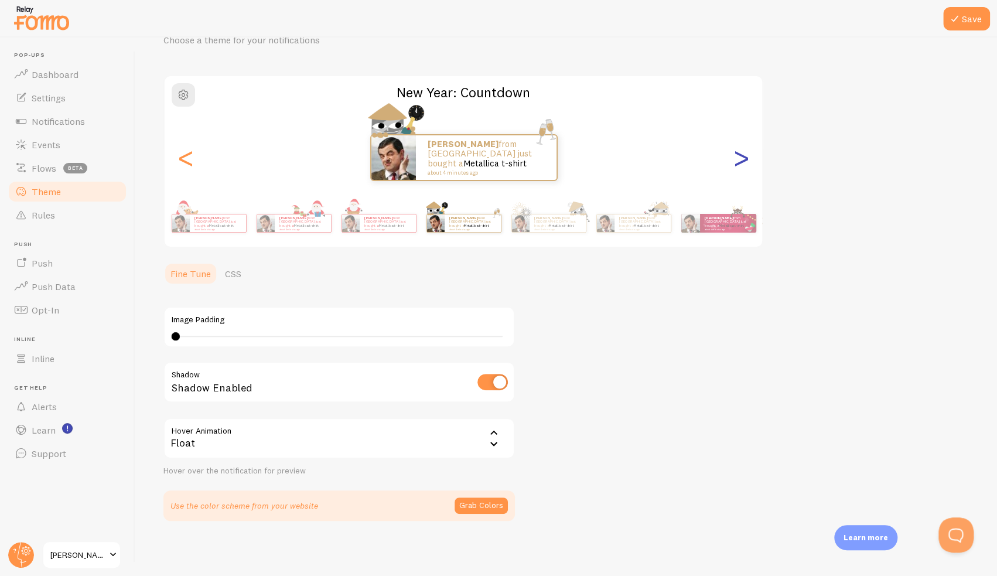
click at [736, 154] on div ">" at bounding box center [741, 157] width 14 height 84
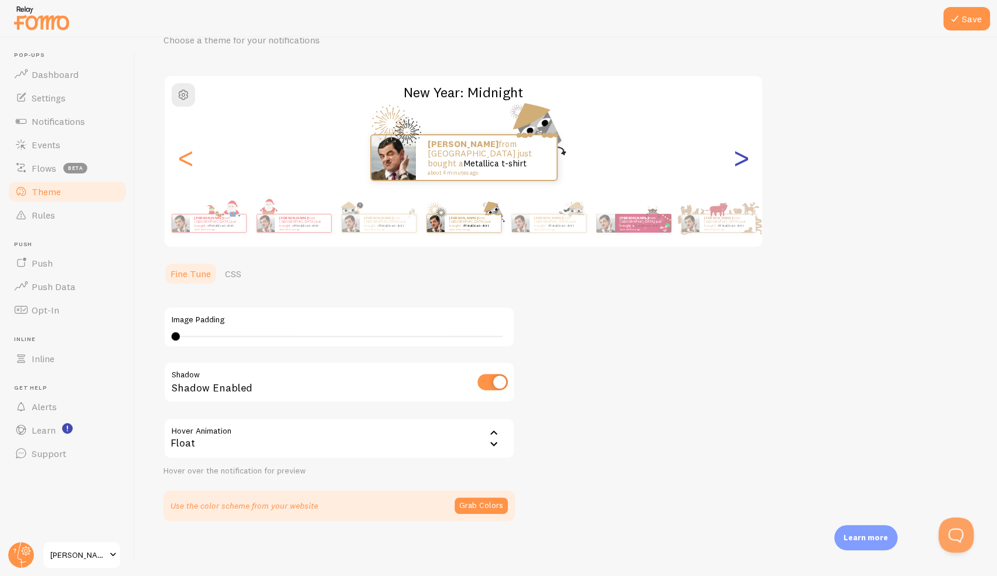
click at [736, 154] on div ">" at bounding box center [741, 157] width 14 height 84
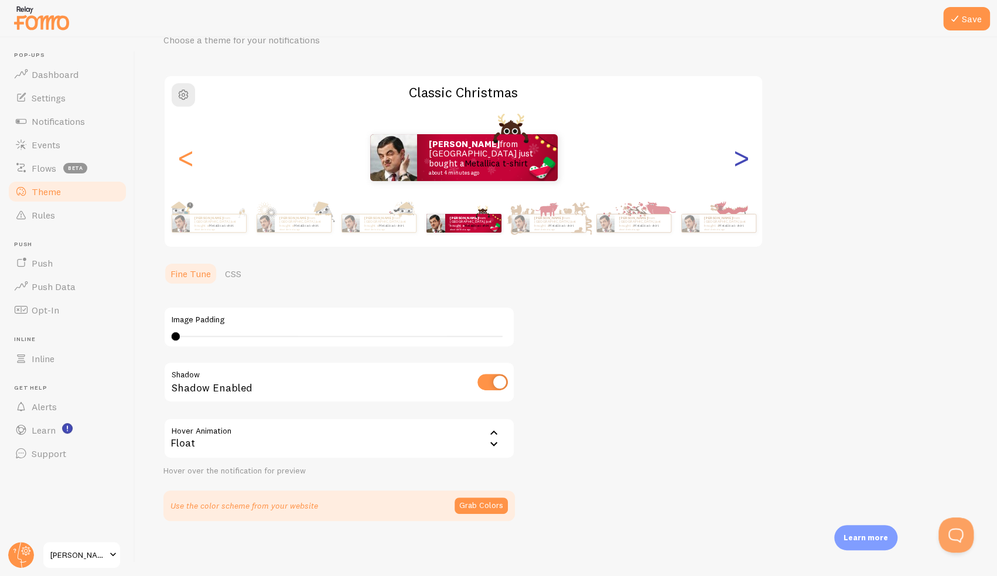
click at [736, 154] on div ">" at bounding box center [741, 157] width 14 height 84
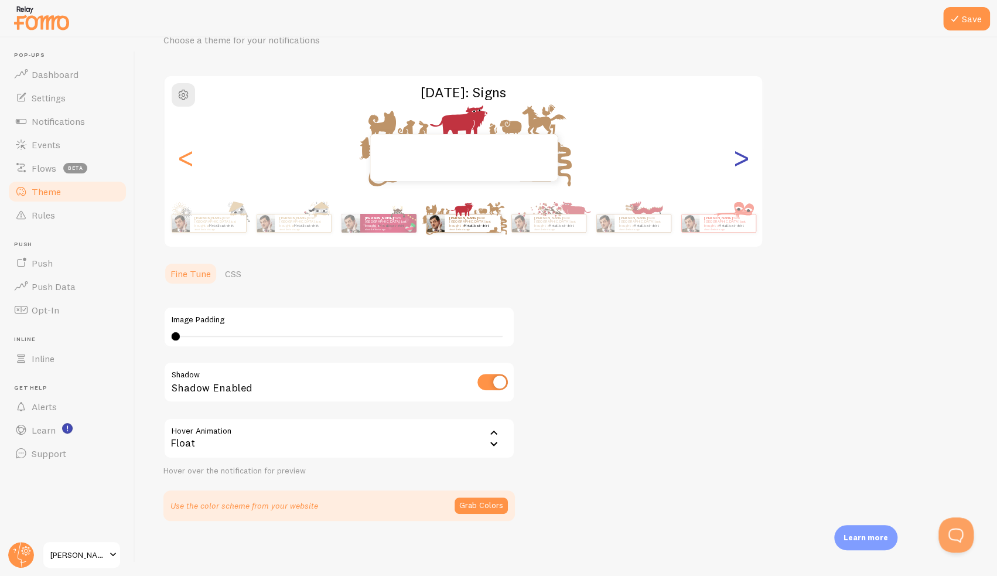
click at [736, 154] on div ">" at bounding box center [741, 157] width 14 height 84
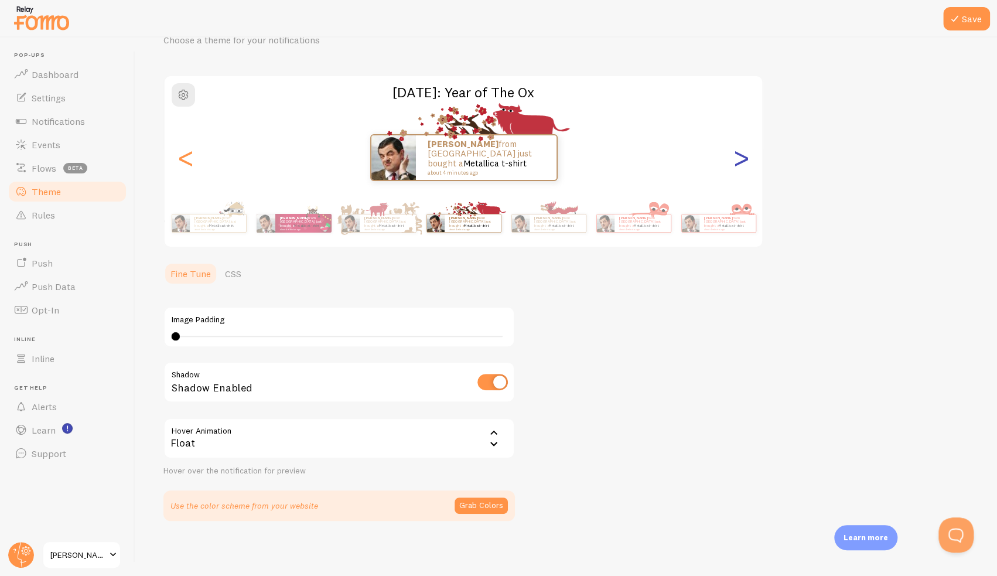
click at [736, 154] on div ">" at bounding box center [741, 157] width 14 height 84
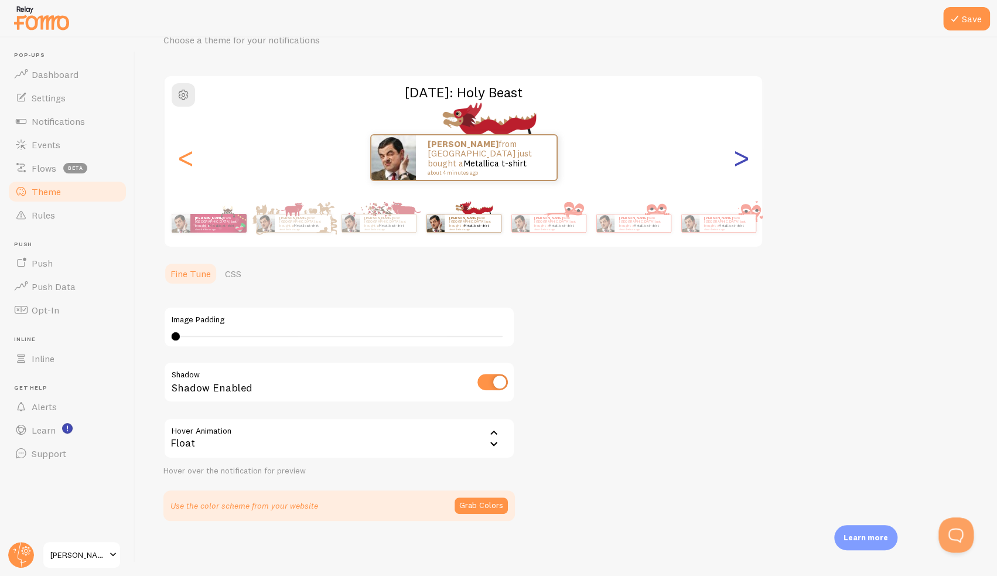
click at [736, 154] on div ">" at bounding box center [741, 157] width 14 height 84
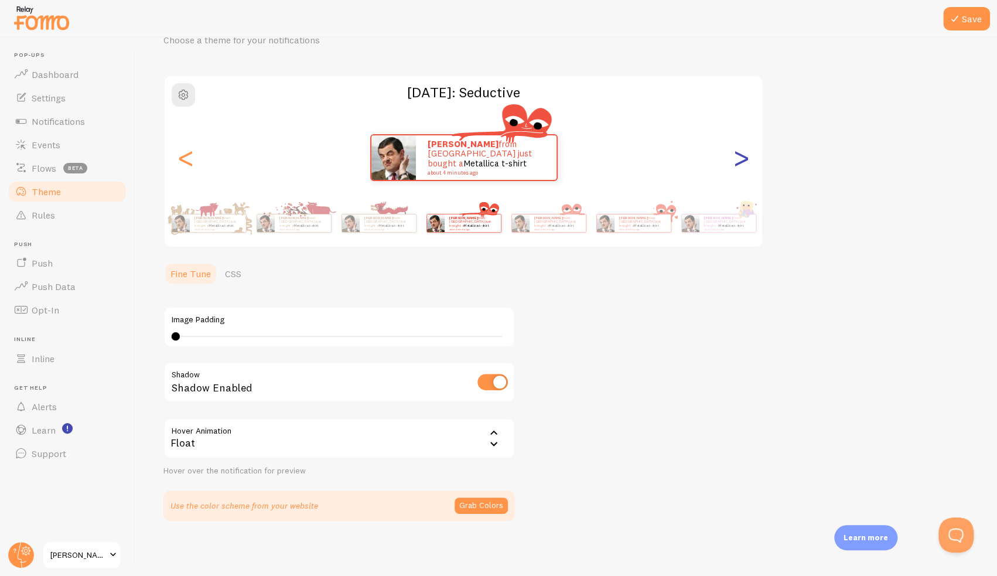
click at [736, 154] on div ">" at bounding box center [741, 157] width 14 height 84
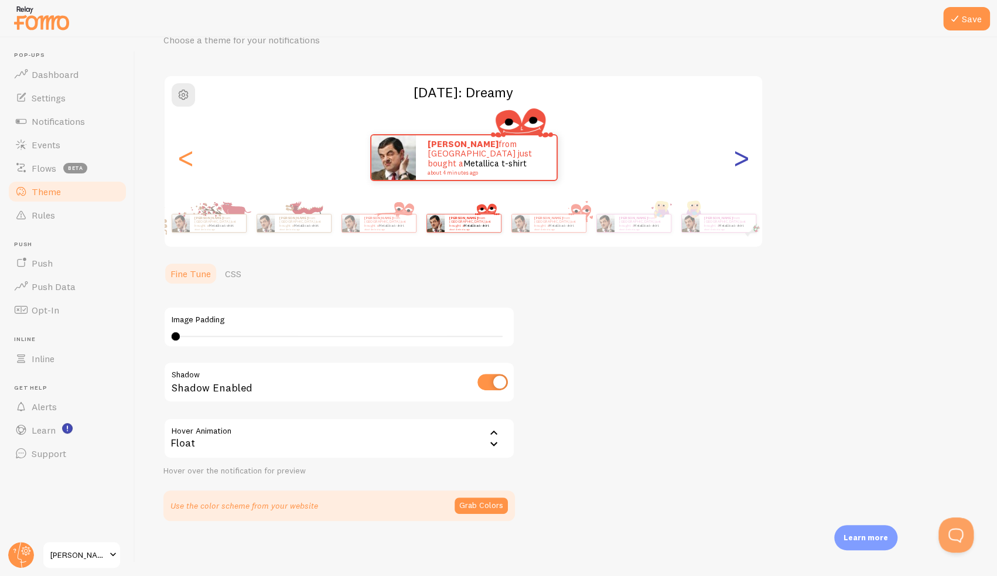
click at [736, 154] on div ">" at bounding box center [741, 157] width 14 height 84
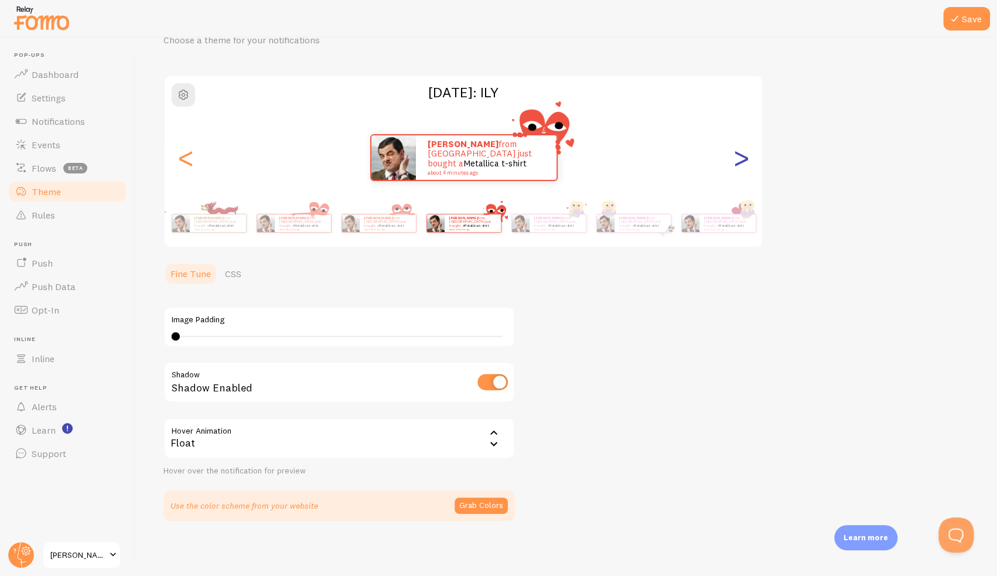
click at [736, 155] on div ">" at bounding box center [741, 157] width 14 height 84
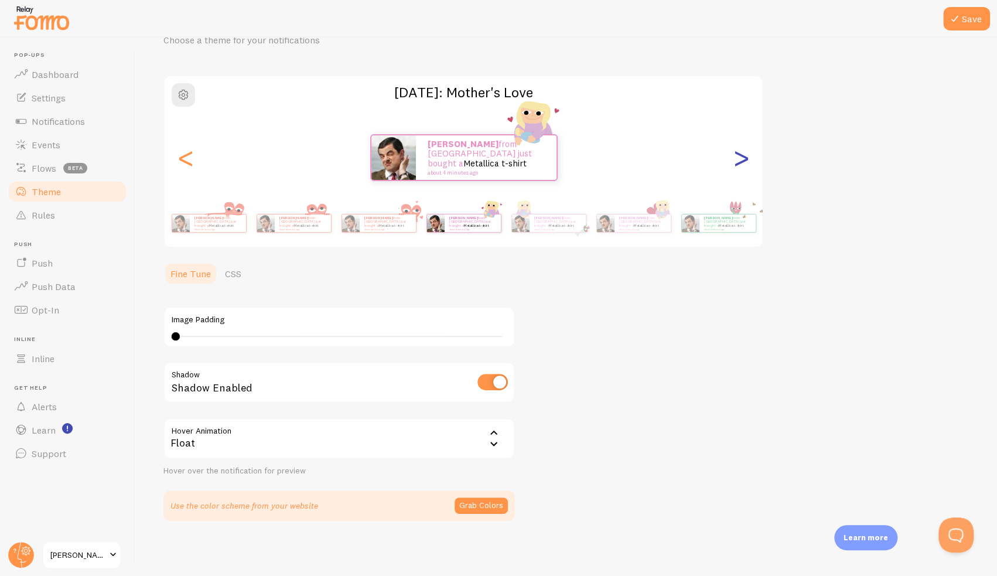
click at [736, 155] on div ">" at bounding box center [741, 157] width 14 height 84
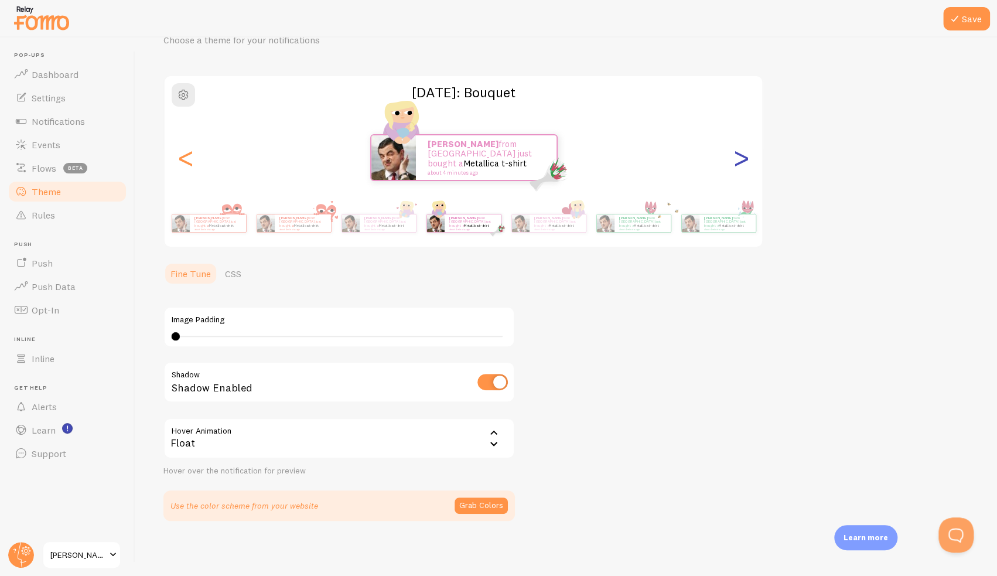
click at [736, 155] on div ">" at bounding box center [741, 157] width 14 height 84
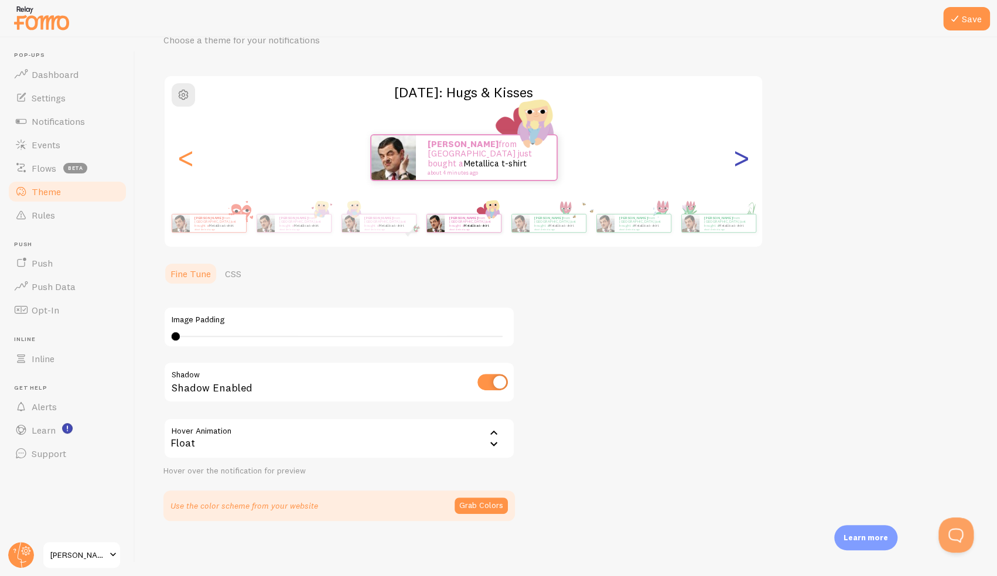
click at [736, 155] on div ">" at bounding box center [741, 157] width 14 height 84
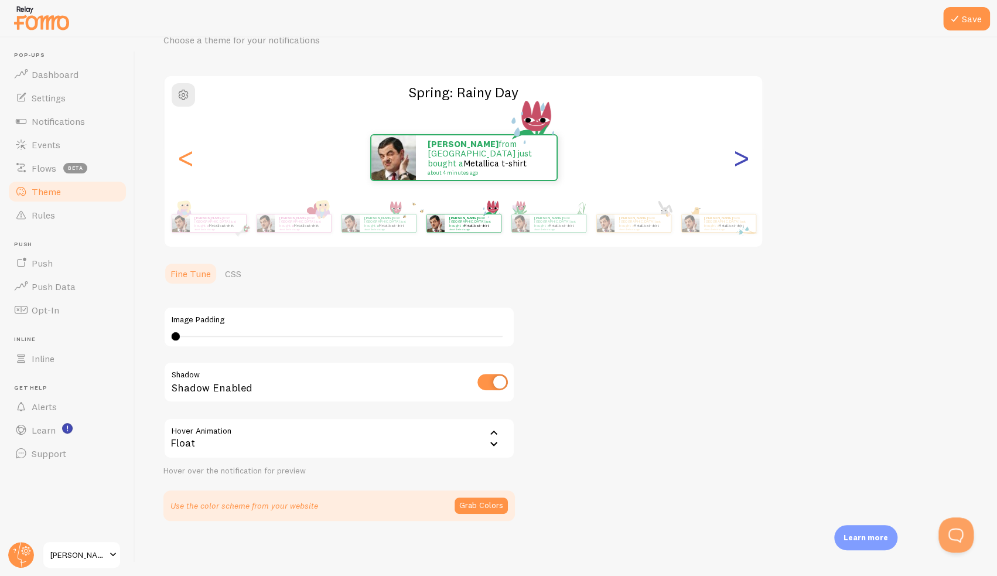
click at [736, 155] on div ">" at bounding box center [741, 157] width 14 height 84
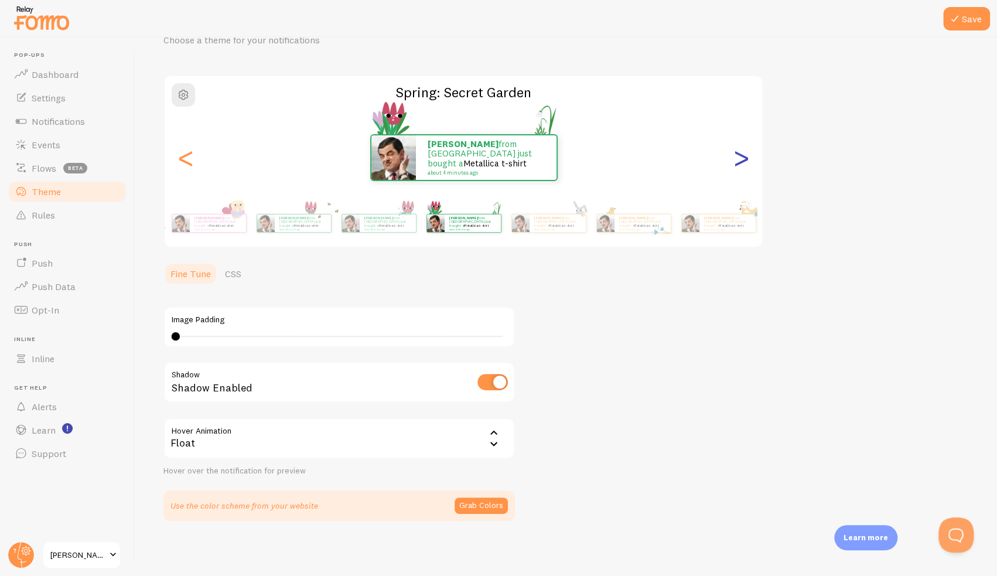
click at [736, 155] on div ">" at bounding box center [741, 157] width 14 height 84
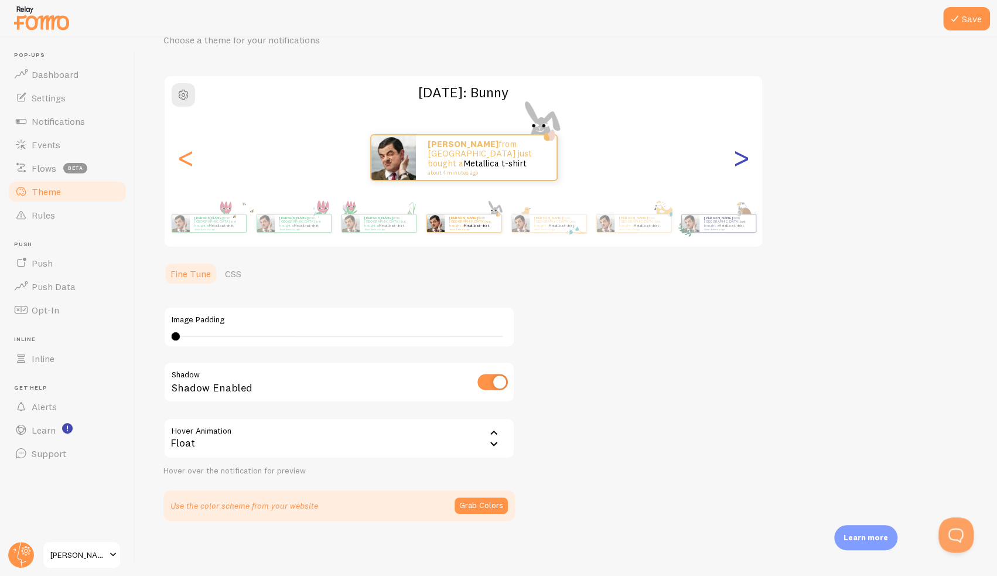
click at [736, 155] on div ">" at bounding box center [741, 157] width 14 height 84
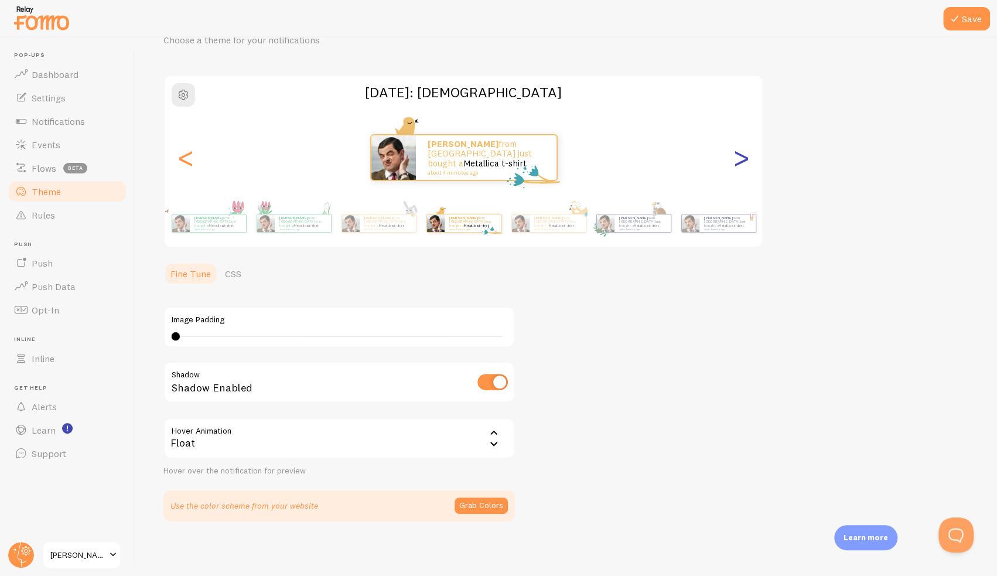
click at [736, 155] on div ">" at bounding box center [741, 157] width 14 height 84
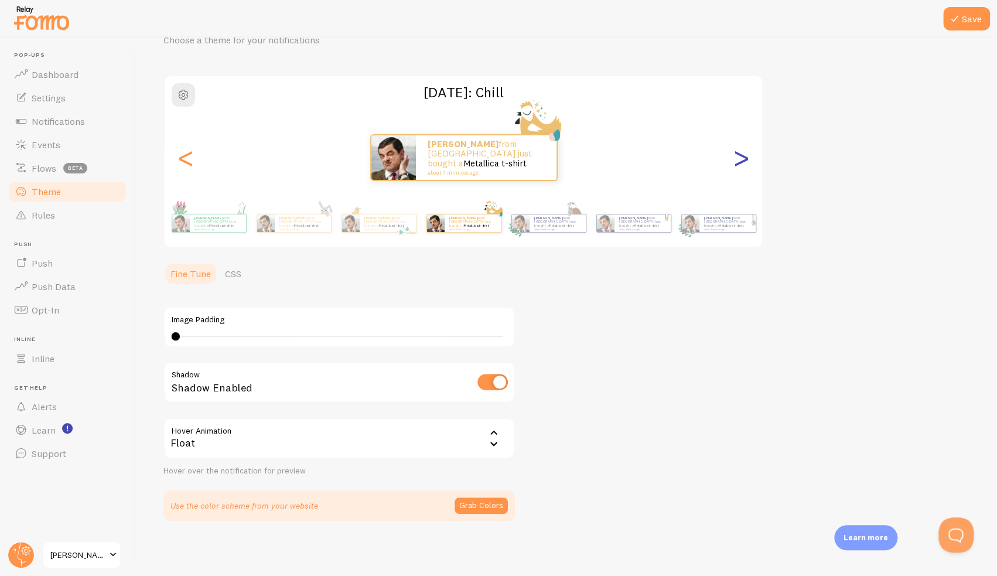
click at [736, 155] on div ">" at bounding box center [741, 157] width 14 height 84
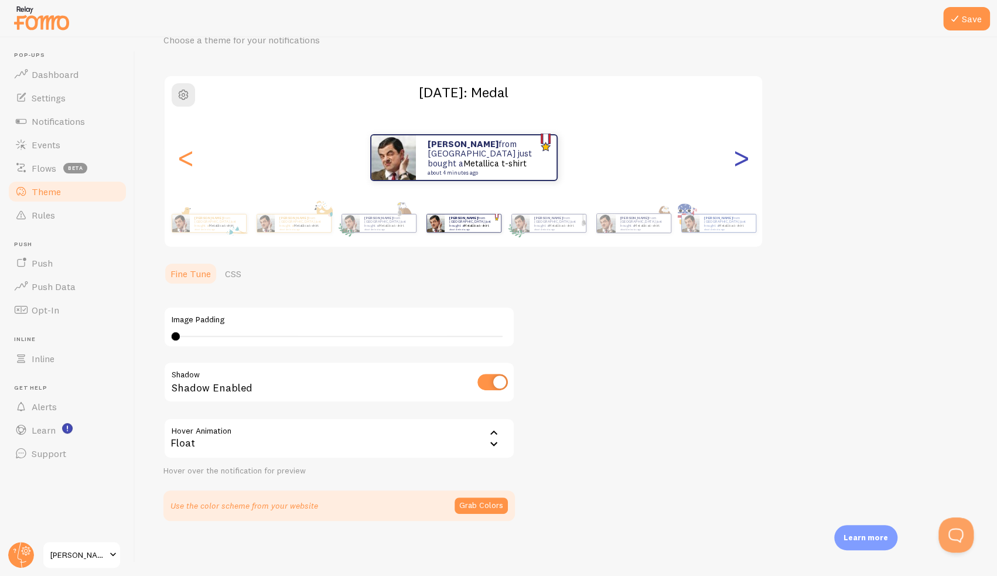
click at [736, 155] on div ">" at bounding box center [741, 157] width 14 height 84
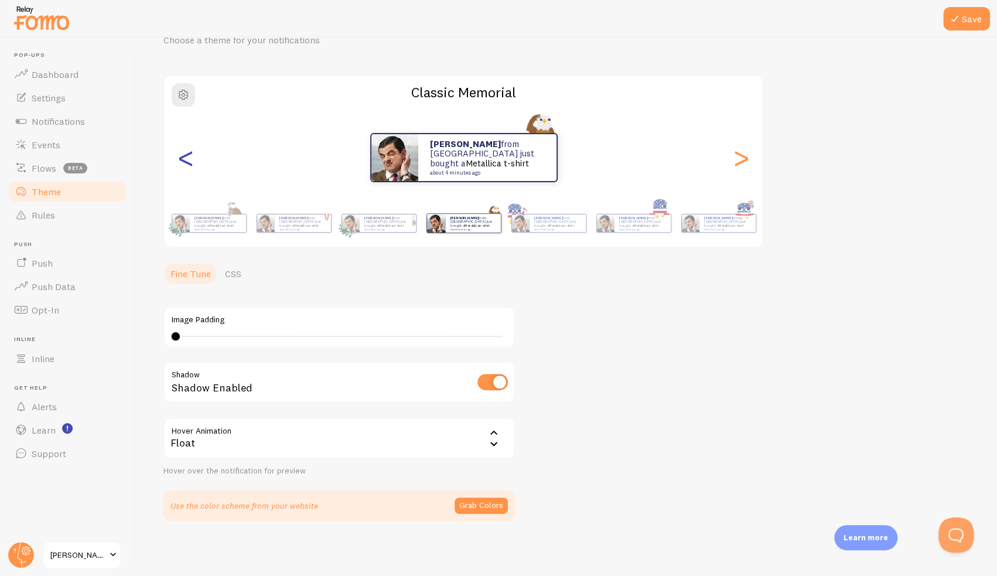
click at [180, 163] on div "<" at bounding box center [186, 157] width 14 height 84
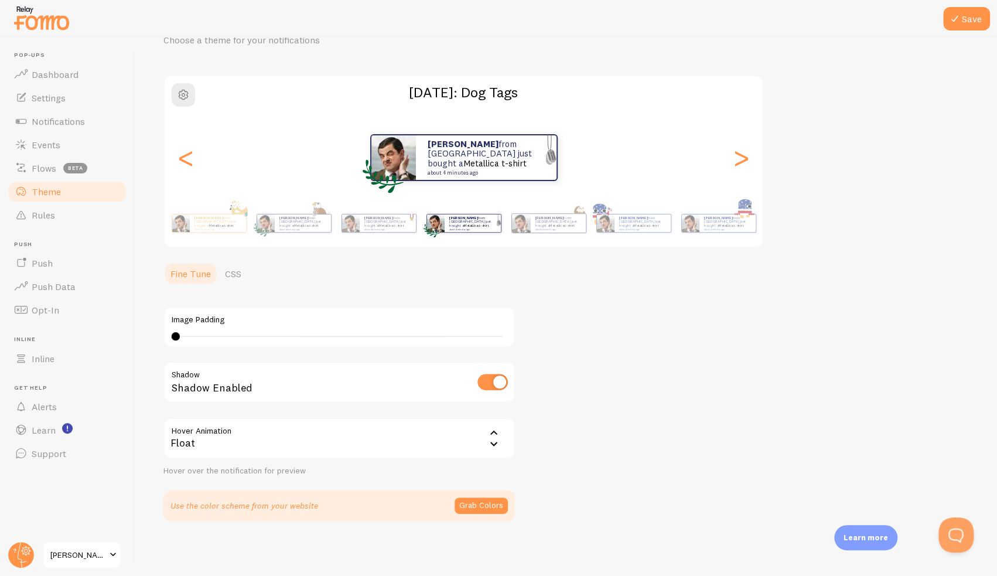
click at [754, 166] on div "Karen from Malaysia just bought a Metallica t-shirt about 4 minutes ago" at bounding box center [464, 157] width 598 height 47
click at [745, 172] on div ">" at bounding box center [741, 157] width 14 height 84
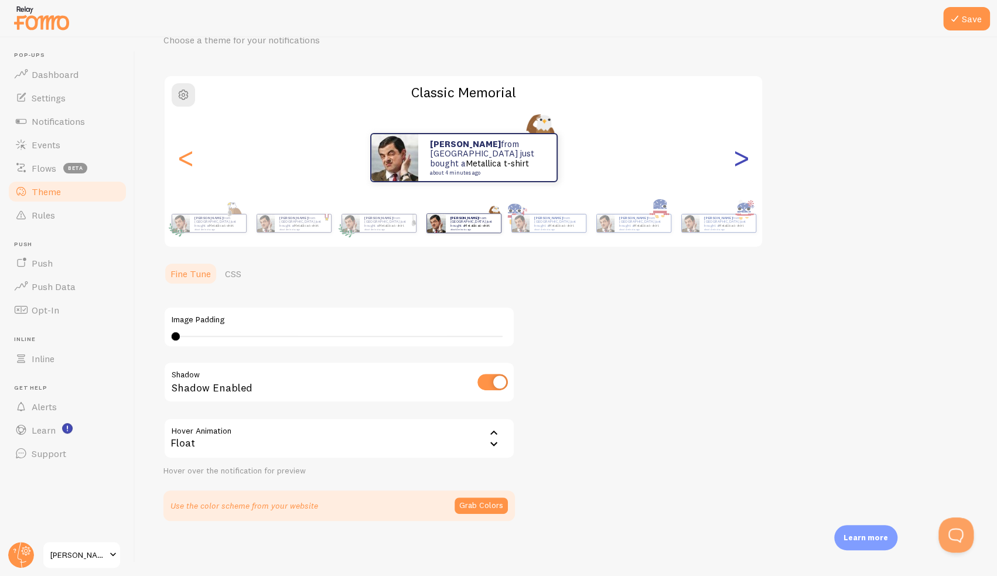
click at [742, 160] on div ">" at bounding box center [741, 157] width 14 height 84
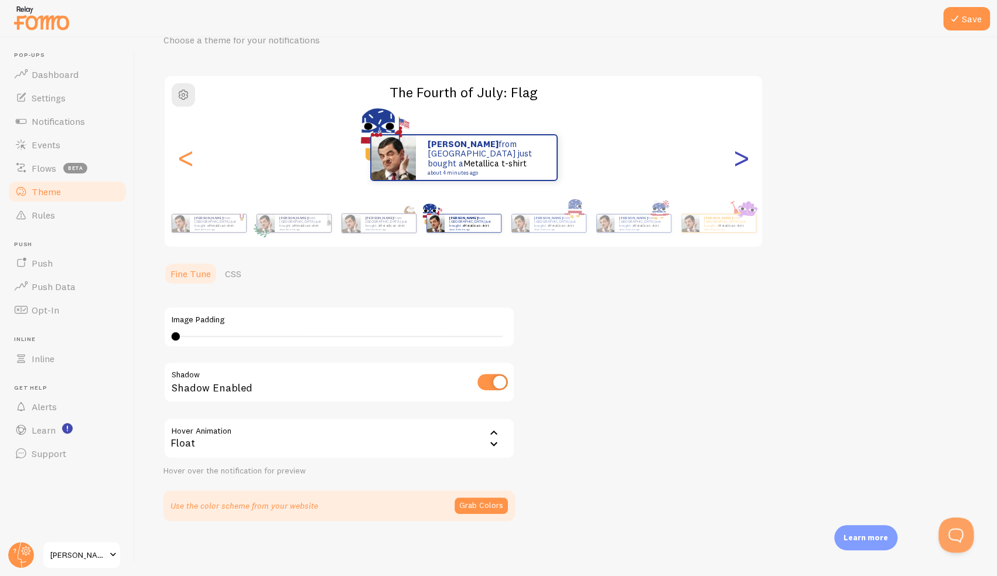
click at [740, 152] on div ">" at bounding box center [741, 157] width 14 height 84
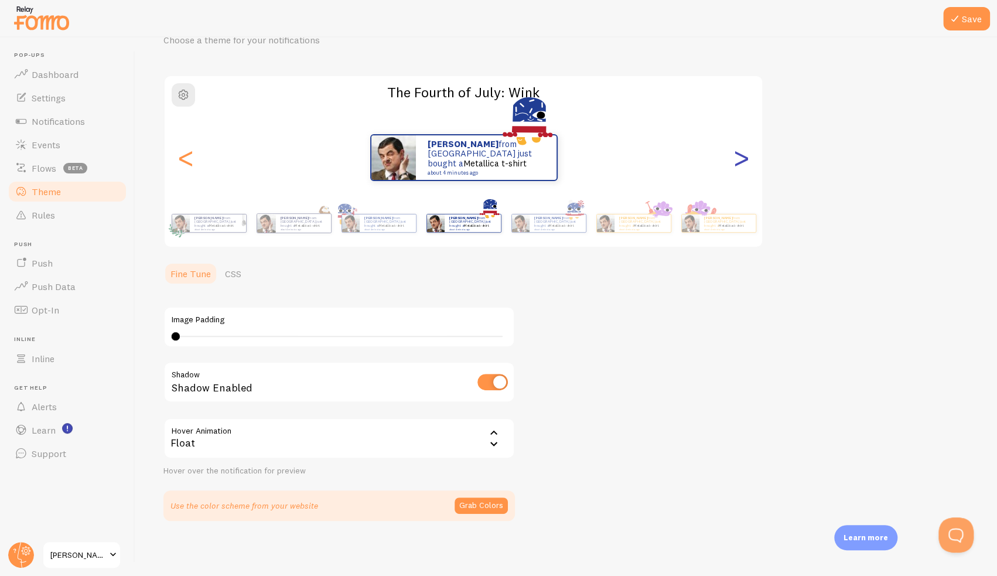
click at [740, 152] on div ">" at bounding box center [741, 157] width 14 height 84
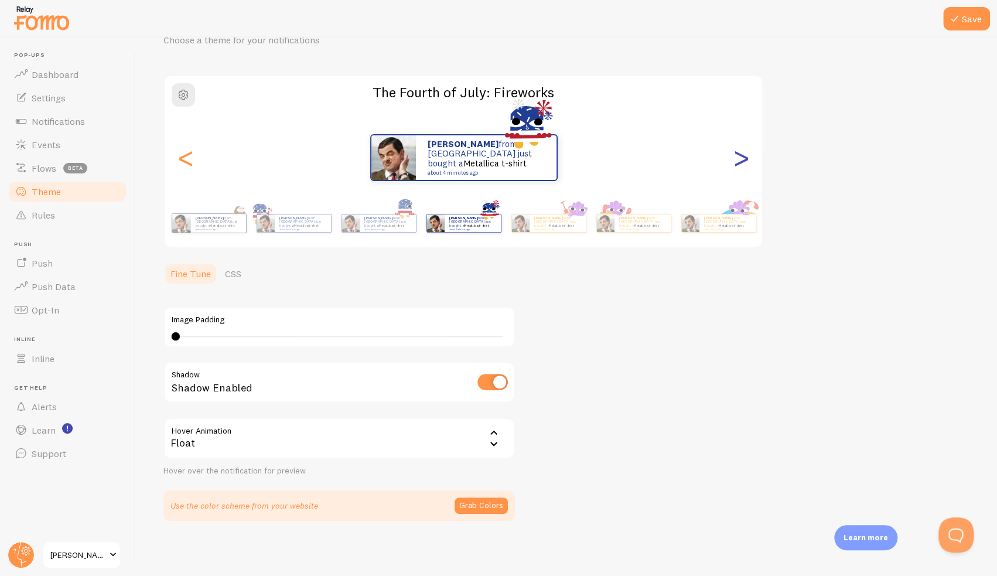
click at [740, 152] on div ">" at bounding box center [741, 157] width 14 height 84
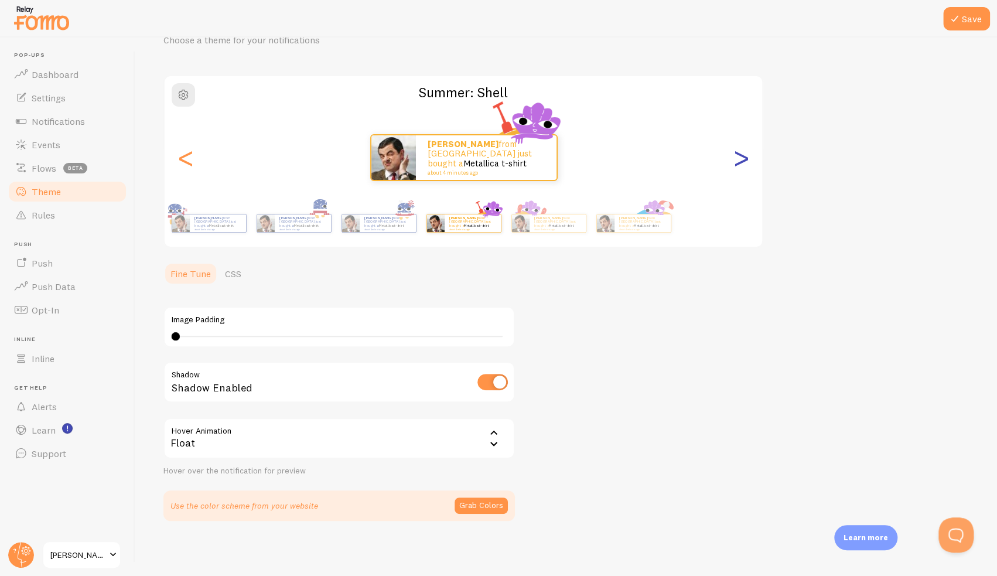
click at [740, 152] on div ">" at bounding box center [741, 157] width 14 height 84
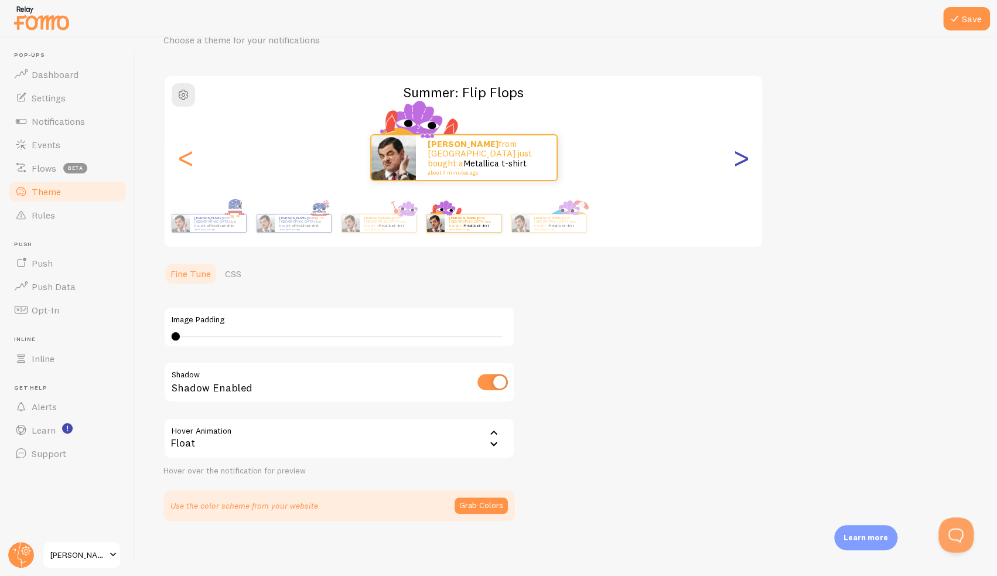
click at [740, 152] on div ">" at bounding box center [741, 157] width 14 height 84
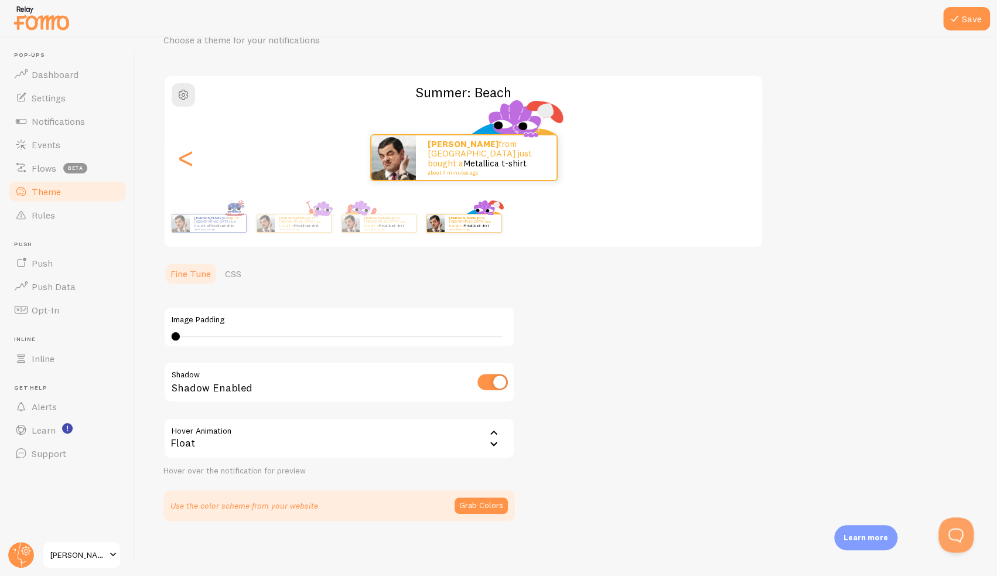
click at [740, 152] on div "Karen from Malaysia just bought a Metallica t-shirt about 4 minutes ago Karen f…" at bounding box center [463, 157] width 597 height 84
click at [740, 152] on div "Karen from Malaysia just bought a Metallica t-shirt about 4 minutes ago" at bounding box center [464, 157] width 598 height 47
click at [194, 165] on div "Karen from Malaysia just bought a Metallica t-shirt about 4 minutes ago Karen f…" at bounding box center [463, 157] width 597 height 84
click at [196, 165] on div "Karen from Malaysia just bought a Metallica t-shirt about 4 minutes ago" at bounding box center [464, 157] width 598 height 47
click at [187, 90] on span "button" at bounding box center [183, 95] width 14 height 14
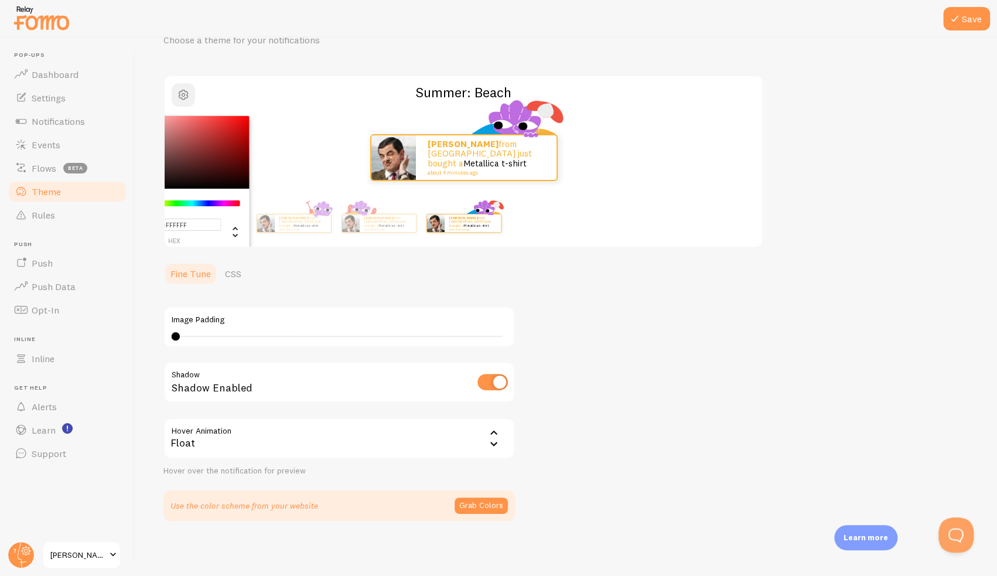
click at [187, 90] on span "button" at bounding box center [183, 95] width 14 height 14
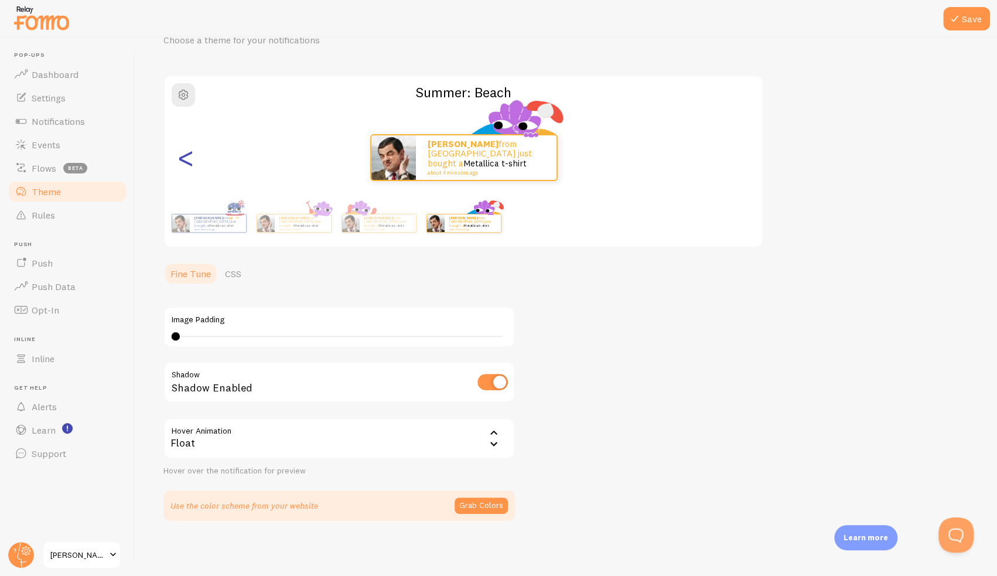
click at [182, 154] on div "<" at bounding box center [186, 157] width 14 height 84
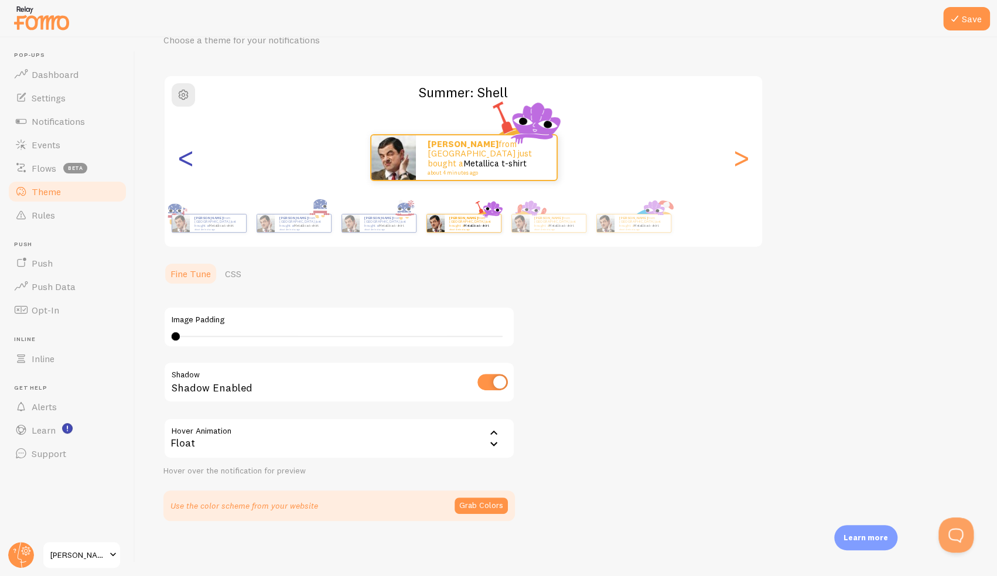
click at [182, 154] on div "<" at bounding box center [186, 157] width 14 height 84
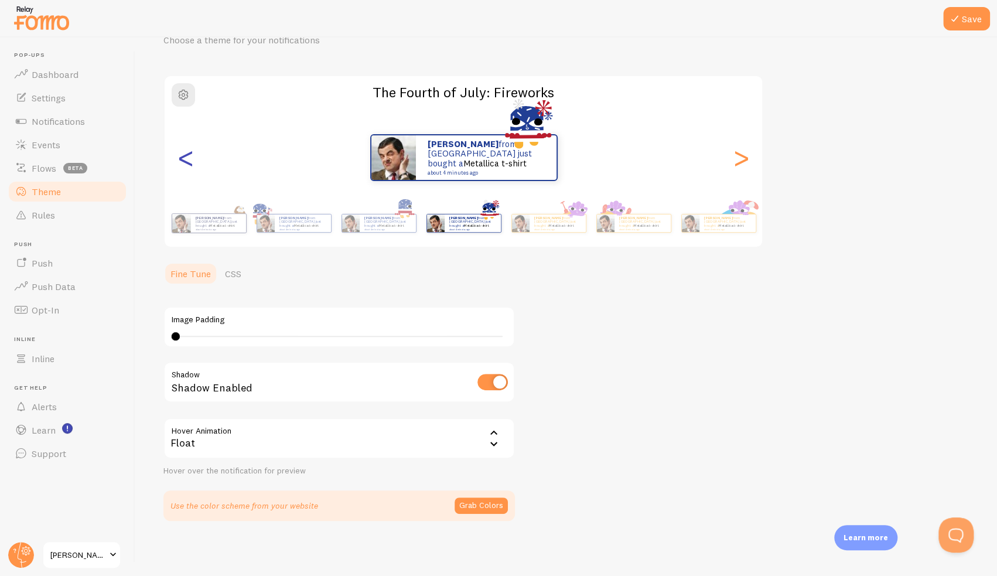
click at [182, 154] on div "<" at bounding box center [186, 157] width 14 height 84
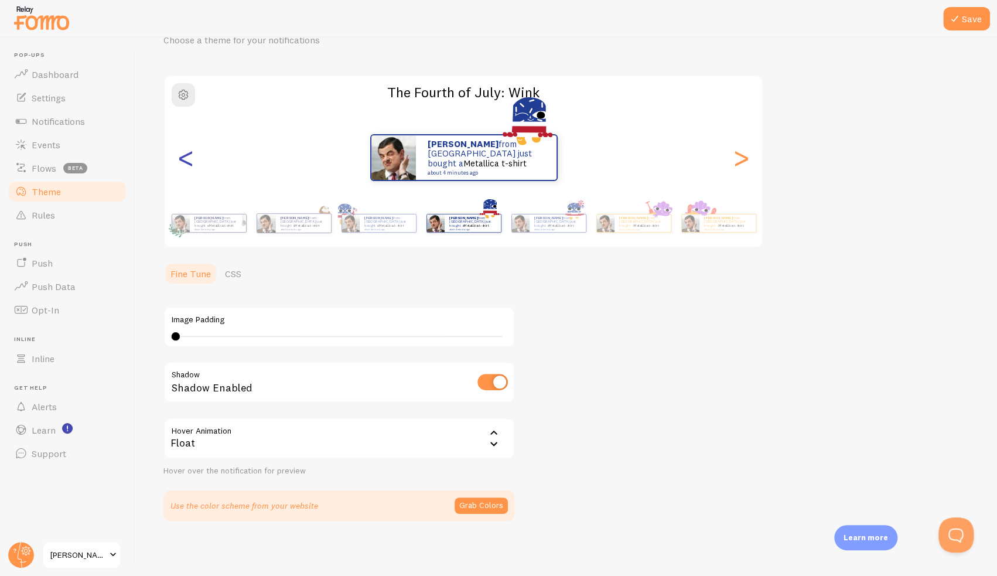
click at [182, 154] on div "<" at bounding box center [186, 157] width 14 height 84
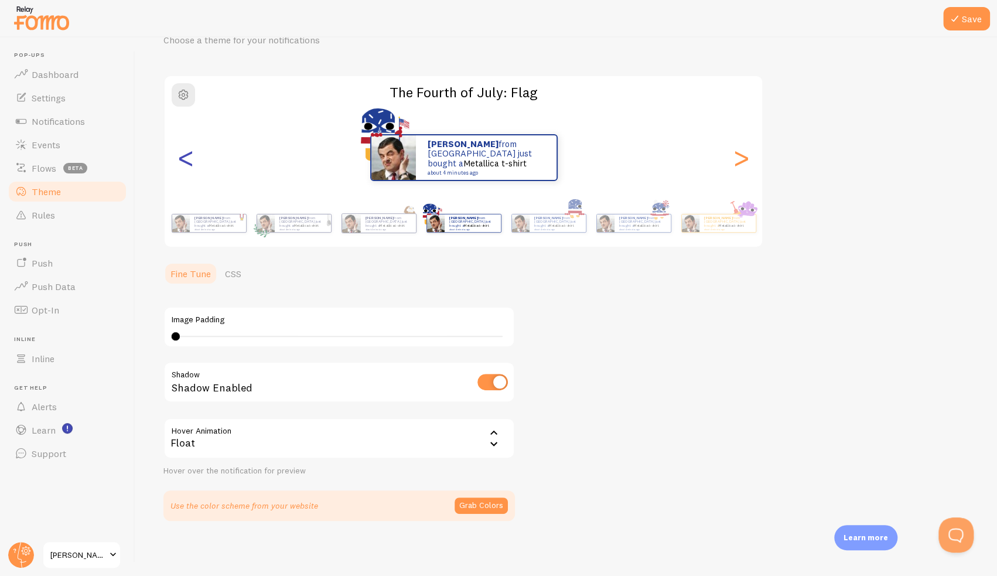
click at [182, 154] on div "<" at bounding box center [186, 157] width 14 height 84
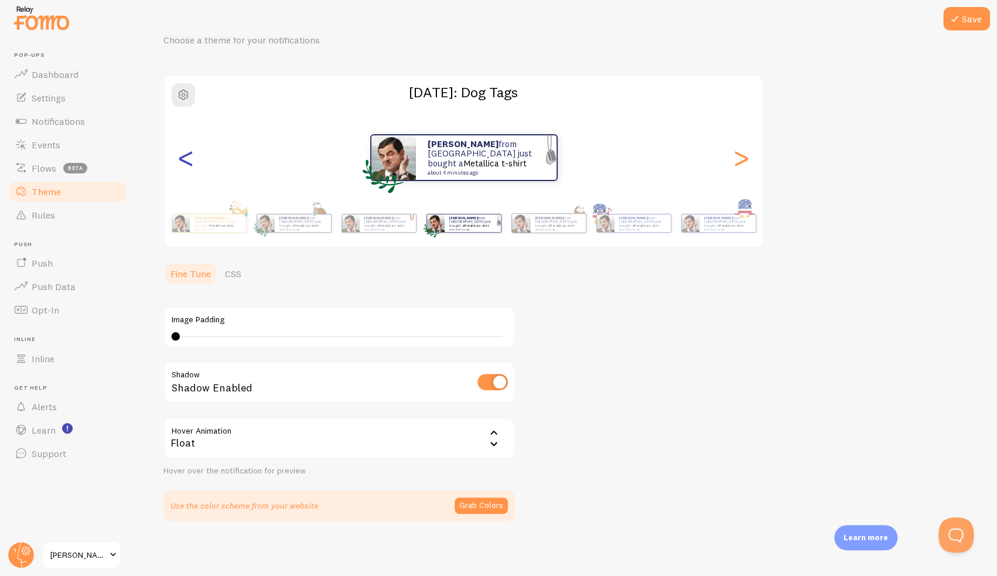
click at [182, 154] on div "<" at bounding box center [186, 157] width 14 height 84
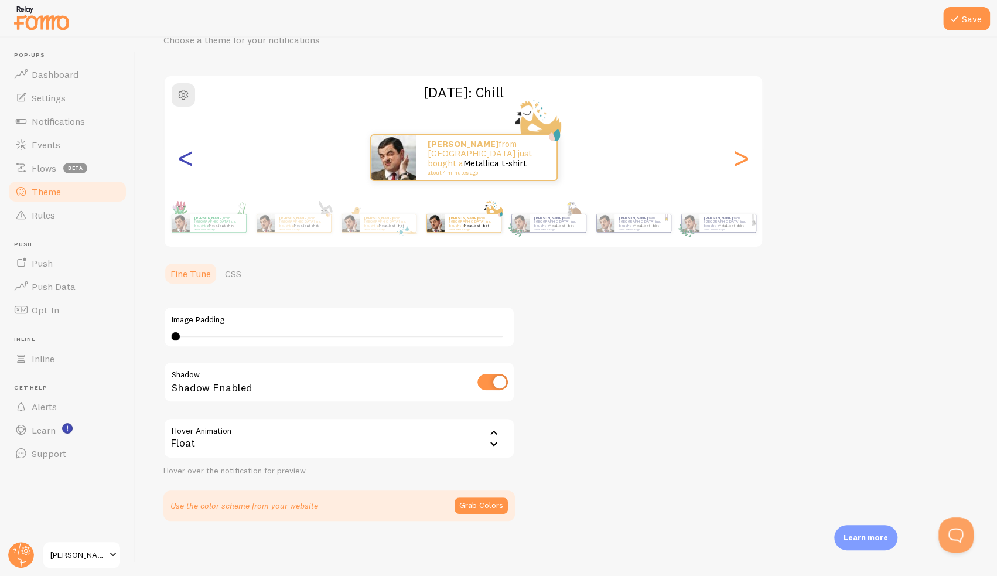
click at [182, 154] on div "<" at bounding box center [186, 157] width 14 height 84
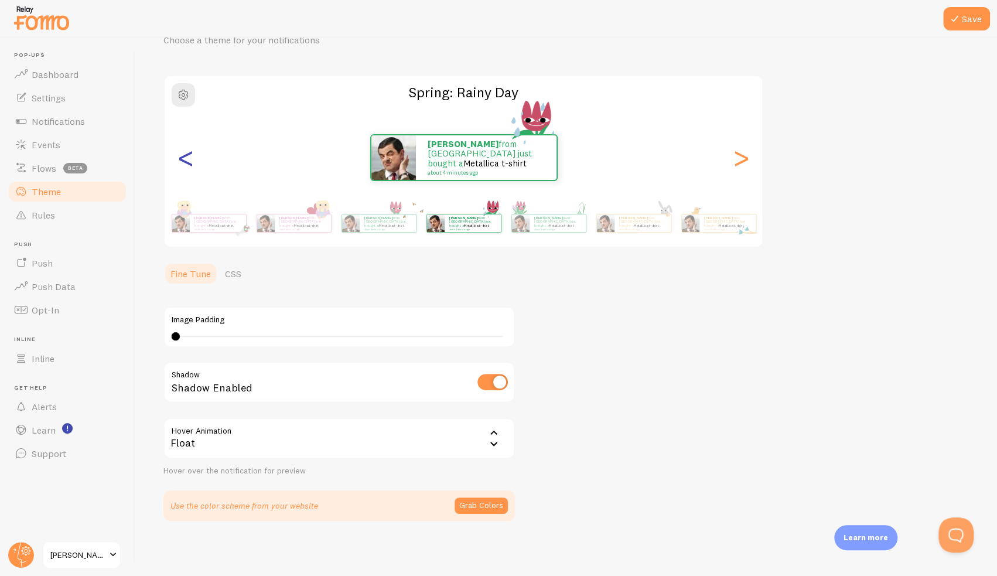
click at [182, 154] on div "<" at bounding box center [186, 157] width 14 height 84
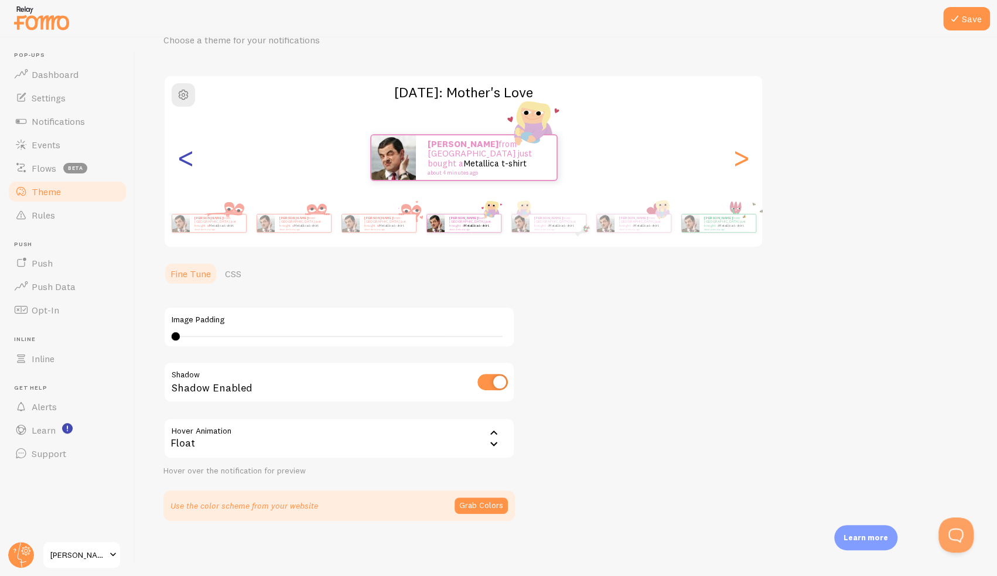
click at [182, 154] on div "<" at bounding box center [186, 157] width 14 height 84
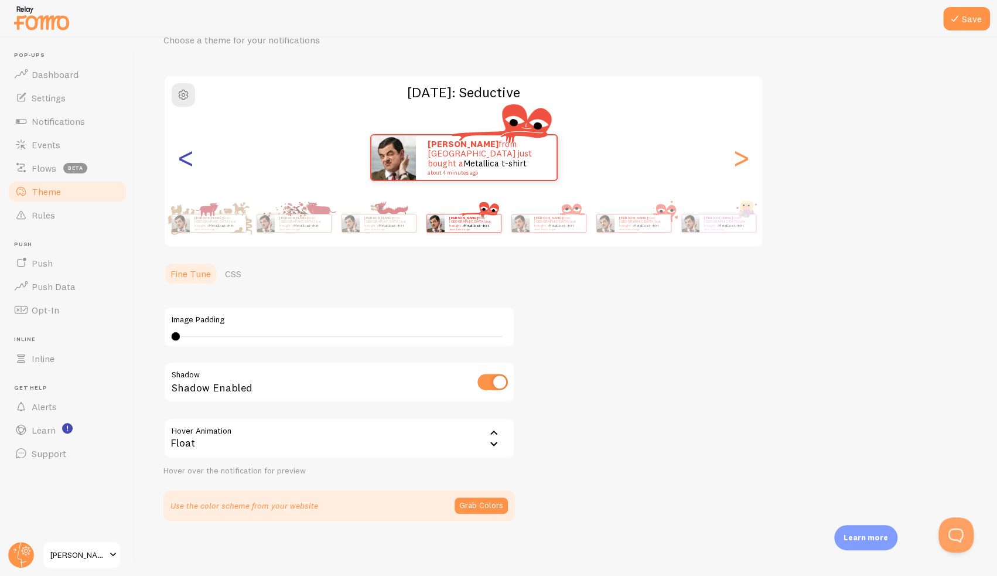
click at [182, 154] on div "<" at bounding box center [186, 157] width 14 height 84
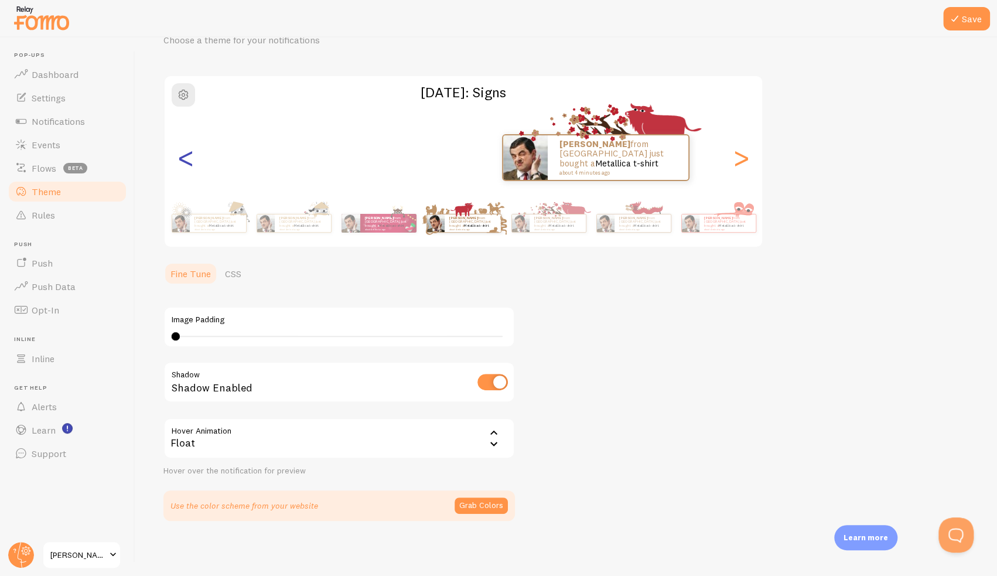
click at [184, 158] on div "<" at bounding box center [186, 157] width 14 height 84
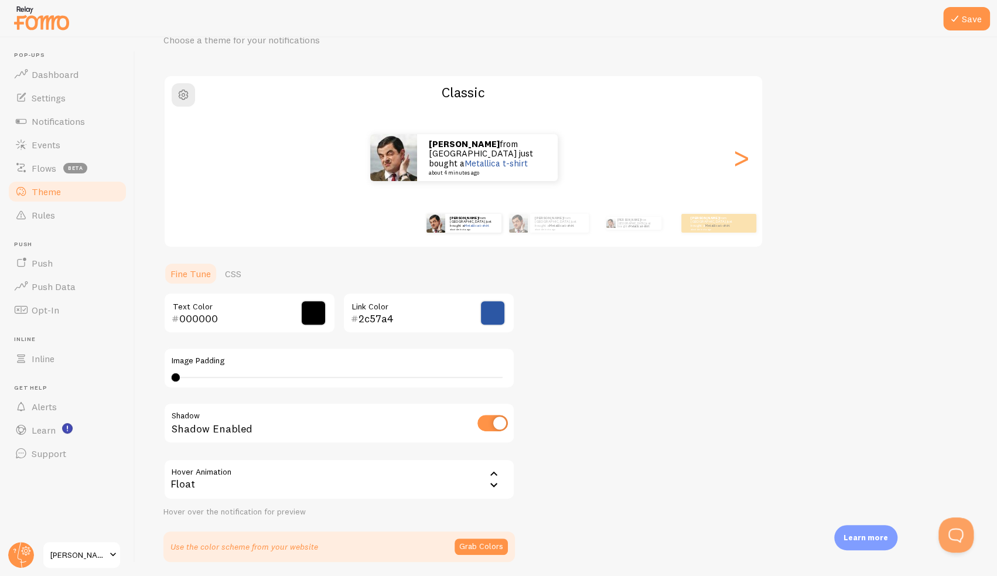
click at [184, 158] on div "<" at bounding box center [186, 157] width 14 height 84
click at [184, 158] on div "Karen from Malaysia just bought a Metallica t-shirt about 4 minutes ago Karen f…" at bounding box center [463, 157] width 597 height 84
click at [184, 158] on div "Karen from Malaysia just bought a Metallica t-shirt about 4 minutes ago" at bounding box center [464, 157] width 598 height 47
click at [726, 160] on div "Karen from Malaysia just bought a Metallica t-shirt about 4 minutes ago" at bounding box center [461, 157] width 598 height 47
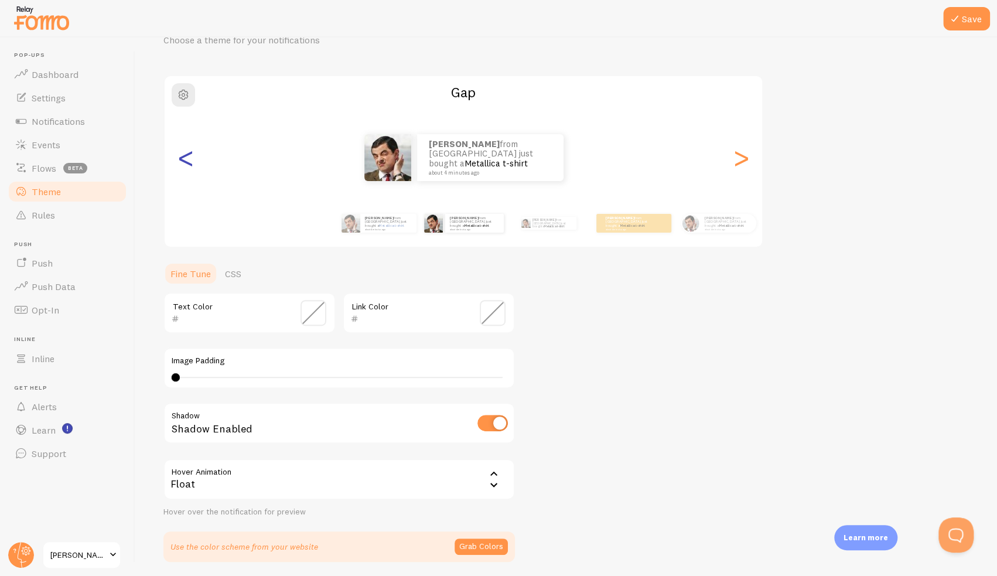
click at [187, 159] on div "<" at bounding box center [186, 157] width 14 height 84
type input "000000"
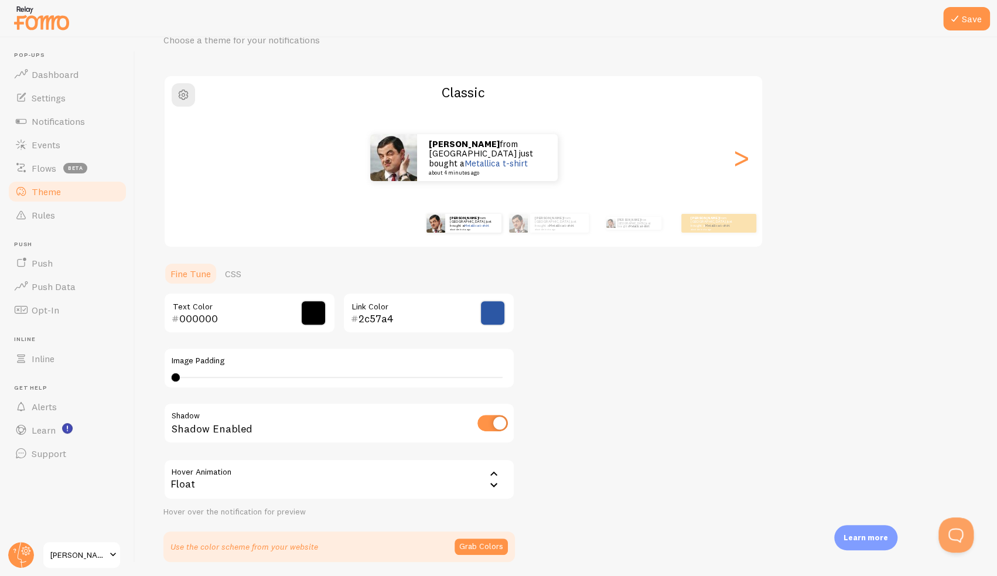
click at [497, 313] on span at bounding box center [493, 313] width 26 height 26
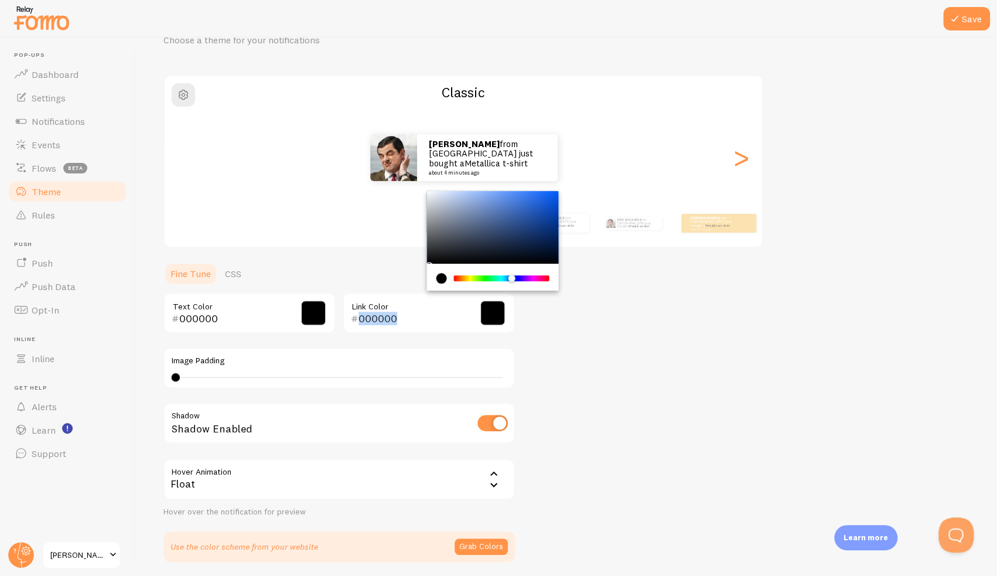
drag, startPoint x: 385, startPoint y: 302, endPoint x: 393, endPoint y: 338, distance: 37.2
click at [373, 331] on div "000000 Link Color" at bounding box center [429, 312] width 172 height 41
drag, startPoint x: 661, startPoint y: 379, endPoint x: 675, endPoint y: 388, distance: 16.9
click at [661, 379] on div "Theme Choose a theme for your notifications Classic Karen from Malaysia just bo…" at bounding box center [565, 284] width 805 height 556
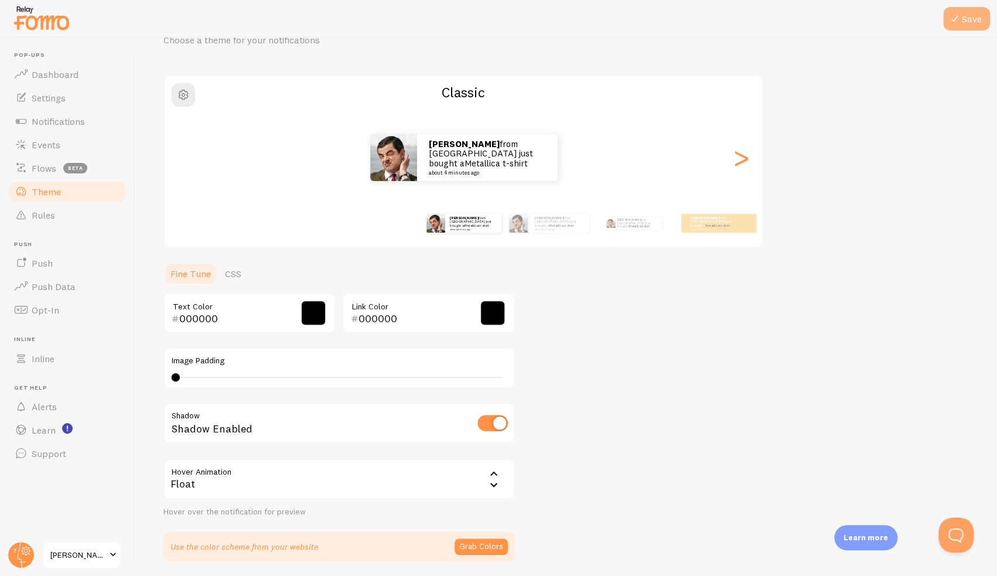
click at [964, 20] on button "Save" at bounding box center [966, 18] width 47 height 23
click at [396, 312] on input "000000" at bounding box center [411, 319] width 107 height 14
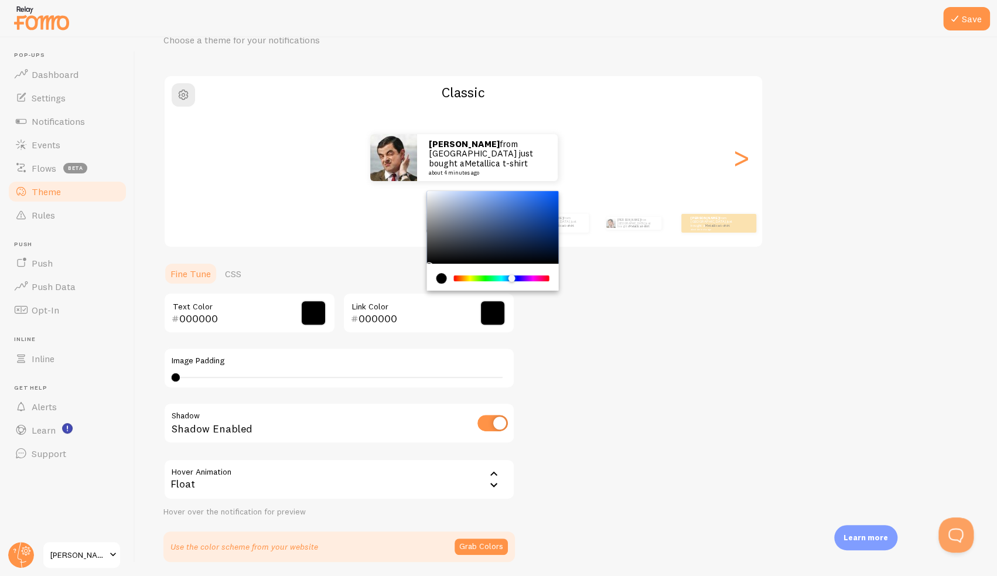
paste input "2c57a4"
click at [523, 313] on div "Theme Choose a theme for your notifications Classic Karen from Malaysia just bo…" at bounding box center [565, 284] width 805 height 556
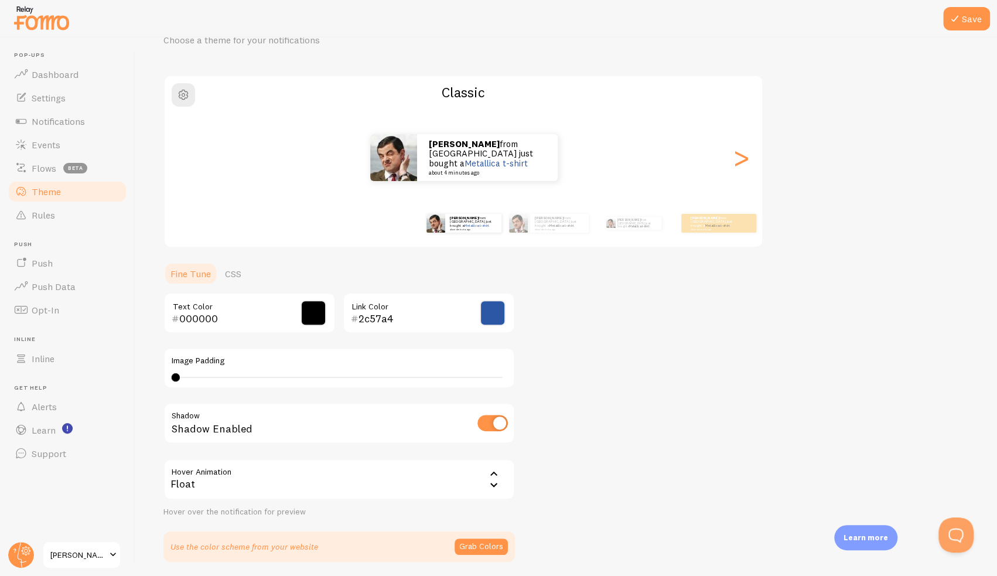
click at [497, 311] on span at bounding box center [493, 313] width 26 height 26
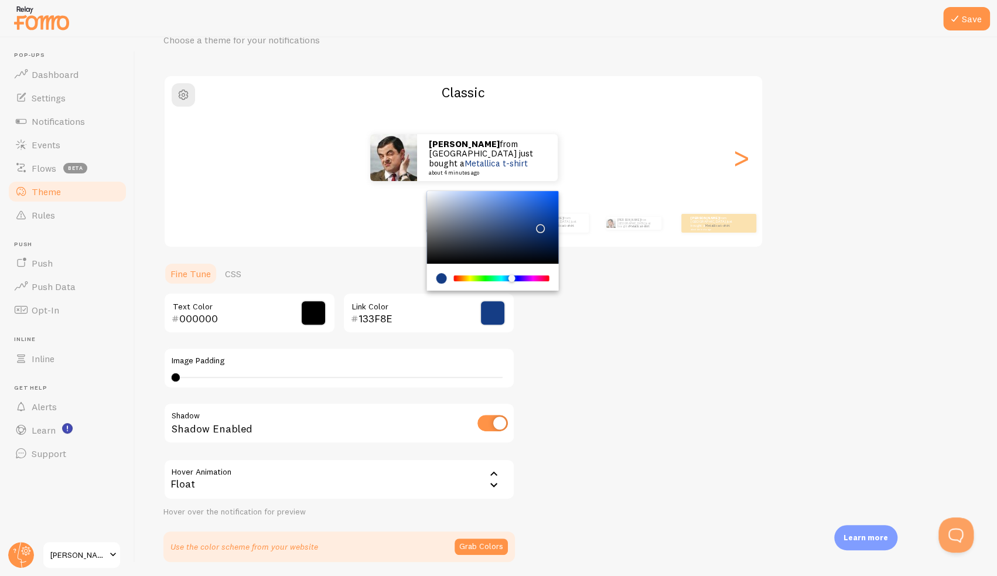
type input "153D85"
drag, startPoint x: 522, startPoint y: 241, endPoint x: 538, endPoint y: 225, distance: 22.4
click at [538, 225] on div "Chrome color picker" at bounding box center [493, 227] width 132 height 73
click at [967, 19] on button "Save" at bounding box center [966, 18] width 47 height 23
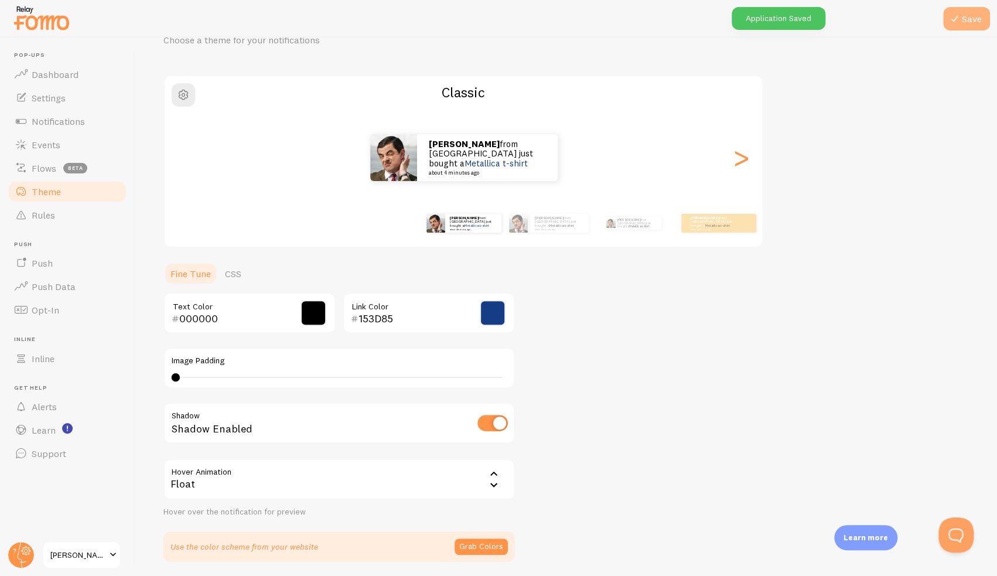
click at [967, 23] on button "Save" at bounding box center [966, 18] width 47 height 23
drag, startPoint x: 742, startPoint y: 344, endPoint x: 679, endPoint y: 323, distance: 66.7
click at [679, 323] on div "Theme Choose a theme for your notifications Classic Karen from Malaysia just bo…" at bounding box center [565, 284] width 805 height 556
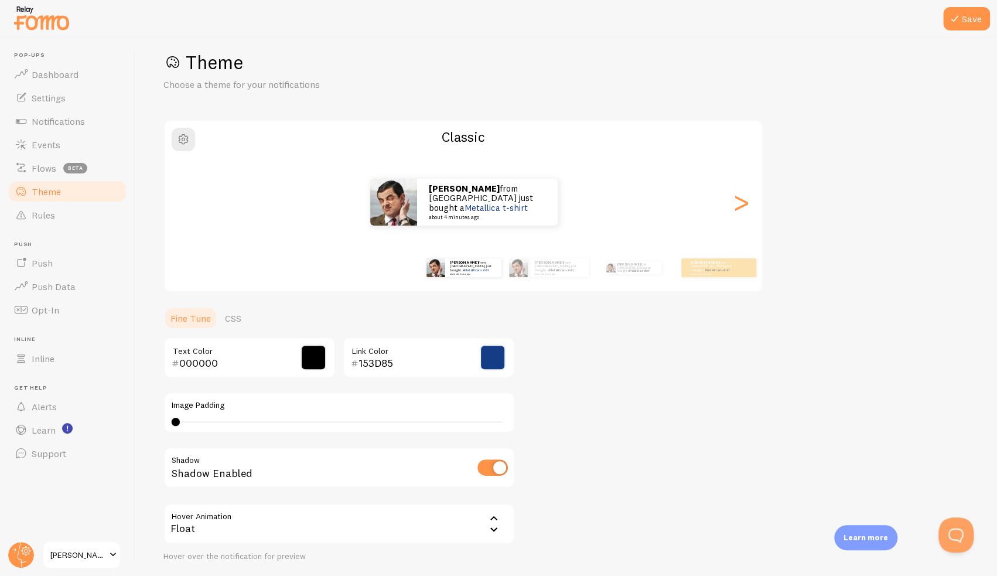
scroll to position [0, 0]
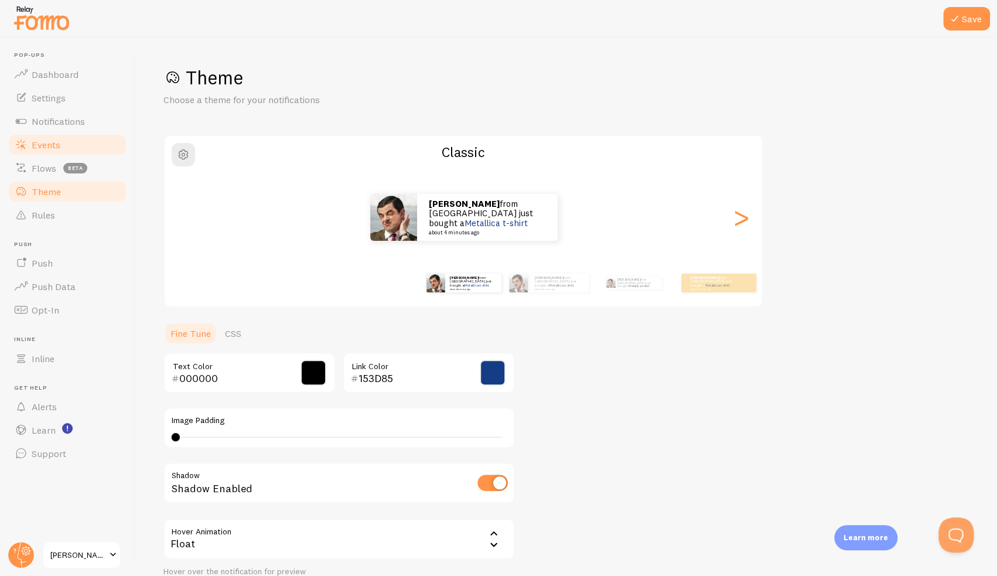
click at [48, 142] on span "Events" at bounding box center [46, 145] width 29 height 12
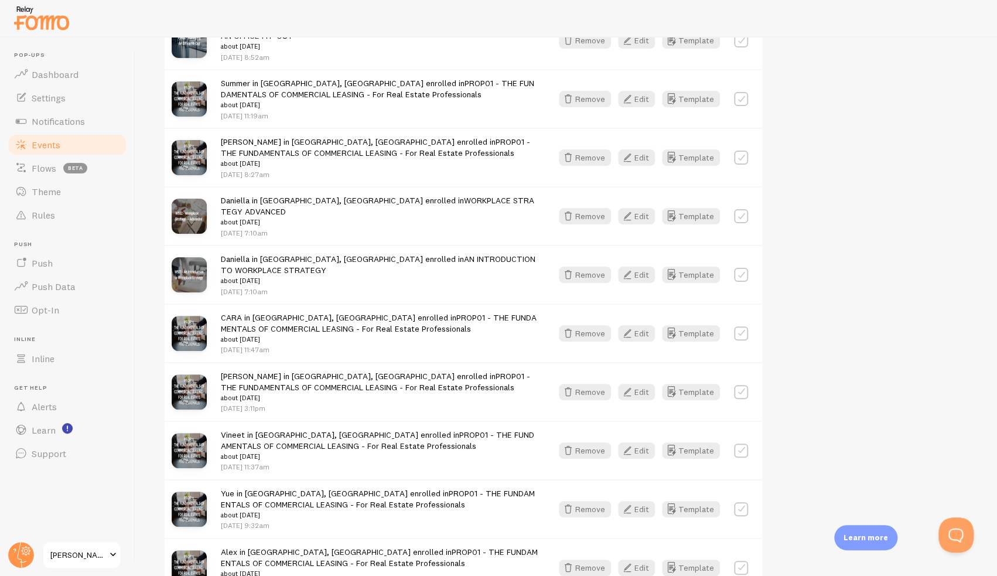
scroll to position [234, 0]
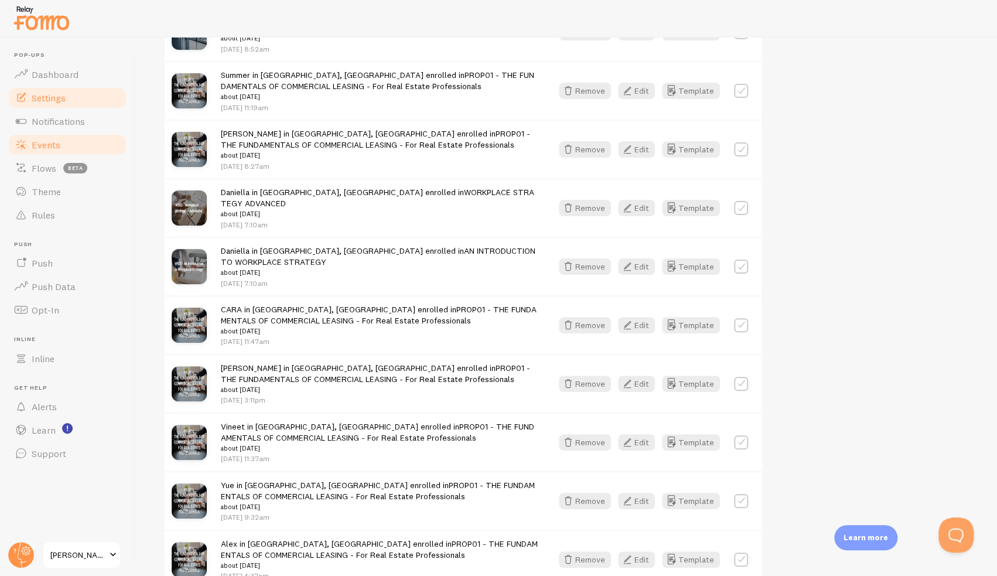
click at [63, 96] on span "Settings" at bounding box center [49, 98] width 34 height 12
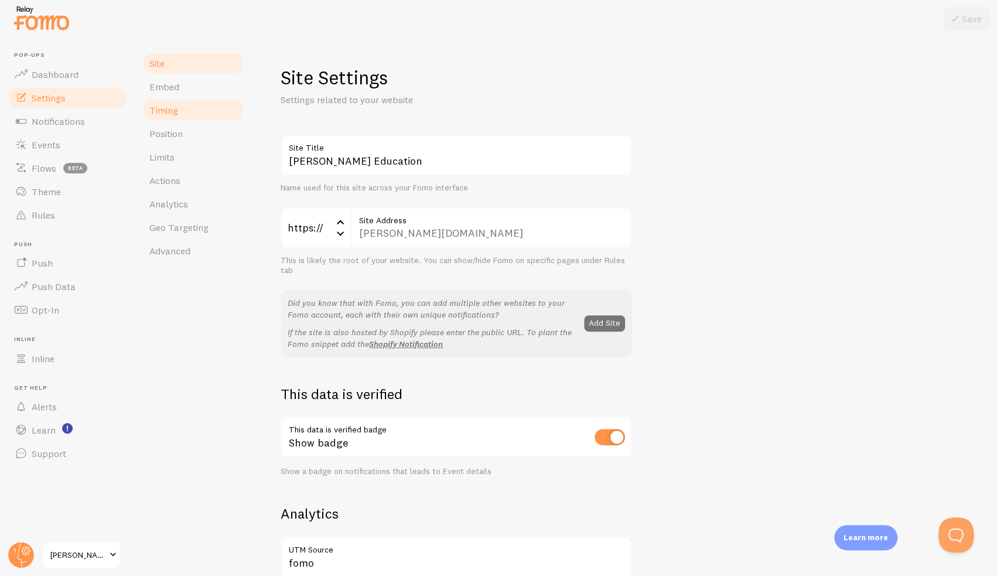
click at [194, 109] on link "Timing" at bounding box center [193, 109] width 102 height 23
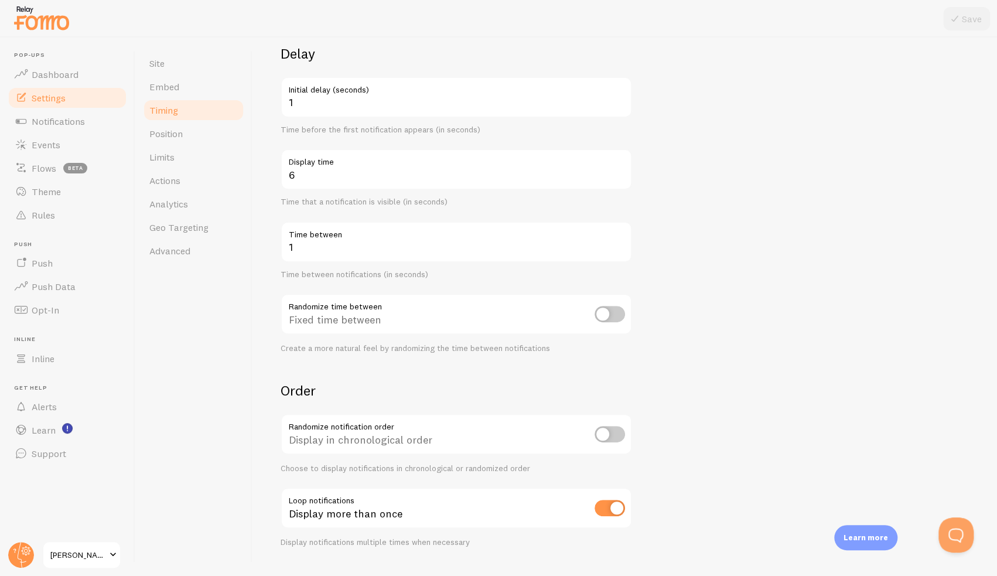
scroll to position [116, 0]
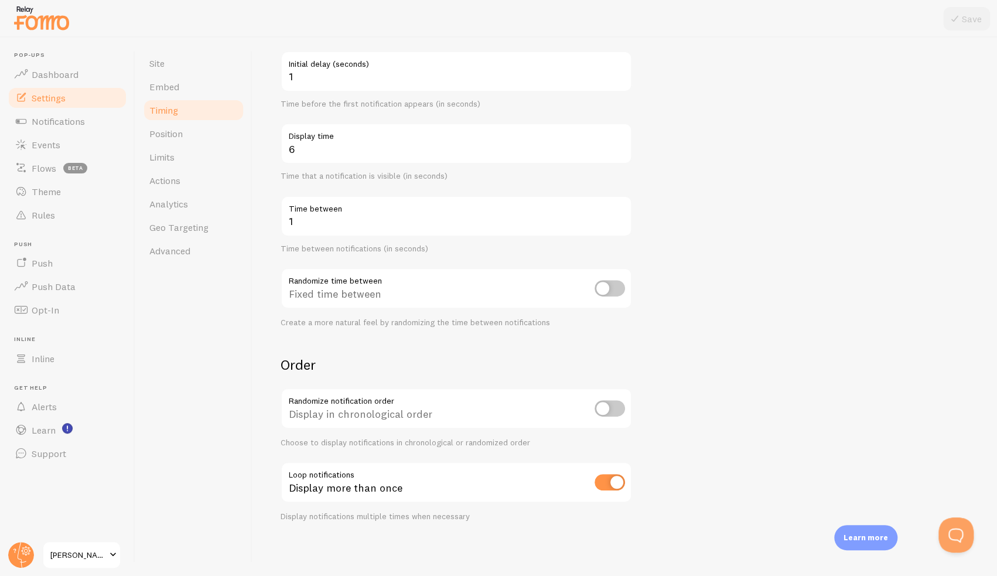
click at [601, 285] on input "checkbox" at bounding box center [609, 288] width 30 height 16
drag, startPoint x: 607, startPoint y: 289, endPoint x: 605, endPoint y: 307, distance: 18.2
click at [600, 311] on div "Randomize time between Randomize time between Create a more natural feel by ran…" at bounding box center [455, 298] width 351 height 60
click at [611, 292] on input "checkbox" at bounding box center [609, 288] width 30 height 16
checkbox input "false"
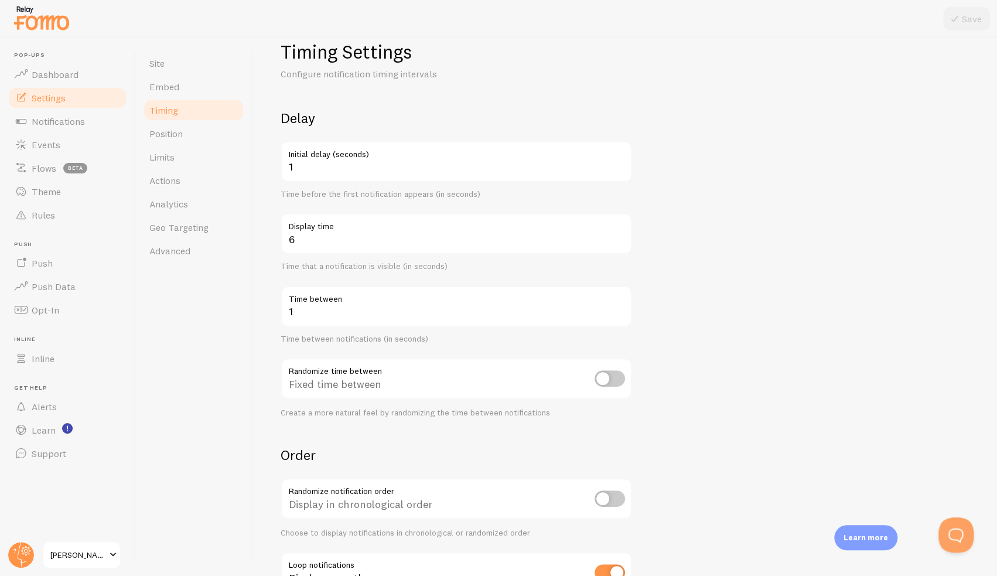
scroll to position [0, 0]
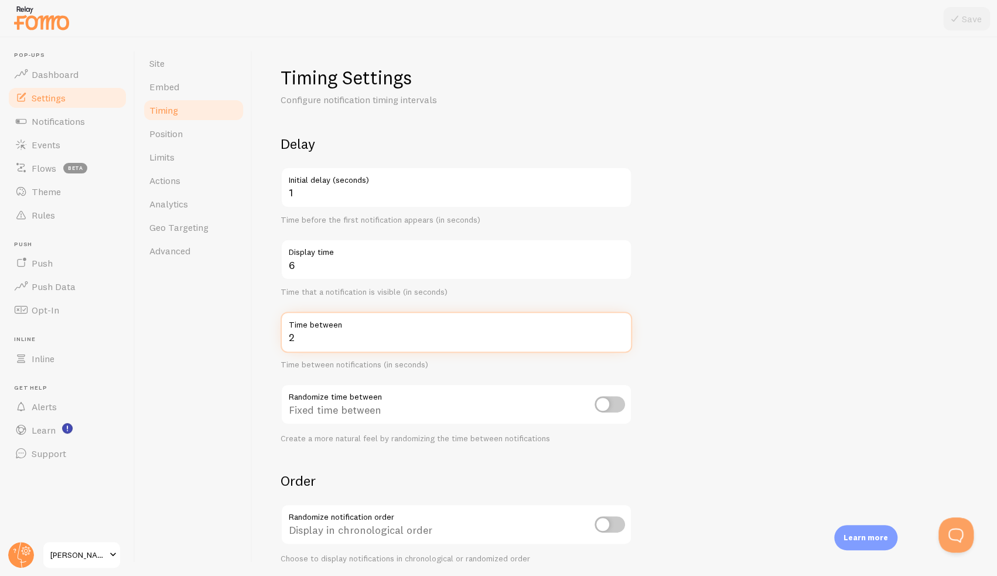
type input "2"
click at [620, 332] on input "2" at bounding box center [455, 332] width 351 height 41
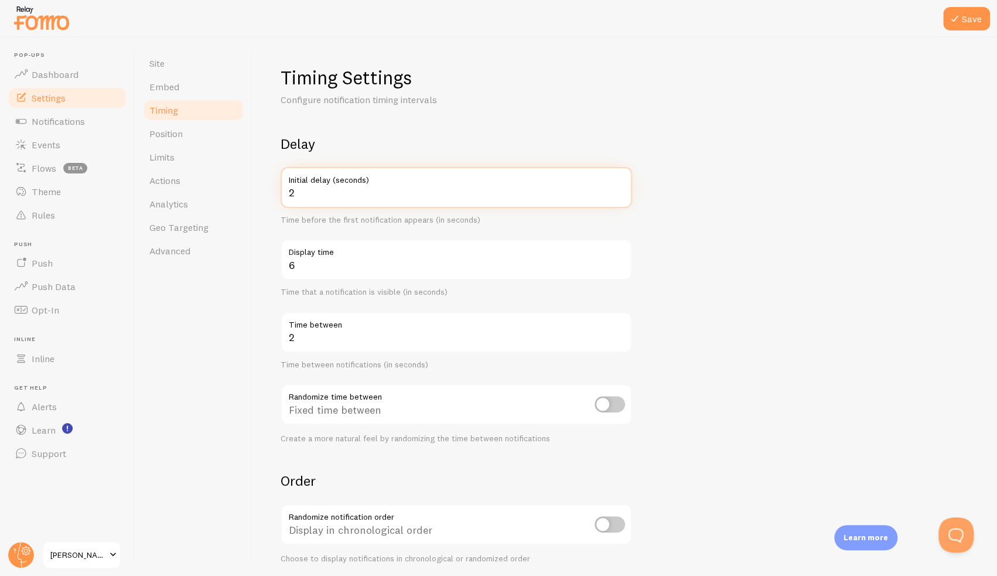
type input "2"
click at [618, 189] on input "2" at bounding box center [455, 187] width 351 height 41
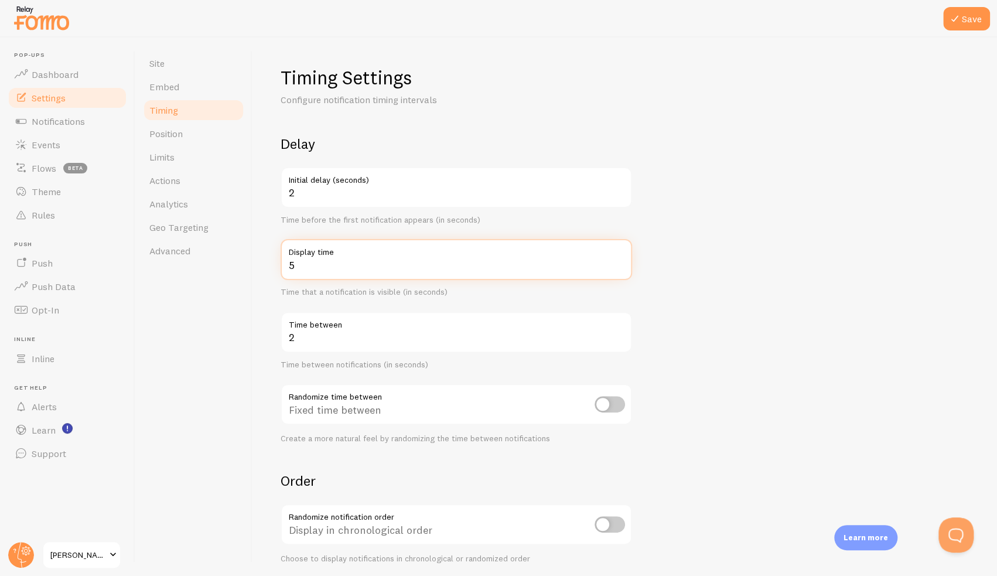
type input "5"
click at [619, 268] on input "5" at bounding box center [455, 259] width 351 height 41
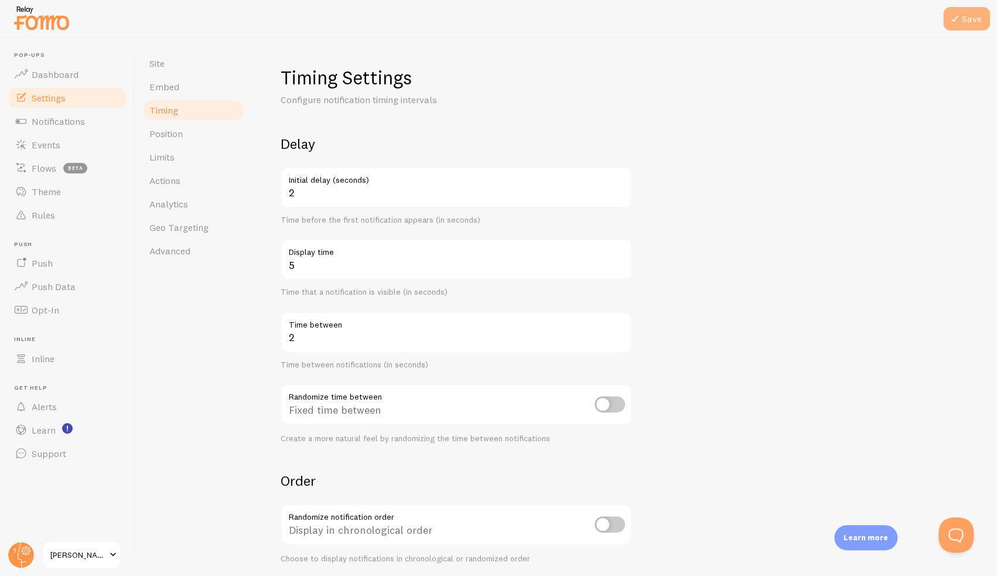
click at [951, 18] on icon at bounding box center [954, 19] width 14 height 14
drag, startPoint x: 772, startPoint y: 96, endPoint x: 698, endPoint y: 85, distance: 74.5
click at [698, 85] on div "Timing Settings Configure notification timing intervals Delay 2 Initial delay (…" at bounding box center [624, 352] width 688 height 572
click at [789, 190] on form "Delay 2 Initial delay (seconds) Time before the first notification appears (in …" at bounding box center [624, 386] width 688 height 502
click at [185, 161] on link "Limits" at bounding box center [193, 156] width 102 height 23
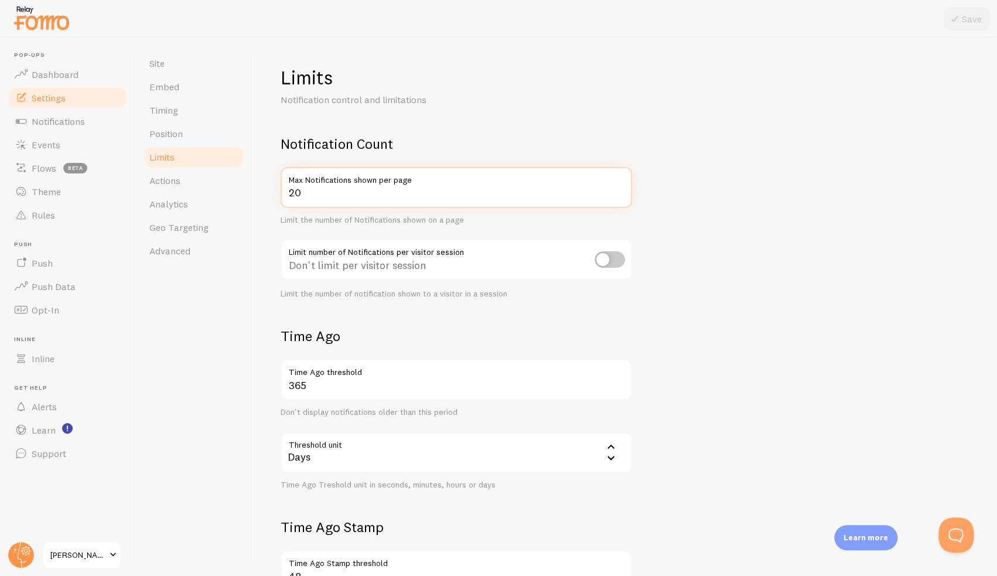
click at [401, 187] on input "20" at bounding box center [455, 187] width 351 height 41
click at [156, 184] on div "Site Embed Timing Position Limits Actions Analytics Geo Targeting Advanced Limi…" at bounding box center [565, 306] width 861 height 538
type input "100"
click at [839, 245] on form "Notification Count 100 Max Notifications shown per page Limit the number of Not…" at bounding box center [624, 408] width 688 height 546
click at [605, 257] on input "checkbox" at bounding box center [609, 259] width 30 height 16
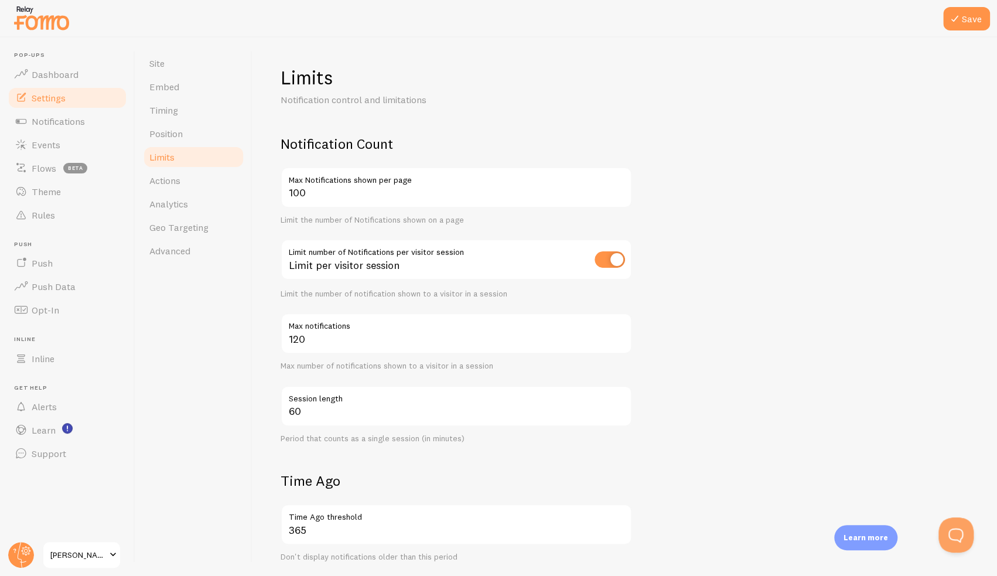
drag, startPoint x: 610, startPoint y: 264, endPoint x: 819, endPoint y: 307, distance: 213.0
click at [612, 262] on input "checkbox" at bounding box center [609, 259] width 30 height 16
checkbox input "false"
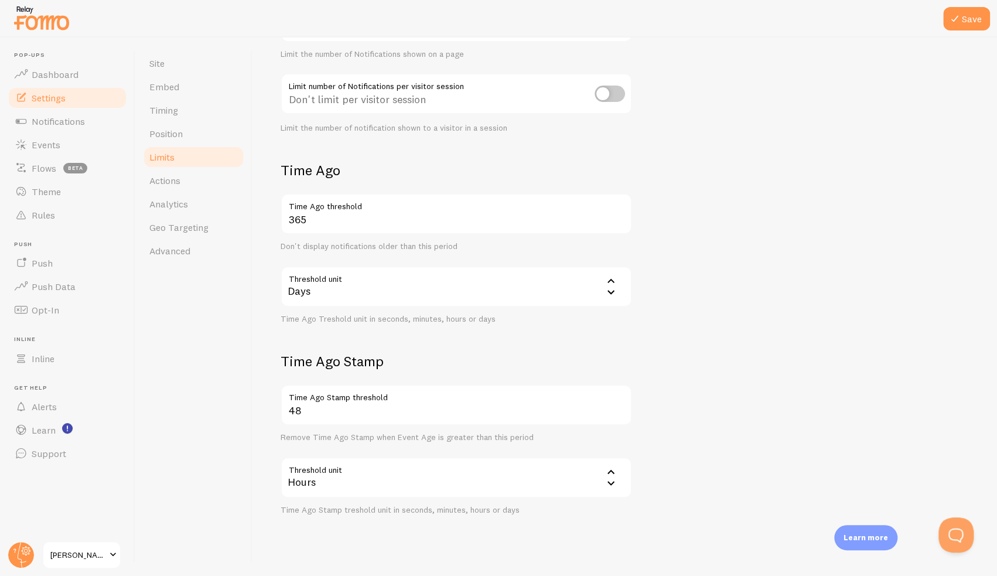
scroll to position [183, 0]
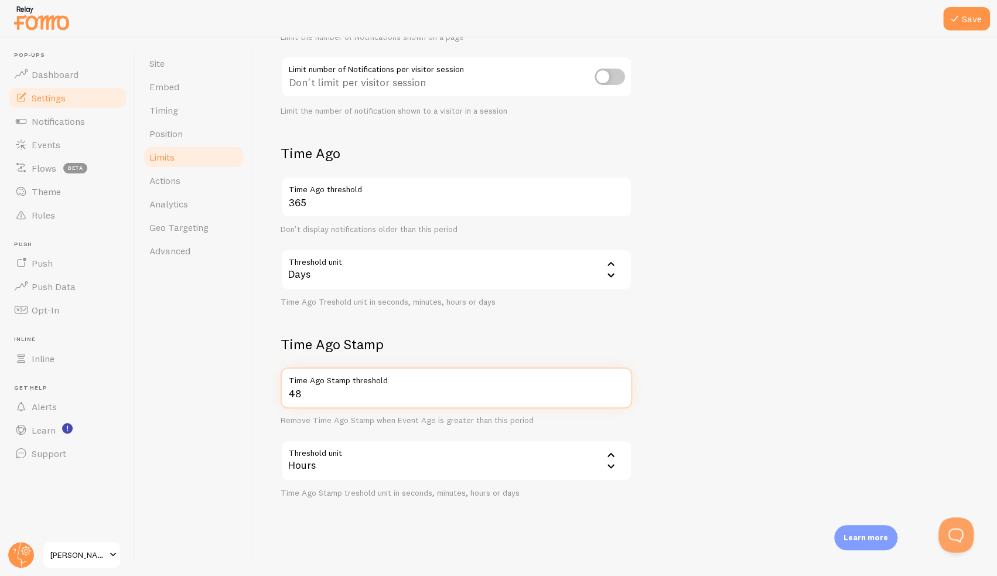
drag, startPoint x: 513, startPoint y: 393, endPoint x: 281, endPoint y: 405, distance: 232.2
click at [280, 405] on div "48 Time Ago Stamp threshold" at bounding box center [455, 387] width 351 height 41
click at [368, 474] on div "Hours" at bounding box center [455, 460] width 351 height 41
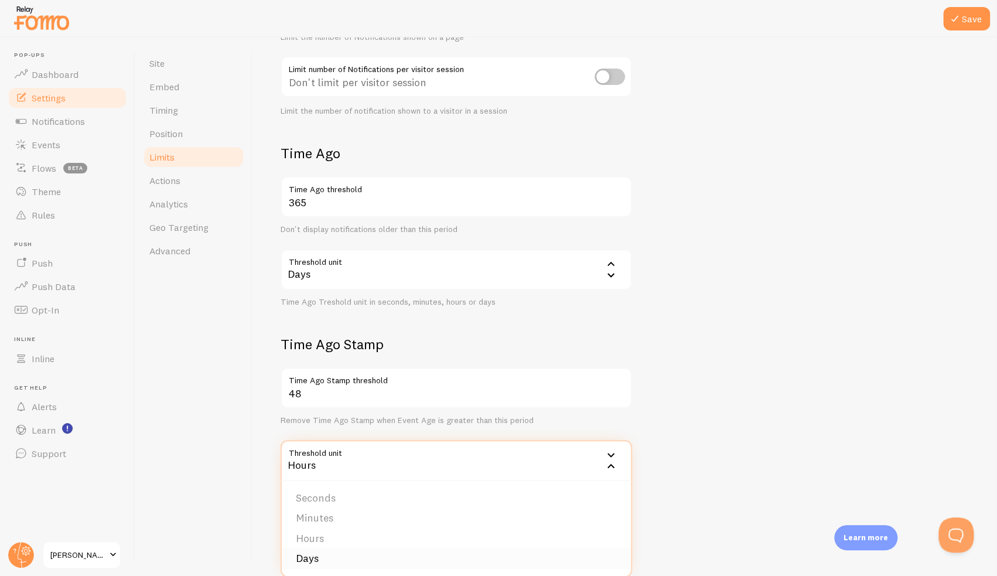
click at [344, 553] on li "Days" at bounding box center [456, 558] width 349 height 20
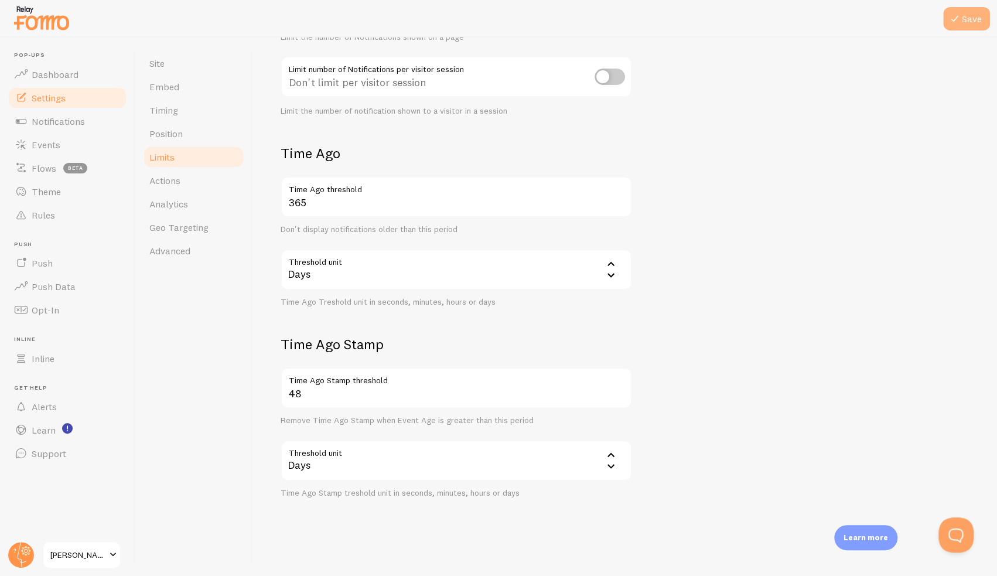
click at [967, 22] on button "Save" at bounding box center [966, 18] width 47 height 23
click at [364, 464] on div "Days" at bounding box center [455, 460] width 351 height 41
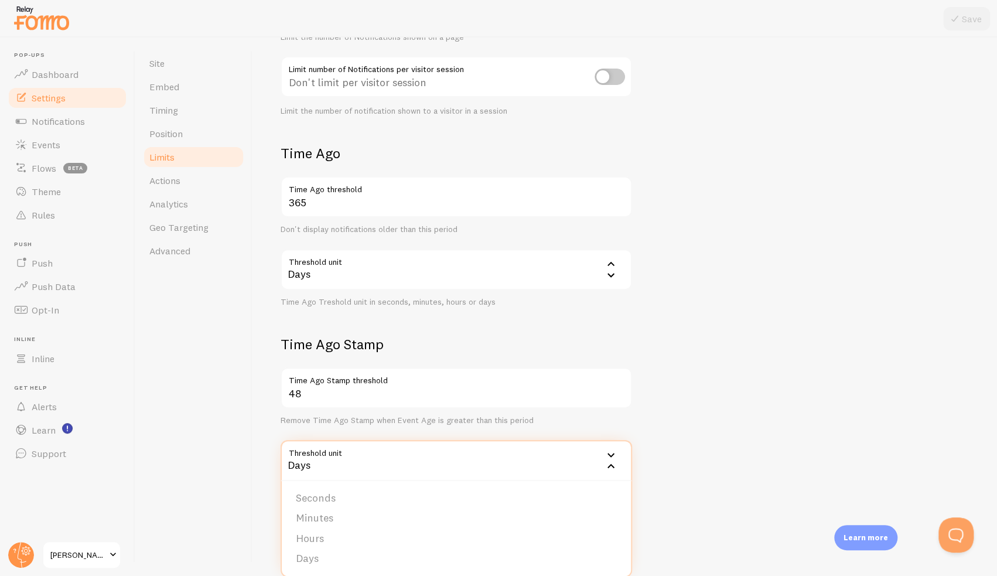
click at [341, 382] on label "Time Ago Stamp threshold" at bounding box center [455, 377] width 351 height 20
click at [341, 382] on input "48" at bounding box center [455, 387] width 351 height 41
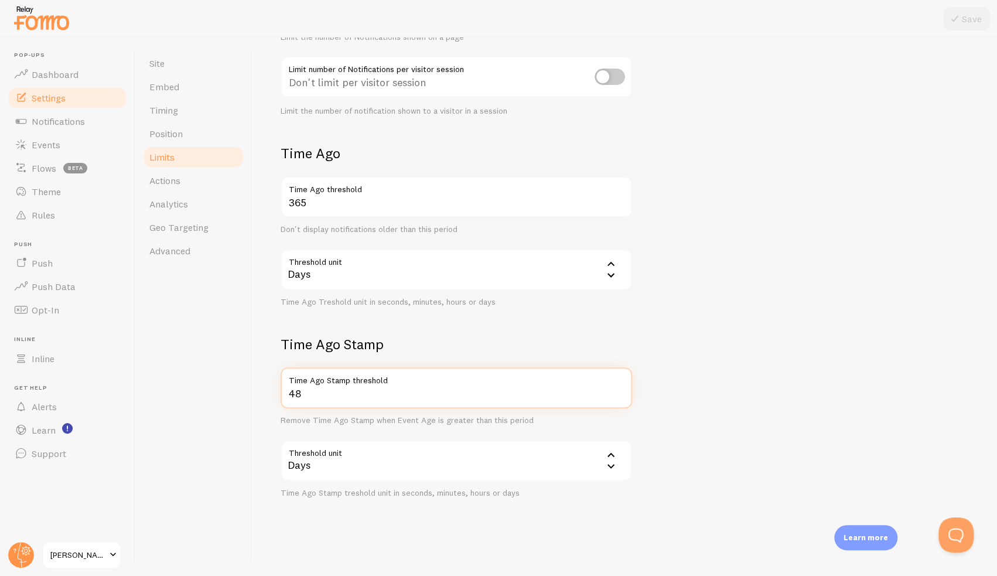
click at [336, 398] on input "48" at bounding box center [455, 387] width 351 height 41
drag, startPoint x: 337, startPoint y: 394, endPoint x: 241, endPoint y: 384, distance: 97.1
click at [241, 384] on div "Site Embed Timing Position Limits Actions Analytics Geo Targeting Advanced Limi…" at bounding box center [565, 306] width 861 height 538
click at [954, 22] on icon at bounding box center [954, 19] width 14 height 14
drag, startPoint x: 320, startPoint y: 399, endPoint x: 248, endPoint y: 393, distance: 71.7
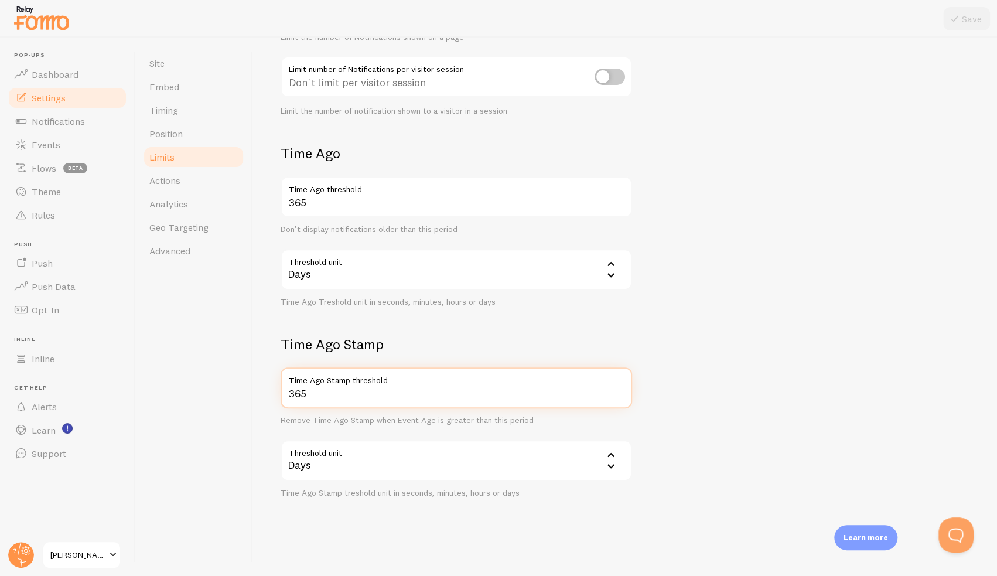
click at [248, 392] on div "Site Embed Timing Position Limits Actions Analytics Geo Targeting Advanced Limi…" at bounding box center [565, 306] width 861 height 538
type input "4"
click at [342, 398] on label "Time Ago Stamp threshold" at bounding box center [455, 387] width 351 height 41
click at [342, 398] on input "Time Ago Stamp threshold" at bounding box center [455, 387] width 351 height 41
click at [342, 389] on label "Time Ago Stamp threshold" at bounding box center [455, 387] width 351 height 41
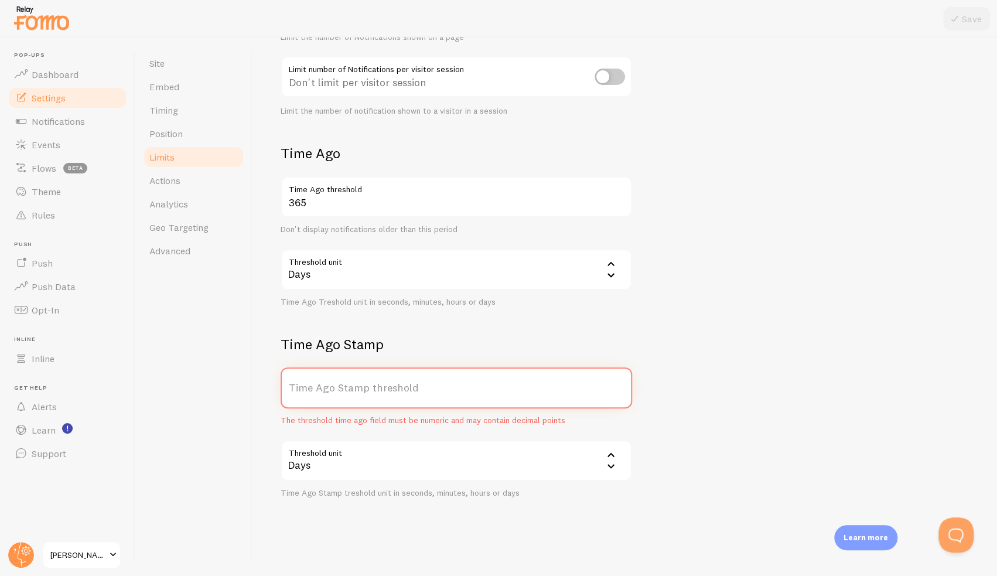
click at [342, 389] on input "Time Ago Stamp threshold" at bounding box center [455, 387] width 351 height 41
type input "30"
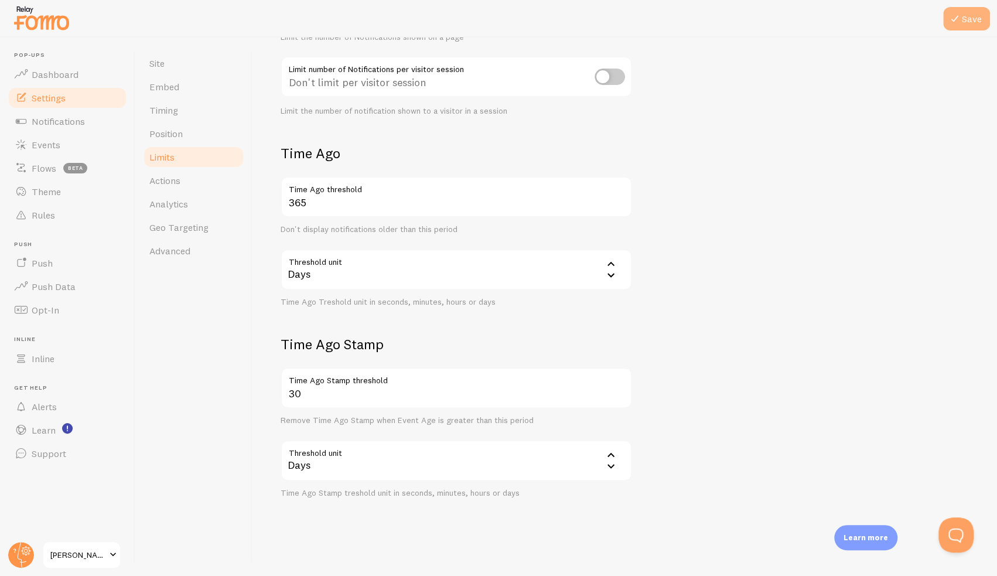
click at [963, 19] on button "Save" at bounding box center [966, 18] width 47 height 23
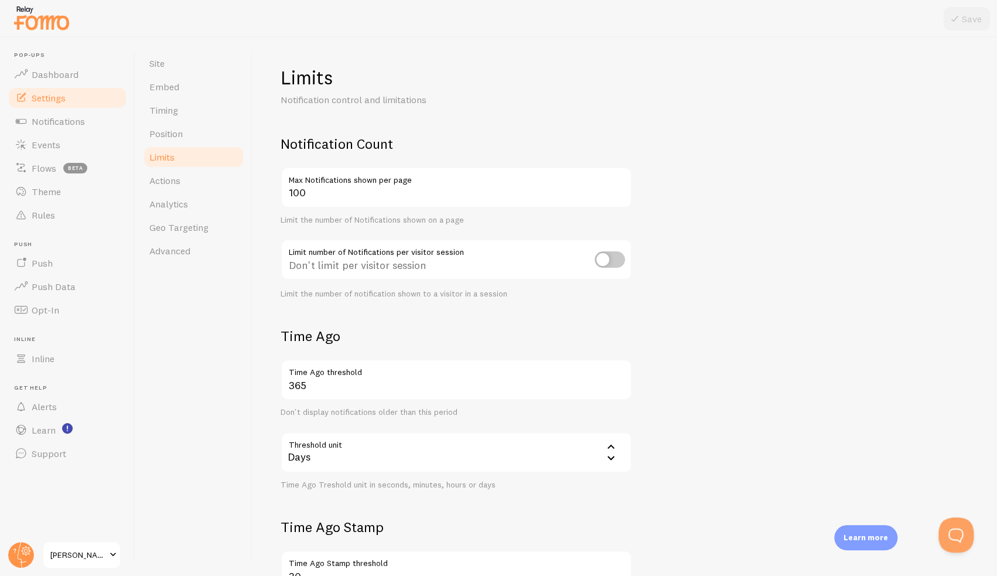
scroll to position [0, 0]
drag, startPoint x: 65, startPoint y: 99, endPoint x: 71, endPoint y: 95, distance: 6.8
click at [65, 99] on span "Settings" at bounding box center [49, 98] width 34 height 12
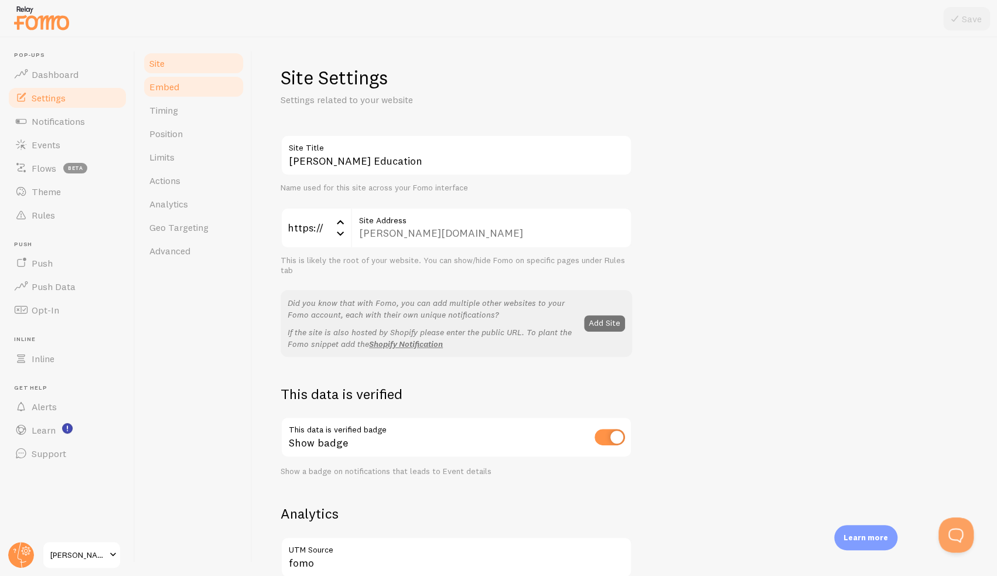
click at [180, 93] on link "Embed" at bounding box center [193, 86] width 102 height 23
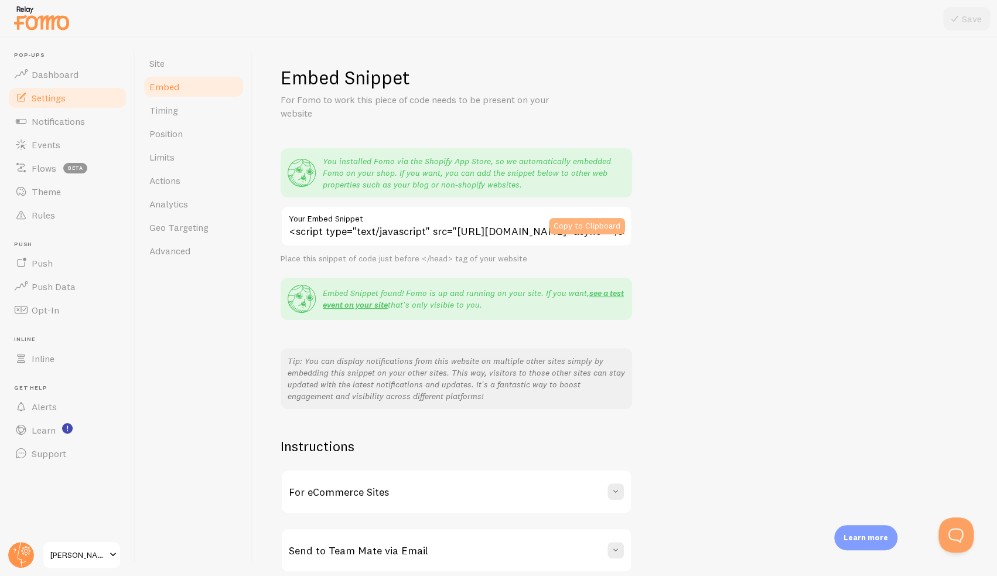
click at [612, 226] on button "Copy to Clipboard" at bounding box center [587, 226] width 76 height 16
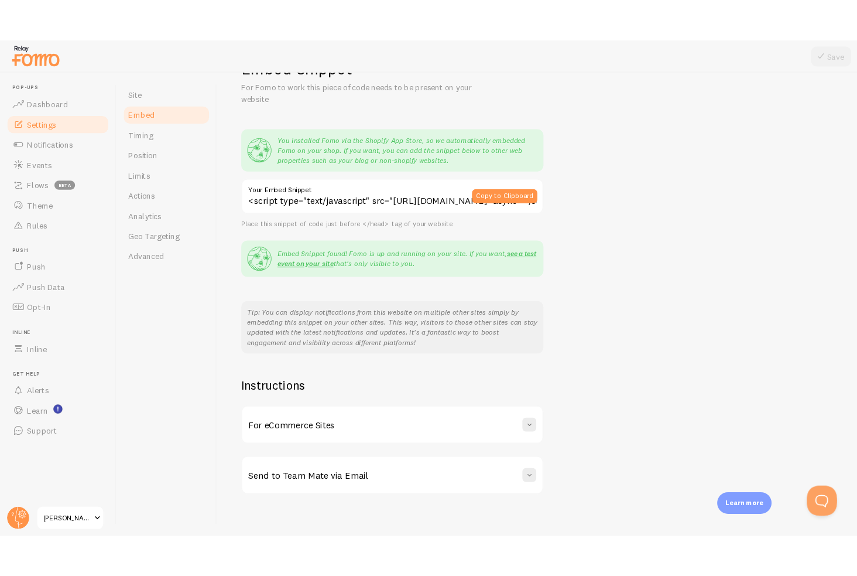
scroll to position [52, 0]
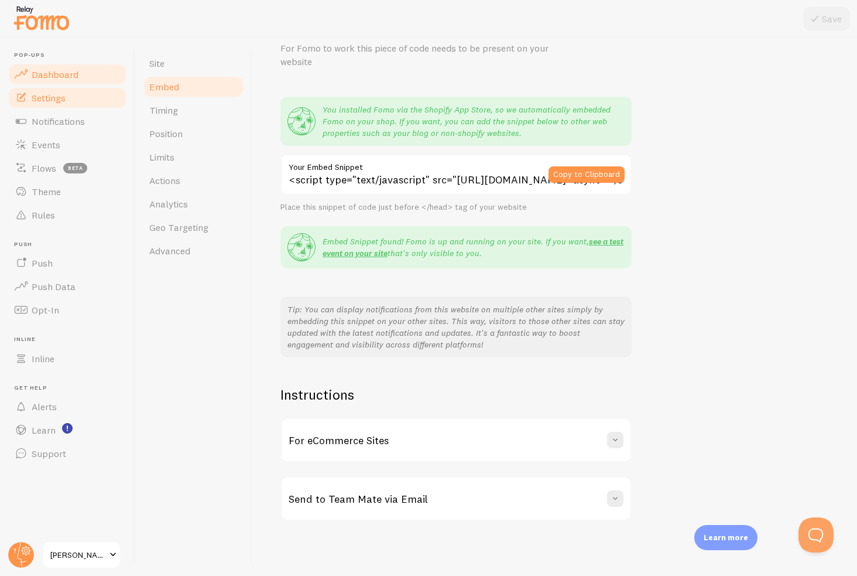
click at [47, 84] on link "Dashboard" at bounding box center [67, 74] width 121 height 23
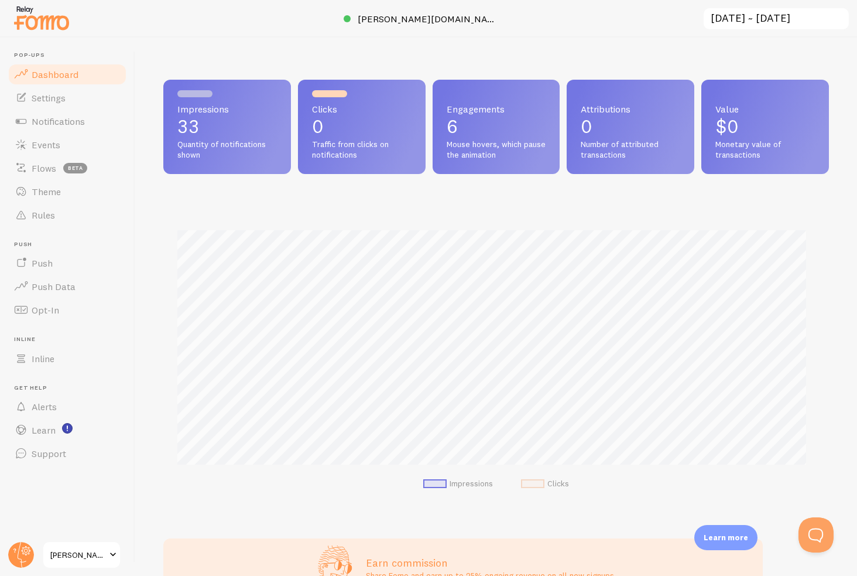
scroll to position [307, 656]
click at [94, 548] on span "[PERSON_NAME] Education" at bounding box center [78, 554] width 56 height 14
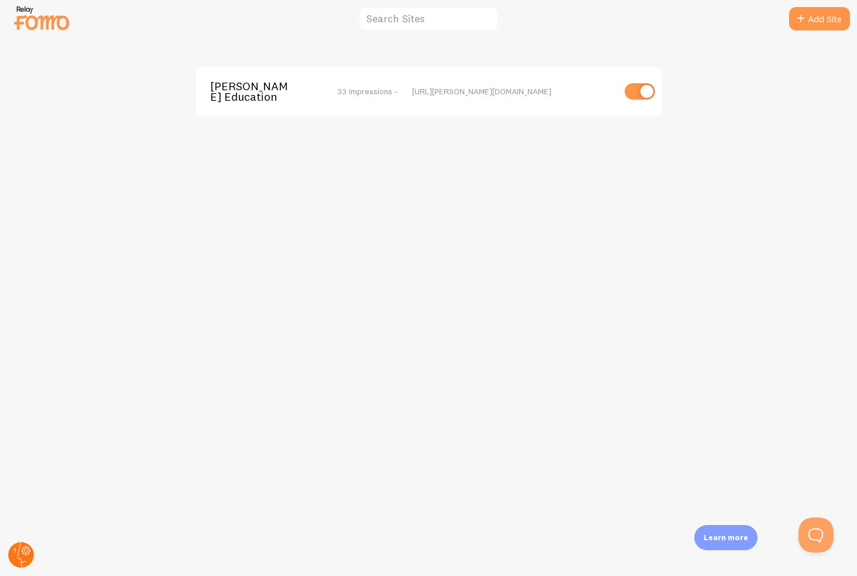
click at [11, 553] on circle at bounding box center [21, 555] width 26 height 26
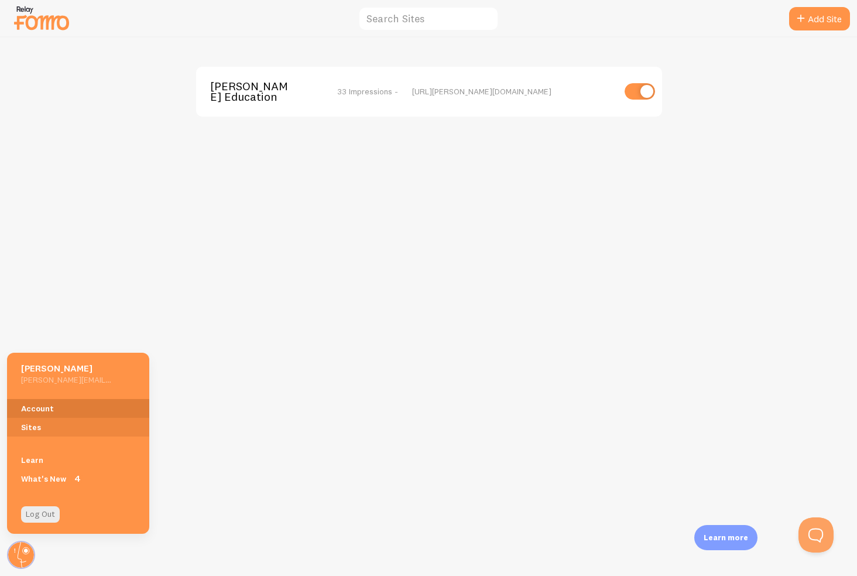
click at [40, 415] on link "Account" at bounding box center [78, 408] width 142 height 19
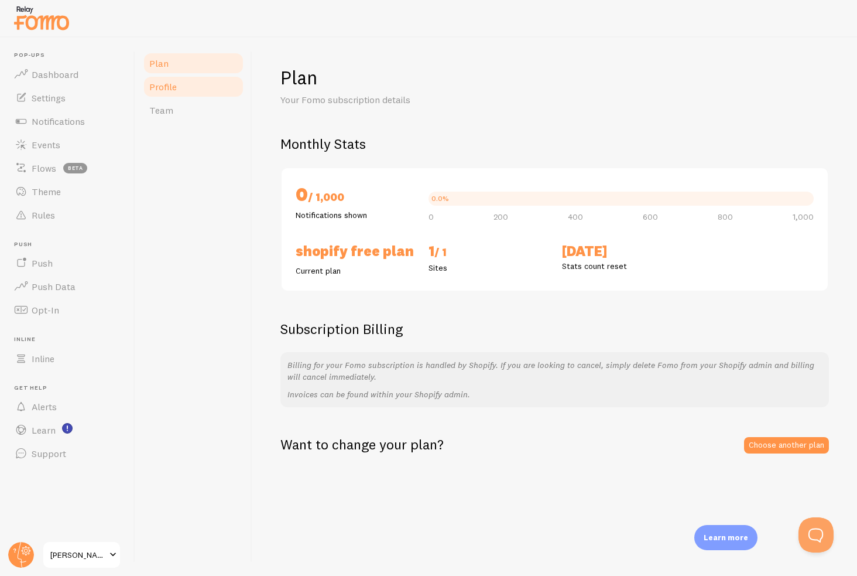
click at [186, 85] on link "Profile" at bounding box center [193, 86] width 102 height 23
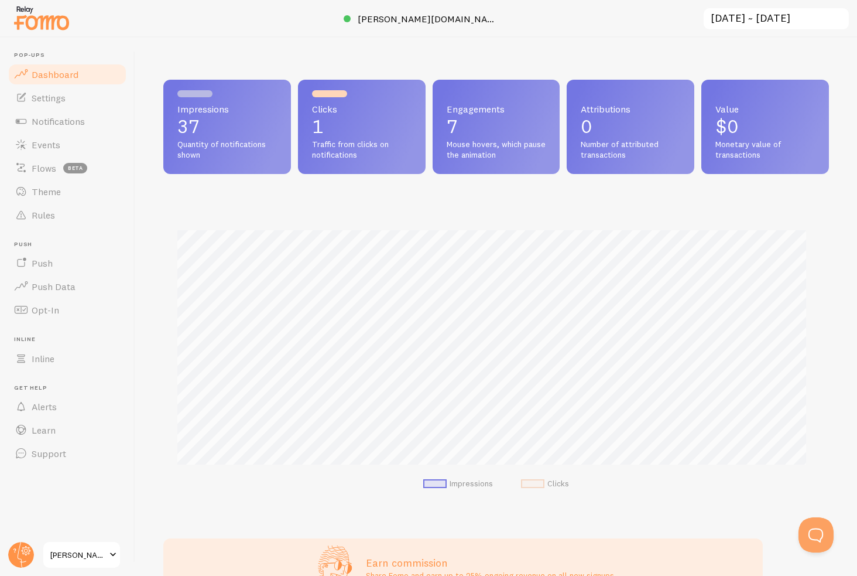
scroll to position [585252, 584902]
drag, startPoint x: 50, startPoint y: 145, endPoint x: 57, endPoint y: 151, distance: 9.1
click at [50, 145] on span "Events" at bounding box center [46, 145] width 29 height 12
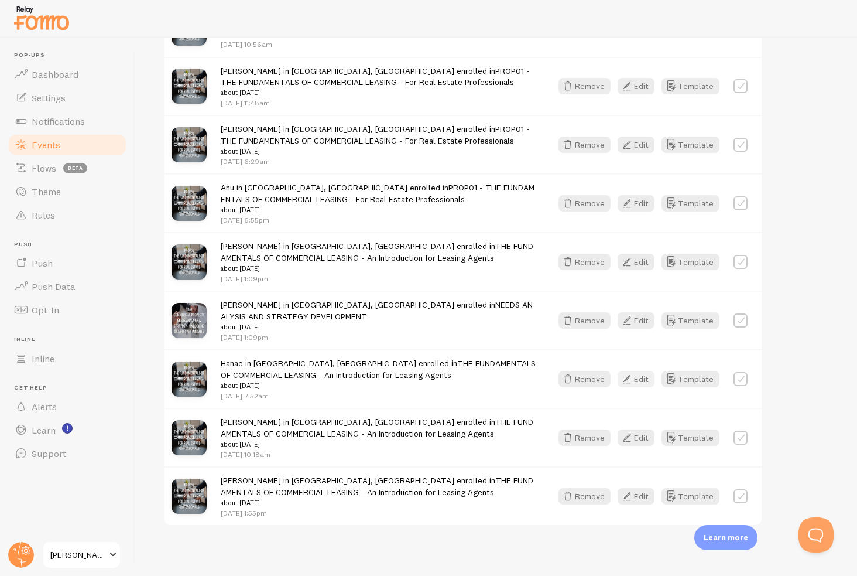
scroll to position [1007, 0]
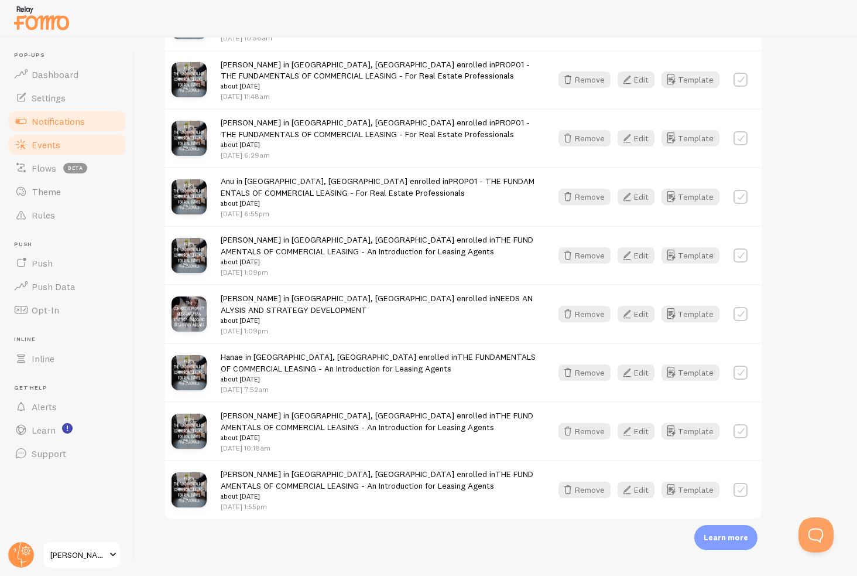
click at [61, 122] on span "Notifications" at bounding box center [58, 121] width 53 height 12
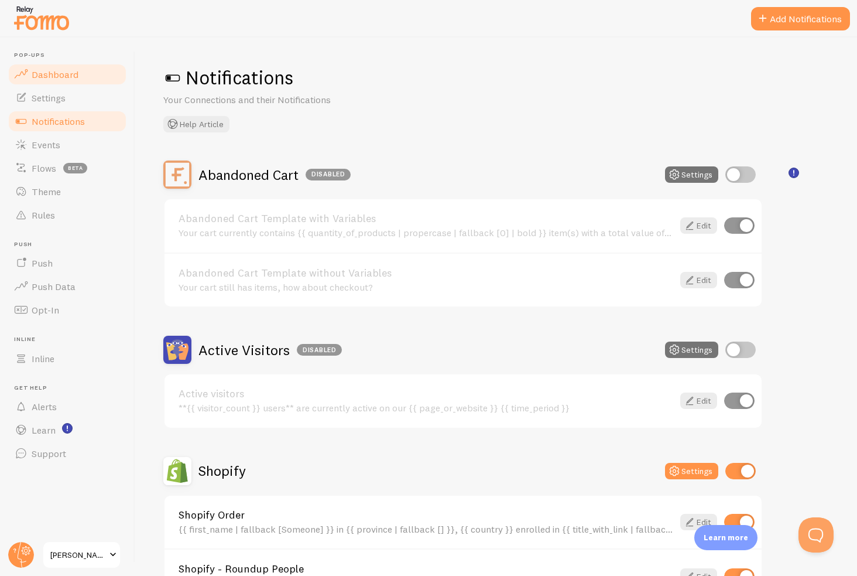
click at [57, 84] on link "Dashboard" at bounding box center [67, 74] width 121 height 23
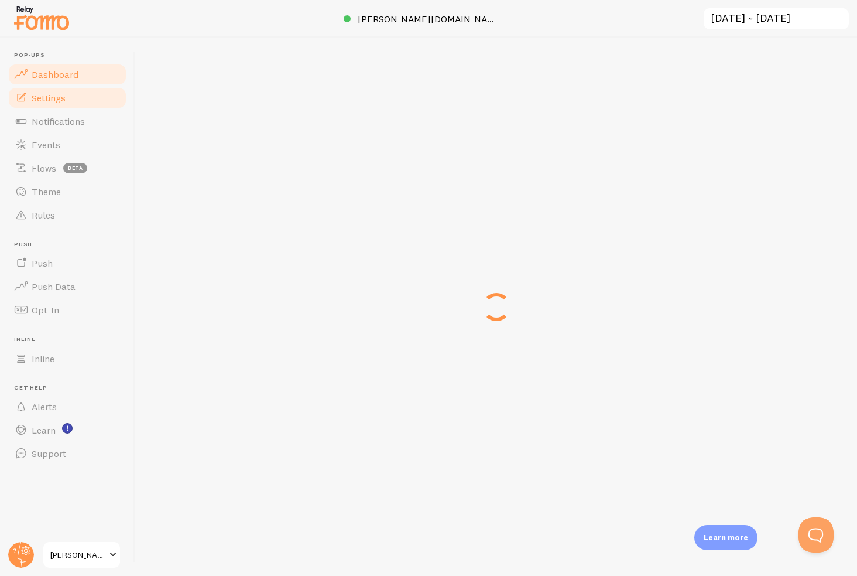
click at [54, 92] on span "Settings" at bounding box center [49, 98] width 34 height 12
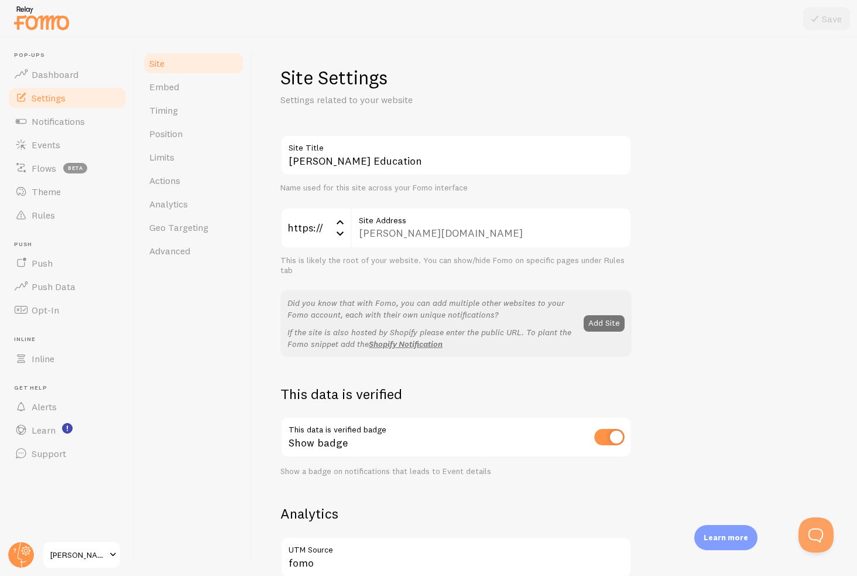
drag, startPoint x: 304, startPoint y: 58, endPoint x: 237, endPoint y: 74, distance: 69.9
click at [285, 26] on div at bounding box center [428, 18] width 857 height 37
click at [192, 135] on link "Position" at bounding box center [193, 133] width 102 height 23
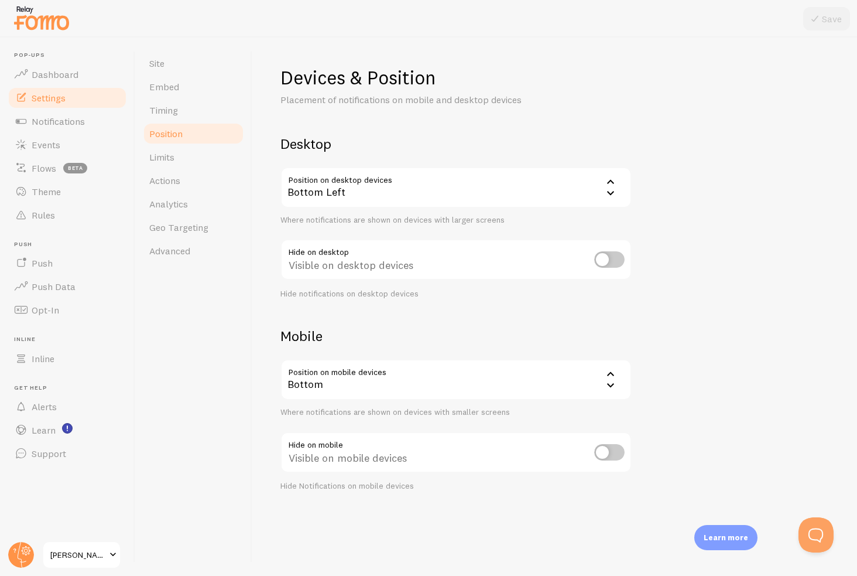
click at [540, 371] on div "Bottom" at bounding box center [455, 379] width 351 height 41
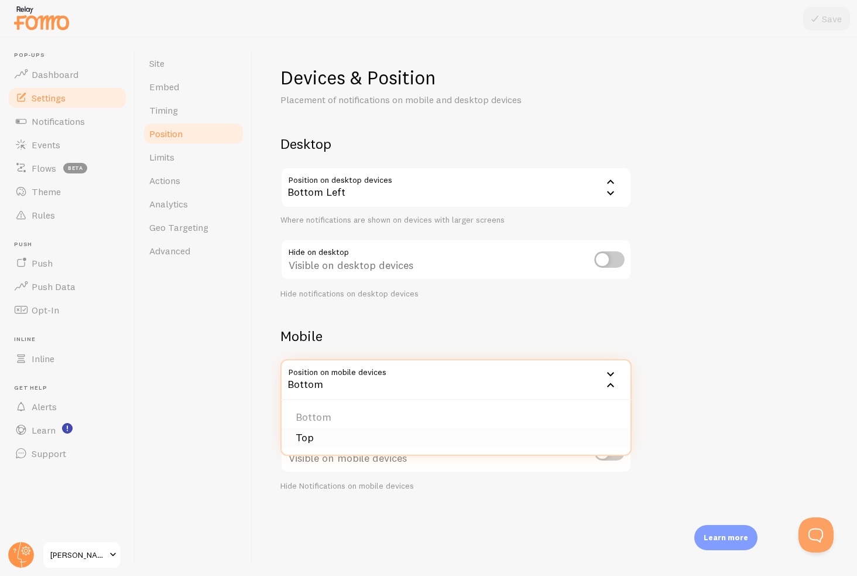
click at [489, 437] on li "Top" at bounding box center [456, 437] width 349 height 20
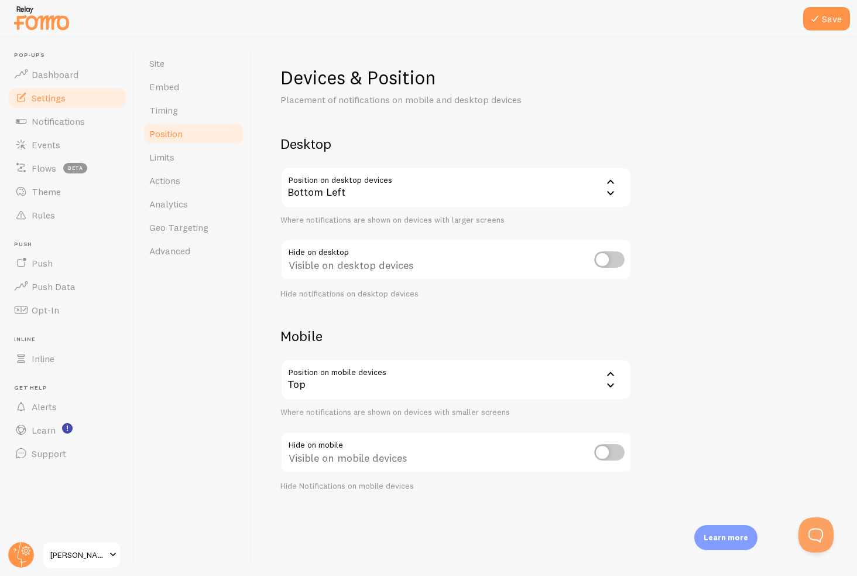
click at [723, 541] on p "Learn more" at bounding box center [726, 537] width 45 height 11
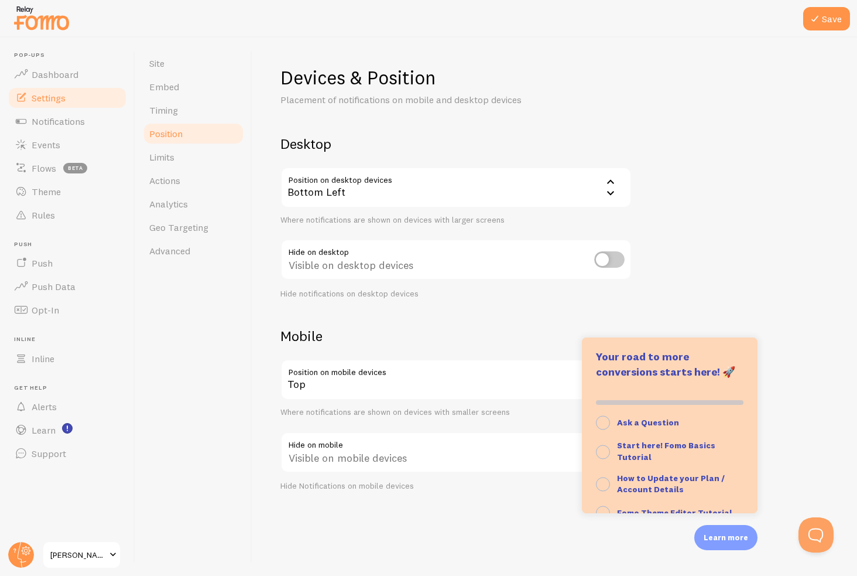
drag, startPoint x: 724, startPoint y: 229, endPoint x: 759, endPoint y: 178, distance: 61.9
click at [724, 225] on div "Devices & Position Placement of notifications on mobile and desktop devices Des…" at bounding box center [554, 279] width 549 height 426
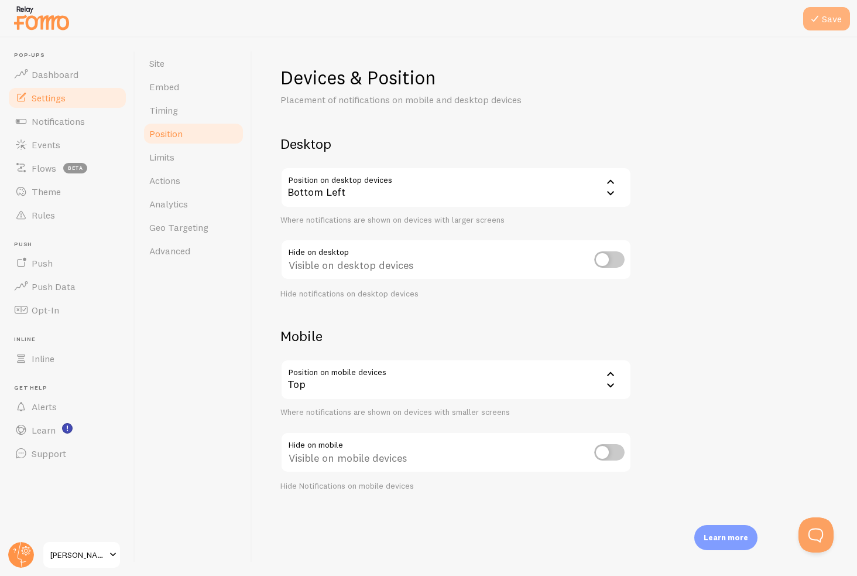
click at [817, 26] on button "Save" at bounding box center [826, 18] width 47 height 23
drag, startPoint x: 747, startPoint y: 117, endPoint x: 725, endPoint y: 100, distance: 28.0
click at [725, 95] on div "Devices & Position Placement of notifications on mobile and desktop devices Des…" at bounding box center [554, 279] width 549 height 426
click at [61, 83] on link "Dashboard" at bounding box center [67, 74] width 121 height 23
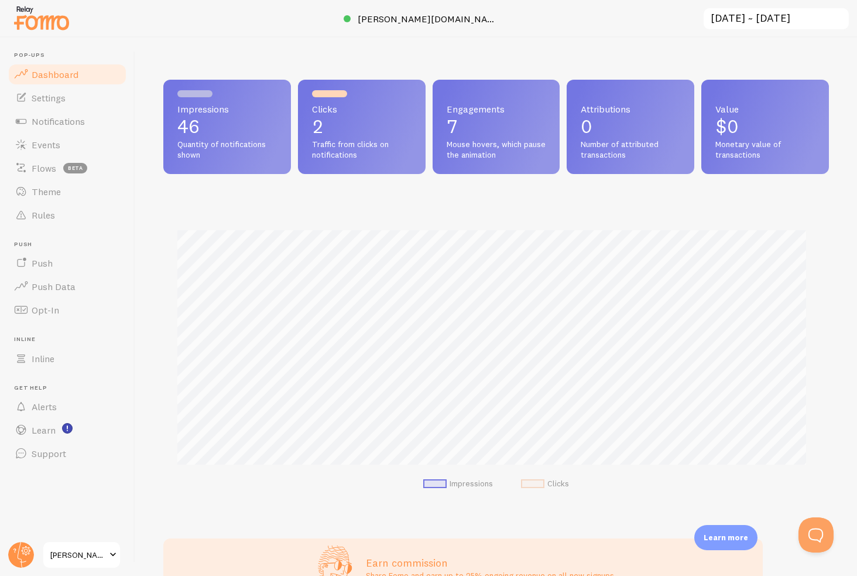
scroll to position [307, 656]
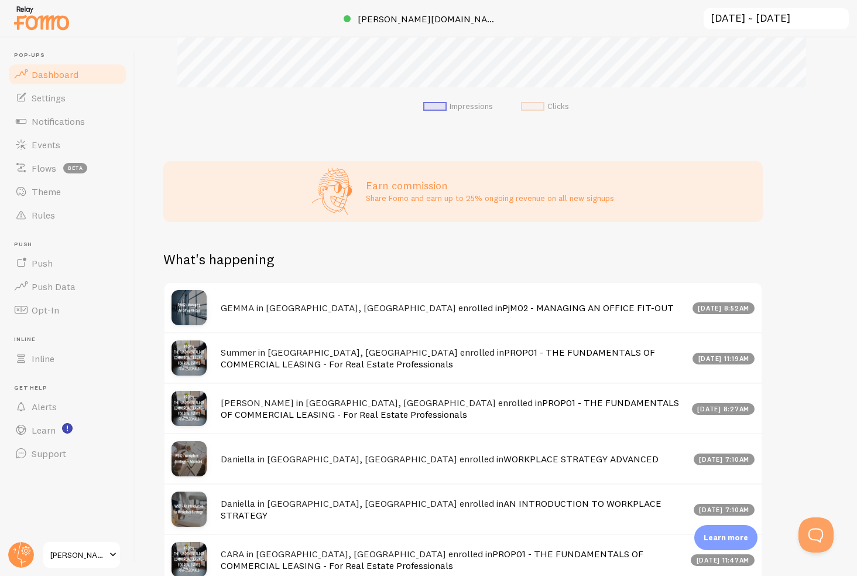
scroll to position [234, 0]
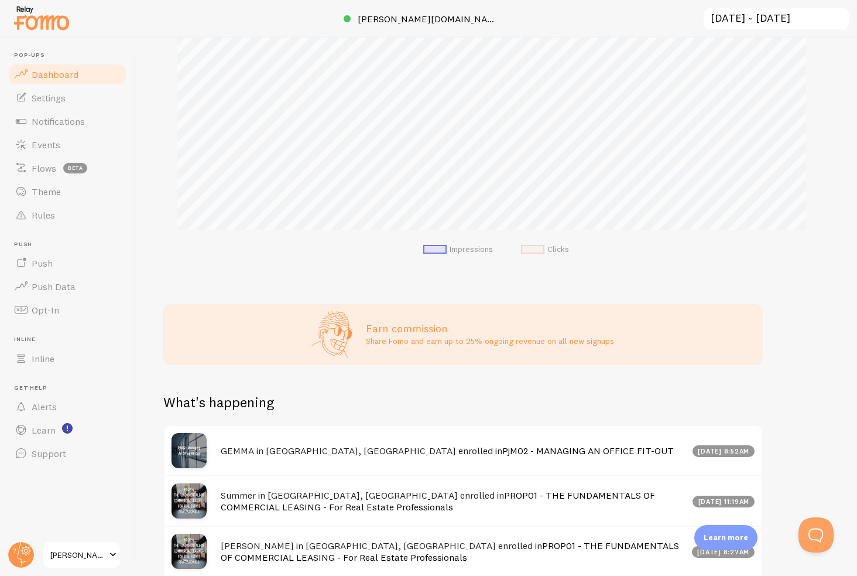
click at [429, 248] on span at bounding box center [434, 249] width 23 height 9
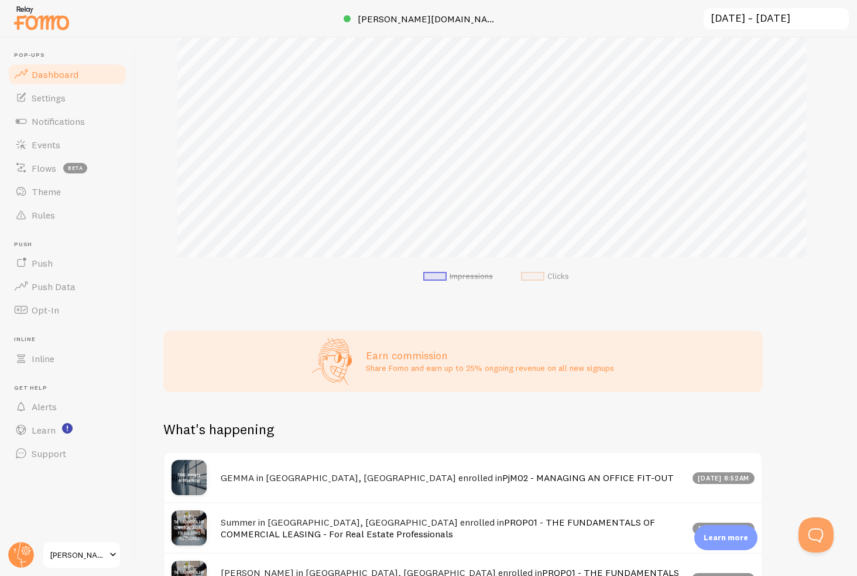
scroll to position [59, 0]
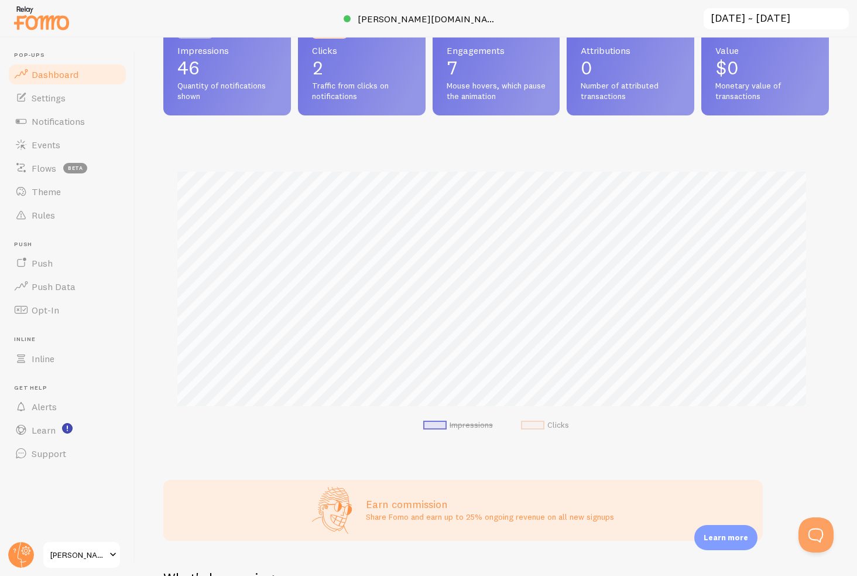
click at [522, 434] on div "Impressions Clicks" at bounding box center [496, 297] width 666 height 308
click at [527, 423] on span at bounding box center [532, 424] width 23 height 9
click at [433, 424] on span at bounding box center [434, 424] width 23 height 9
click at [532, 426] on span at bounding box center [532, 424] width 23 height 9
click at [52, 214] on span "Rules" at bounding box center [43, 215] width 23 height 12
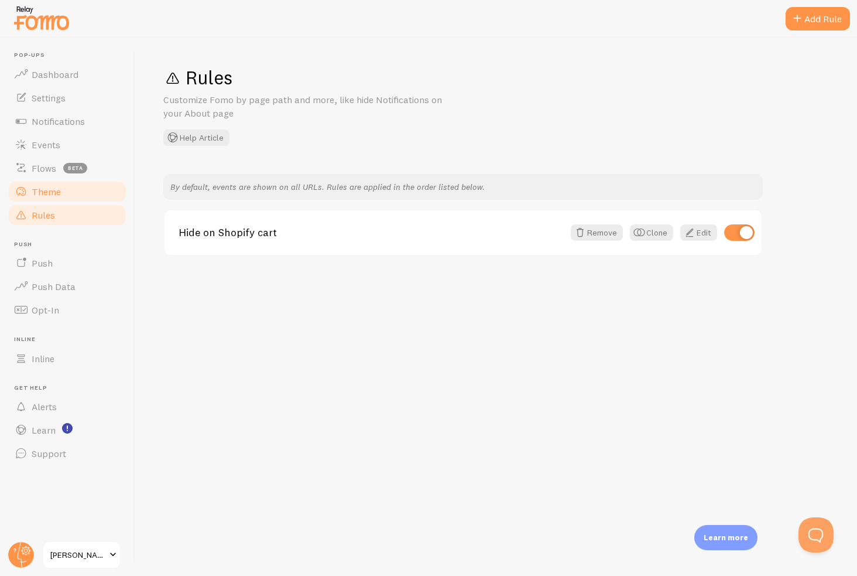
drag, startPoint x: 60, startPoint y: 185, endPoint x: 49, endPoint y: 186, distance: 11.1
click at [49, 186] on span "Theme" at bounding box center [46, 192] width 29 height 12
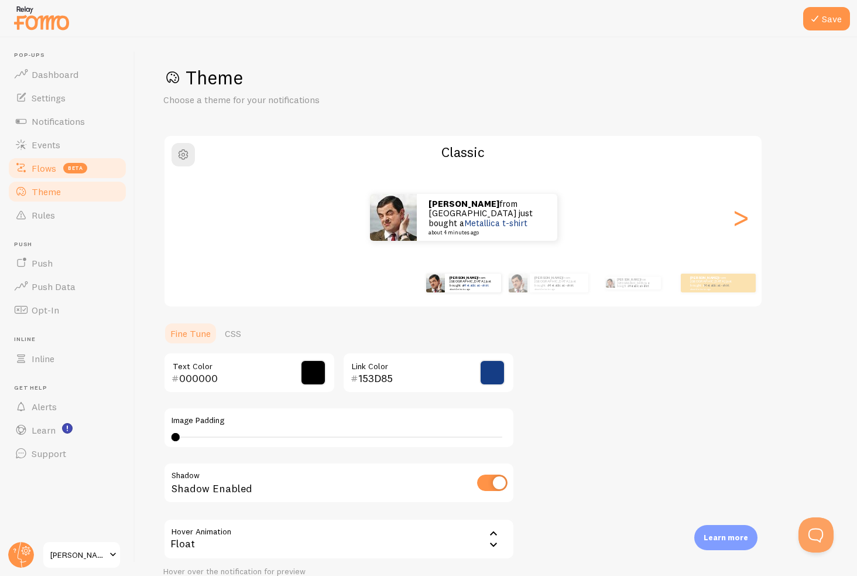
click at [32, 162] on span "Flows" at bounding box center [44, 168] width 25 height 12
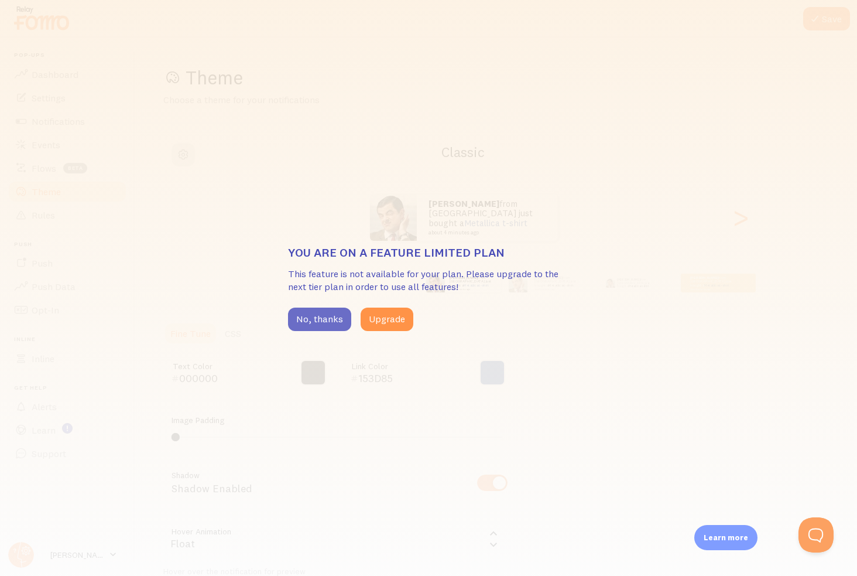
click at [333, 323] on button "No, thanks" at bounding box center [319, 318] width 63 height 23
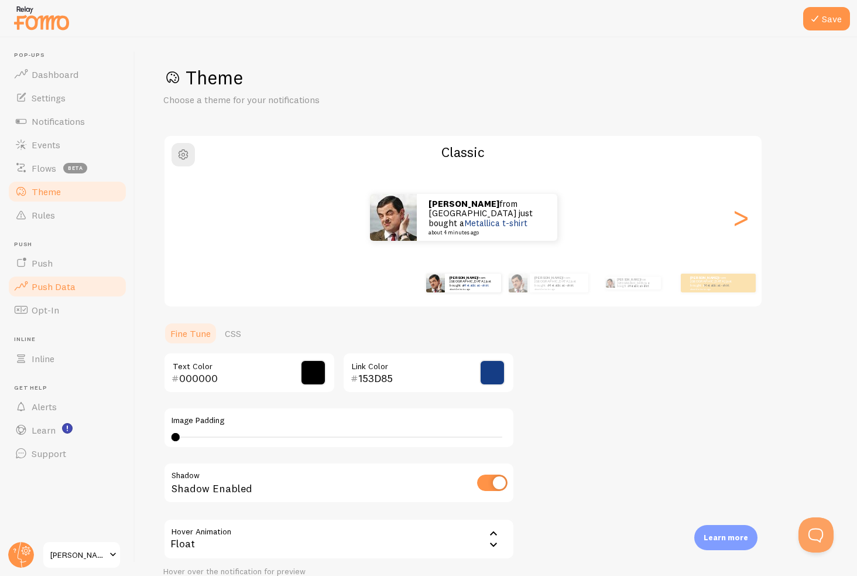
click at [56, 283] on span "Push Data" at bounding box center [54, 286] width 44 height 12
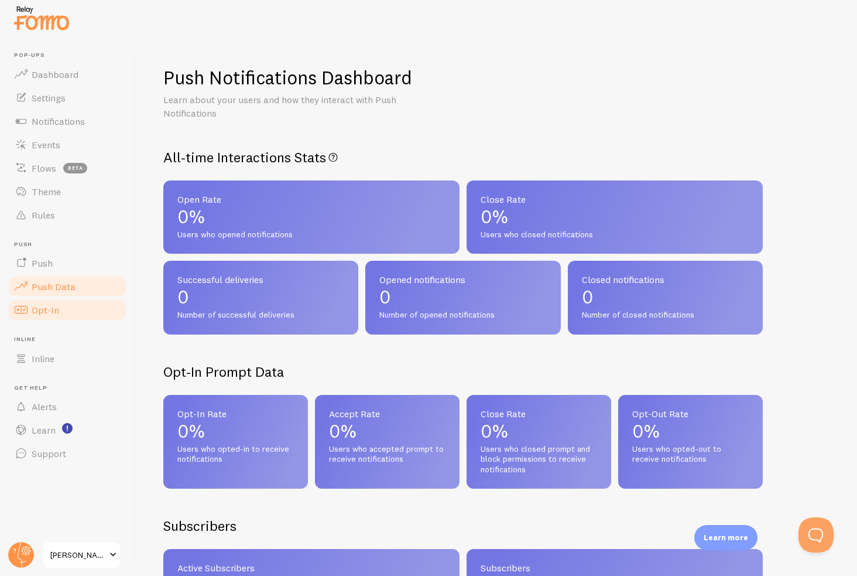
click at [60, 301] on link "Opt-In" at bounding box center [67, 309] width 121 height 23
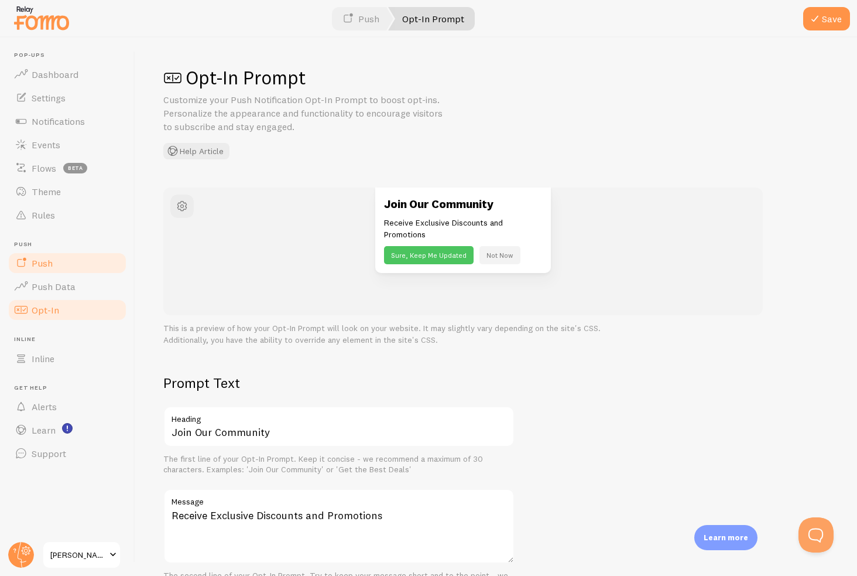
click at [63, 260] on link "Push" at bounding box center [67, 262] width 121 height 23
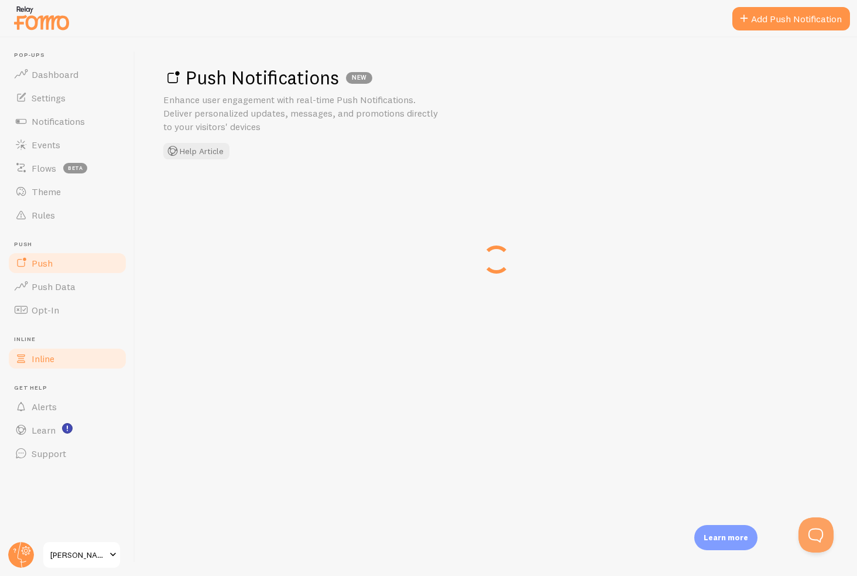
click at [85, 361] on link "Inline" at bounding box center [67, 358] width 121 height 23
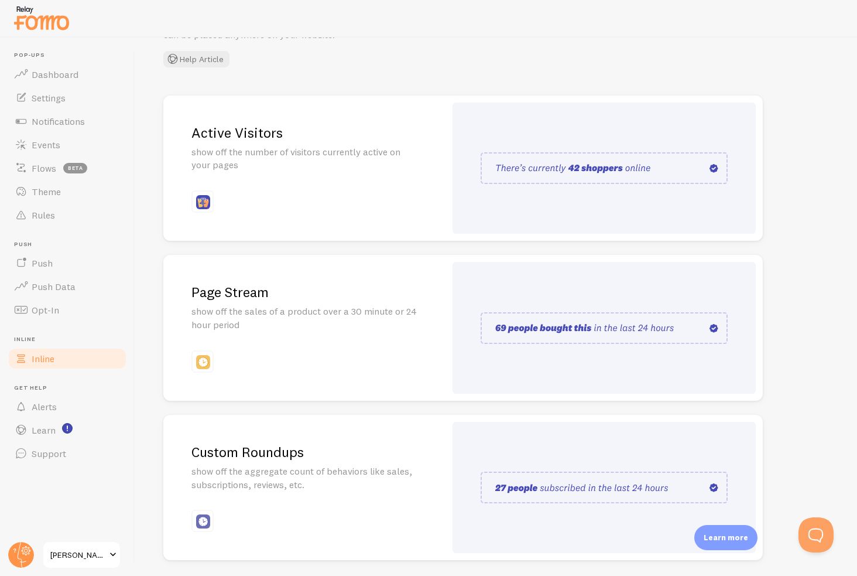
scroll to position [132, 0]
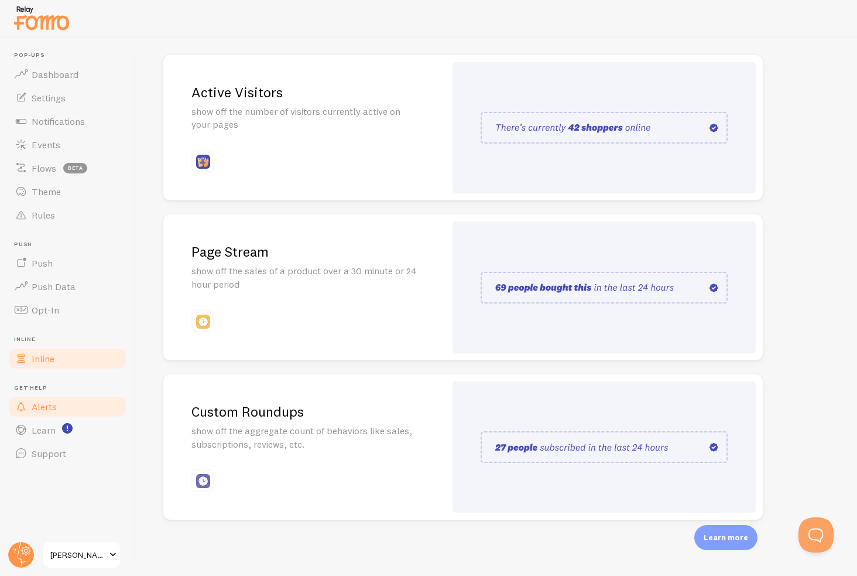
click at [66, 412] on link "Alerts" at bounding box center [67, 406] width 121 height 23
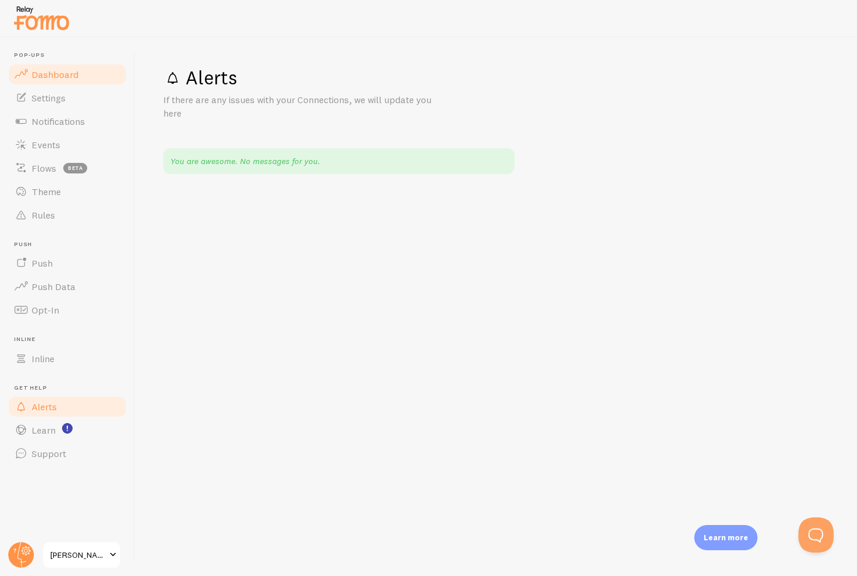
click at [46, 72] on span "Dashboard" at bounding box center [55, 75] width 47 height 12
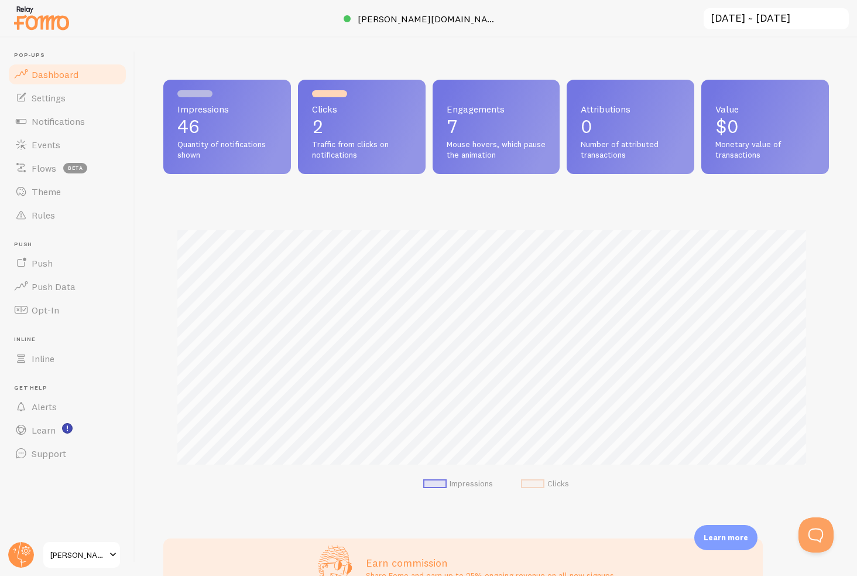
scroll to position [307, 656]
